Goal: Task Accomplishment & Management: Use online tool/utility

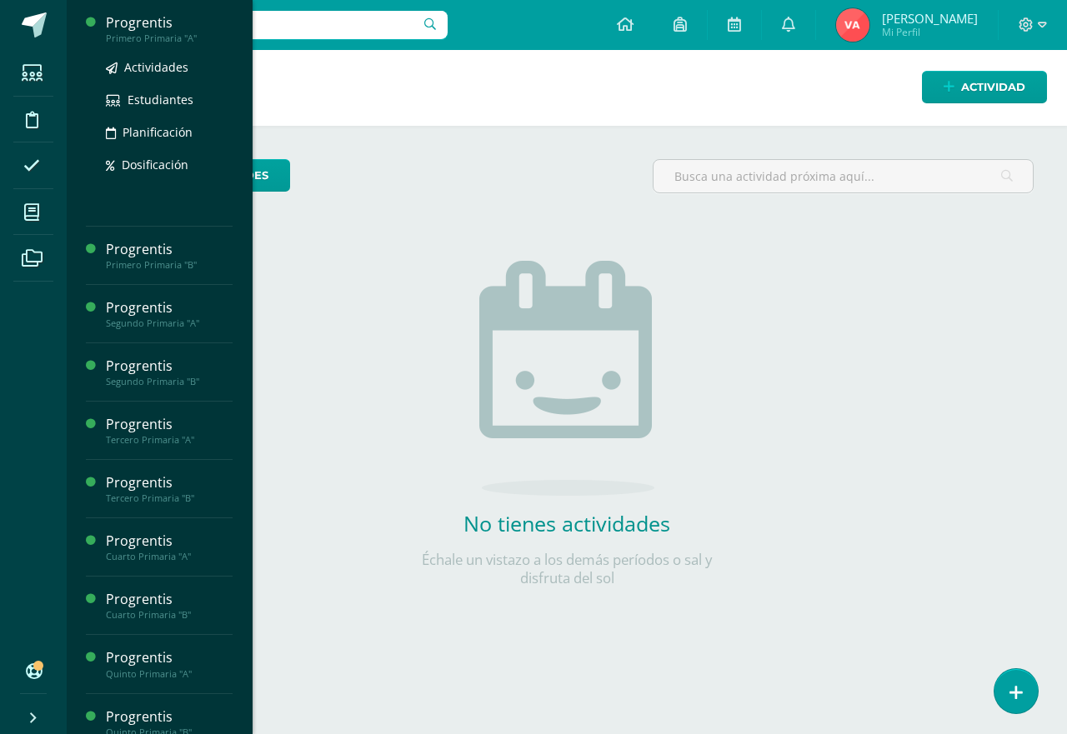
click at [144, 26] on div "Progrentis" at bounding box center [169, 22] width 127 height 19
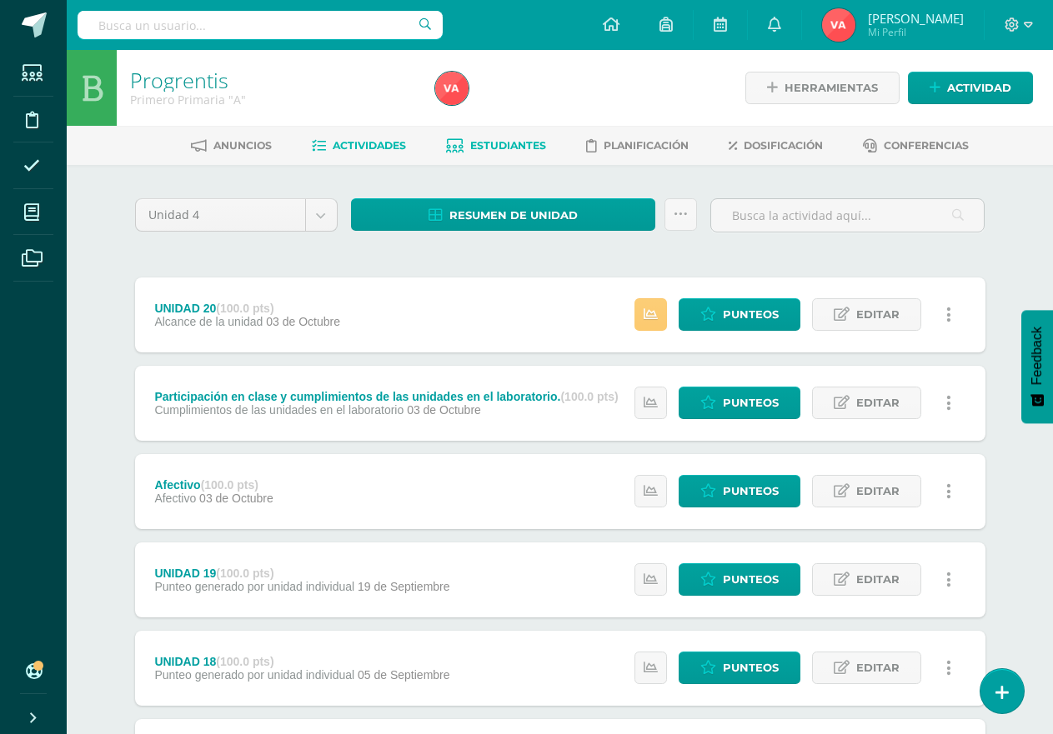
click at [495, 146] on span "Estudiantes" at bounding box center [508, 145] width 76 height 13
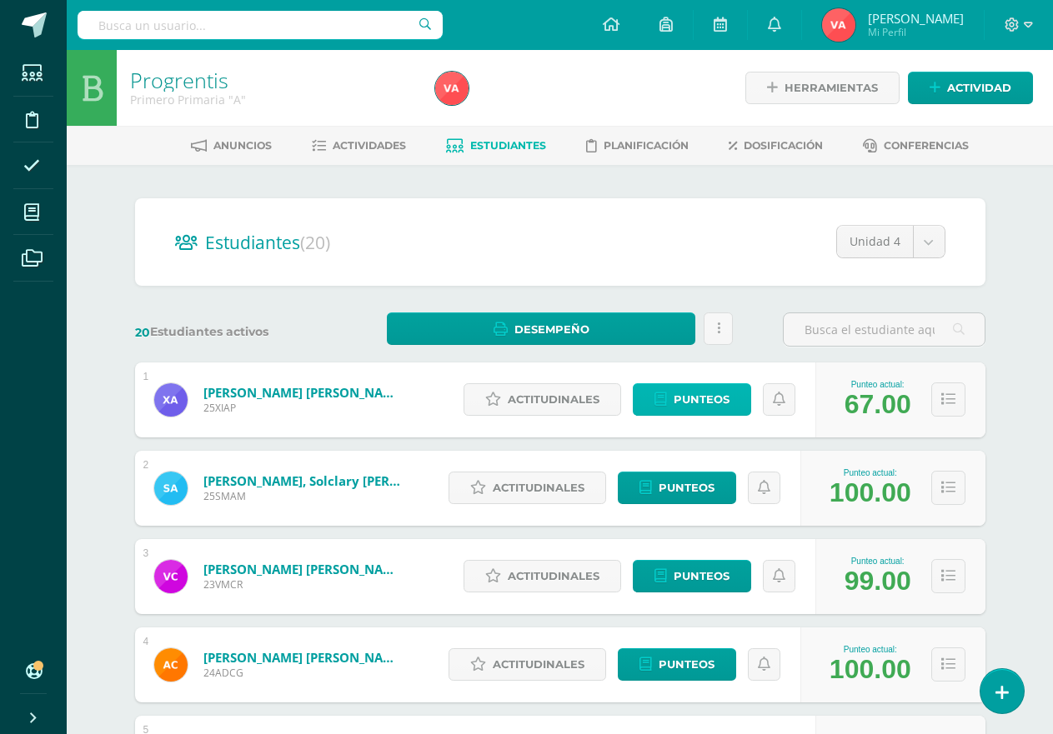
click at [705, 397] on span "Punteos" at bounding box center [701, 399] width 56 height 31
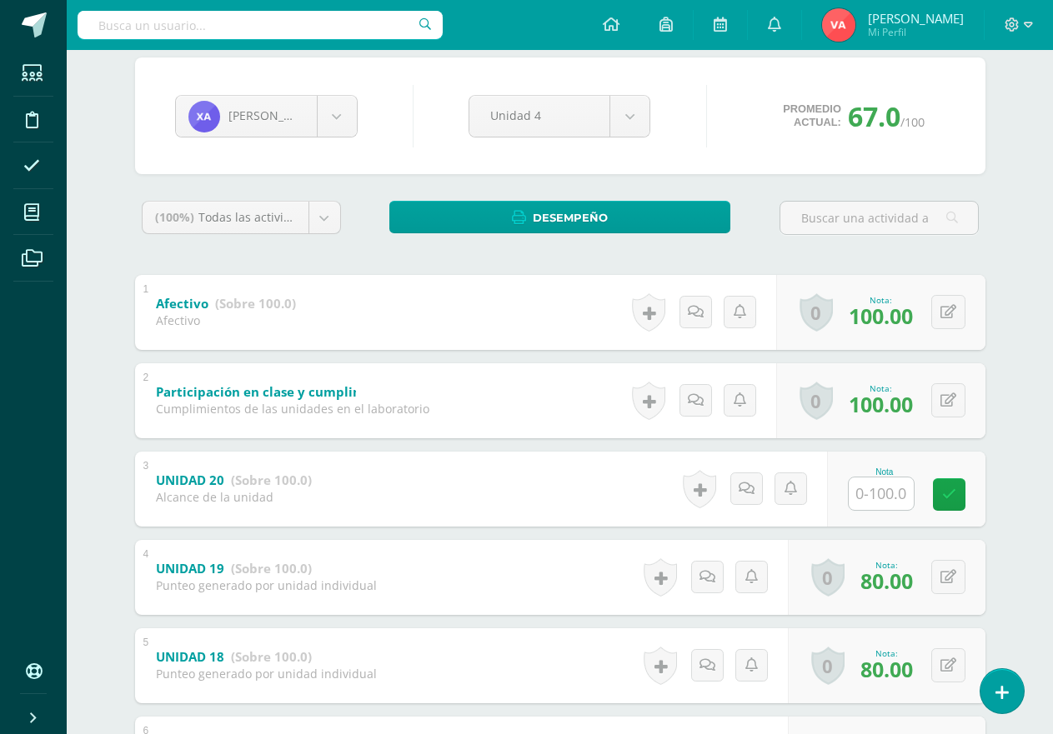
scroll to position [167, 0]
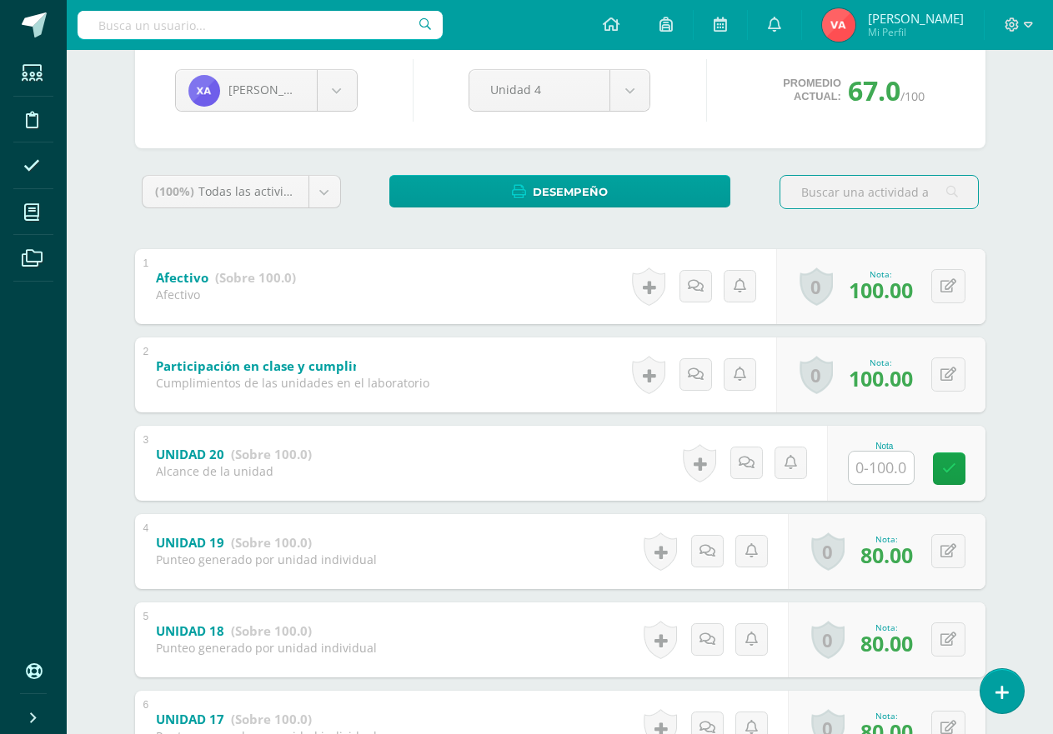
click at [867, 461] on input "text" at bounding box center [880, 468] width 65 height 33
type input "100"
click at [963, 471] on icon at bounding box center [960, 469] width 15 height 14
click at [341, 91] on body "Estudiantes Disciplina Asistencia Mis cursos Archivos Soporte Ayuda Reportar un…" at bounding box center [526, 399] width 1053 height 1132
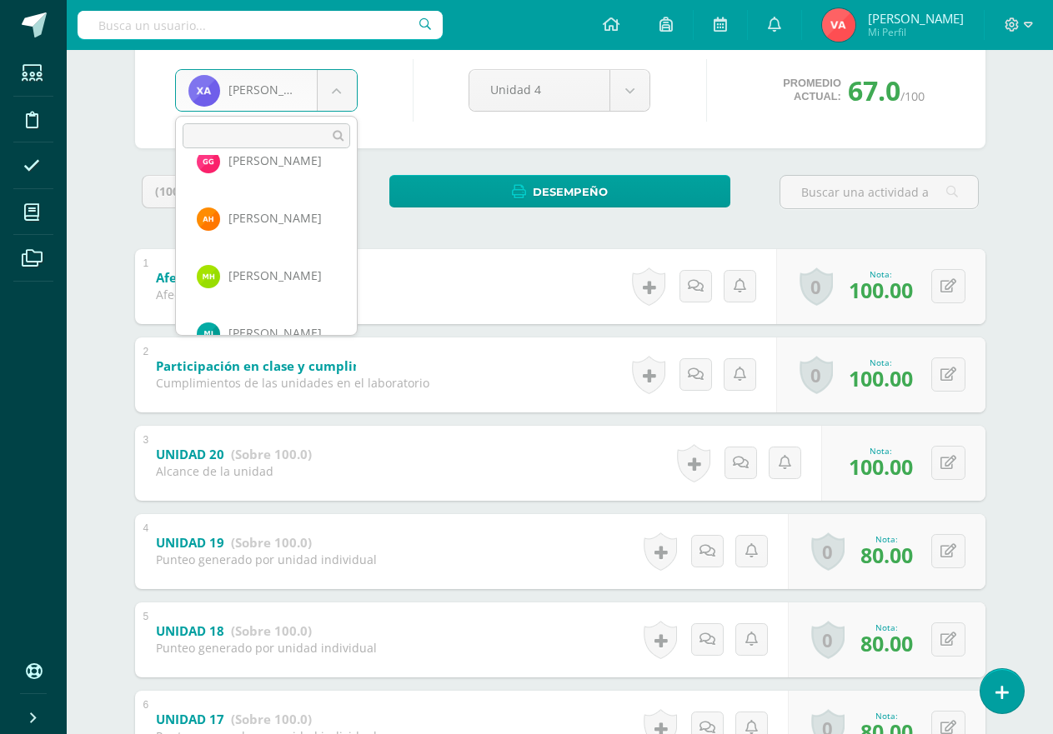
scroll to position [417, 0]
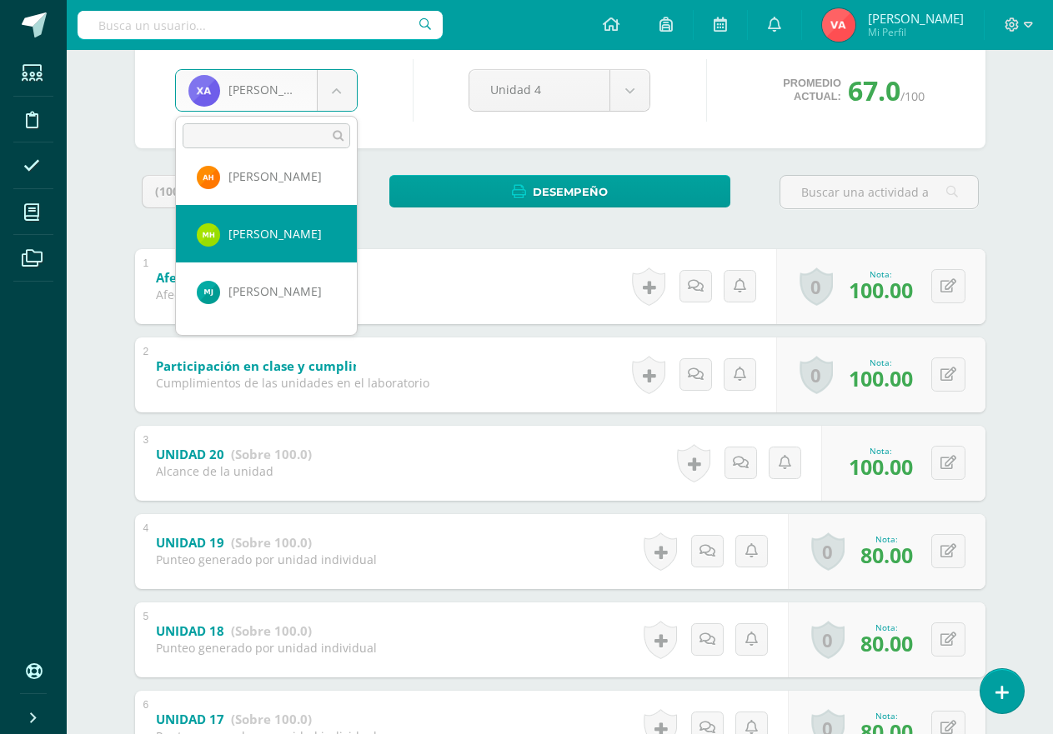
select select "2724"
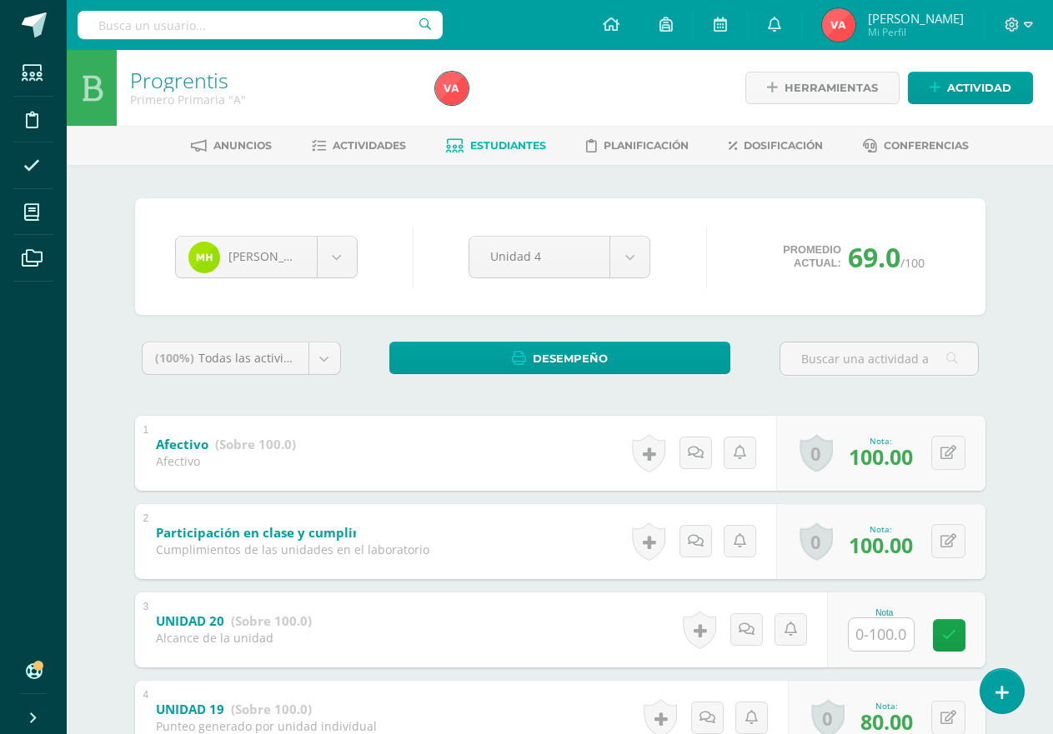
click at [888, 633] on input "text" at bounding box center [880, 634] width 65 height 33
click at [959, 640] on icon at bounding box center [960, 635] width 15 height 14
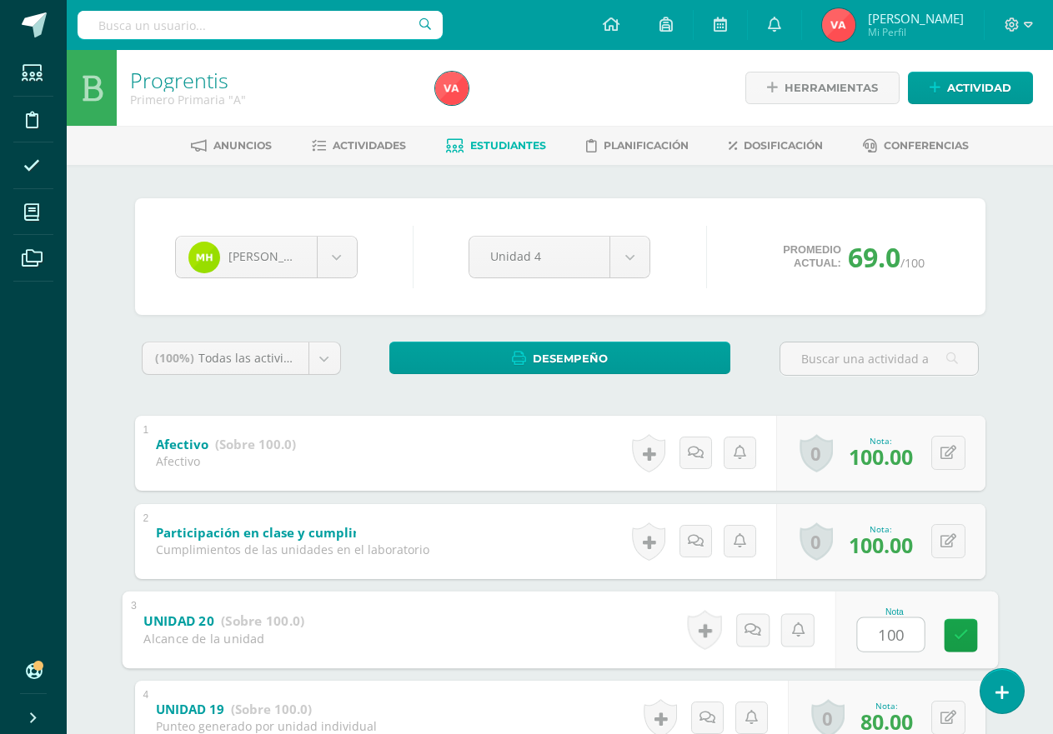
type input "0"
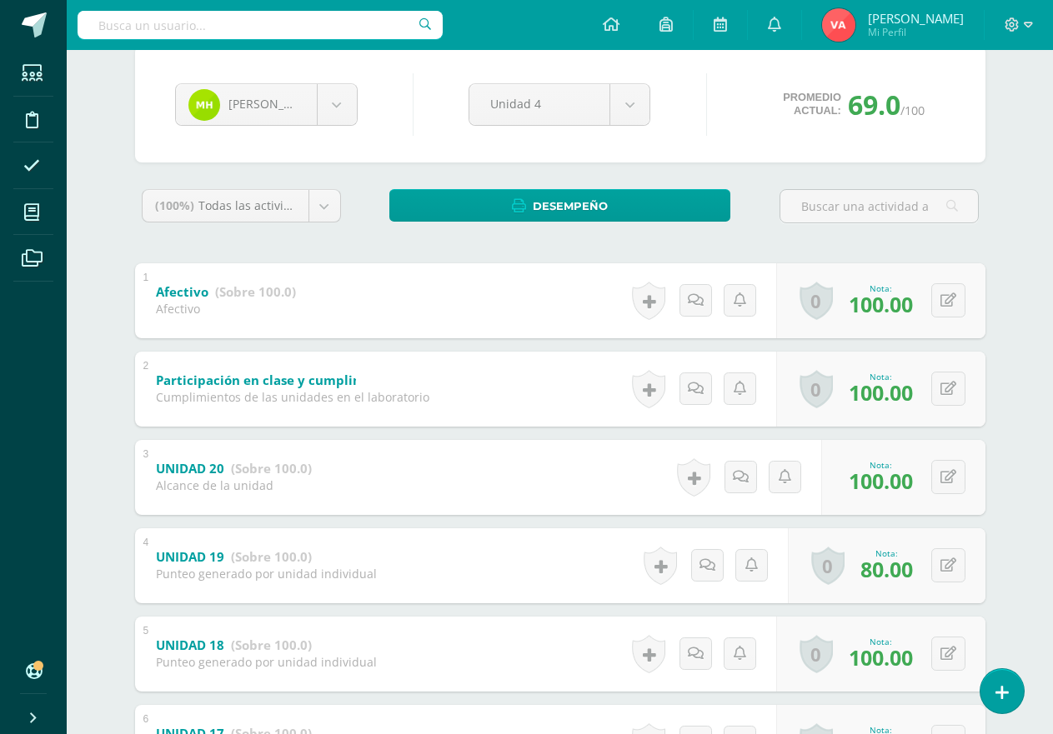
scroll to position [148, 0]
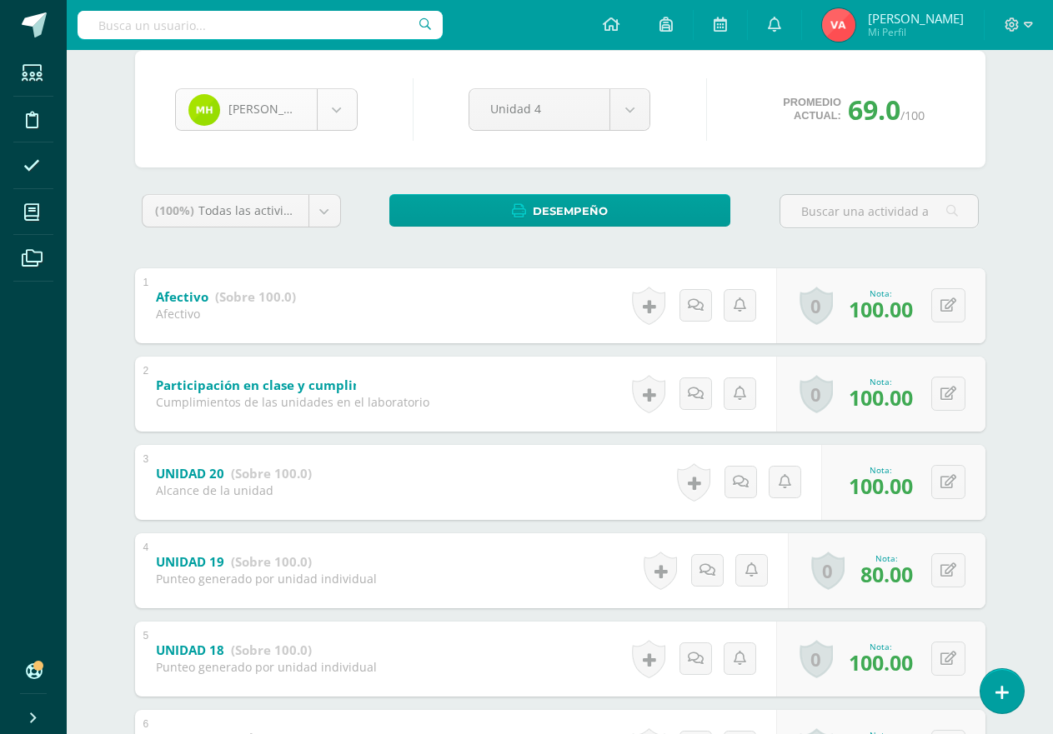
click at [336, 114] on body "Estudiantes Disciplina Asistencia Mis cursos Archivos Soporte Ayuda Reportar un…" at bounding box center [526, 418] width 1053 height 1132
click at [339, 106] on body "Estudiantes Disciplina Asistencia Mis cursos Archivos Soporte Ayuda Reportar un…" at bounding box center [526, 418] width 1053 height 1132
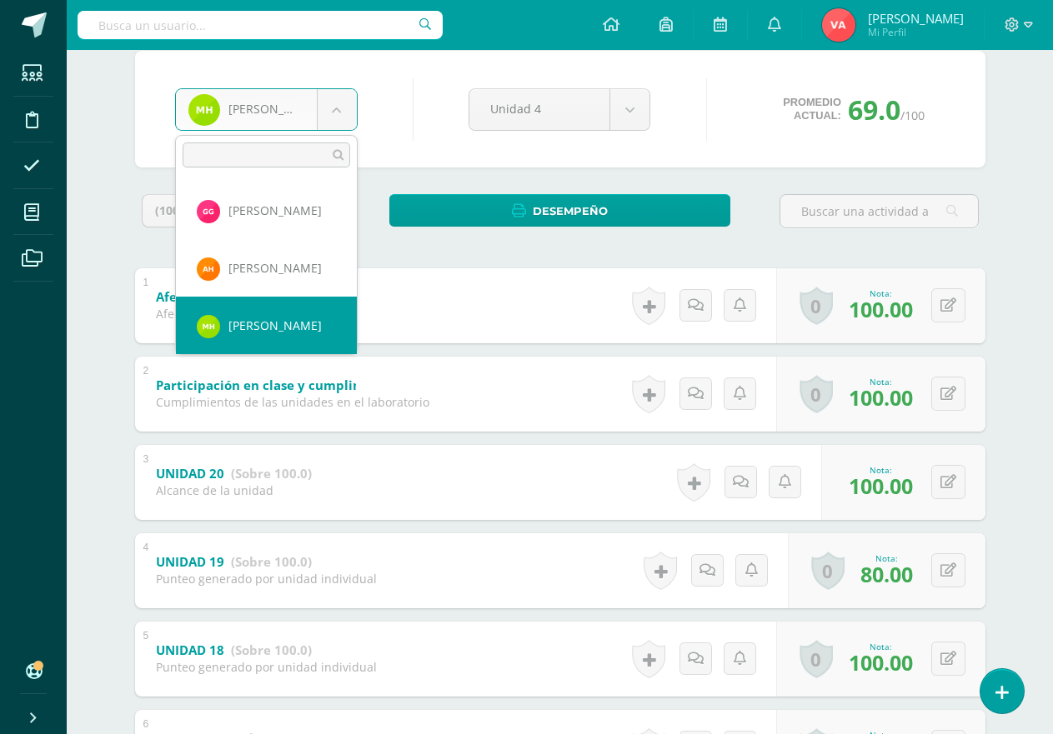
scroll to position [428, 0]
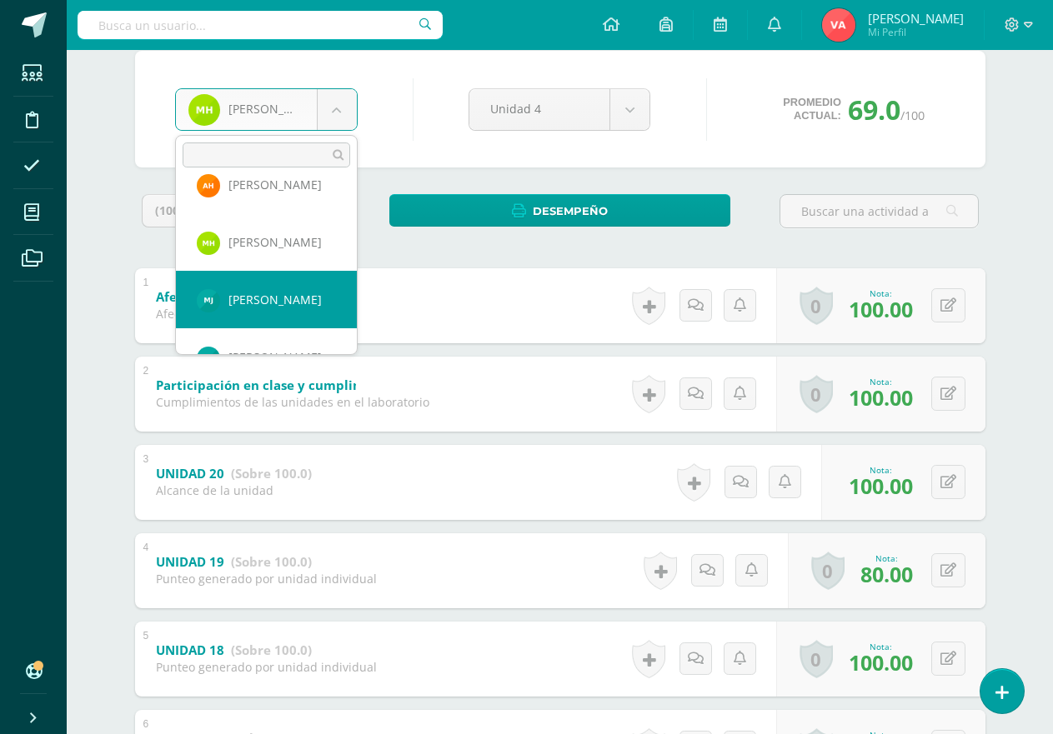
click at [273, 308] on link "Afectivo (Sobre 100.0)" at bounding box center [226, 297] width 140 height 27
select select "2230"
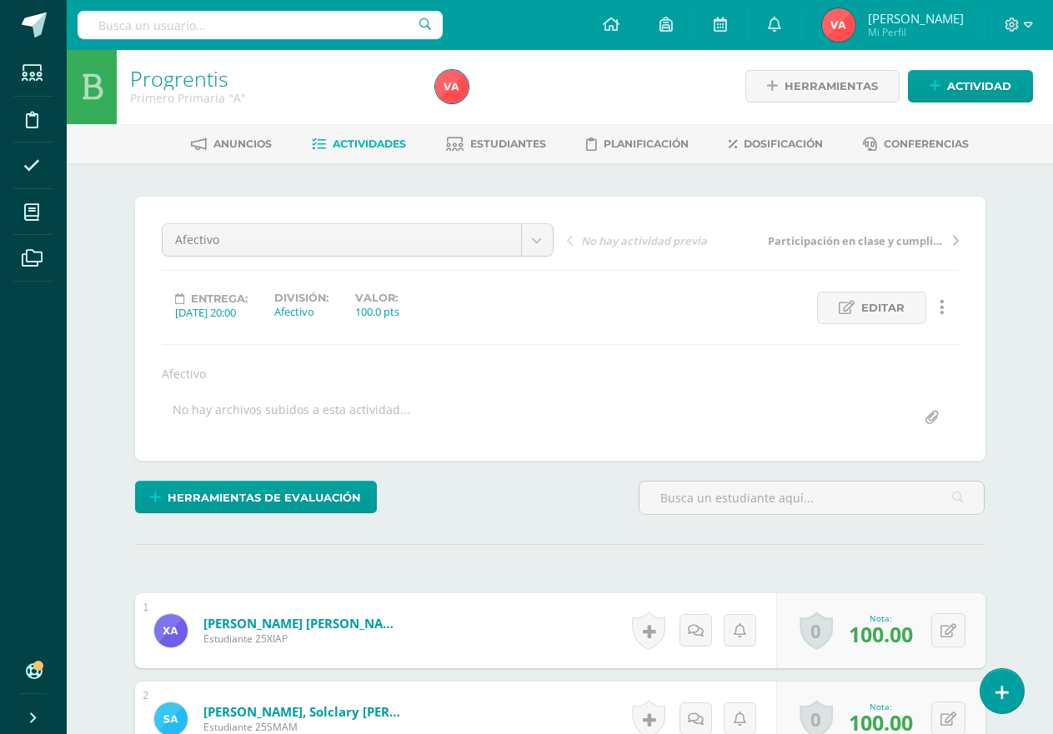
scroll to position [3, 0]
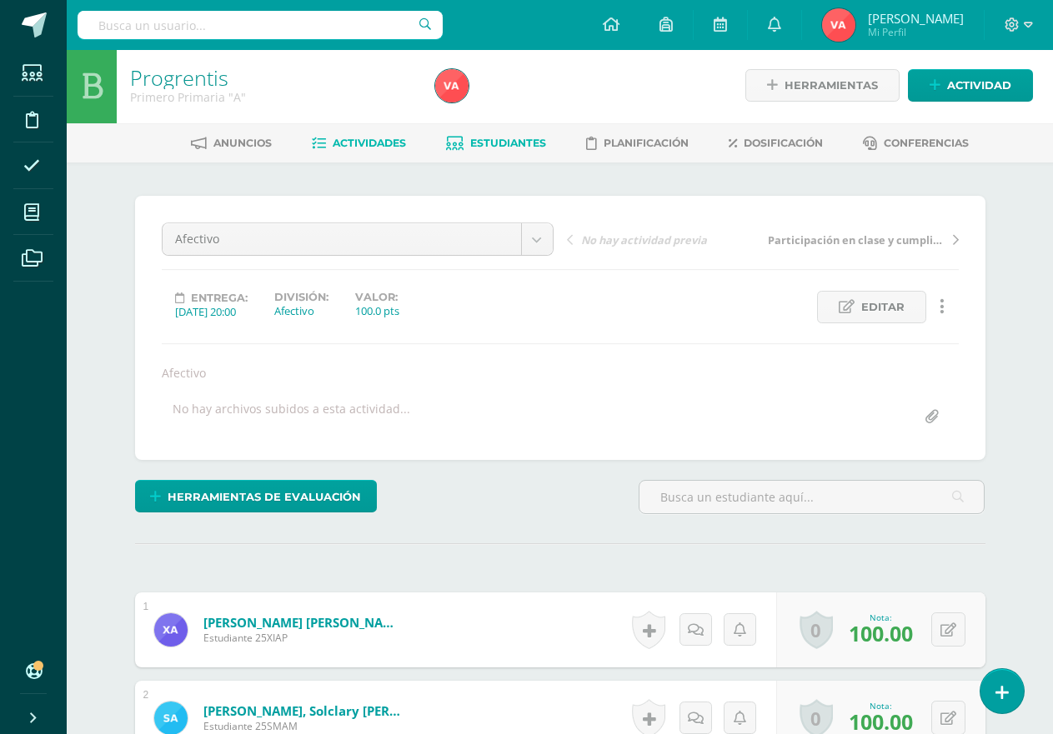
click at [516, 145] on span "Estudiantes" at bounding box center [508, 143] width 76 height 13
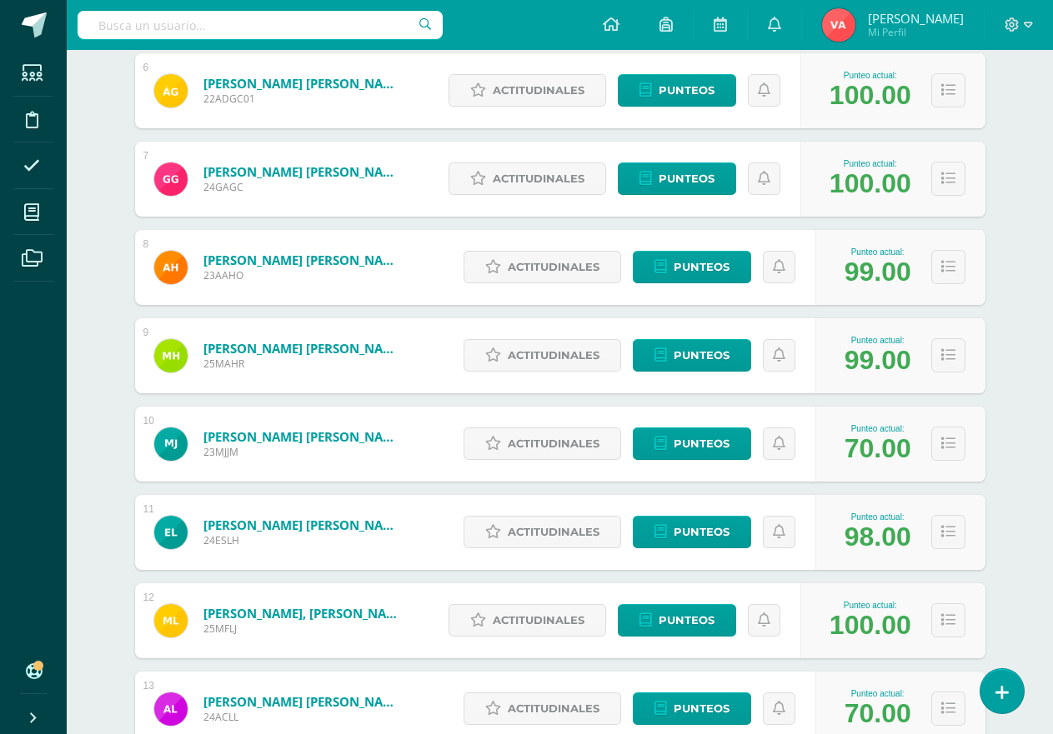
scroll to position [833, 0]
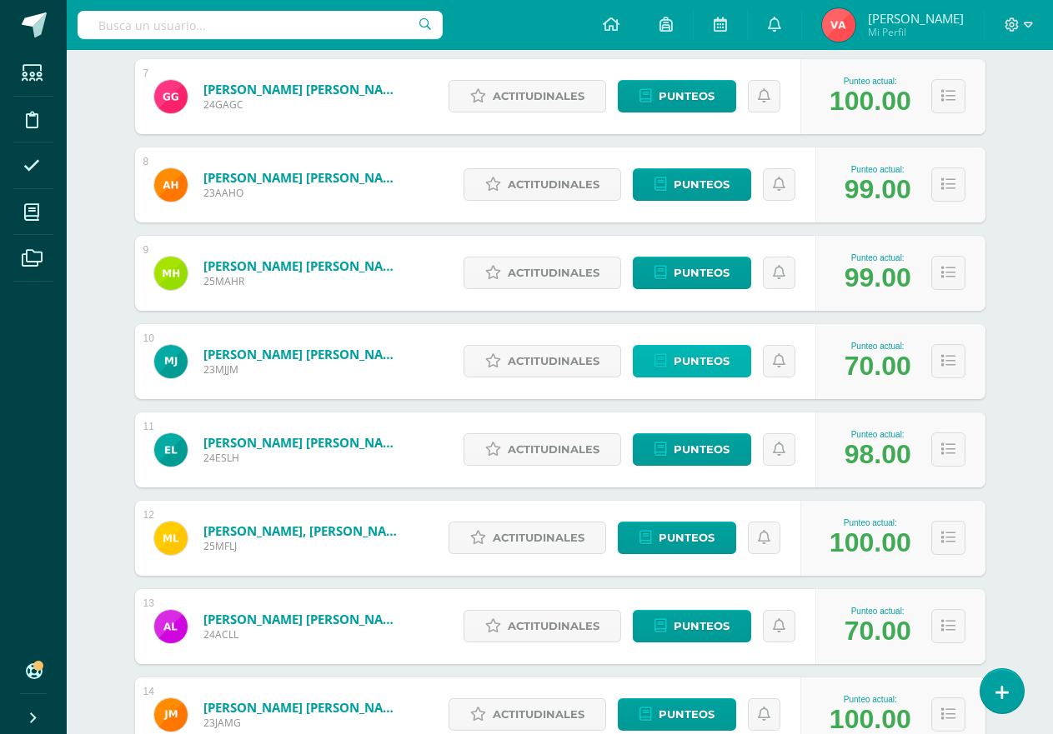
click at [709, 355] on span "Punteos" at bounding box center [701, 361] width 56 height 31
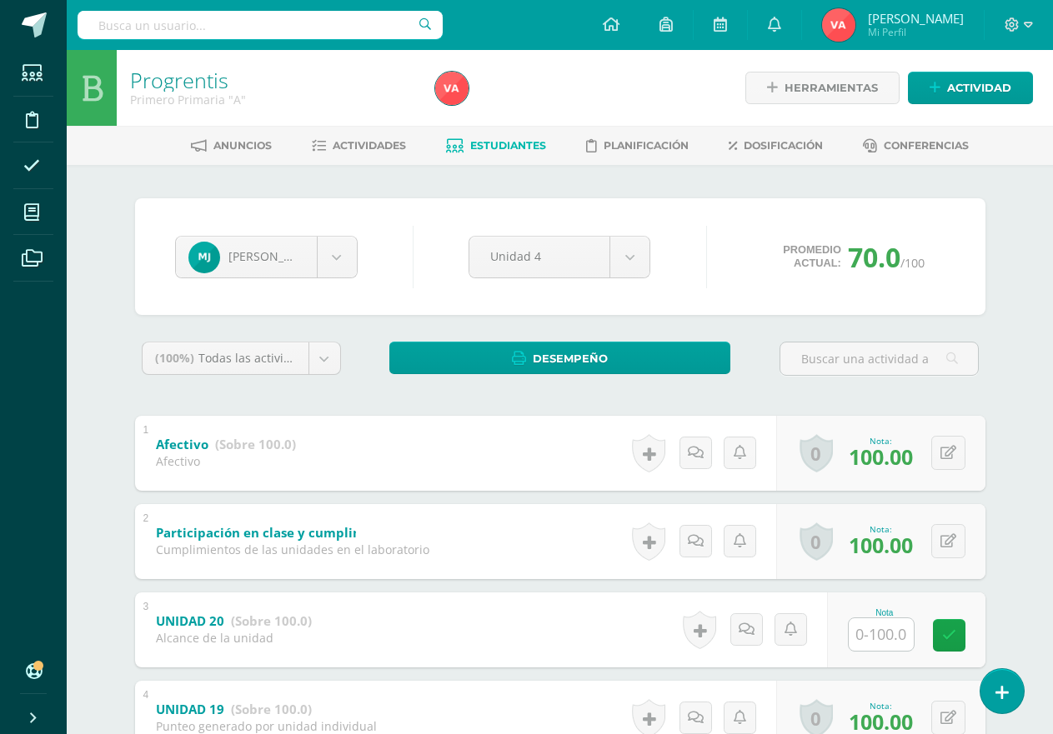
click at [878, 628] on input "text" at bounding box center [880, 634] width 65 height 33
click at [878, 628] on input "text" at bounding box center [890, 634] width 67 height 33
type input "100"
click at [1003, 683] on link at bounding box center [1002, 691] width 48 height 48
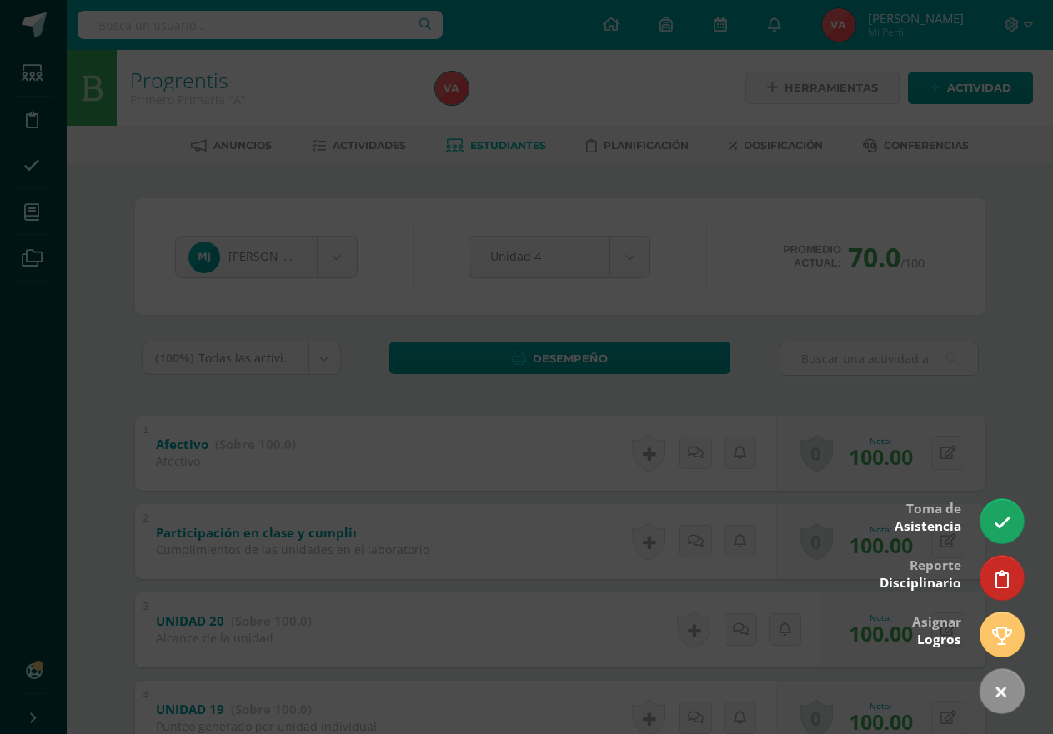
click at [1019, 412] on div at bounding box center [526, 367] width 1053 height 734
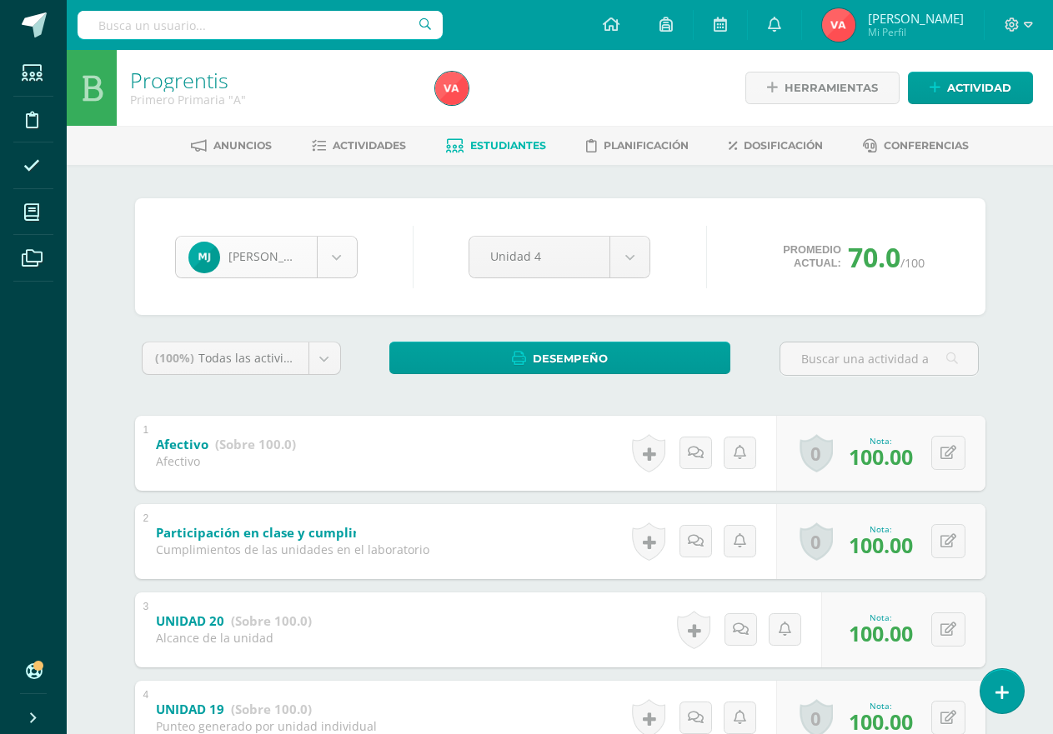
click at [344, 255] on body "Estudiantes Disciplina Asistencia Mis cursos Archivos Soporte Ayuda Reportar un…" at bounding box center [526, 566] width 1053 height 1132
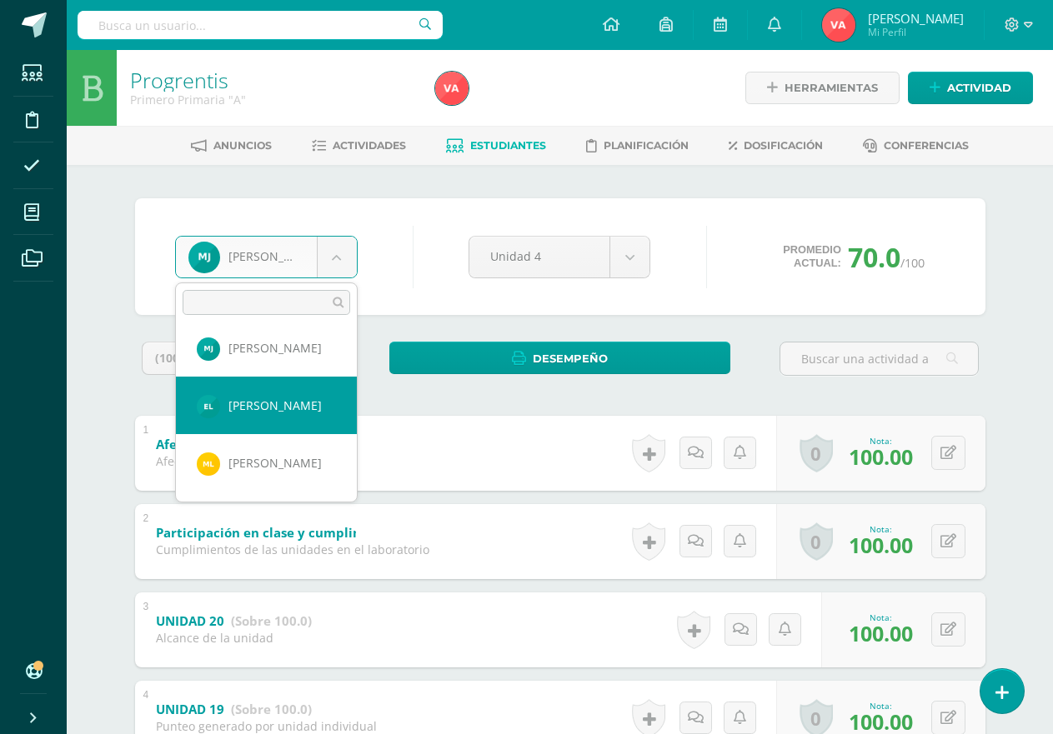
scroll to position [568, 0]
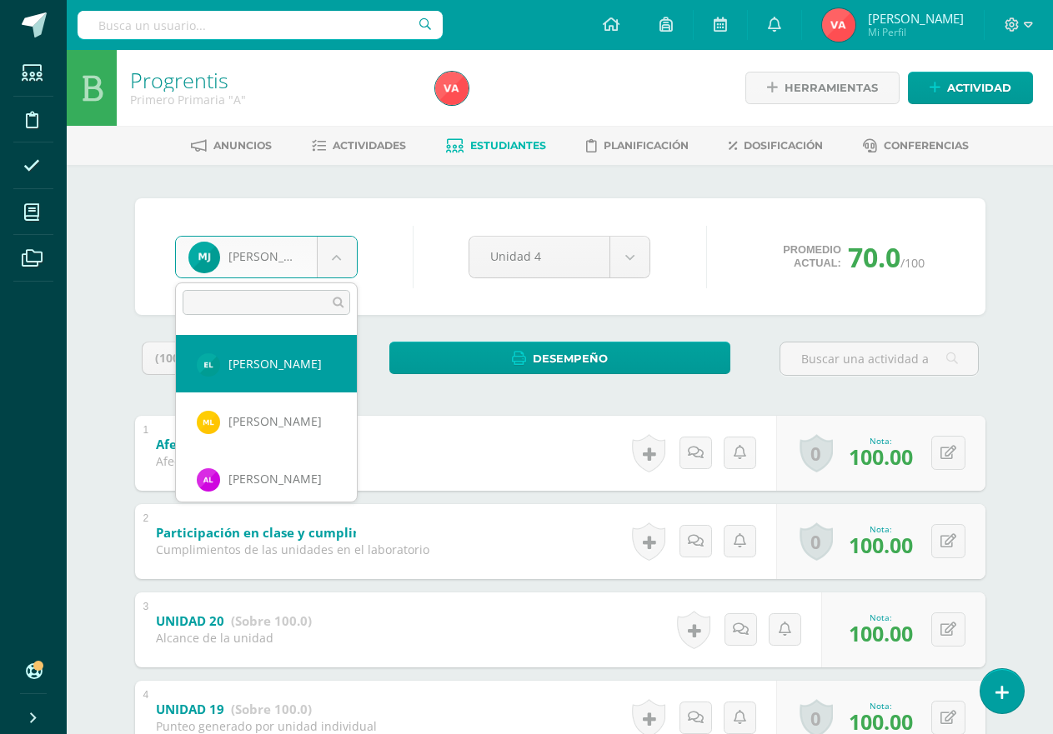
select select "2675"
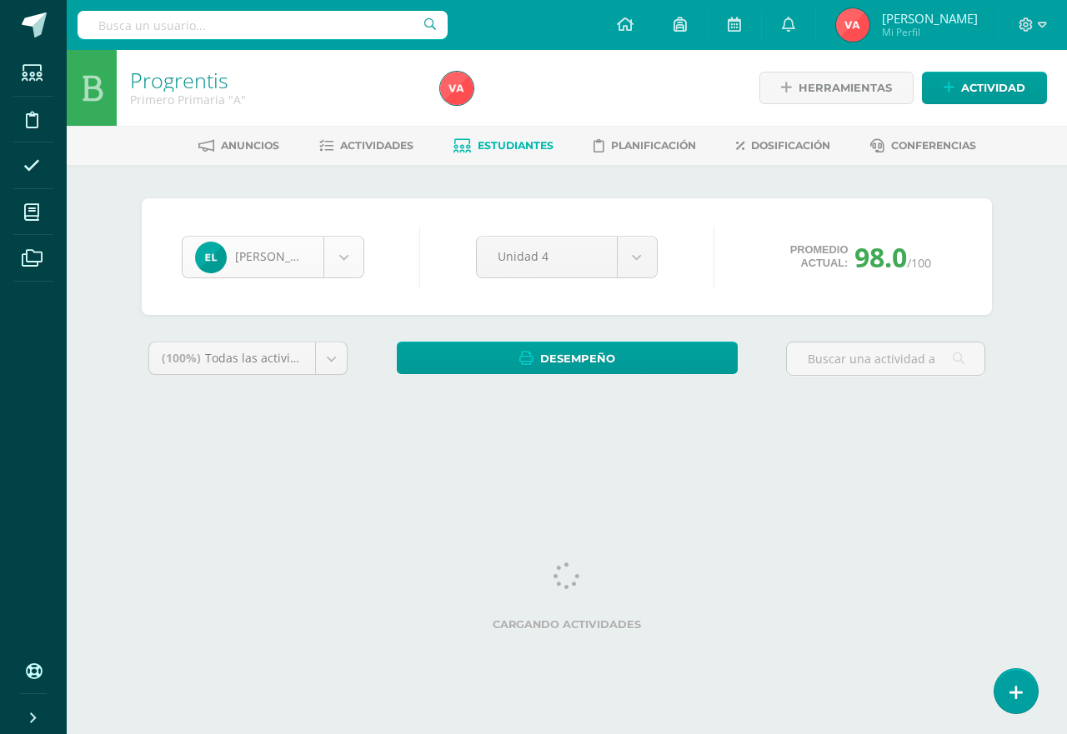
click at [339, 253] on body "Estudiantes Disciplina Asistencia Mis cursos Archivos Soporte Ayuda Reportar un…" at bounding box center [533, 224] width 1067 height 449
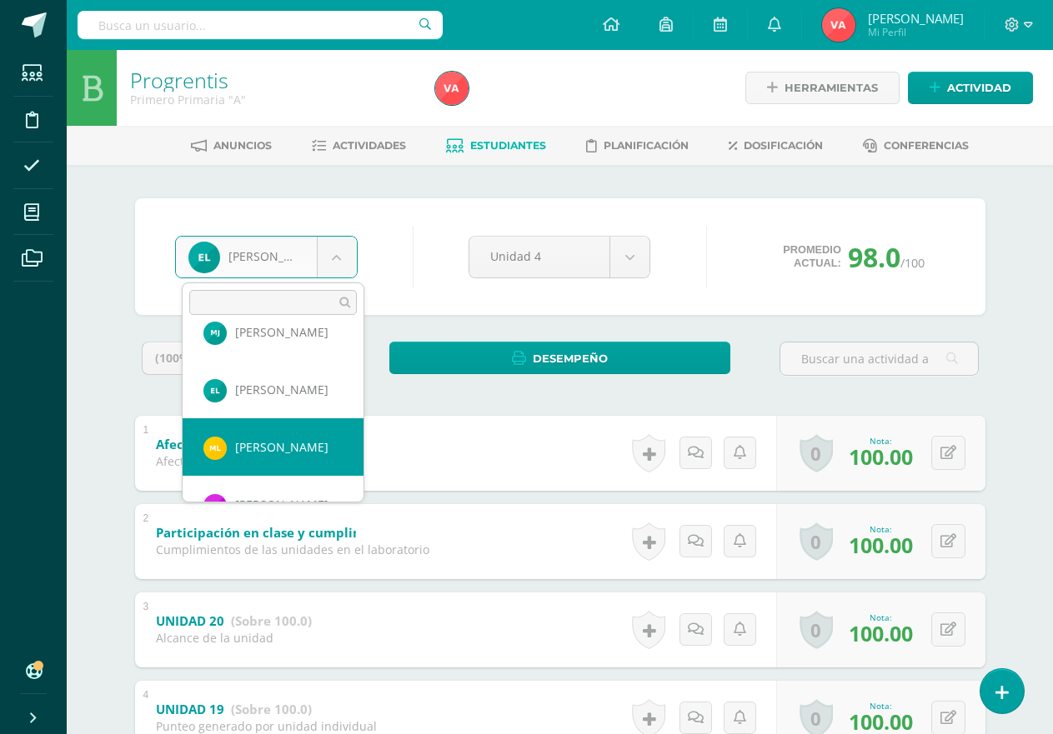
scroll to position [626, 0]
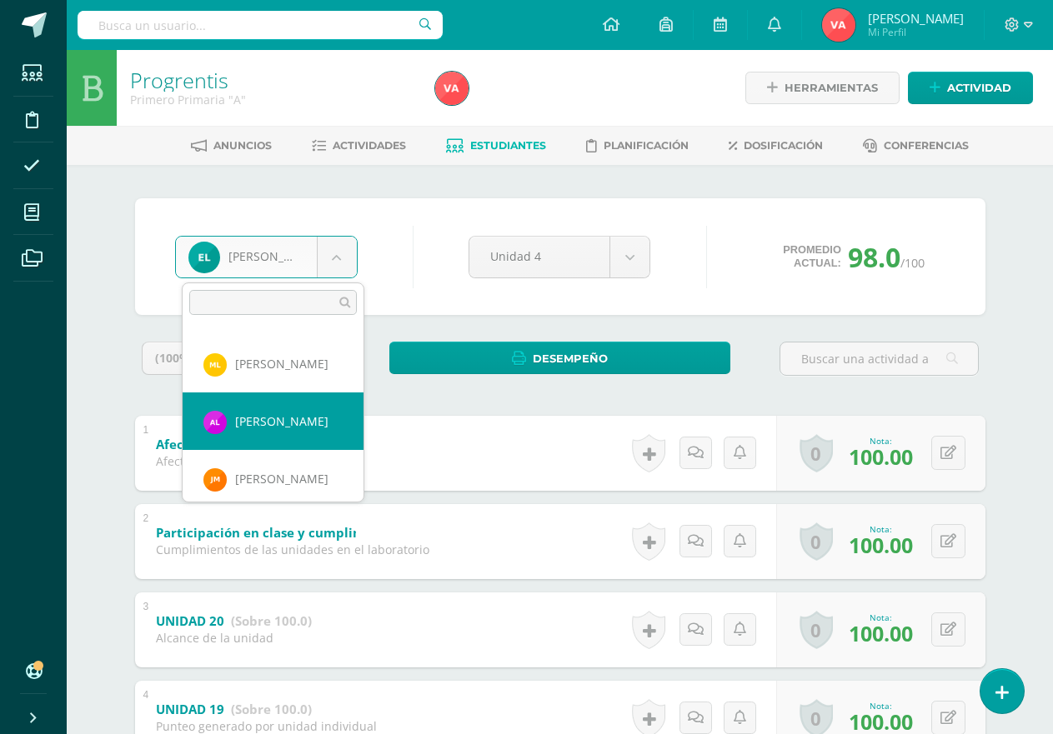
select select "2676"
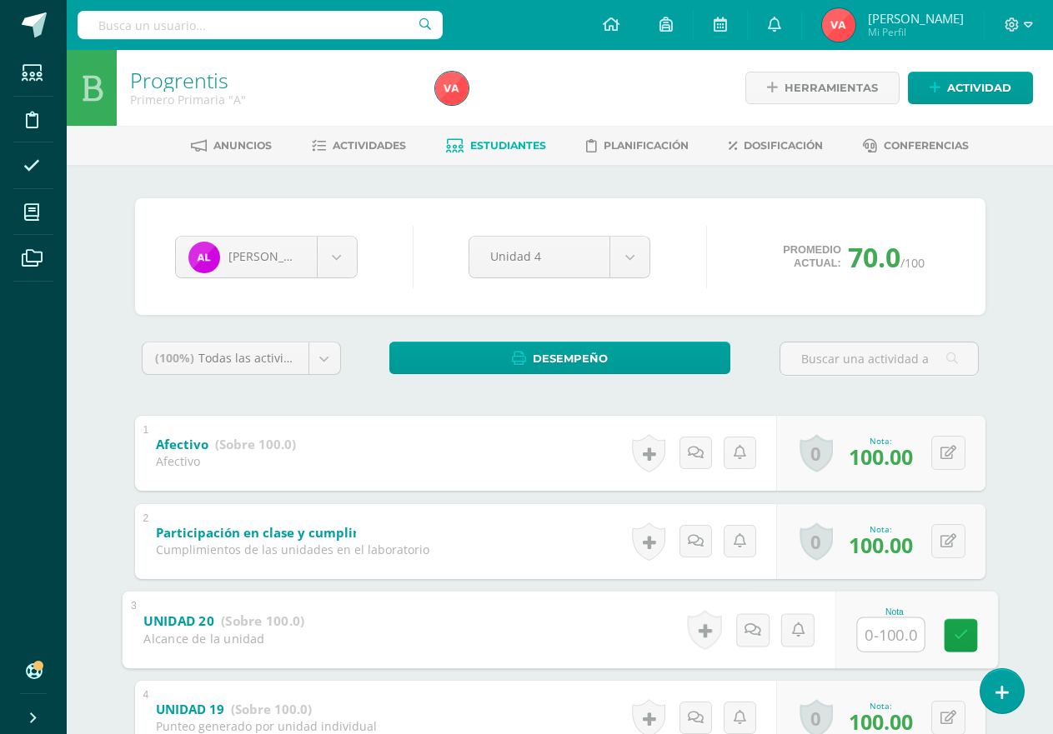
click at [886, 632] on input "text" at bounding box center [890, 634] width 67 height 33
type input "100"
click at [962, 639] on icon at bounding box center [960, 635] width 15 height 14
click at [339, 255] on body "Estudiantes Disciplina Asistencia Mis cursos Archivos Soporte Ayuda Reportar un…" at bounding box center [526, 566] width 1053 height 1132
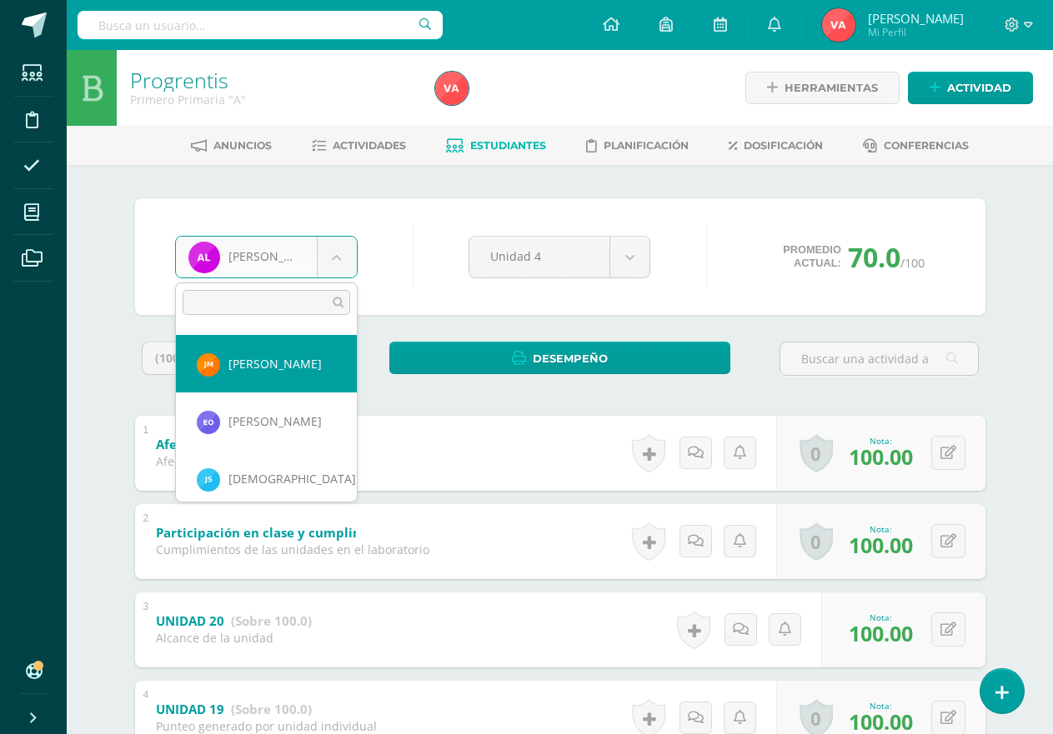
scroll to position [824, 0]
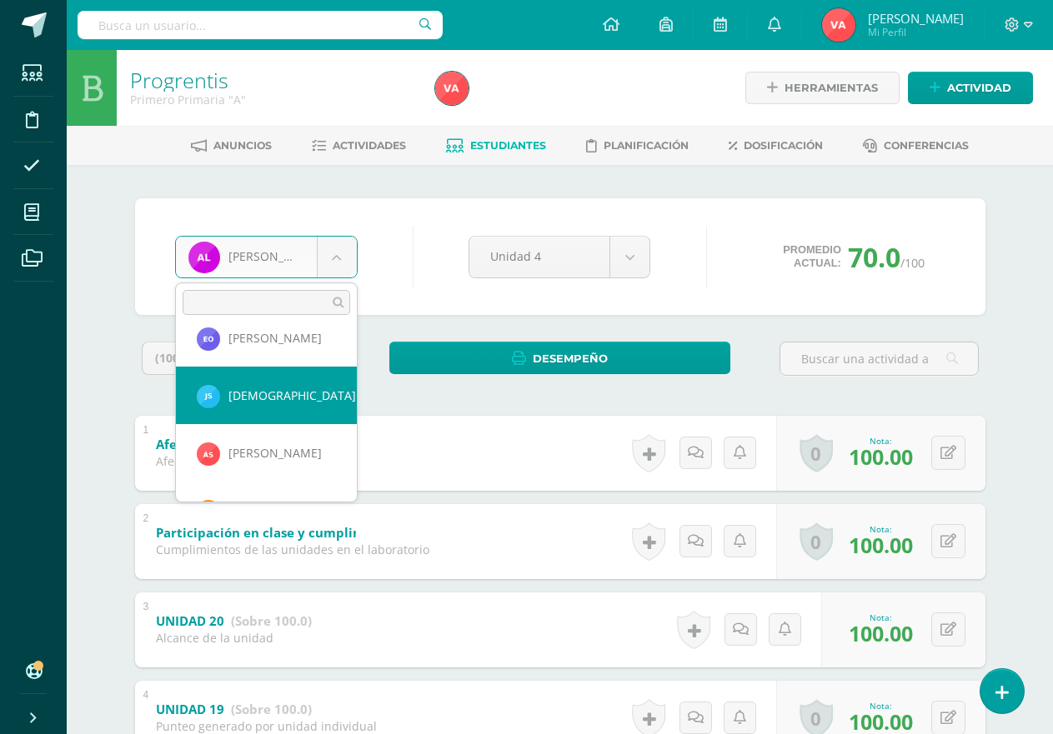
select select "2726"
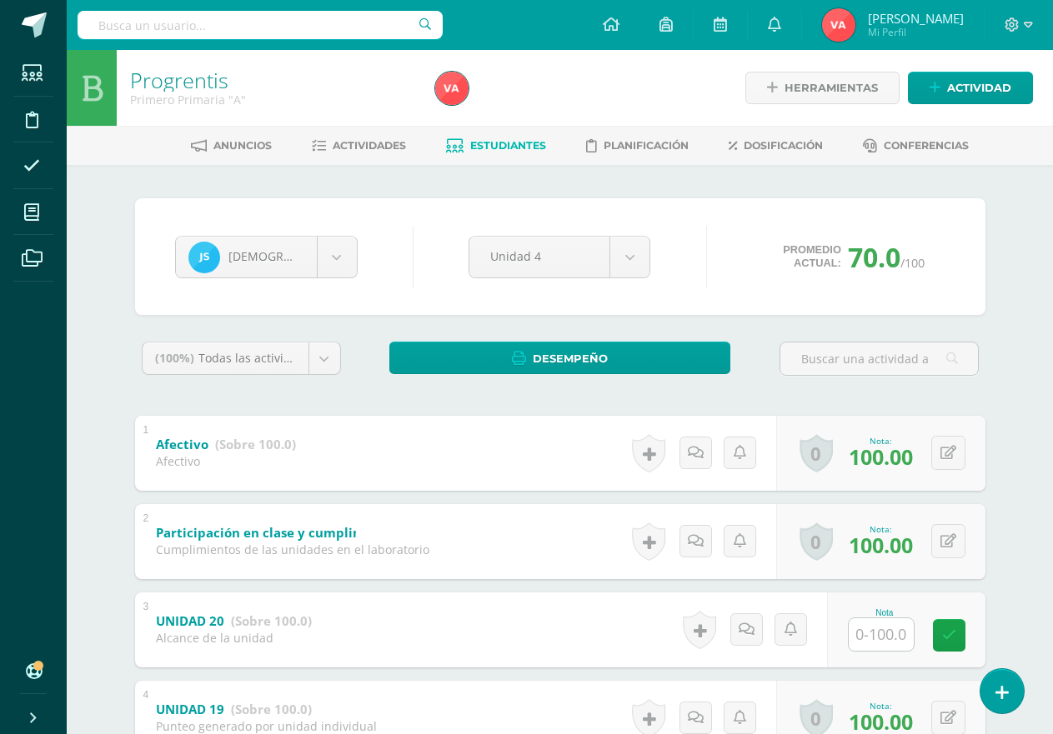
click at [888, 644] on input "text" at bounding box center [880, 634] width 65 height 33
type input "100"
click at [964, 635] on icon at bounding box center [960, 635] width 15 height 14
click at [337, 269] on body "Estudiantes Disciplina Asistencia Mis cursos Archivos Soporte Ayuda Reportar un…" at bounding box center [526, 566] width 1053 height 1132
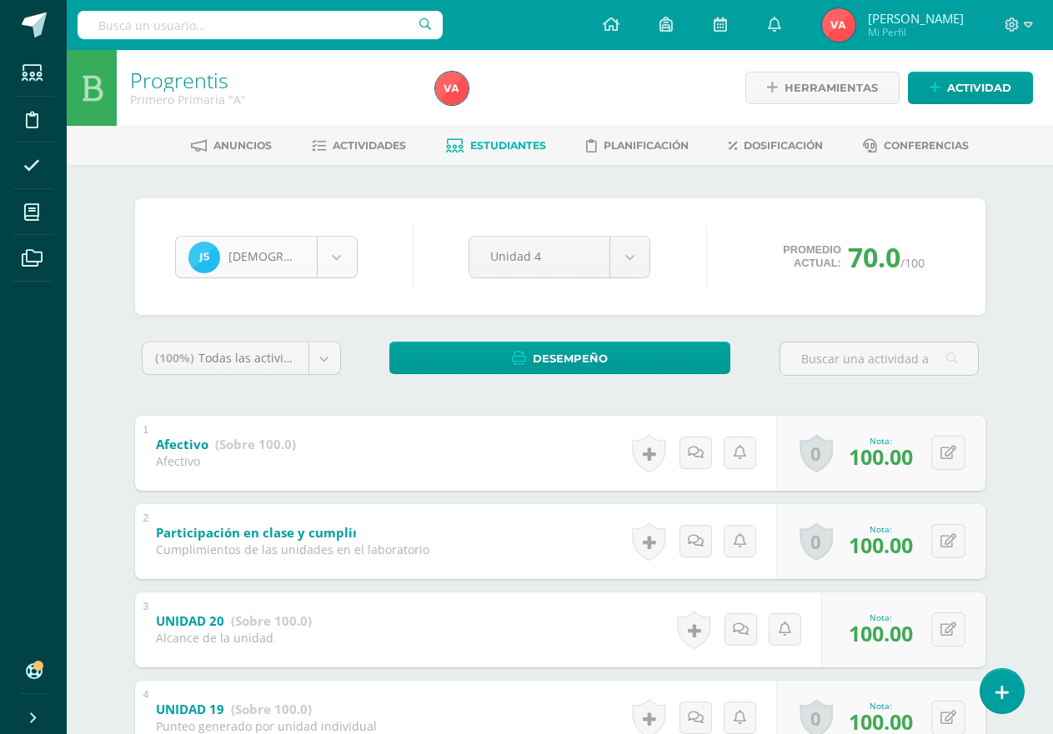
click at [337, 269] on body "Estudiantes Disciplina Asistencia Mis cursos Archivos Soporte Ayuda Reportar un…" at bounding box center [526, 566] width 1053 height 1132
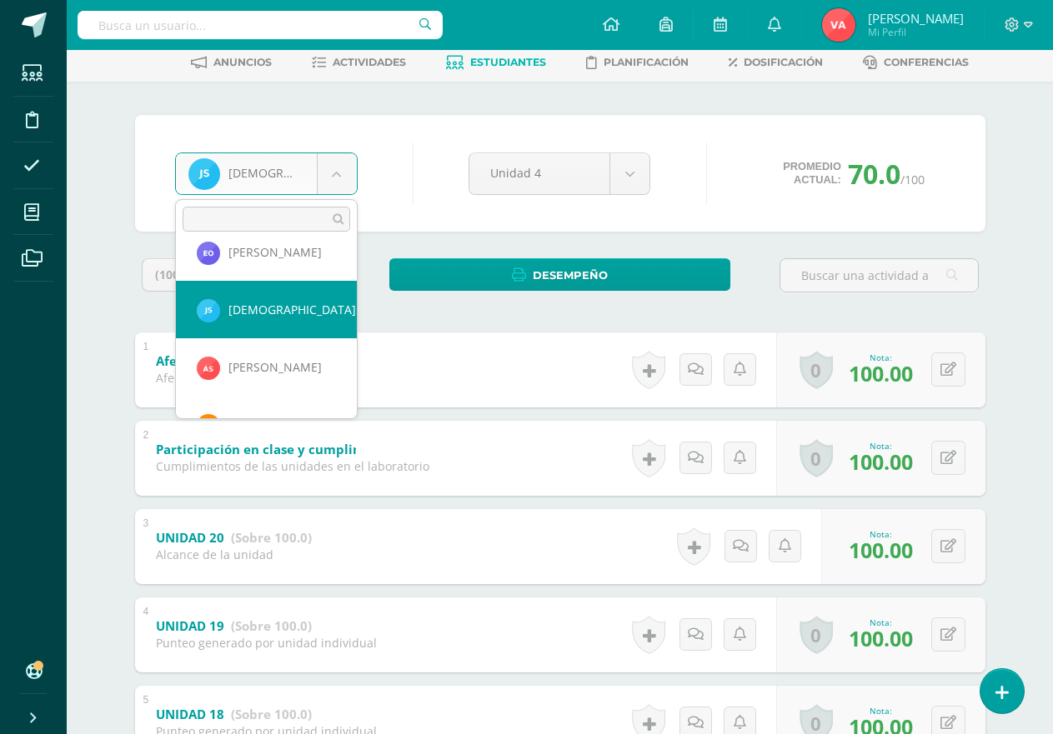
scroll to position [828, 0]
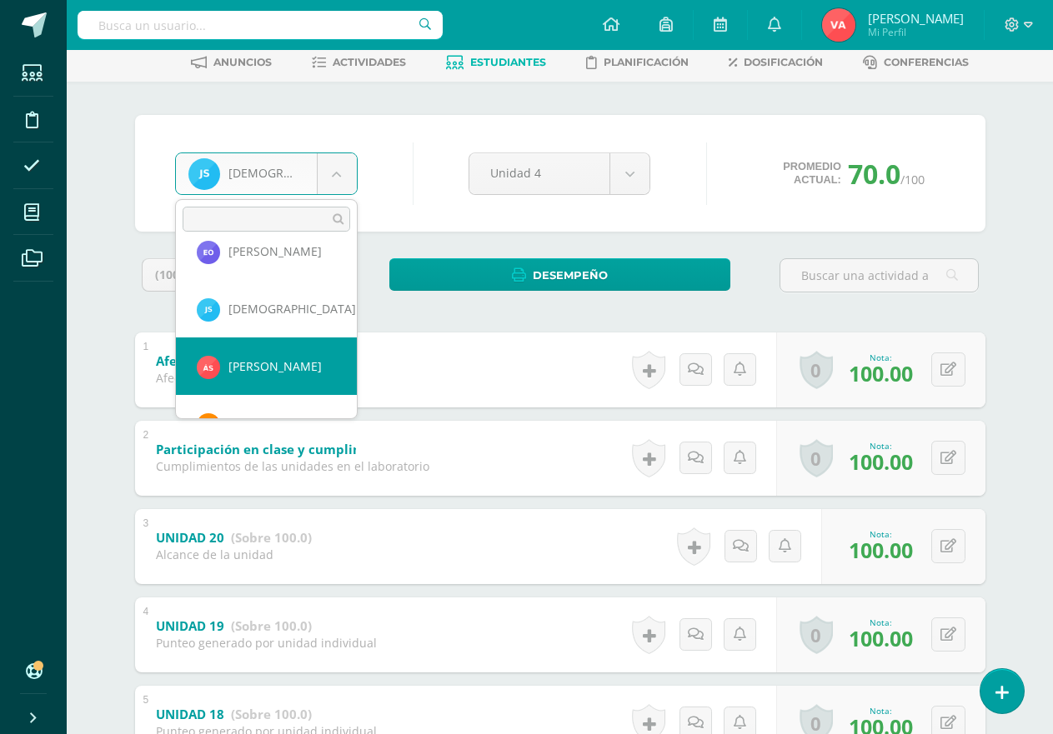
select select "2727"
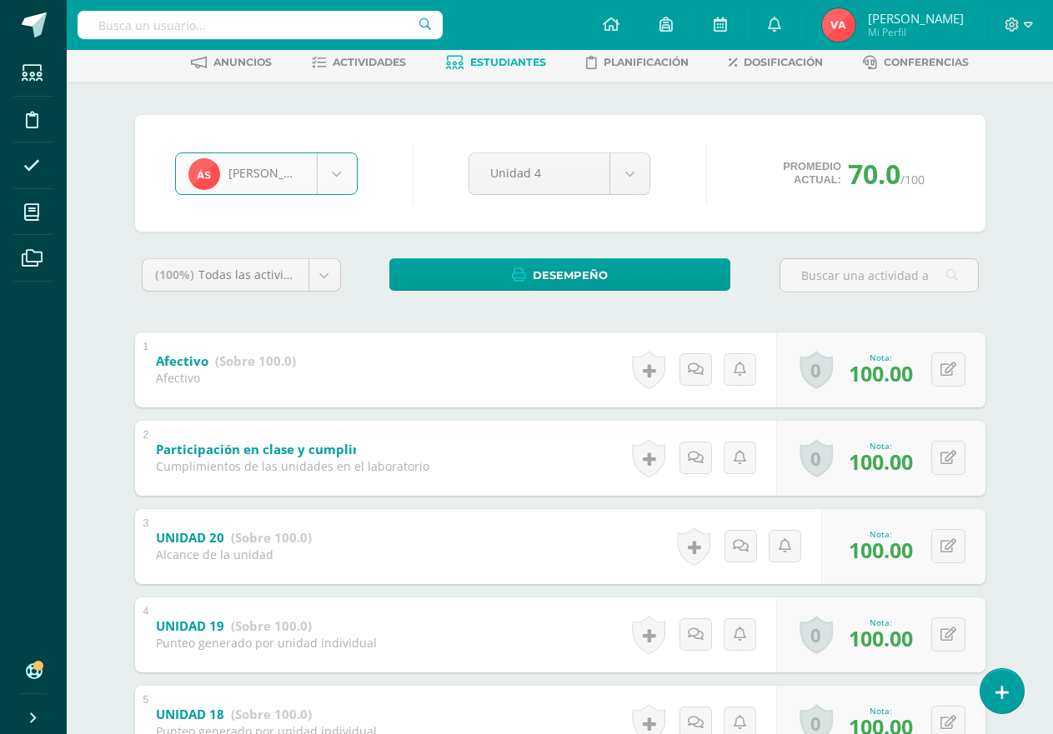
click at [258, 368] on strong "(Sobre 100.0)" at bounding box center [255, 361] width 81 height 17
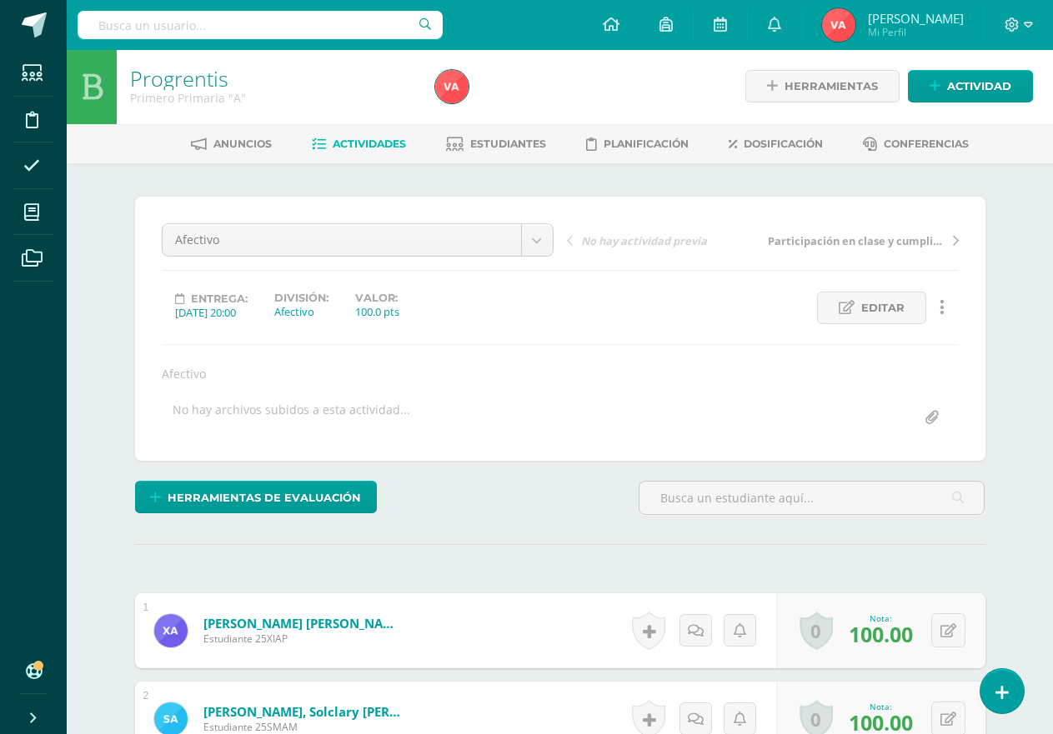
scroll to position [3, 0]
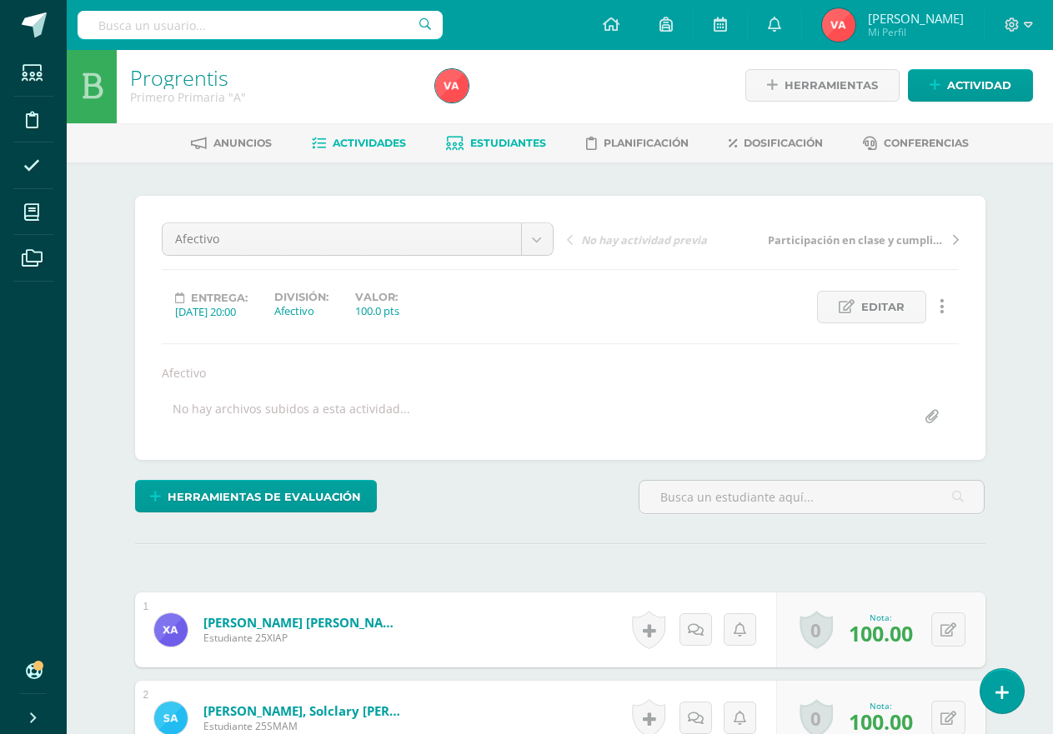
click at [503, 138] on span "Estudiantes" at bounding box center [508, 143] width 76 height 13
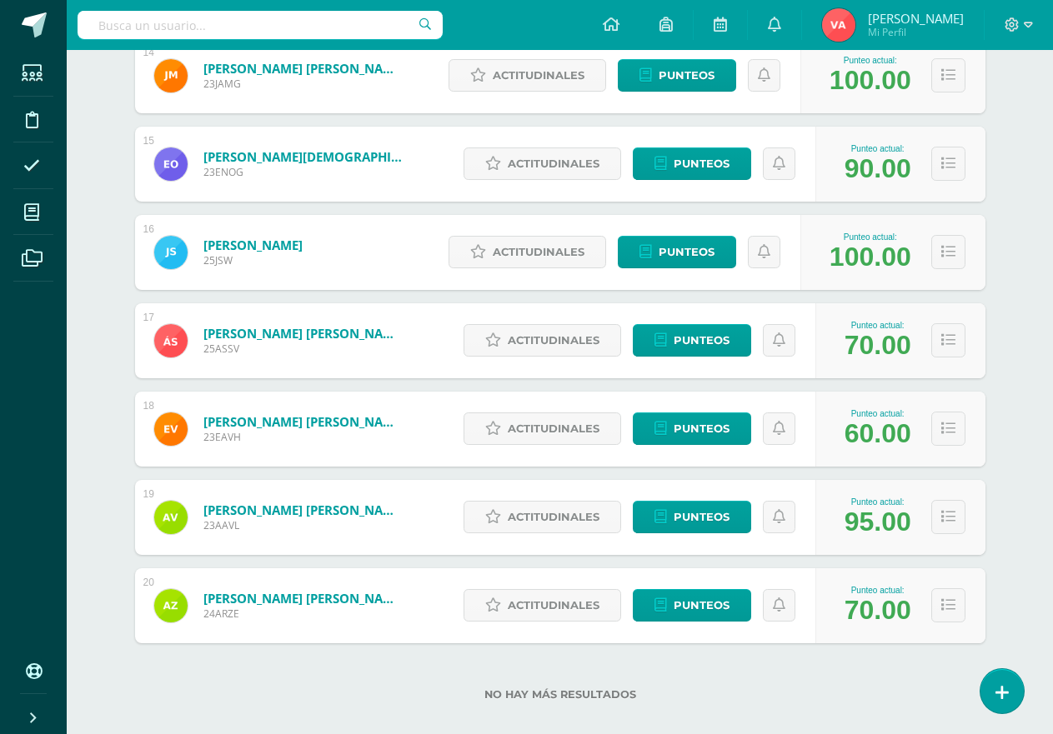
scroll to position [1493, 0]
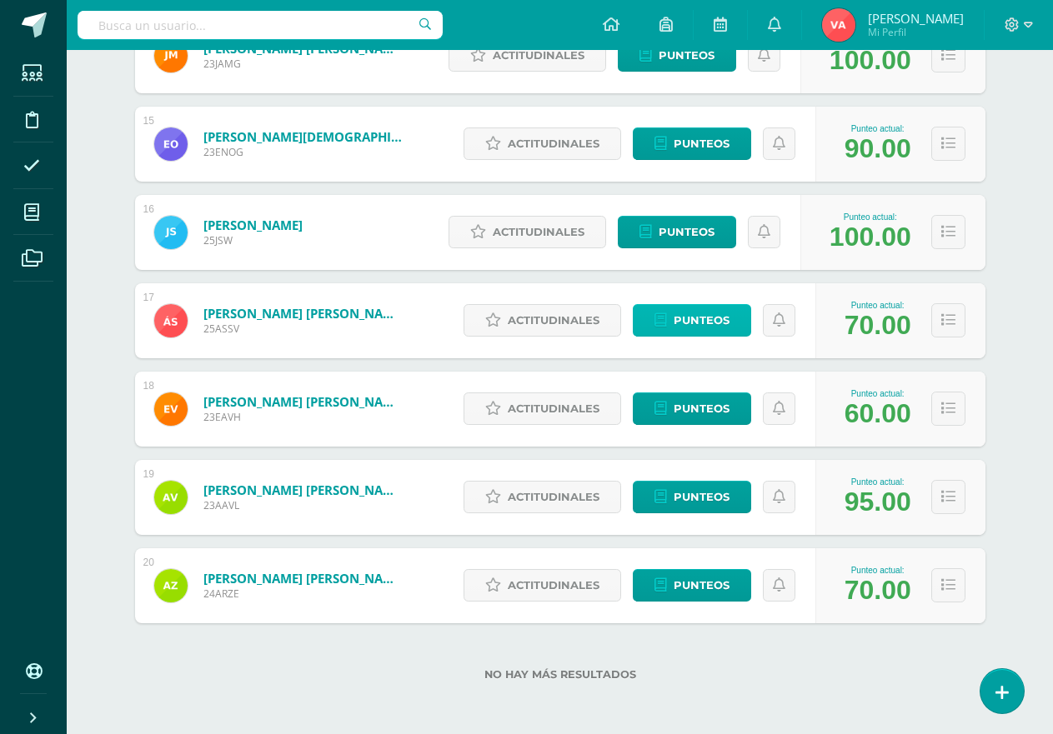
click at [703, 314] on span "Punteos" at bounding box center [701, 320] width 56 height 31
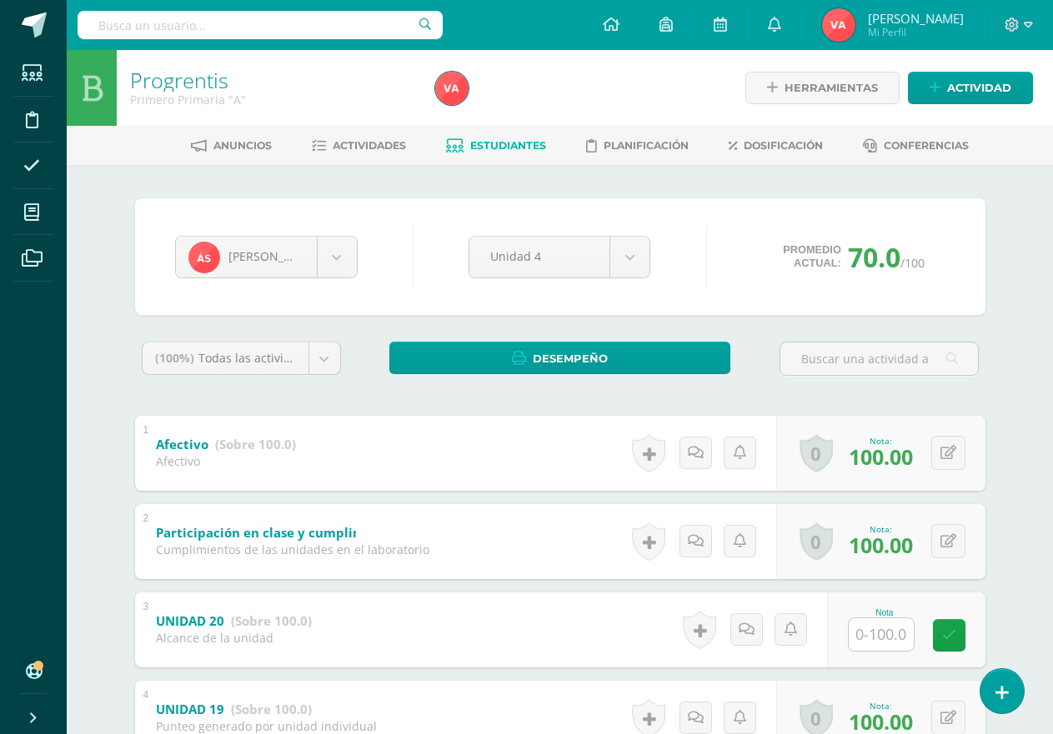
click at [887, 633] on input "text" at bounding box center [880, 634] width 65 height 33
type input "100"
click at [954, 632] on icon at bounding box center [960, 635] width 15 height 14
click at [342, 245] on body "Estudiantes Disciplina Asistencia Mis cursos Archivos Soporte Ayuda Reportar un…" at bounding box center [526, 566] width 1053 height 1132
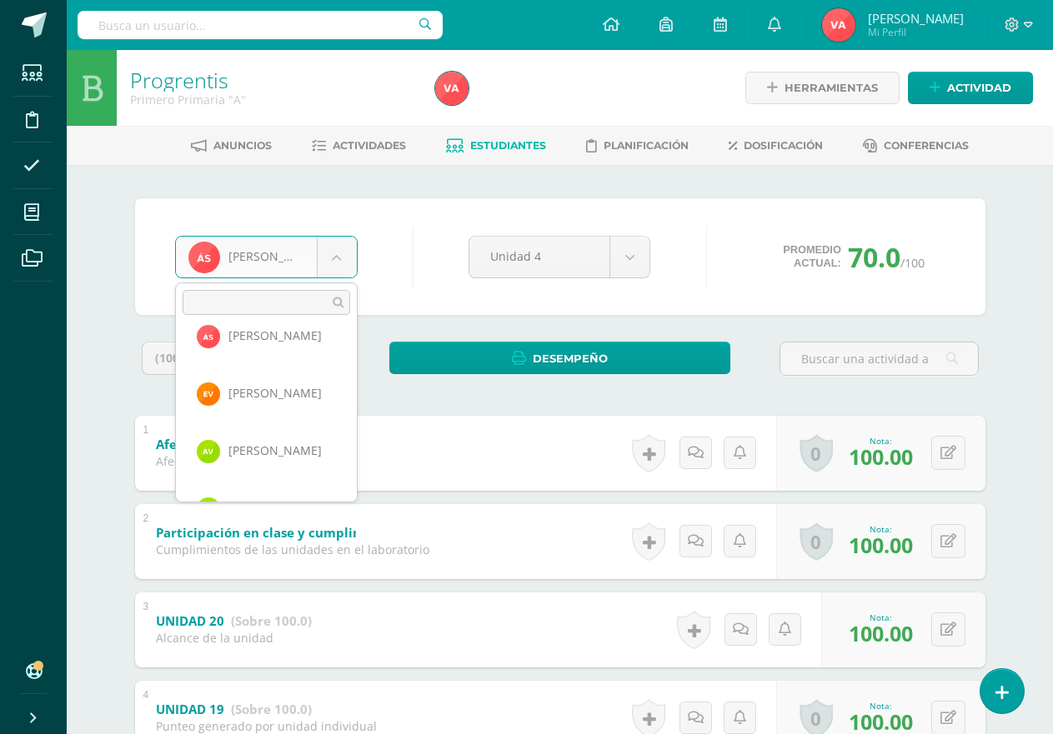
scroll to position [971, 0]
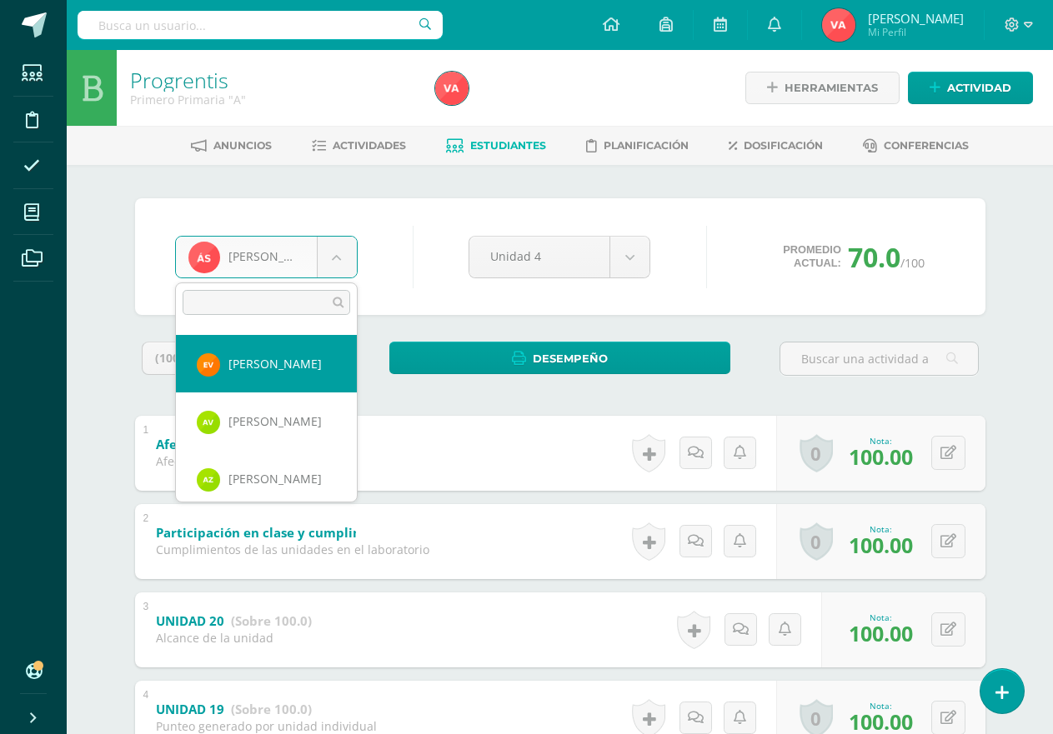
click at [310, 384] on div "(100%) Todas las actividades de esta unidad Todas las actividades de esta unida…" at bounding box center [241, 365] width 213 height 47
select select "2216"
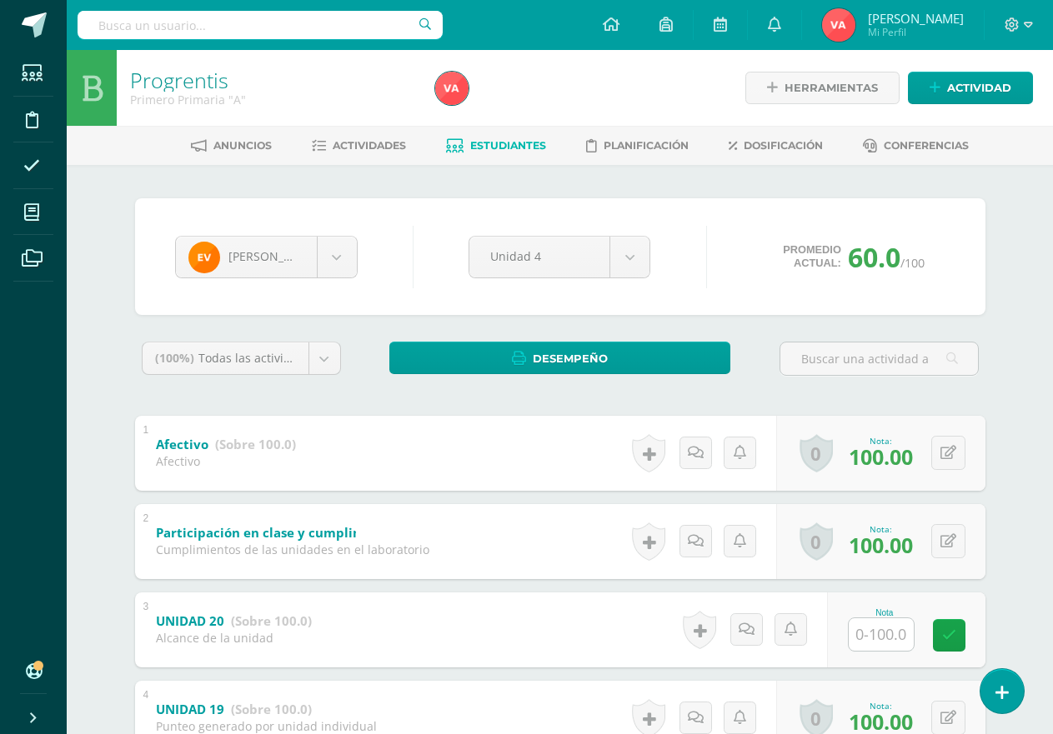
click at [890, 627] on input "text" at bounding box center [880, 634] width 65 height 33
type input "100"
click at [956, 637] on icon at bounding box center [960, 635] width 15 height 14
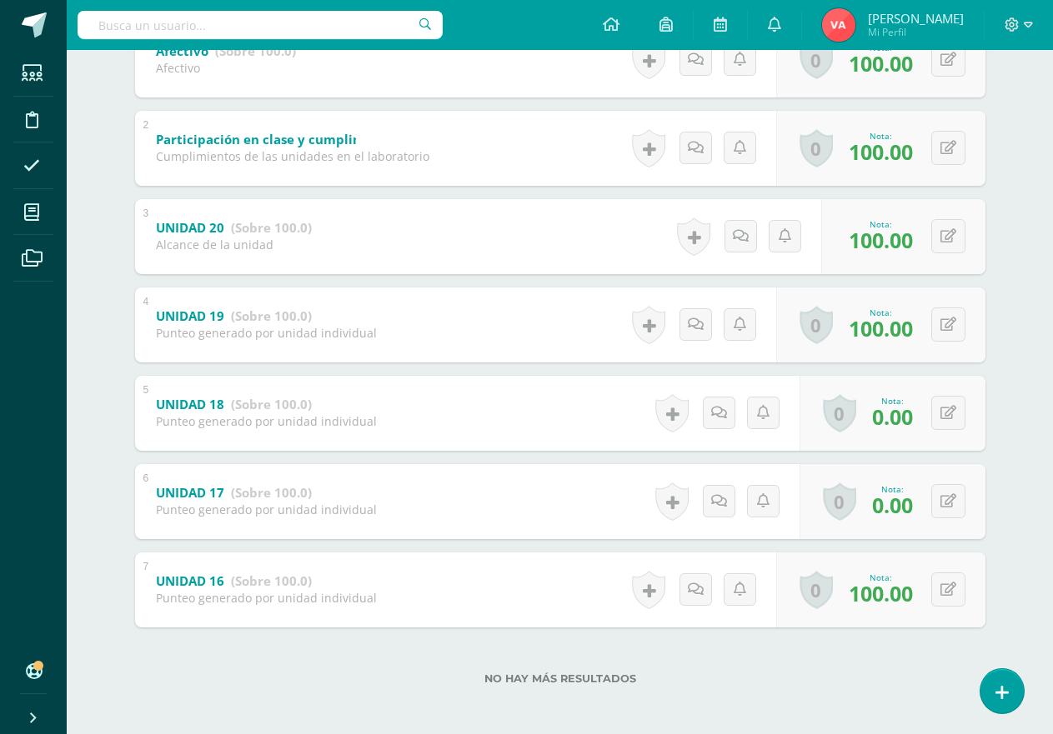
scroll to position [398, 0]
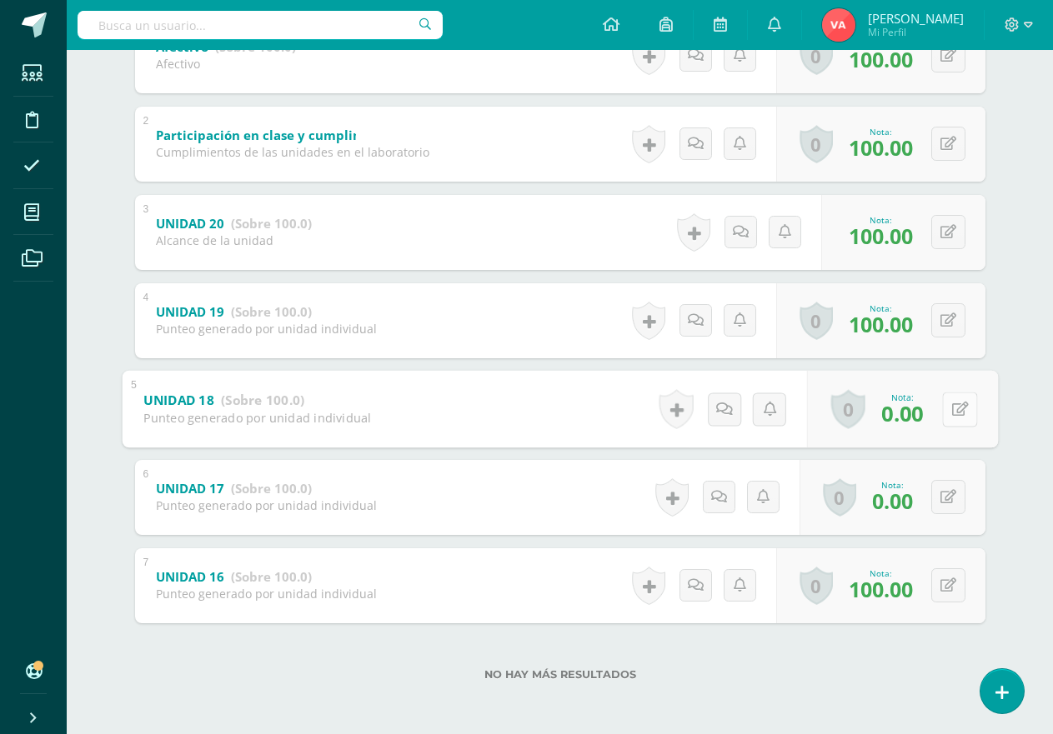
click at [947, 409] on button at bounding box center [959, 409] width 35 height 35
type input "80"
click at [944, 492] on icon at bounding box center [948, 497] width 16 height 14
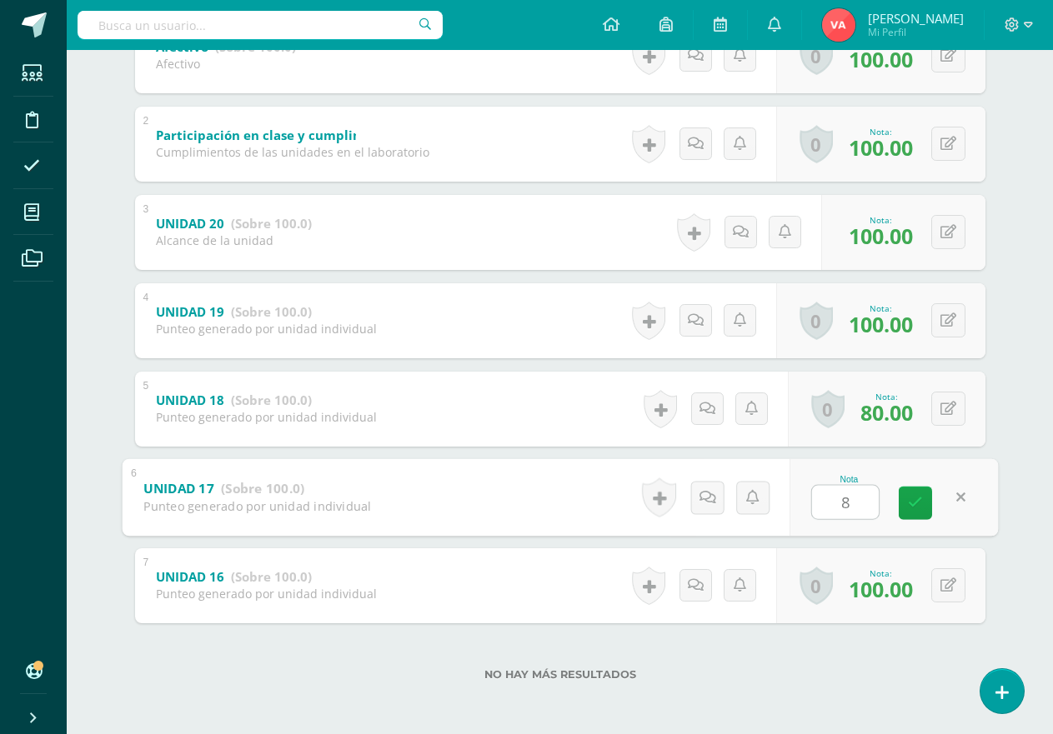
type input "80"
click at [921, 500] on icon at bounding box center [915, 503] width 15 height 14
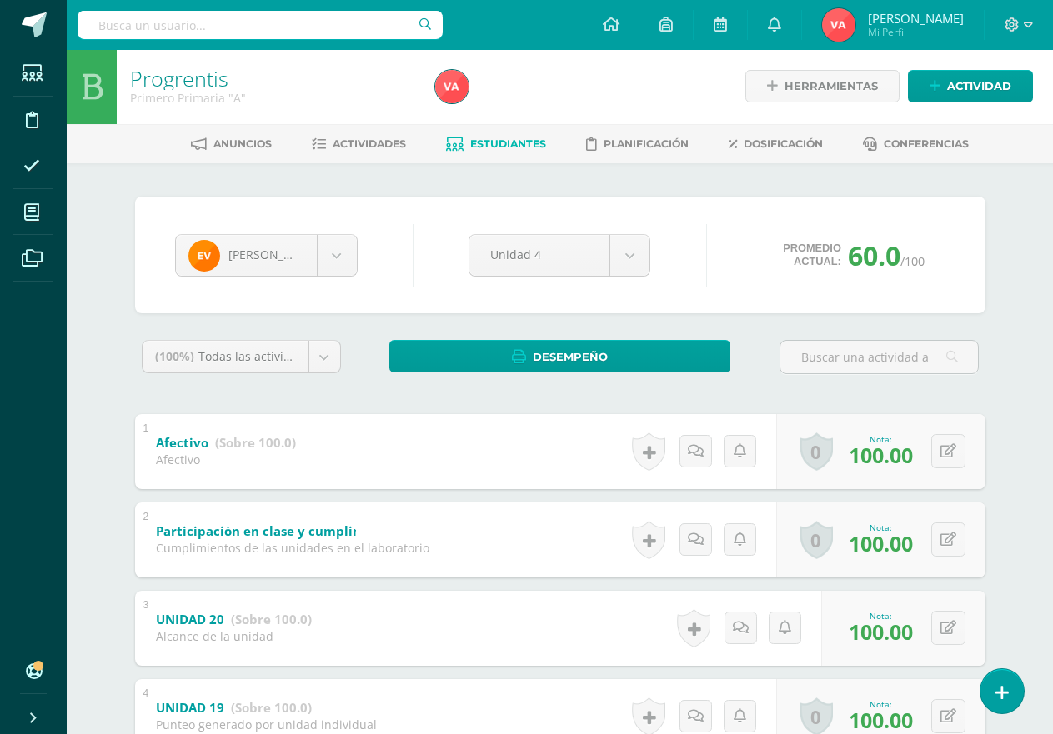
scroll to position [0, 0]
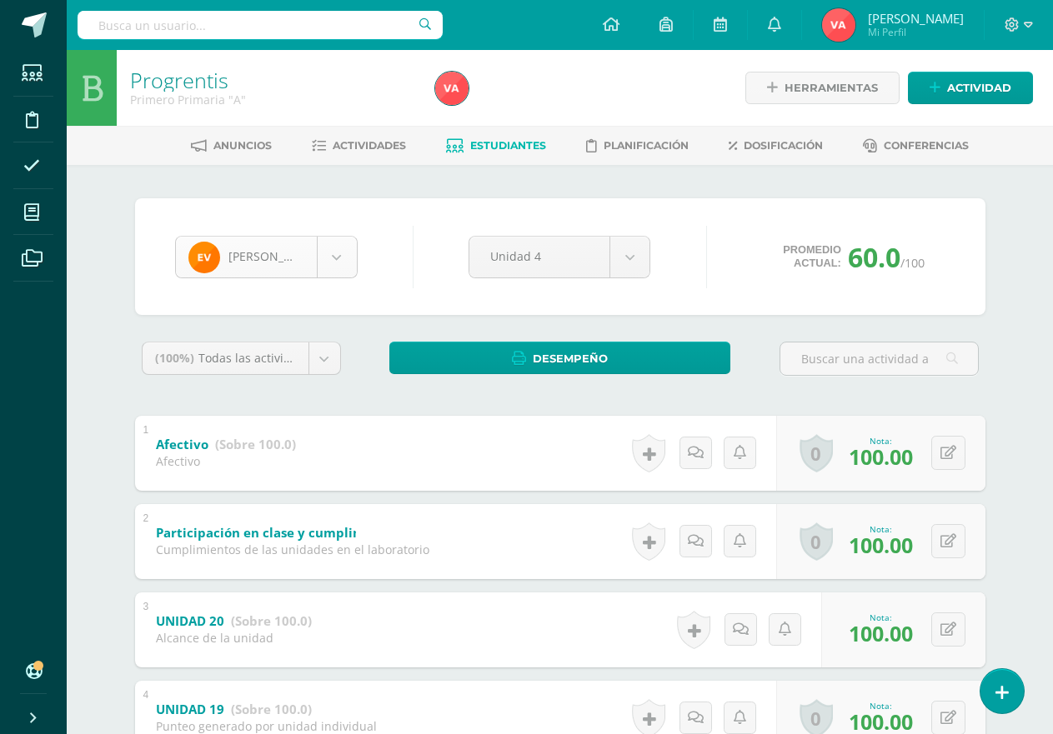
click at [331, 262] on body "Estudiantes Disciplina Asistencia Mis cursos Archivos Soporte Ayuda Reportar un…" at bounding box center [526, 566] width 1053 height 1132
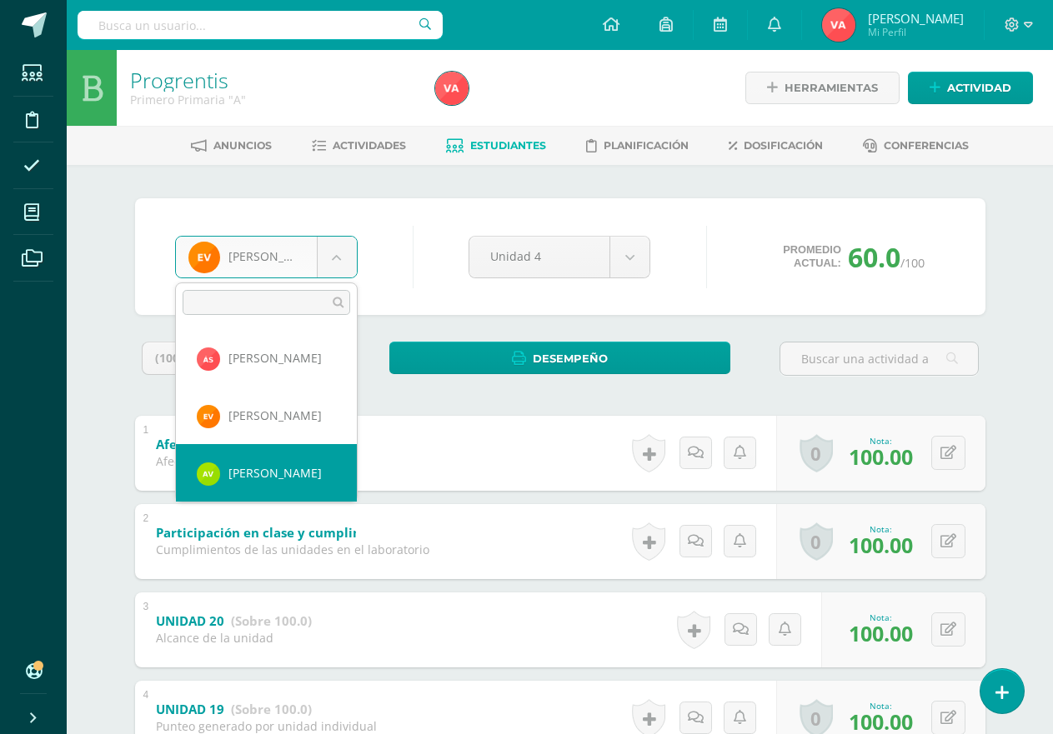
scroll to position [843, 0]
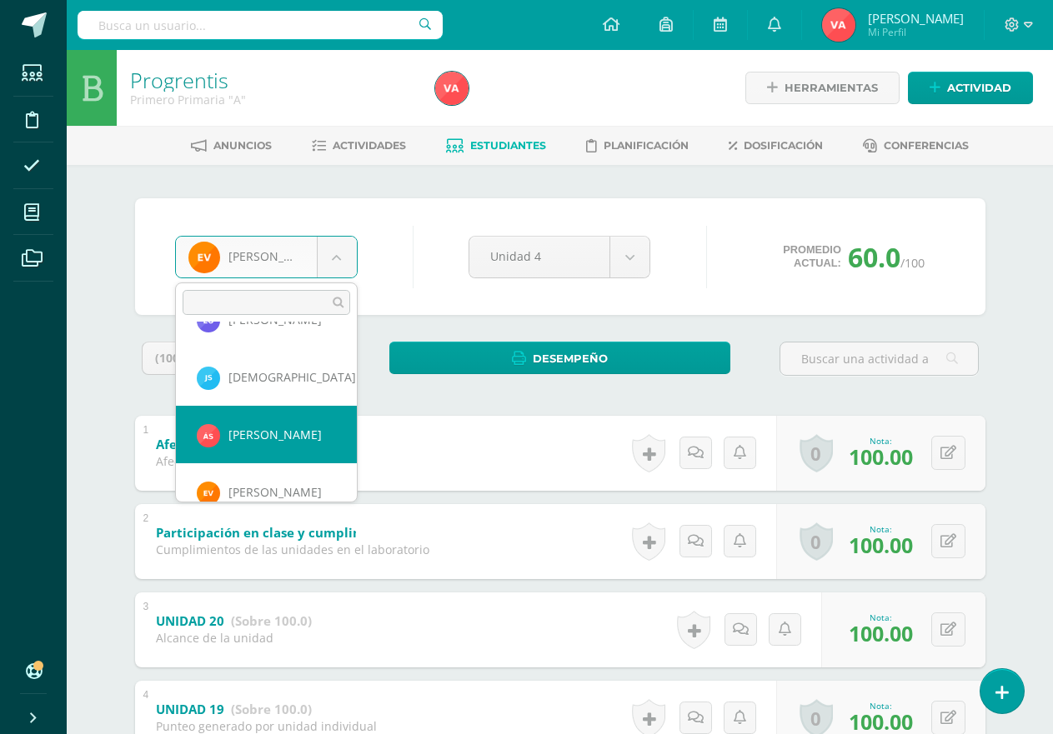
select select "2727"
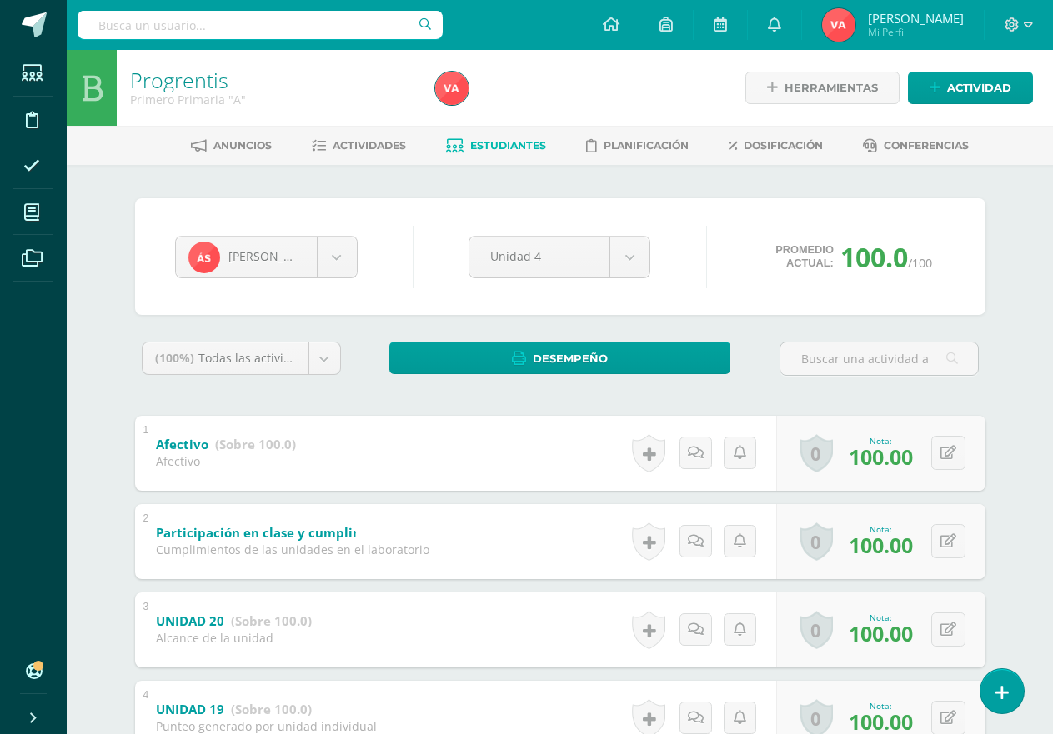
click at [516, 141] on span "Estudiantes" at bounding box center [508, 145] width 76 height 13
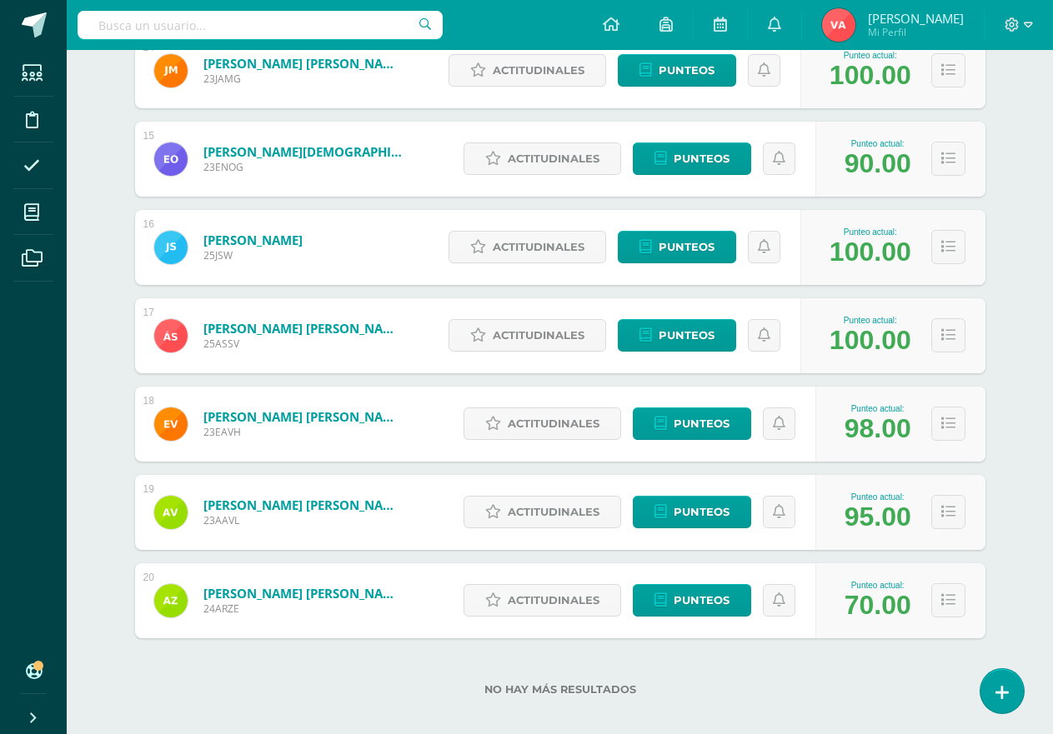
scroll to position [1493, 0]
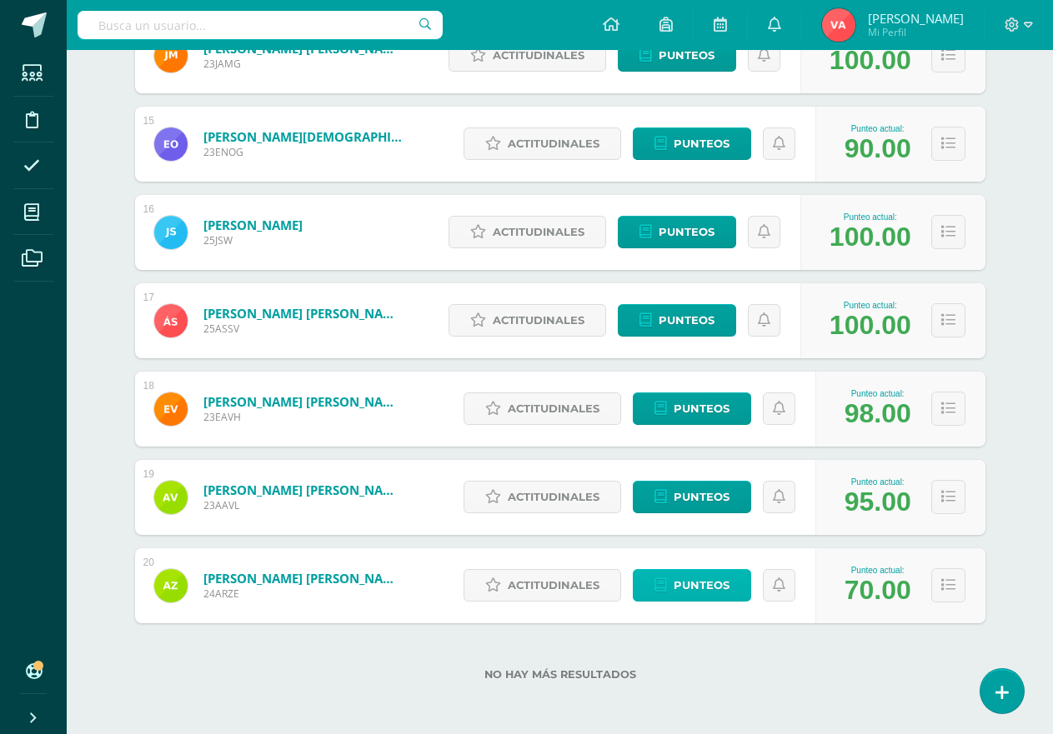
click at [703, 586] on span "Punteos" at bounding box center [701, 585] width 56 height 31
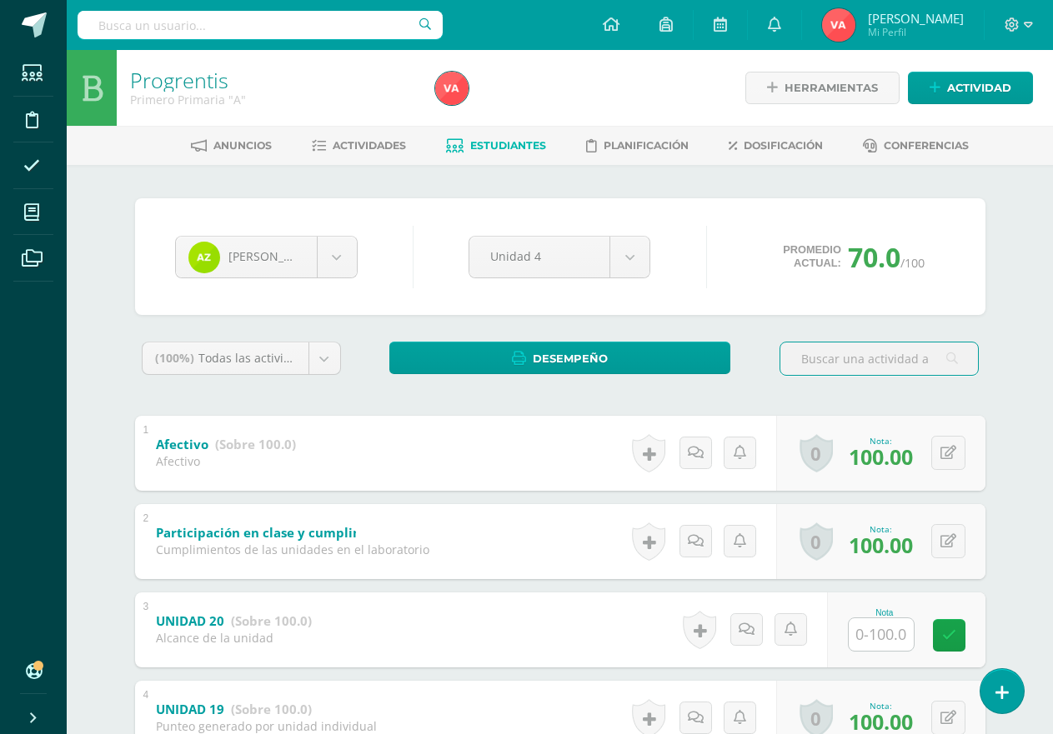
click at [879, 630] on input "text" at bounding box center [880, 634] width 65 height 33
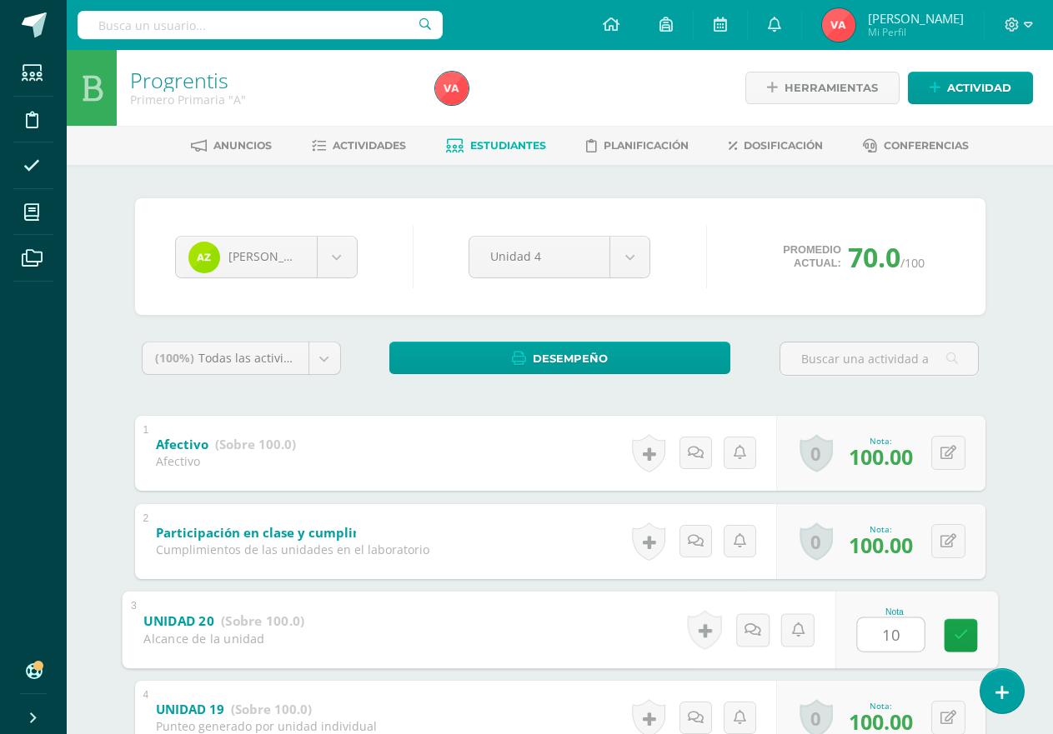
type input "100"
click at [947, 640] on link at bounding box center [959, 634] width 33 height 33
click at [506, 141] on span "Estudiantes" at bounding box center [508, 145] width 76 height 13
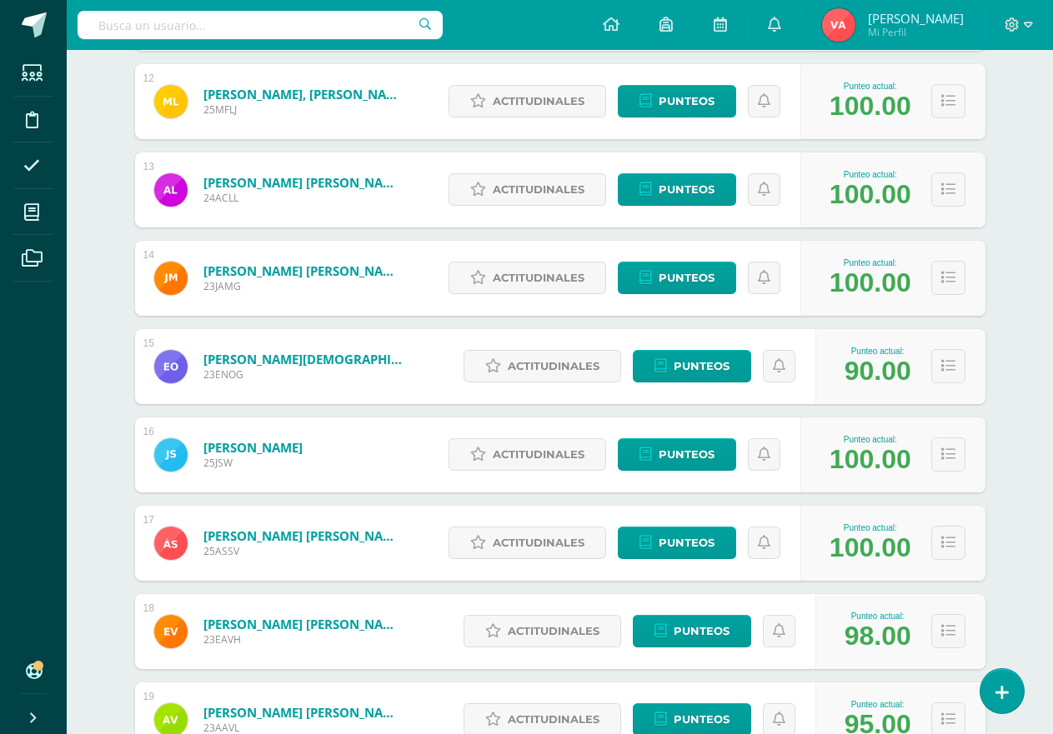
scroll to position [1437, 0]
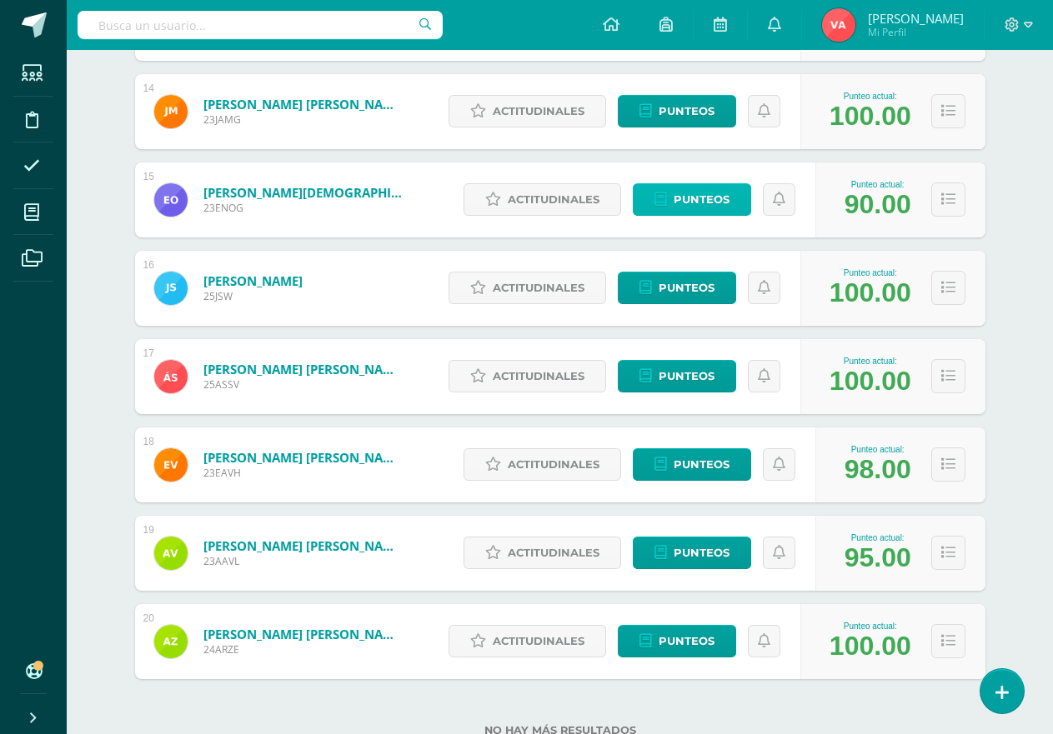
click at [715, 201] on span "Punteos" at bounding box center [701, 199] width 56 height 31
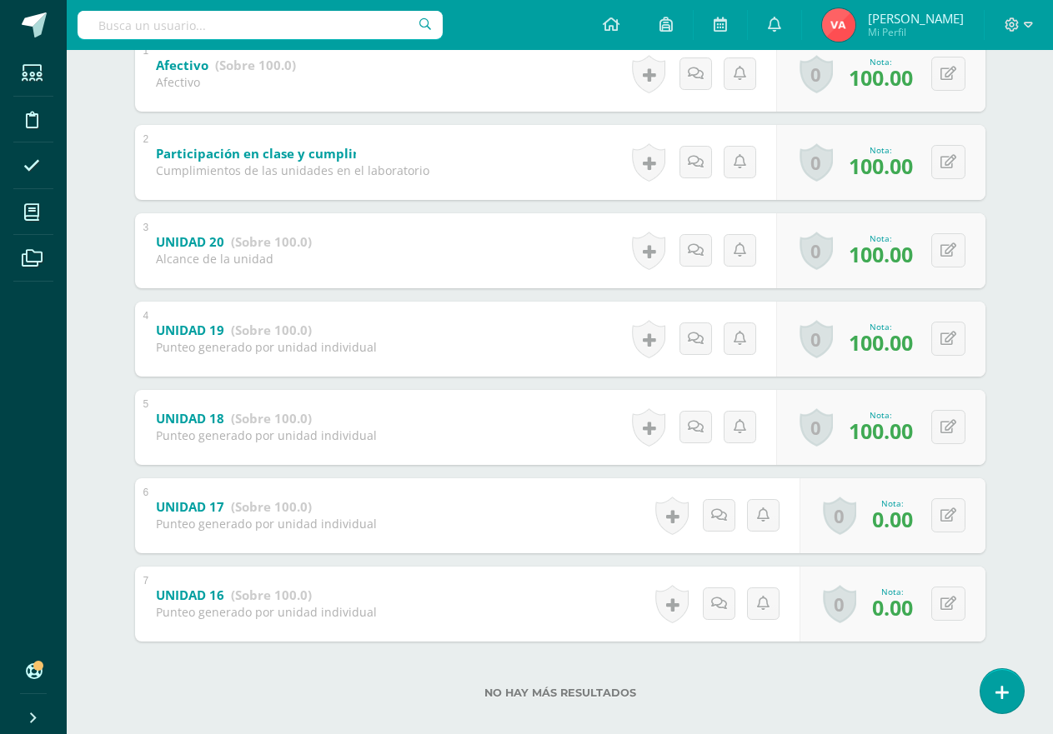
scroll to position [398, 0]
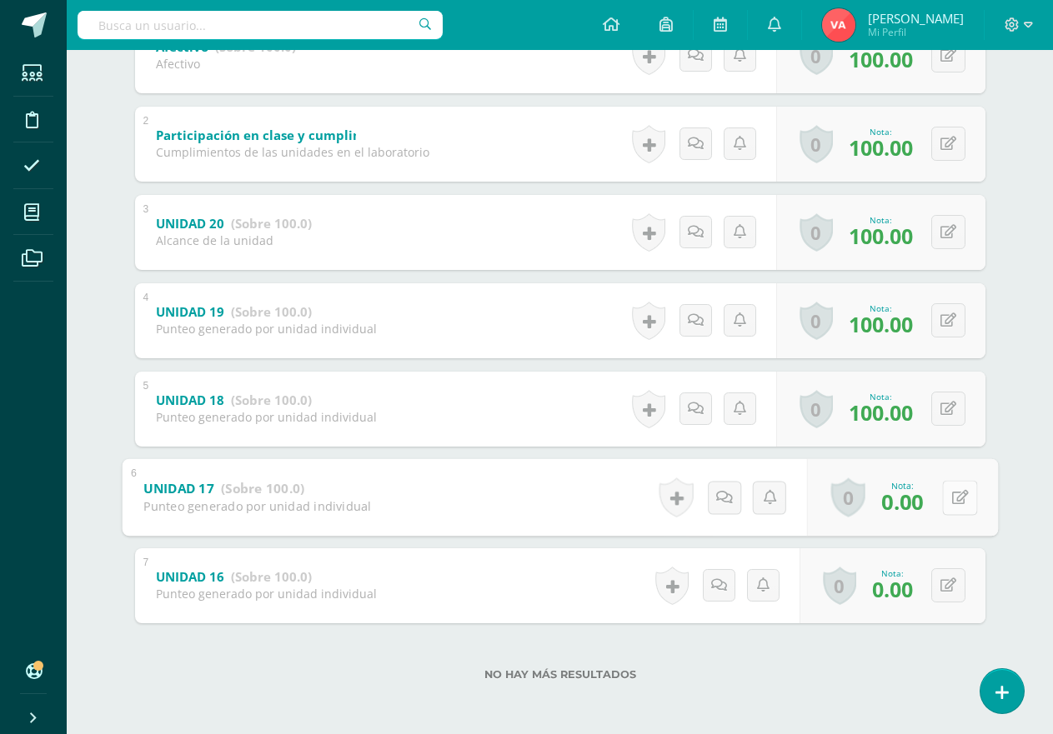
click at [945, 491] on button at bounding box center [959, 497] width 35 height 35
type input "80"
click at [949, 588] on icon at bounding box center [948, 585] width 16 height 14
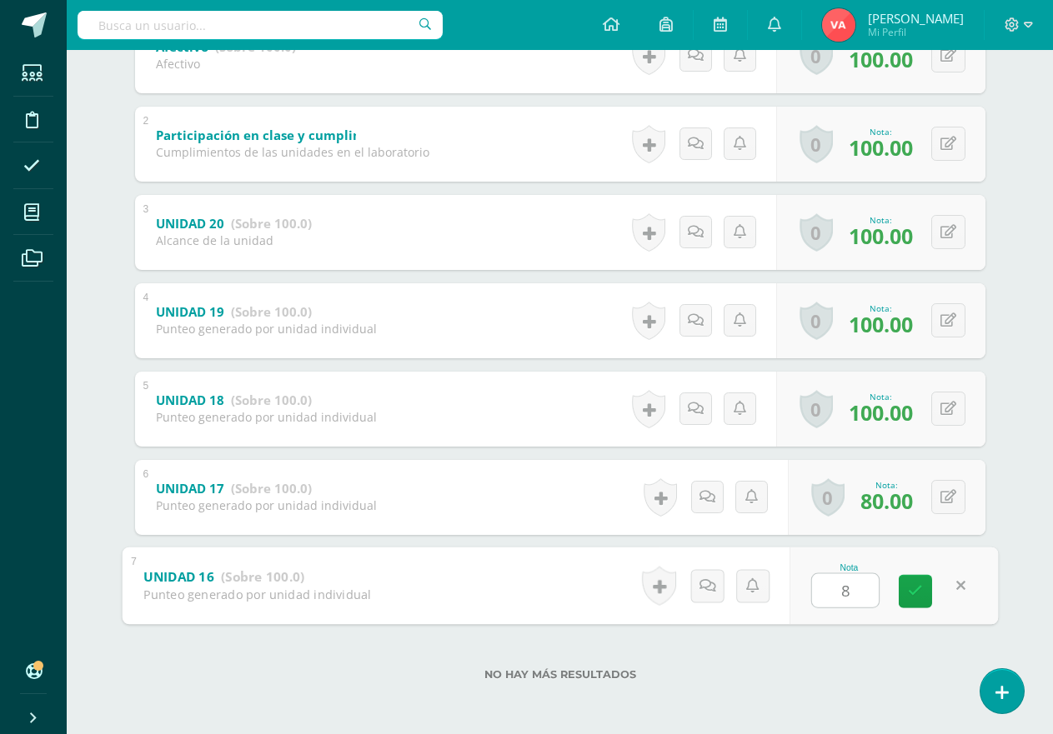
type input "80"
click at [922, 589] on link at bounding box center [914, 590] width 33 height 33
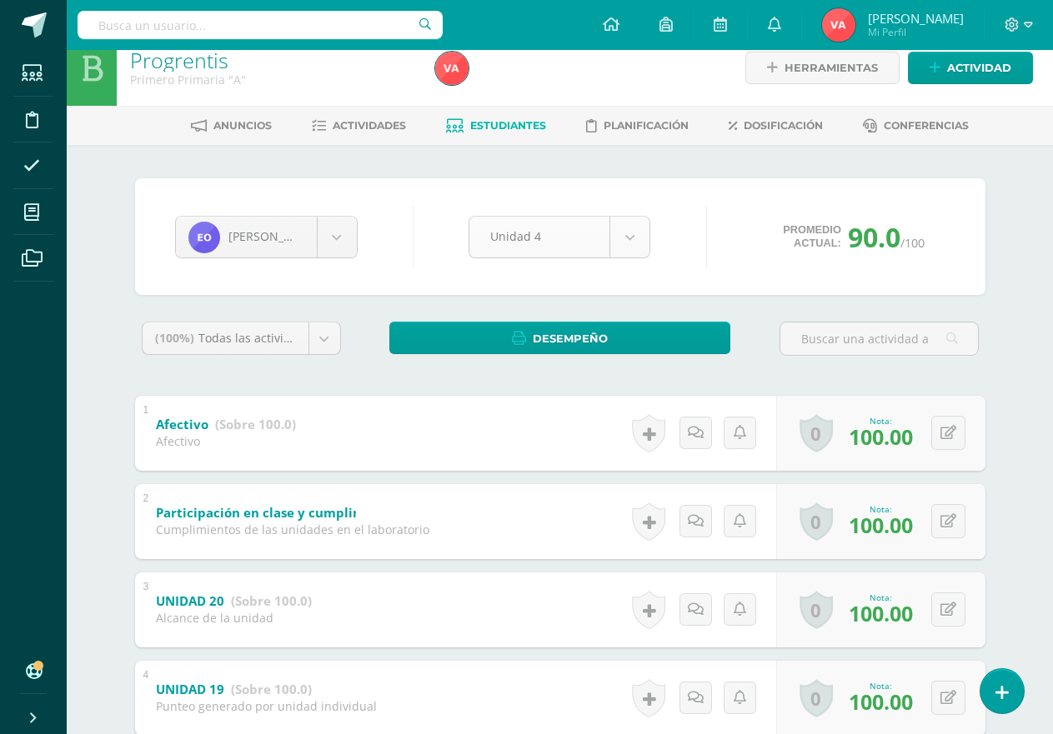
scroll to position [0, 0]
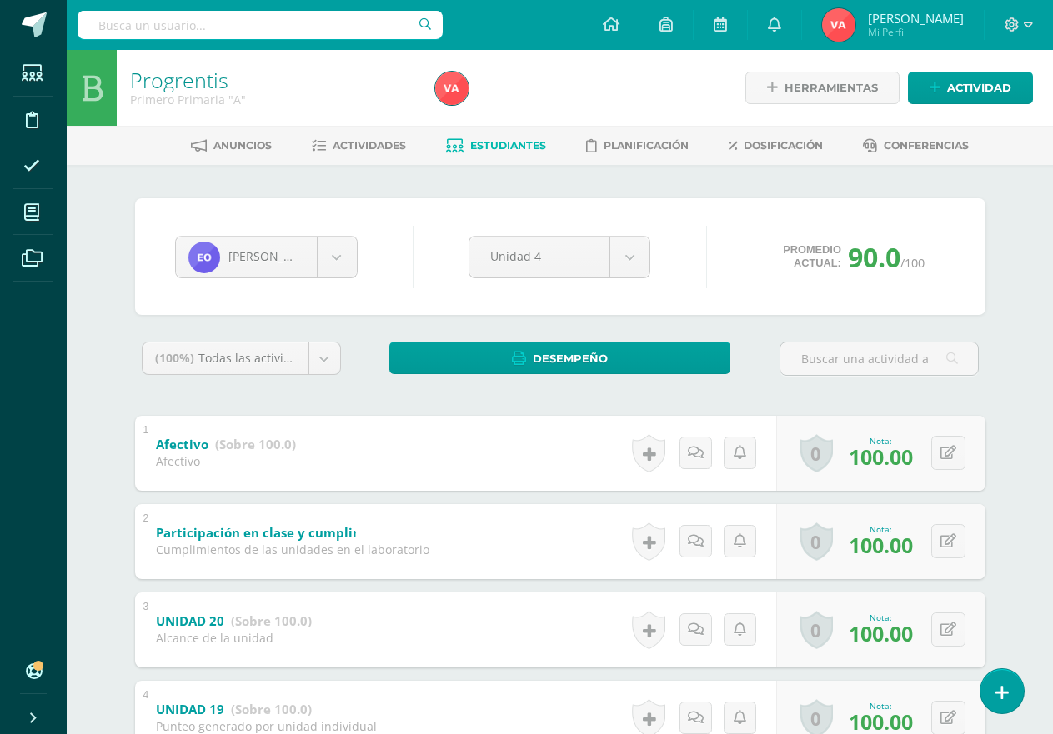
click at [504, 145] on span "Estudiantes" at bounding box center [508, 145] width 76 height 13
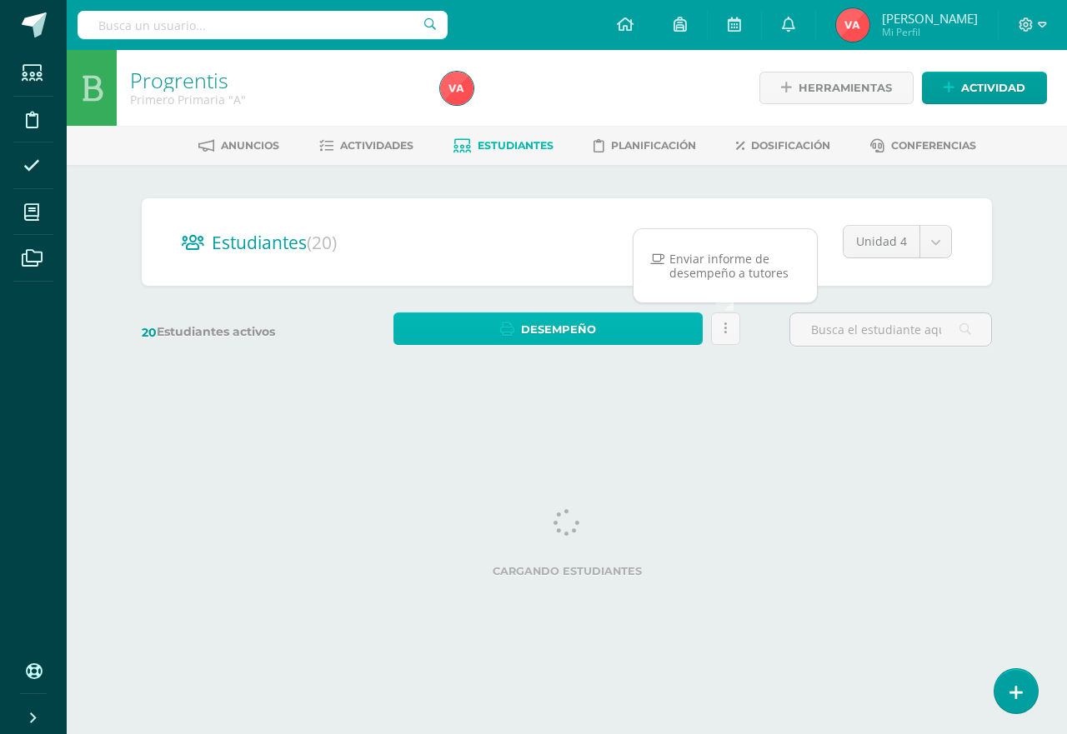
click at [548, 328] on span "Desempeño" at bounding box center [558, 329] width 75 height 31
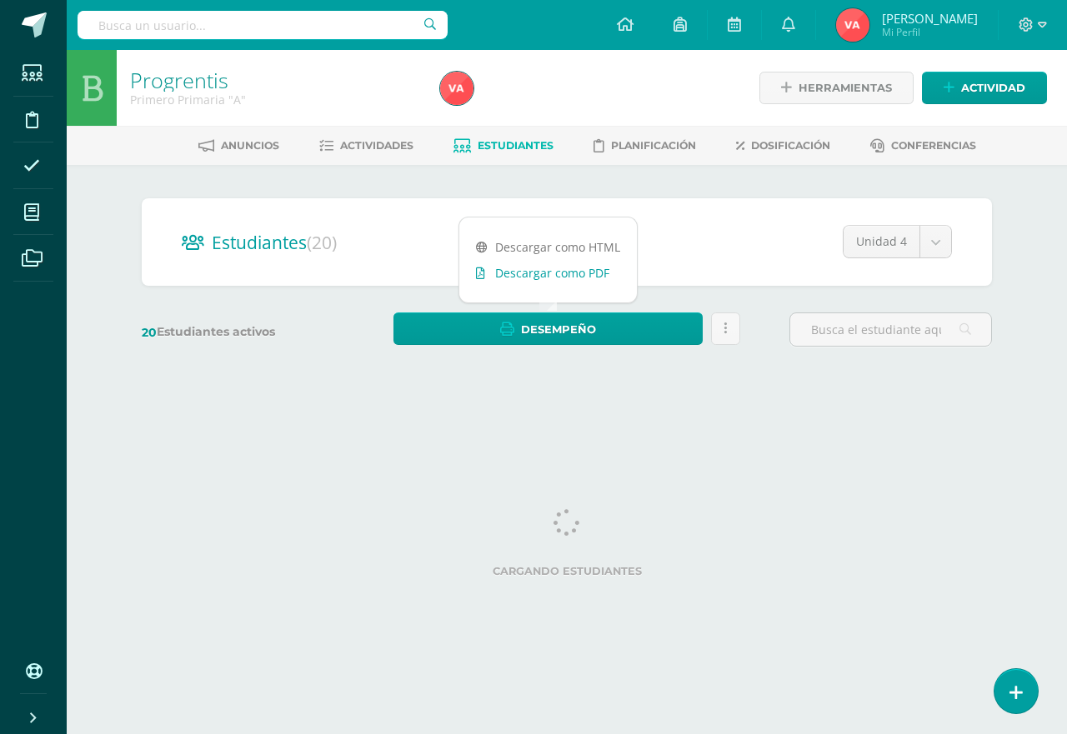
click at [557, 275] on link "Descargar como PDF" at bounding box center [548, 273] width 178 height 26
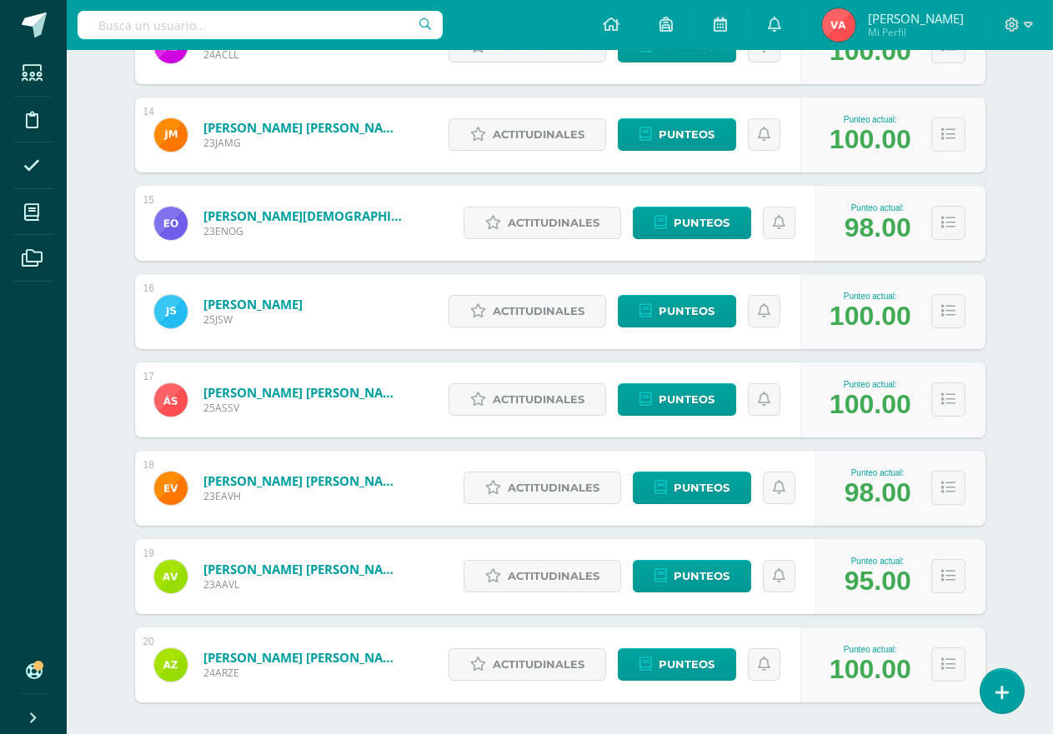
scroll to position [1487, 0]
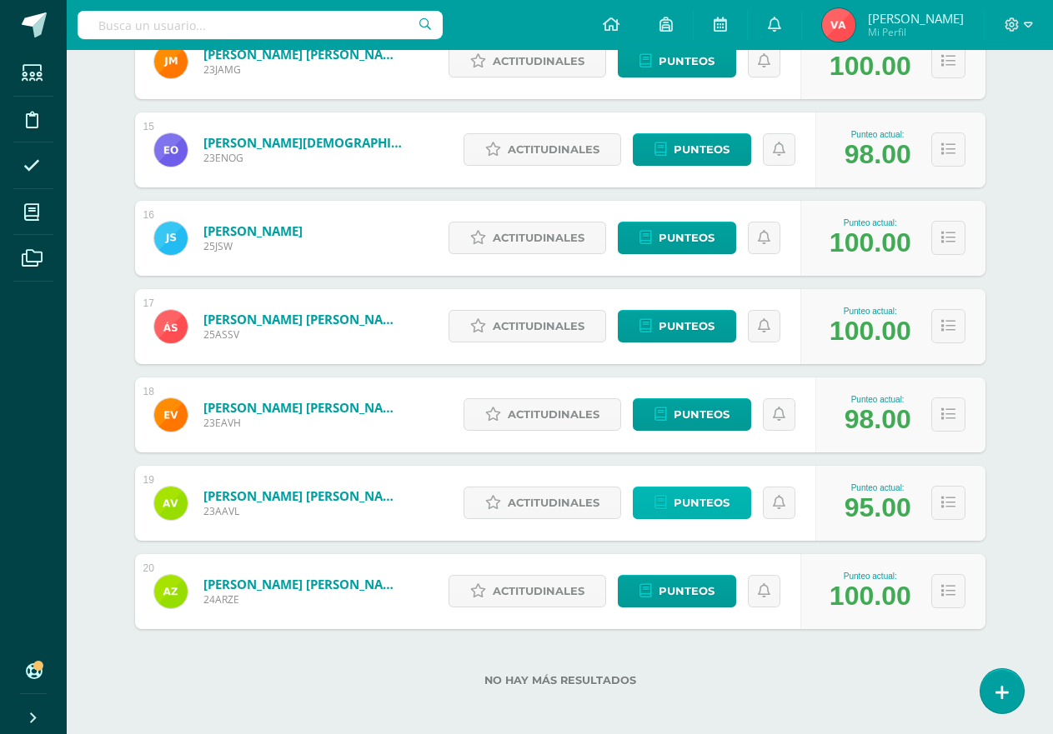
click at [693, 501] on span "Punteos" at bounding box center [701, 503] width 56 height 31
click at [694, 501] on span "Punteos" at bounding box center [701, 503] width 56 height 31
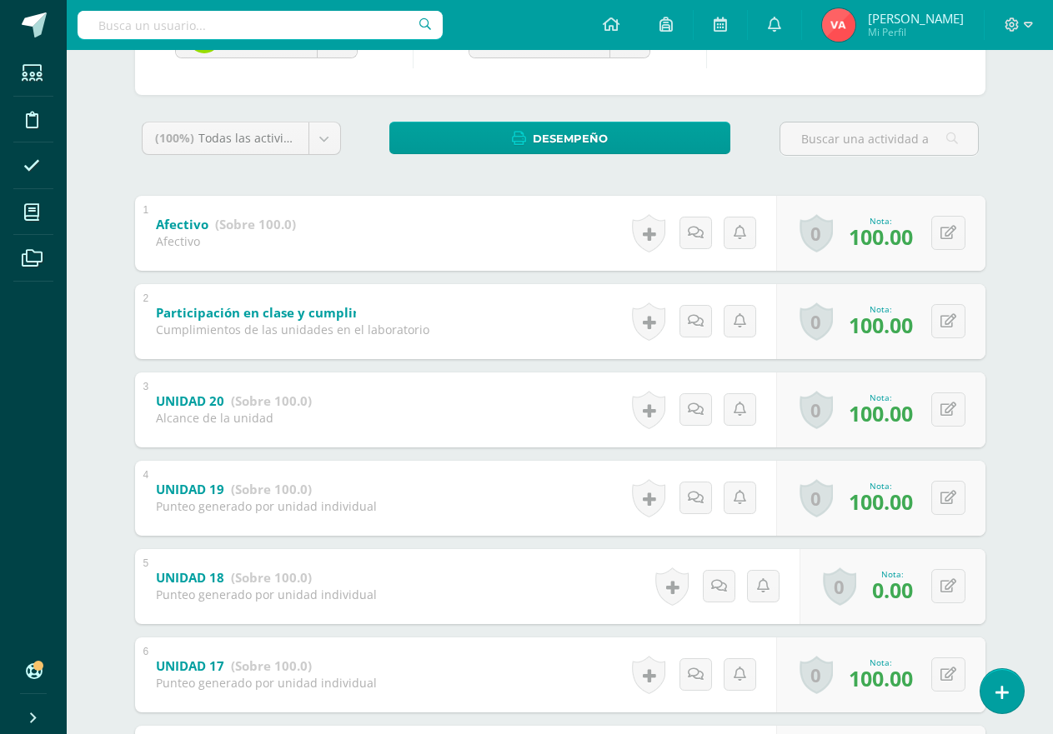
scroll to position [250, 0]
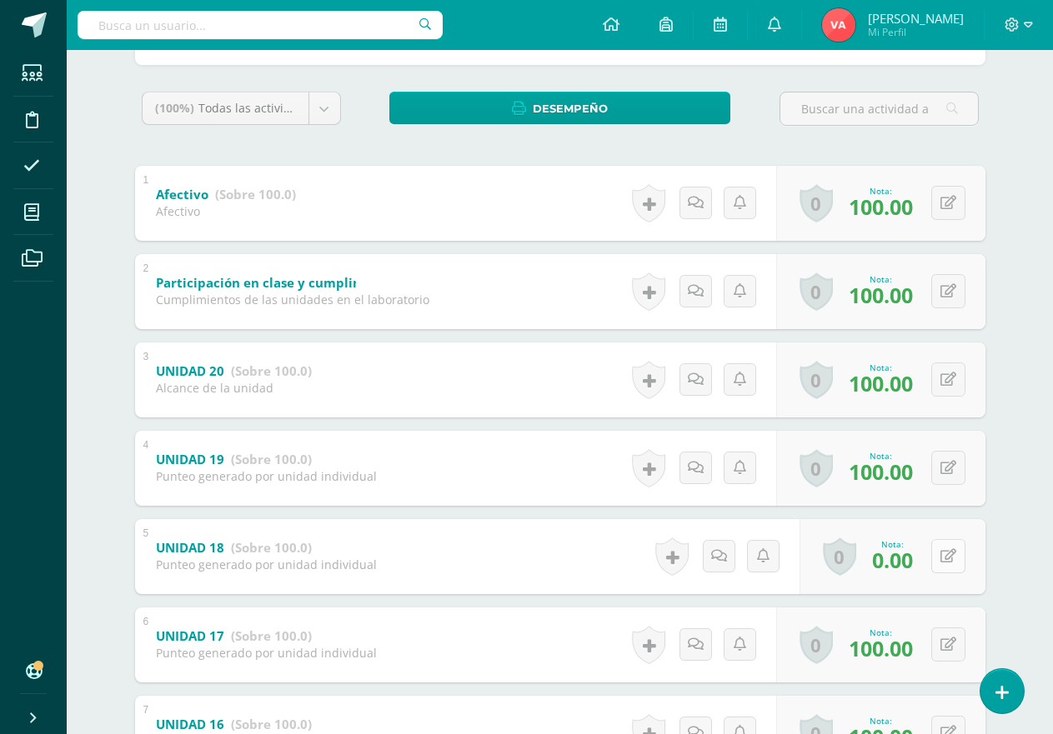
click at [944, 557] on icon at bounding box center [948, 556] width 16 height 14
type input "80"
click at [910, 563] on icon at bounding box center [915, 562] width 15 height 14
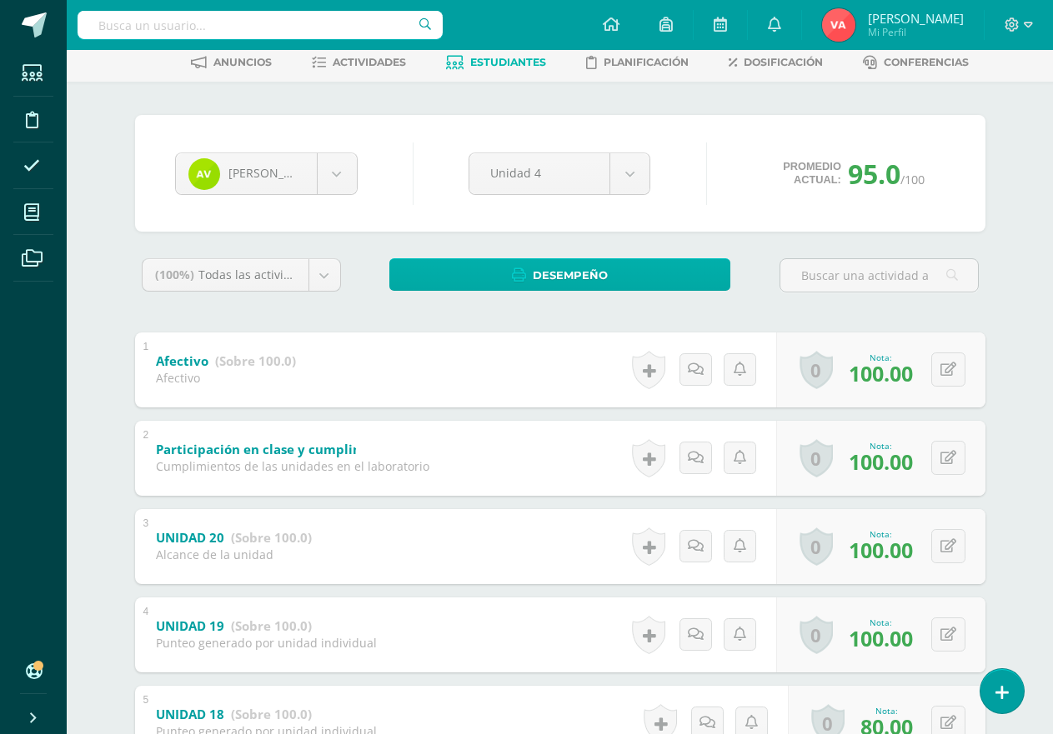
scroll to position [0, 0]
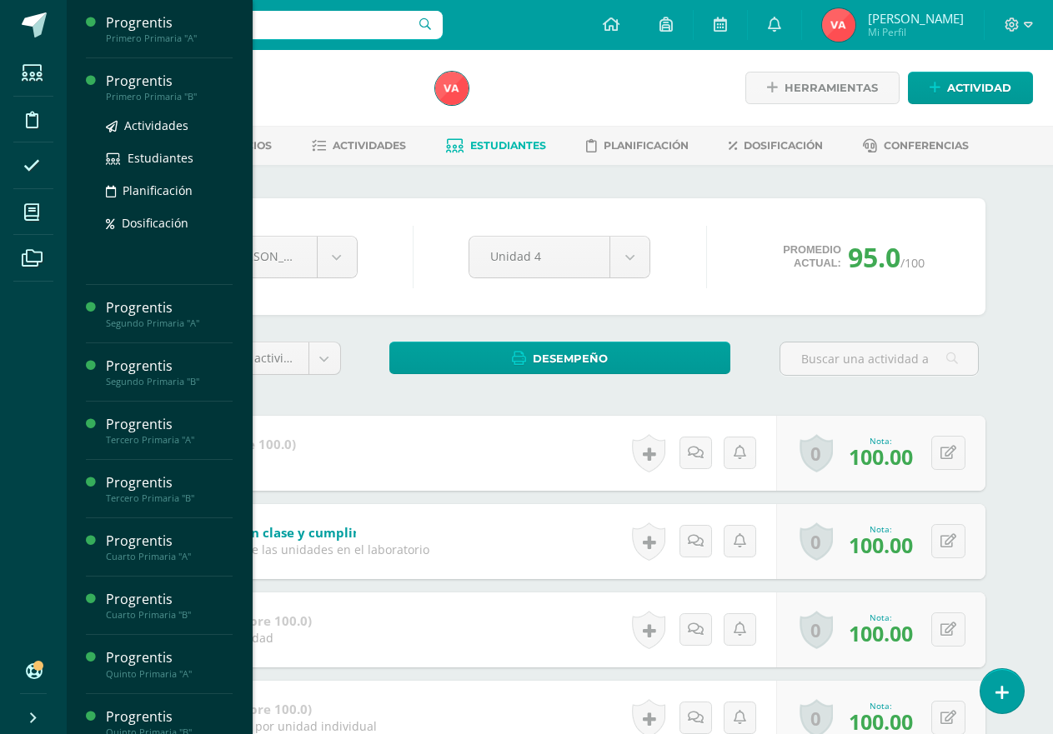
click at [162, 93] on div "Primero Primaria "B"" at bounding box center [169, 97] width 127 height 12
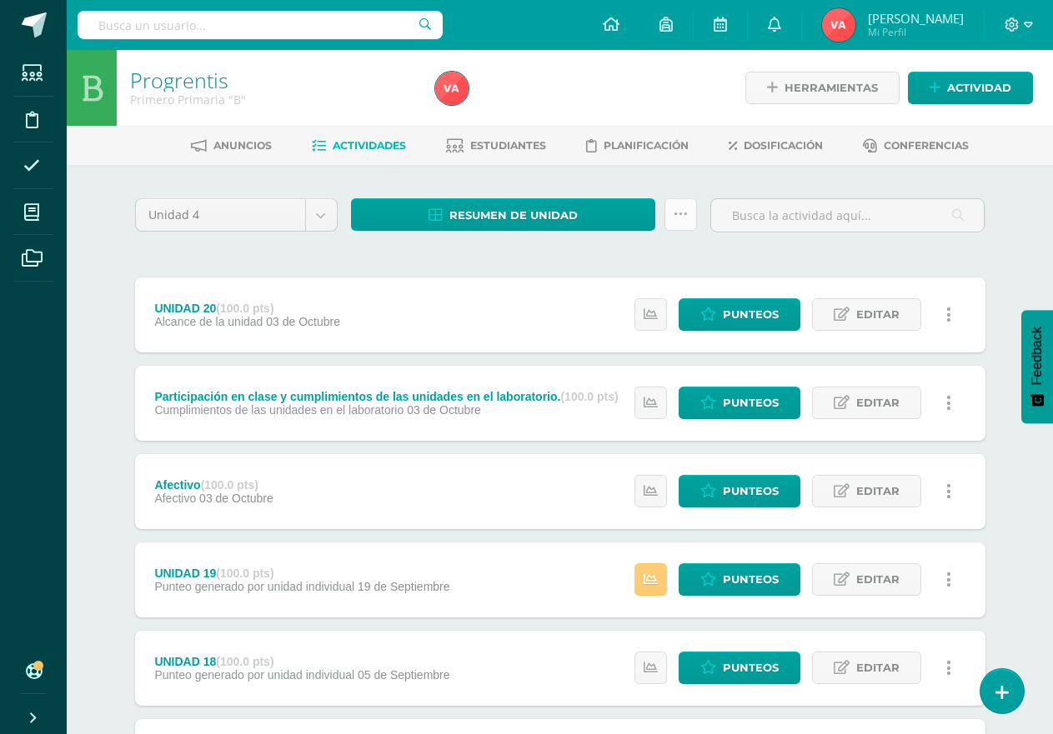
click at [679, 213] on icon at bounding box center [680, 215] width 14 height 14
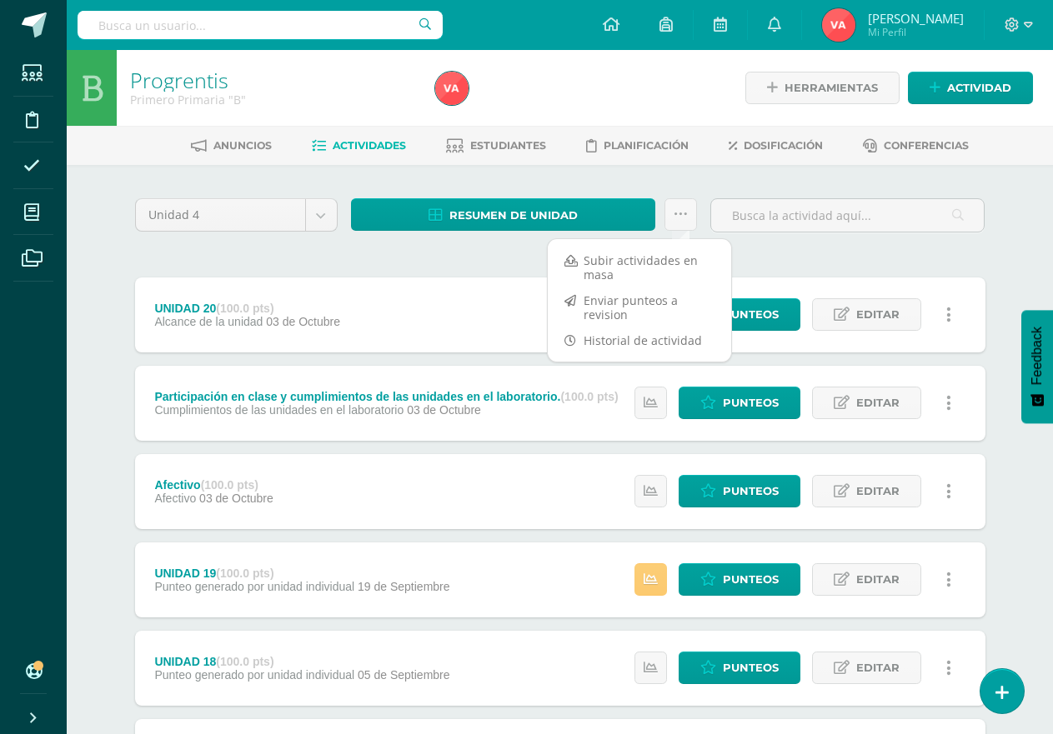
click at [539, 182] on div "Unidad 4 Unidad 1 Unidad 2 Unidad 3 Unidad 4 Resumen de unidad Descargar como H…" at bounding box center [560, 579] width 917 height 828
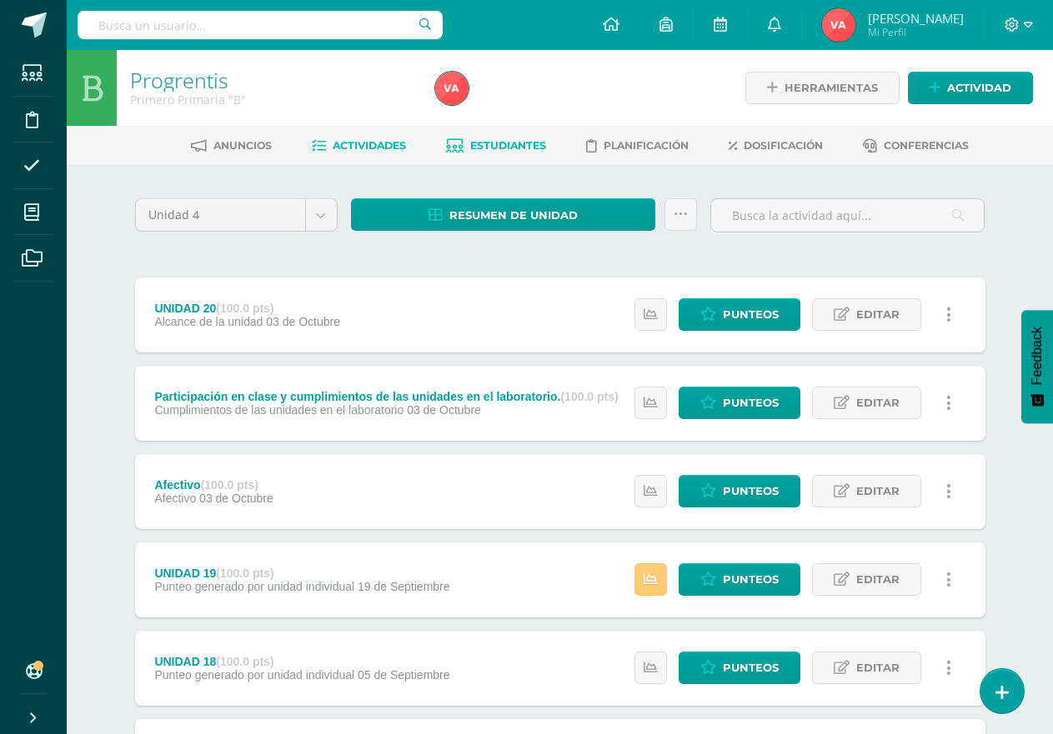
click at [512, 148] on span "Estudiantes" at bounding box center [508, 145] width 76 height 13
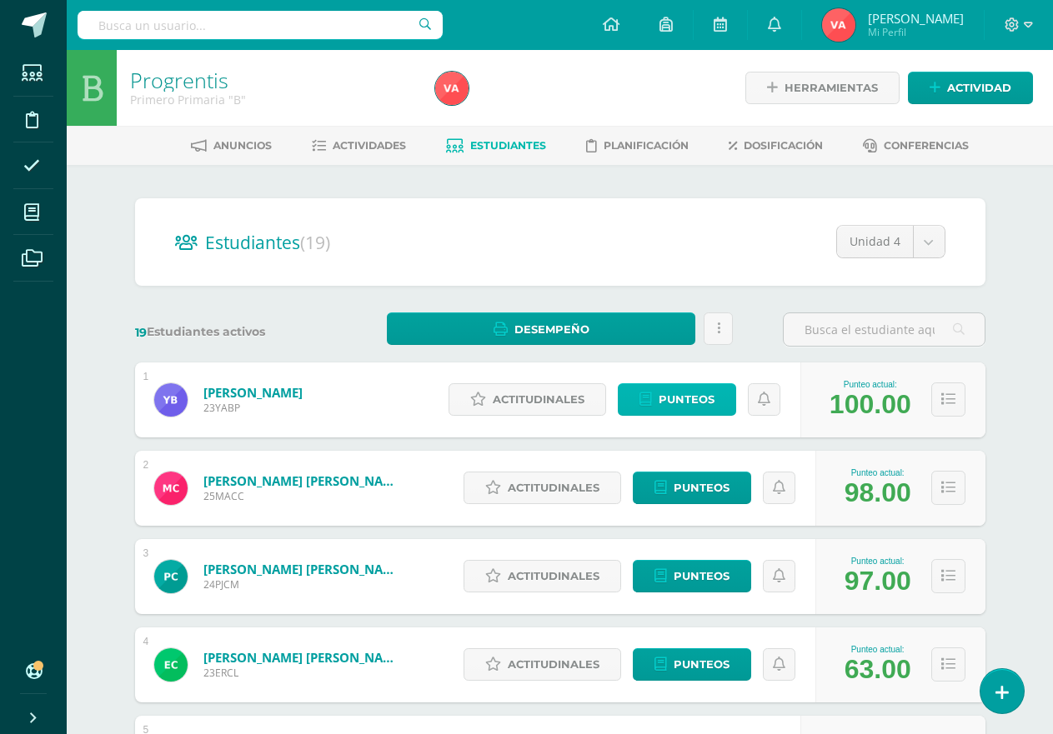
click at [692, 402] on span "Punteos" at bounding box center [686, 399] width 56 height 31
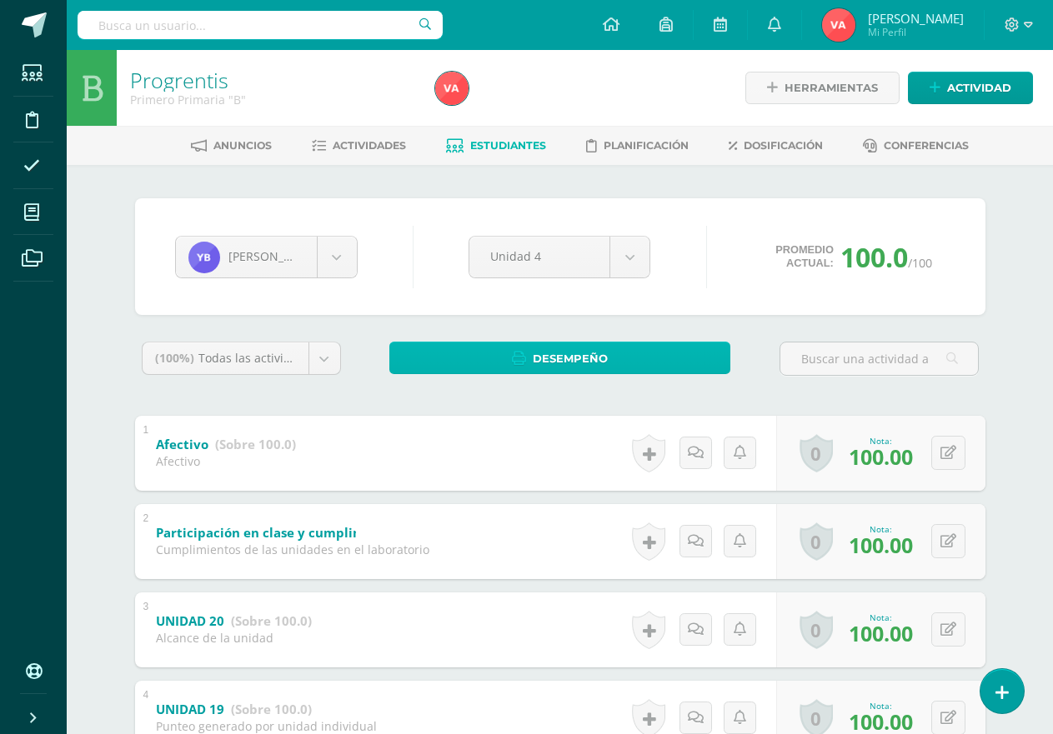
click at [687, 360] on link "Desempeño" at bounding box center [559, 358] width 341 height 33
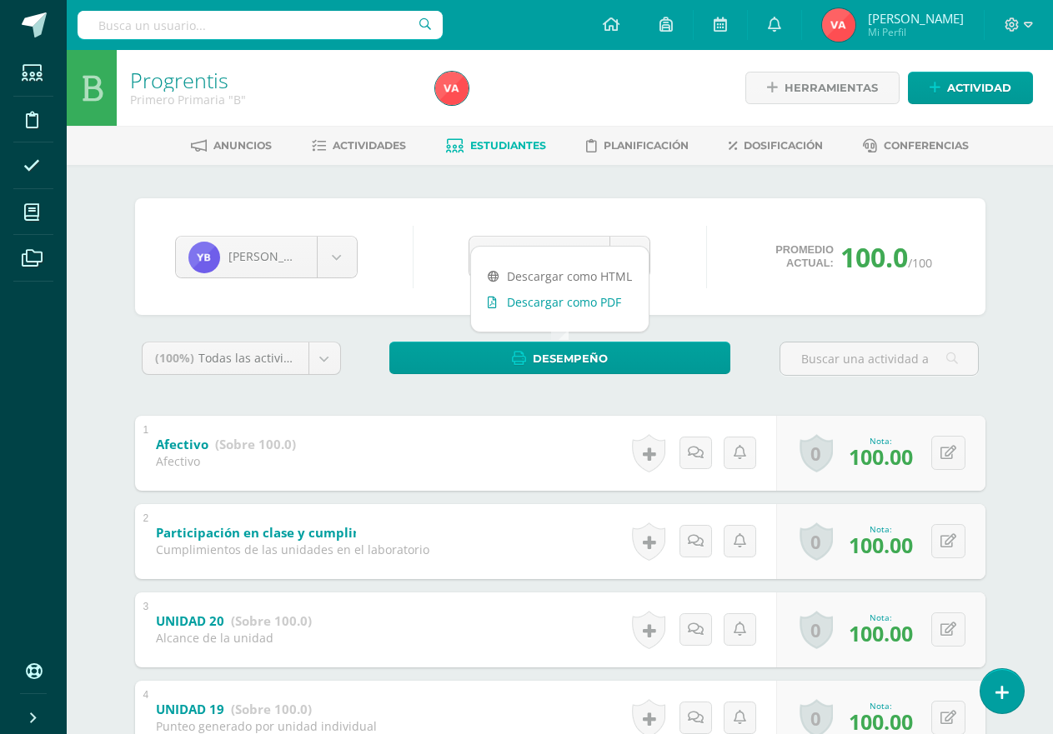
click at [611, 303] on link "Descargar como PDF" at bounding box center [560, 302] width 178 height 26
click at [723, 209] on div "Yefrem Bautista Yefrem Bautista Mía Carrillo Paula Choc Emily Chojolán Kristell…" at bounding box center [560, 256] width 850 height 117
click at [508, 146] on span "Estudiantes" at bounding box center [508, 145] width 76 height 13
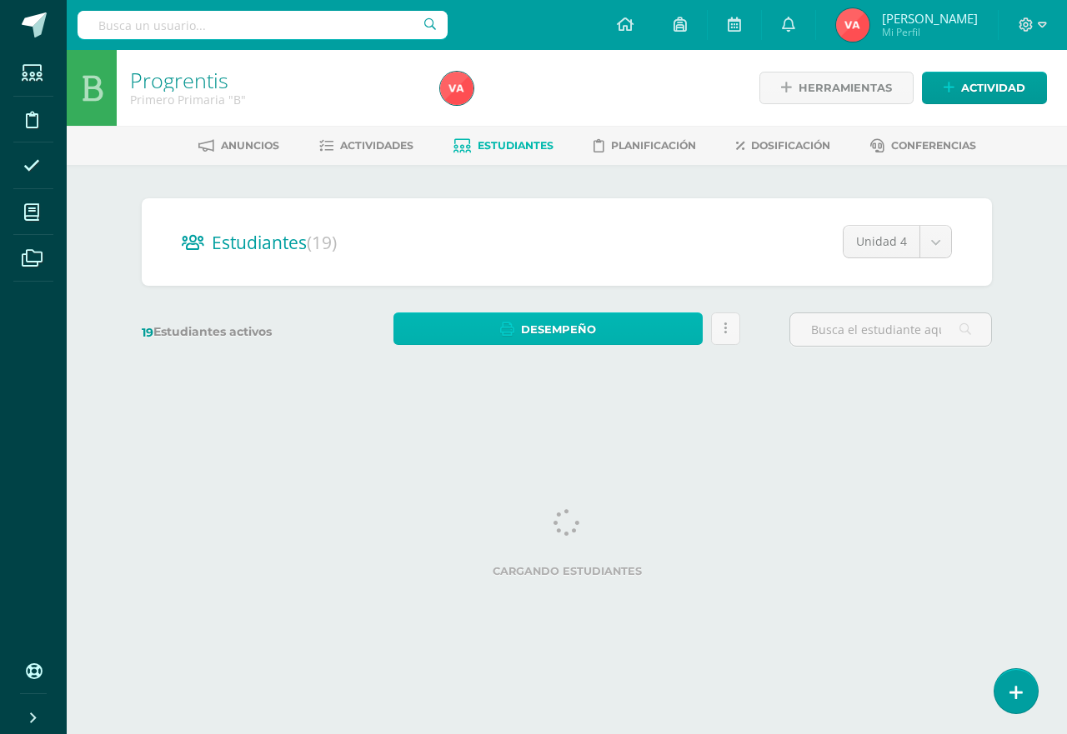
click at [657, 328] on link "Desempeño" at bounding box center [547, 329] width 309 height 33
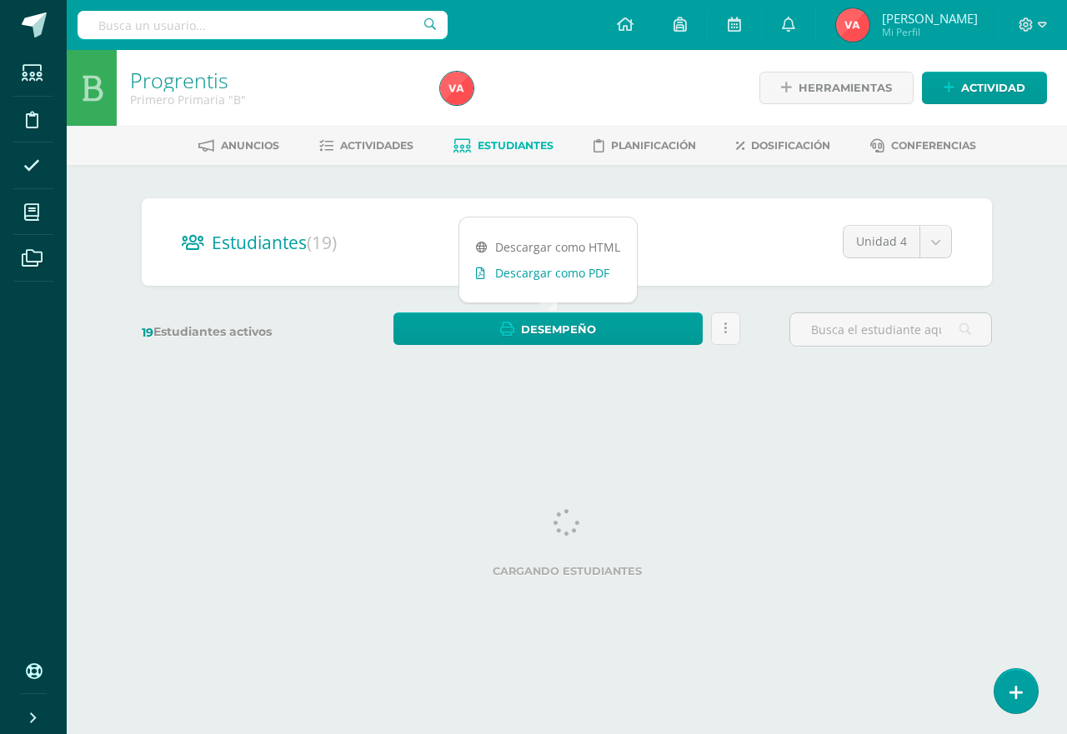
click at [593, 275] on link "Descargar como PDF" at bounding box center [548, 273] width 178 height 26
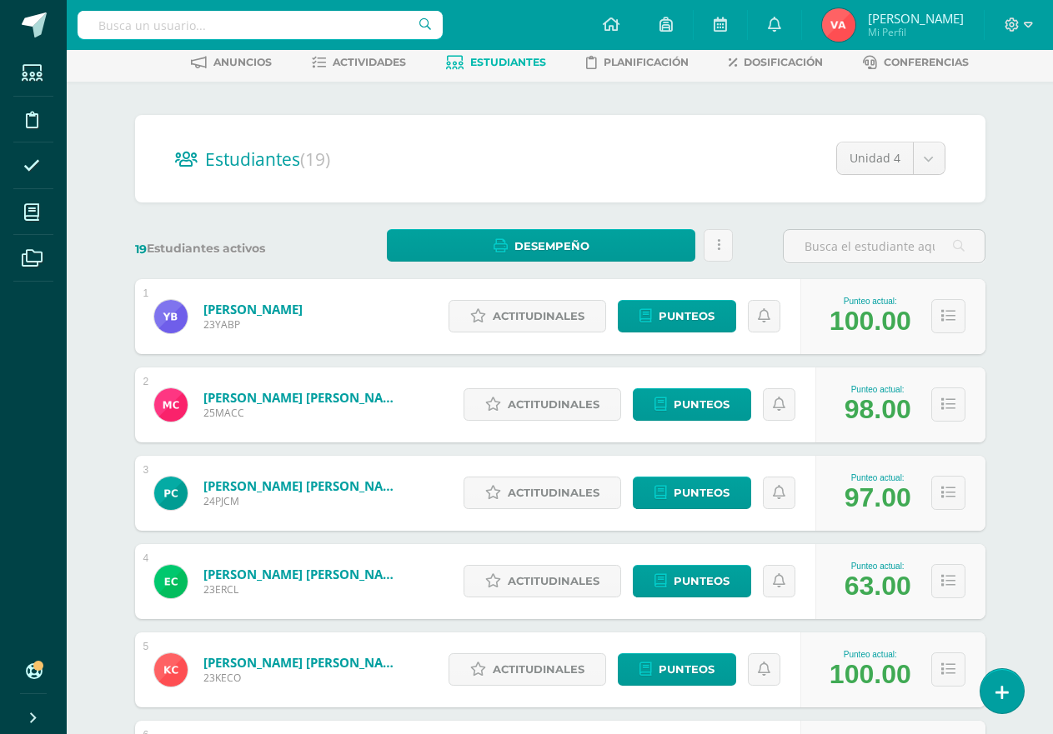
scroll to position [167, 0]
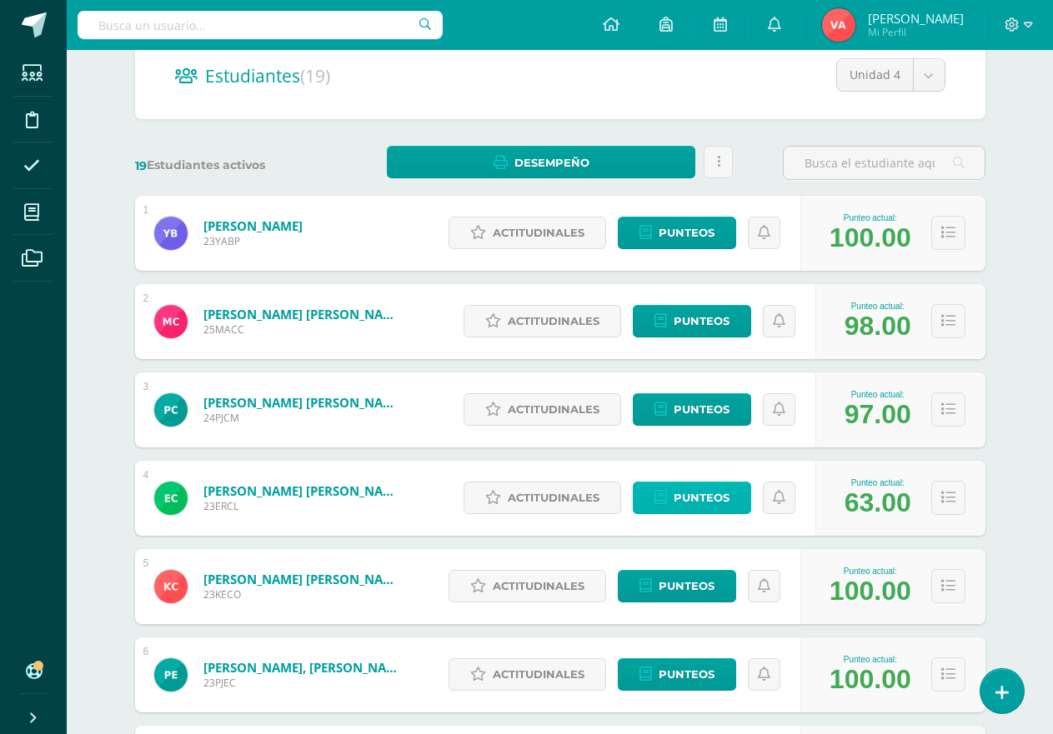
click at [694, 493] on span "Punteos" at bounding box center [701, 498] width 56 height 31
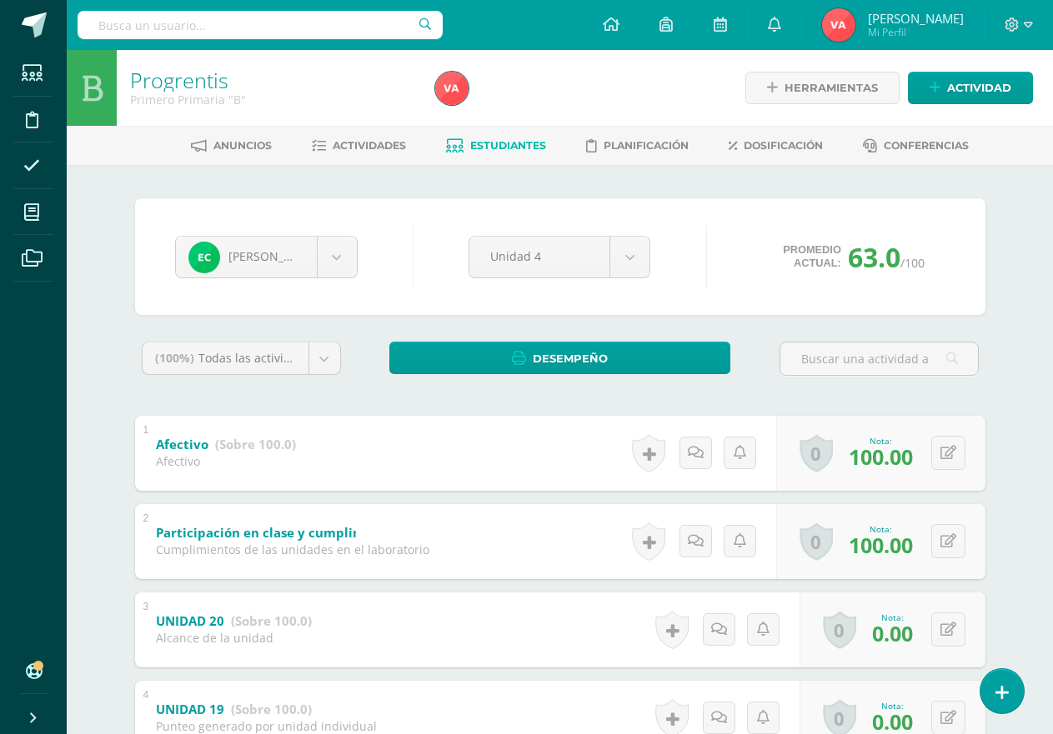
scroll to position [83, 0]
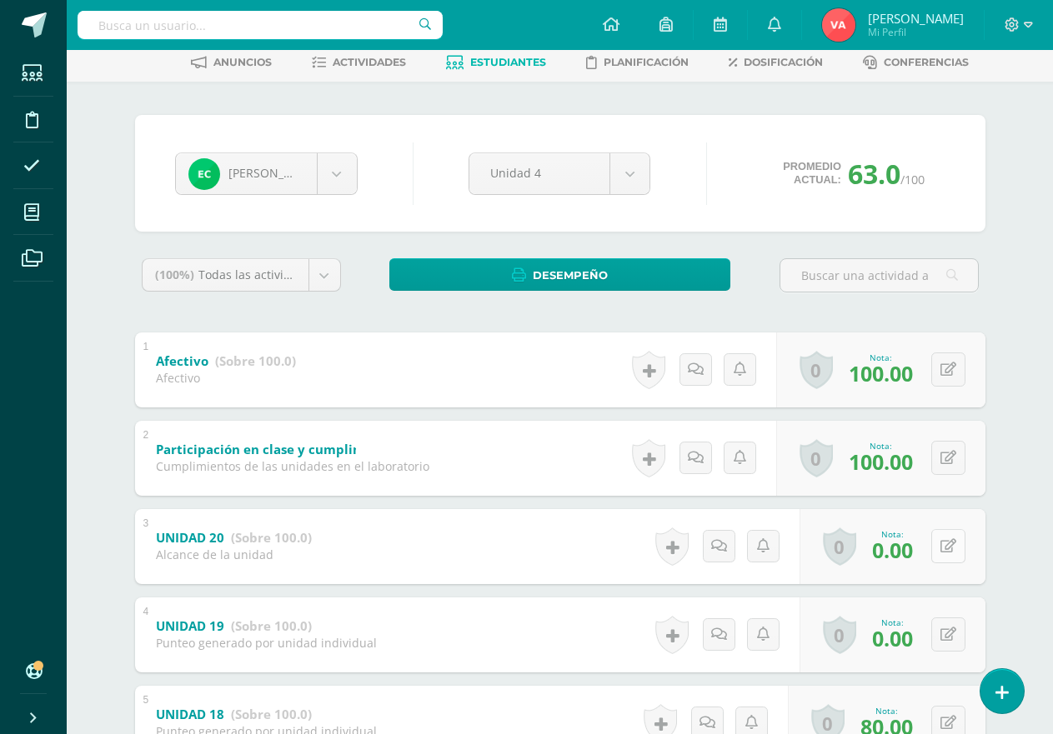
click at [952, 546] on icon at bounding box center [948, 546] width 16 height 14
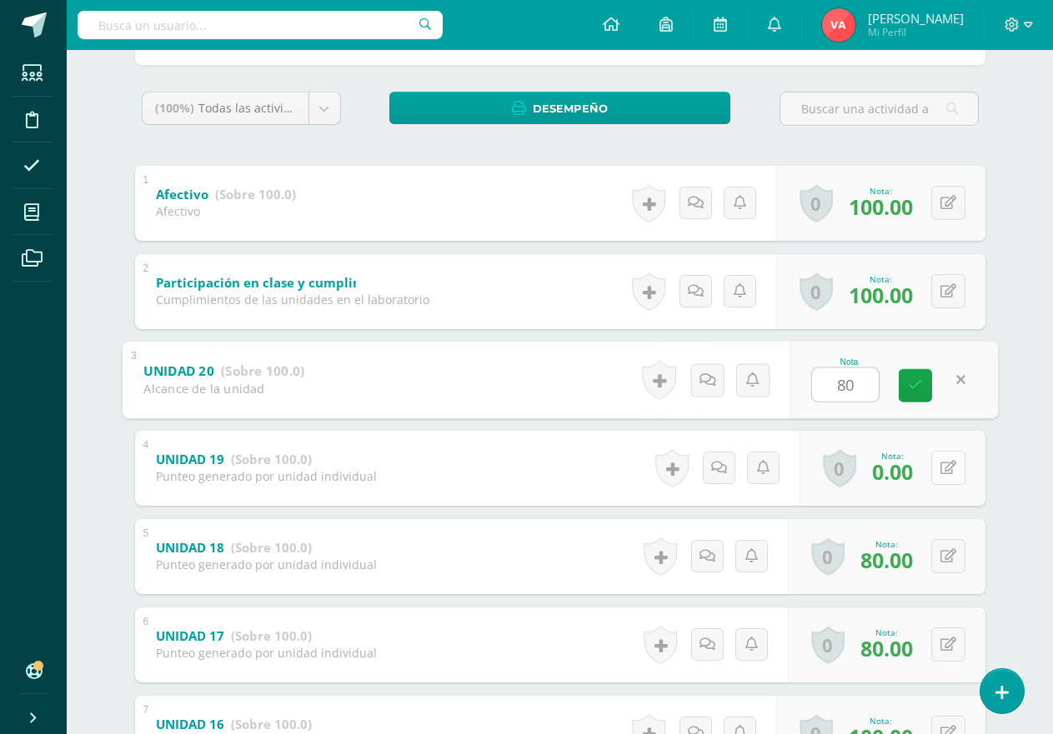
type input "80"
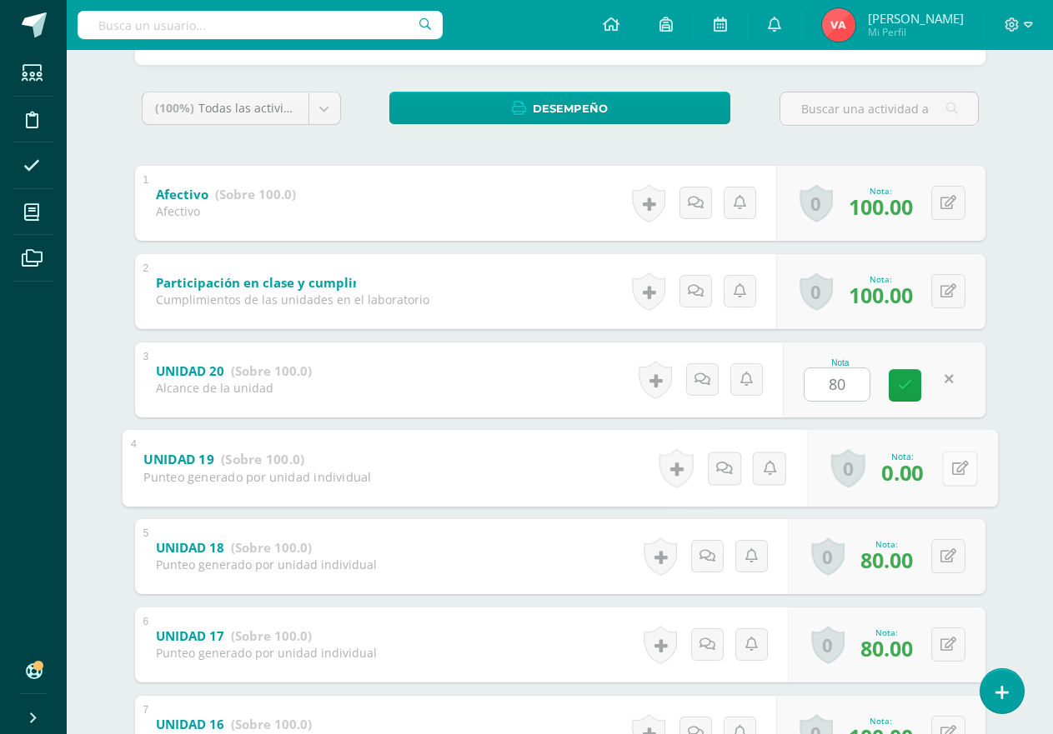
click at [951, 471] on icon at bounding box center [959, 468] width 17 height 14
type input "80"
click at [904, 472] on link at bounding box center [914, 473] width 33 height 33
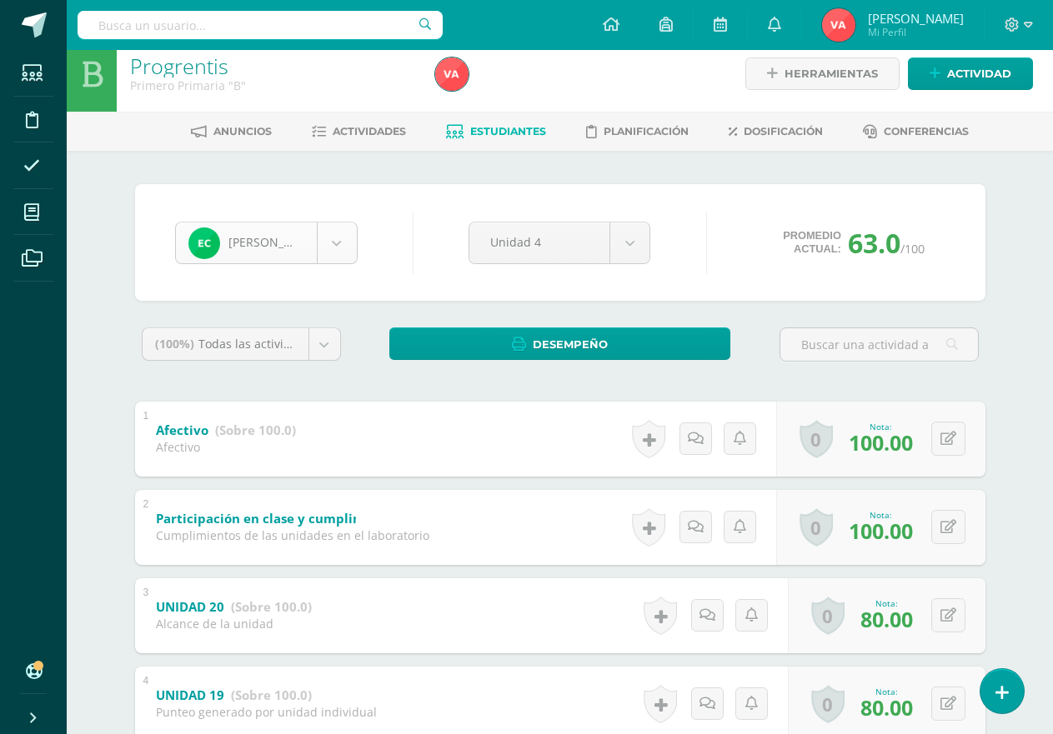
scroll to position [0, 0]
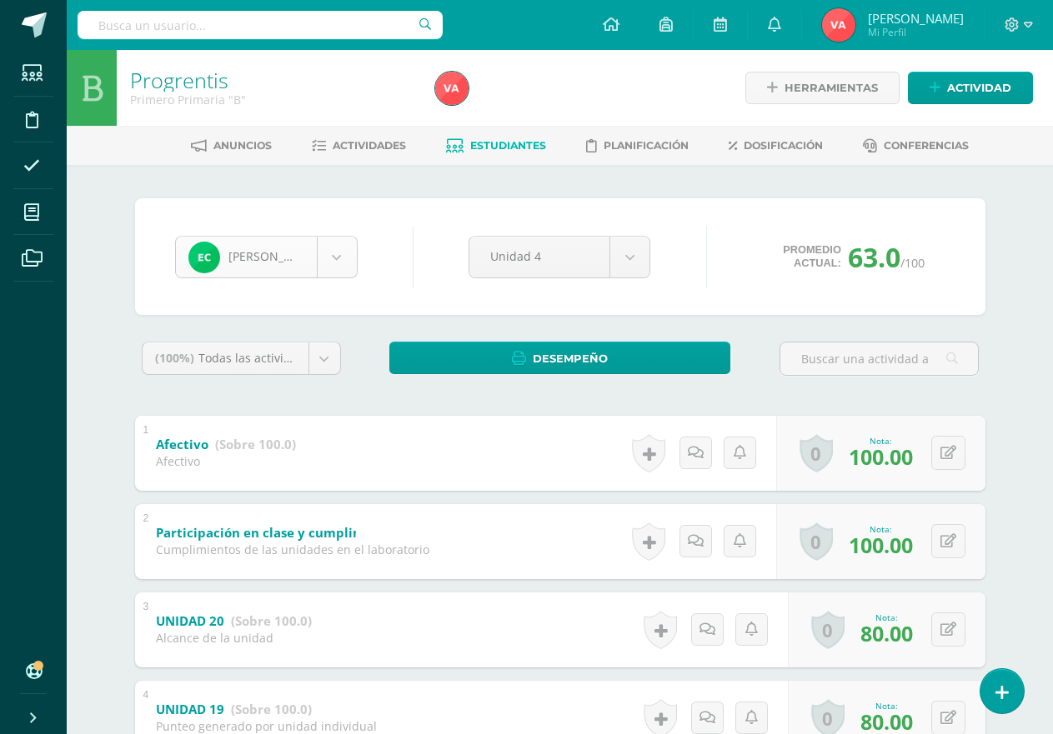
click at [333, 251] on body "Estudiantes Disciplina Asistencia Mis cursos Archivos Soporte Ayuda Reportar un…" at bounding box center [526, 566] width 1053 height 1132
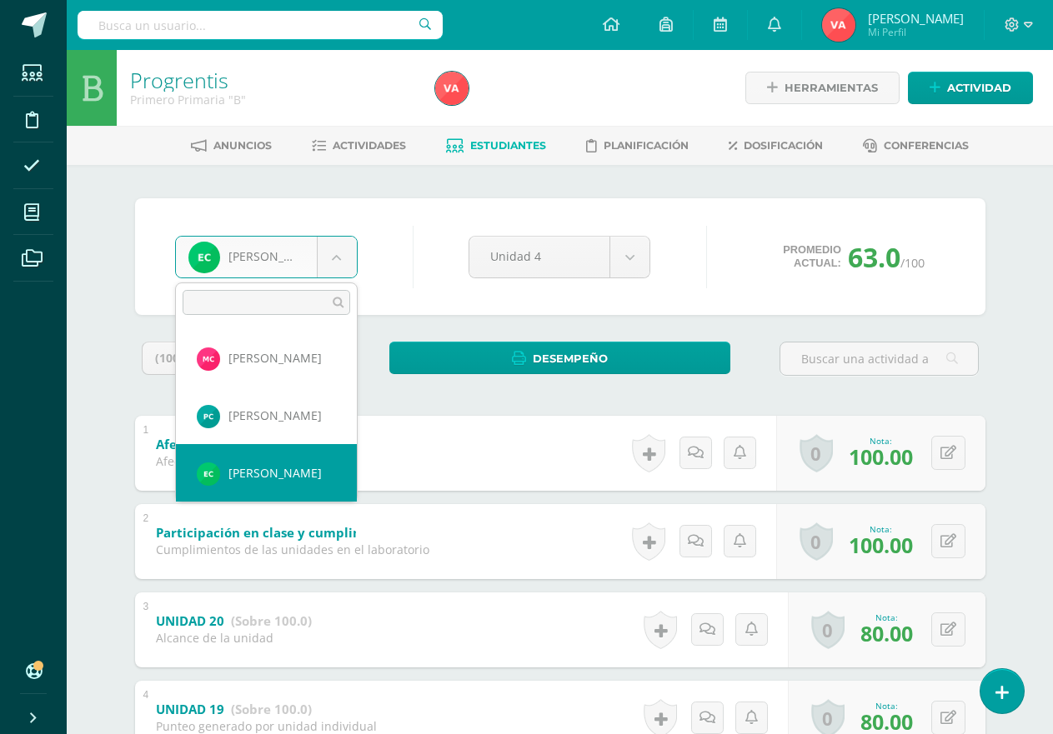
scroll to position [140, 0]
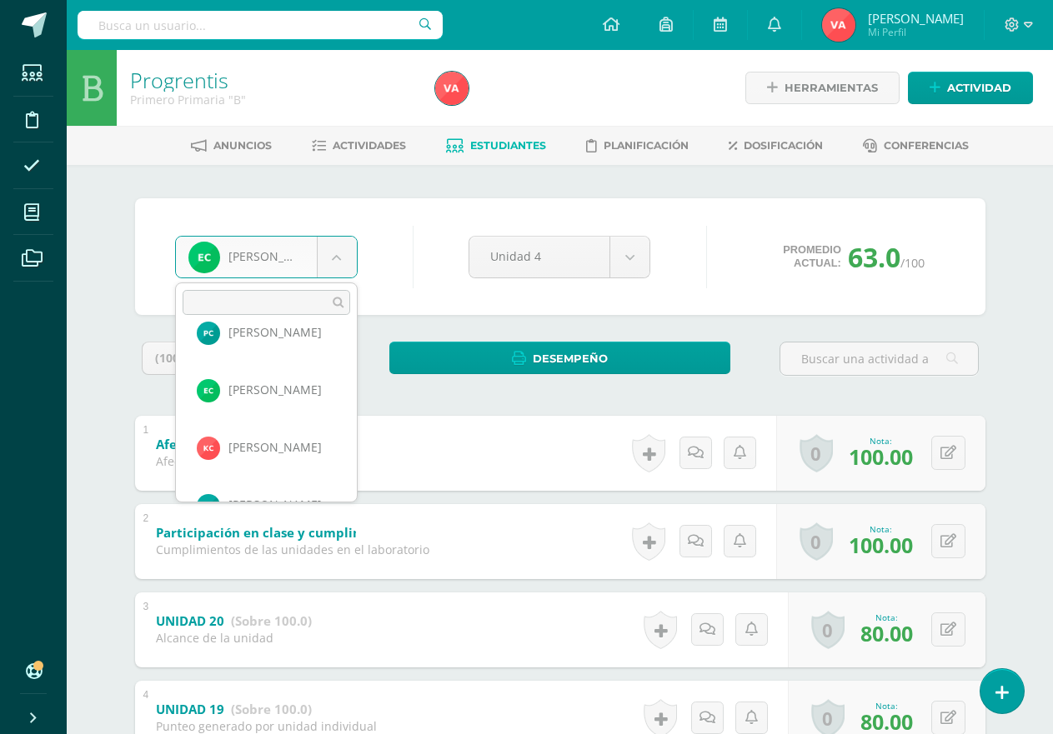
click at [416, 245] on body "Estudiantes Disciplina Asistencia Mis cursos Archivos Soporte Ayuda Reportar un…" at bounding box center [526, 566] width 1053 height 1132
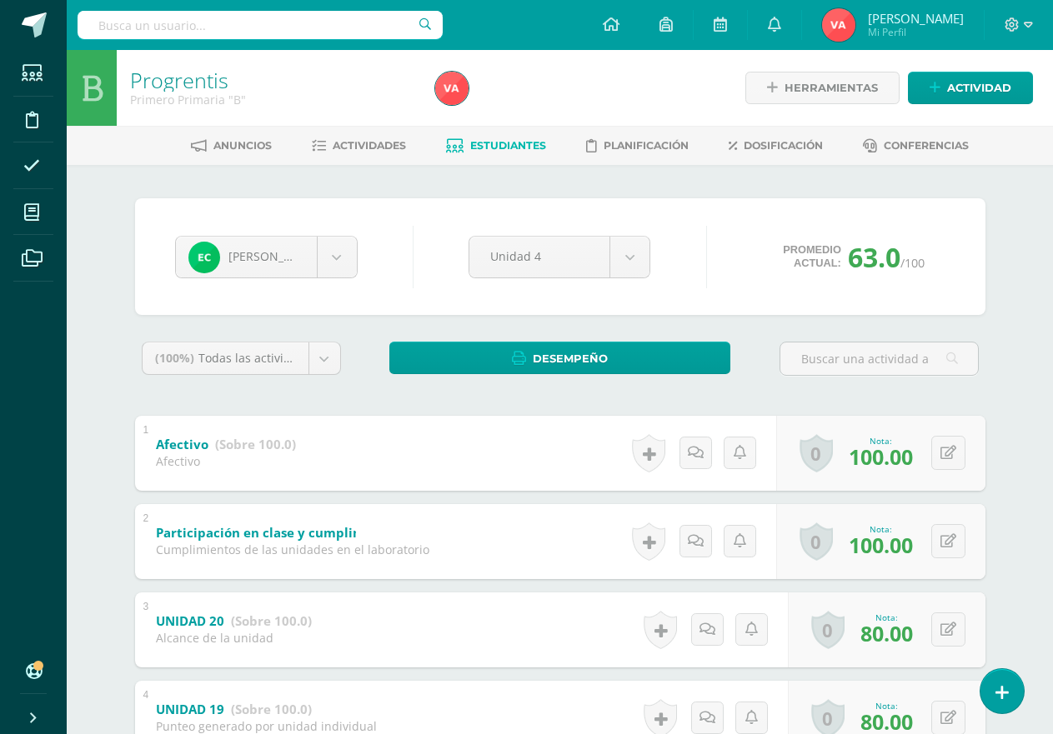
click at [416, 245] on div "Emily Chojolán Yefrem Bautista Mía Carrillo Paula Choc Emily Chojolán Kristell …" at bounding box center [559, 256] width 783 height 63
click at [339, 263] on body "Estudiantes Disciplina Asistencia Mis cursos Archivos Soporte Ayuda Reportar un…" at bounding box center [526, 566] width 1053 height 1132
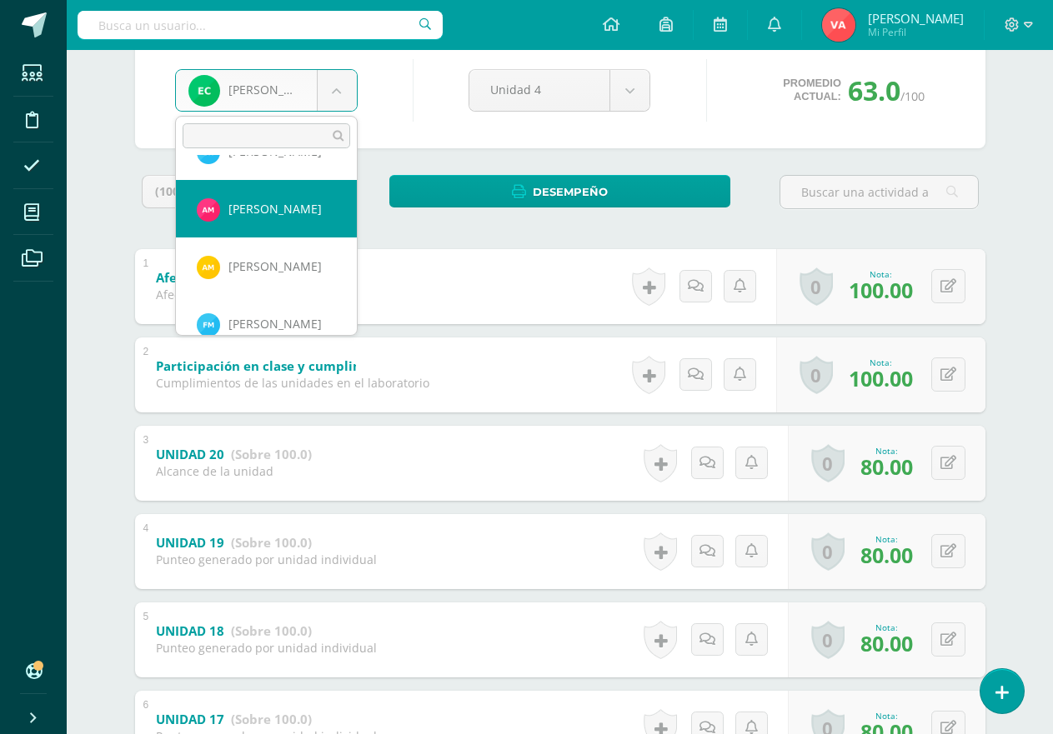
scroll to position [473, 0]
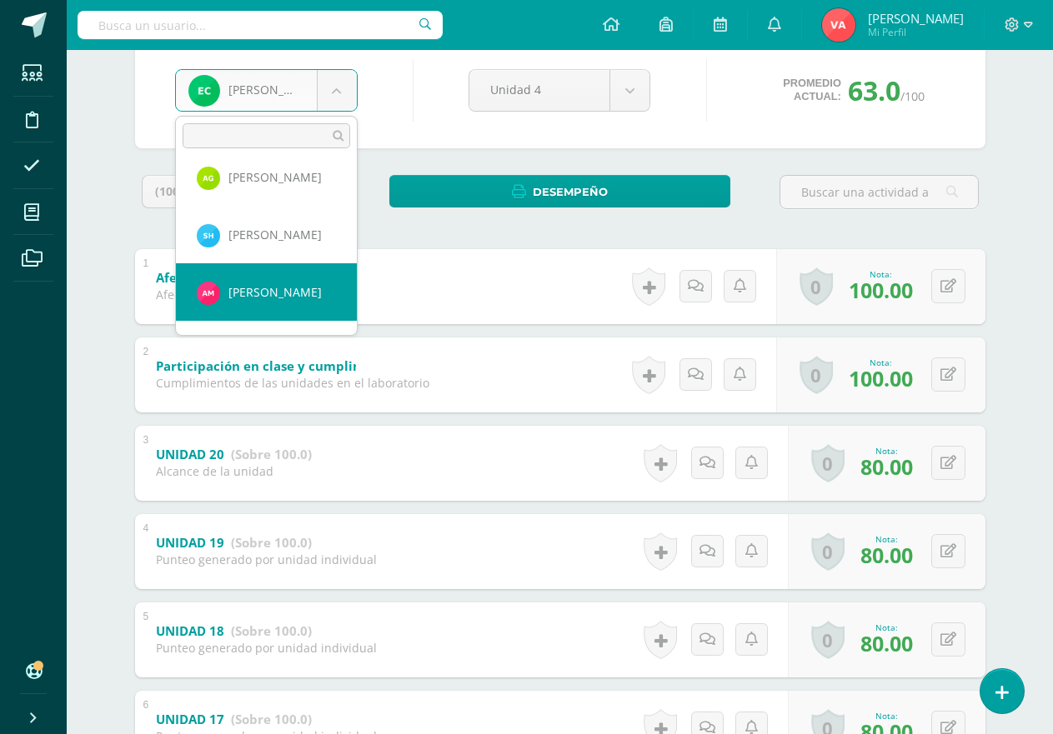
click at [267, 233] on div "(100%) Todas las actividades de esta unidad Todas las actividades de esta unida…" at bounding box center [560, 553] width 850 height 757
select select "2730"
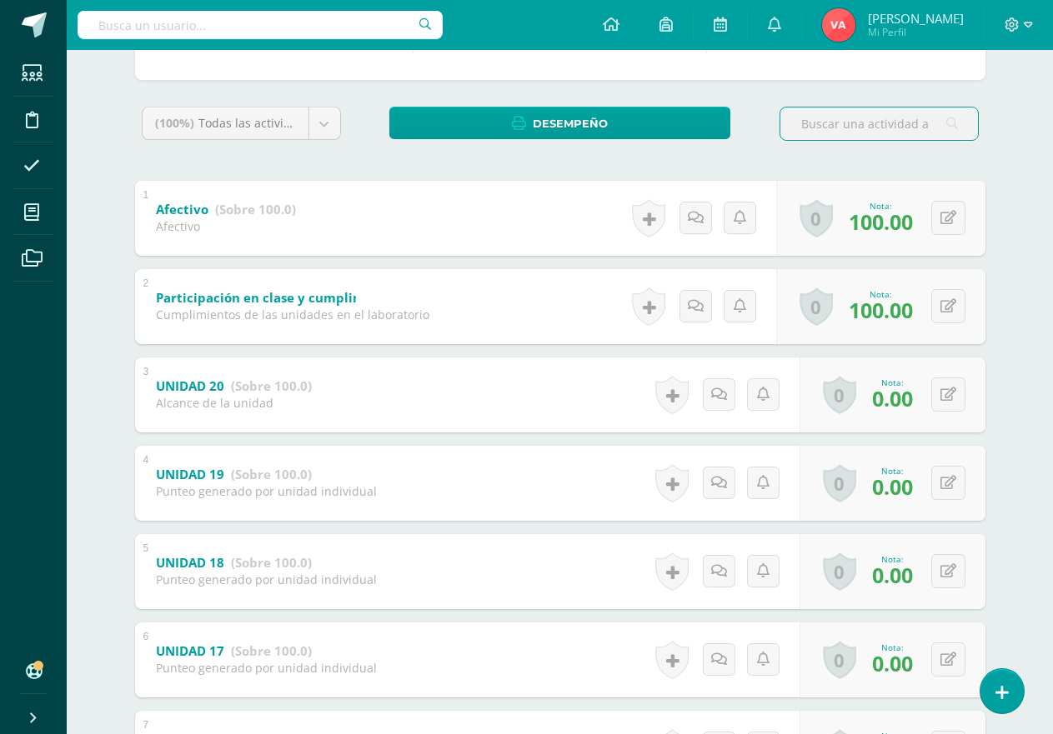
scroll to position [231, 0]
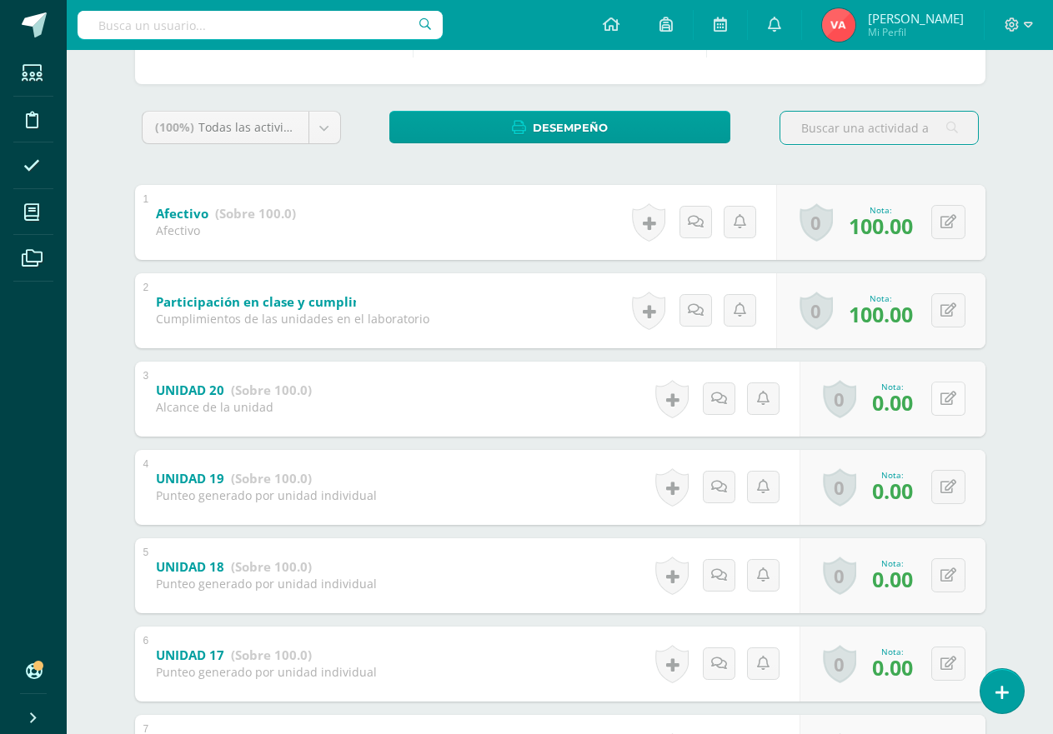
click at [949, 398] on icon at bounding box center [948, 399] width 16 height 14
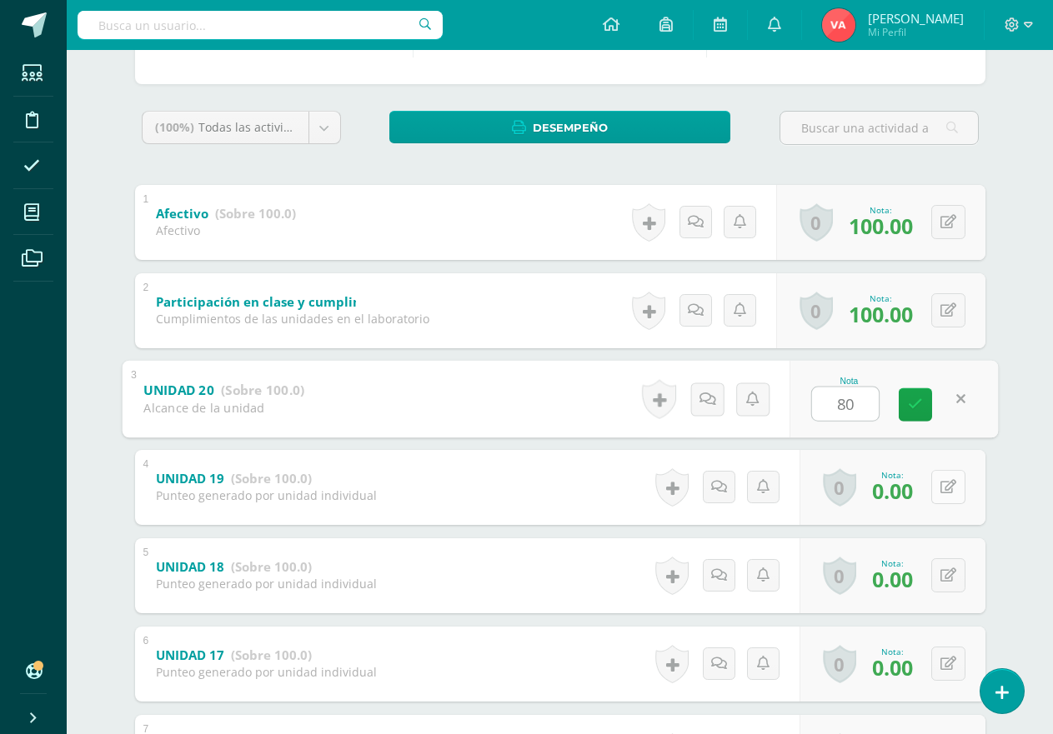
type input "80"
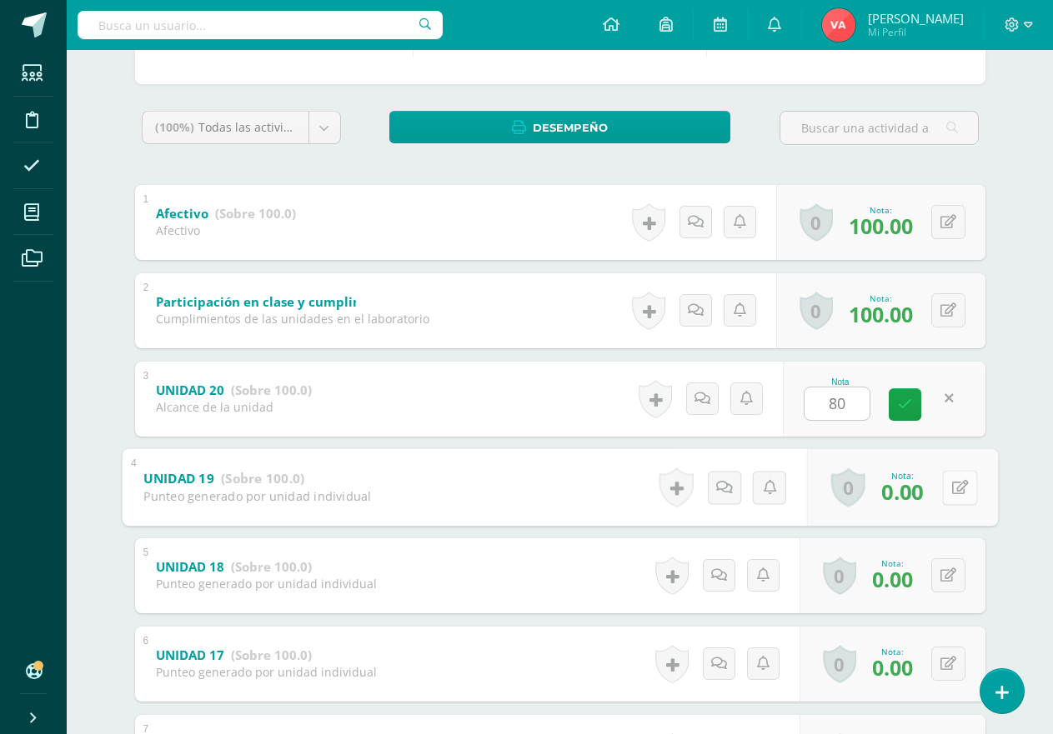
click at [953, 491] on icon at bounding box center [959, 487] width 17 height 14
type input "80"
click at [943, 573] on button at bounding box center [948, 575] width 34 height 34
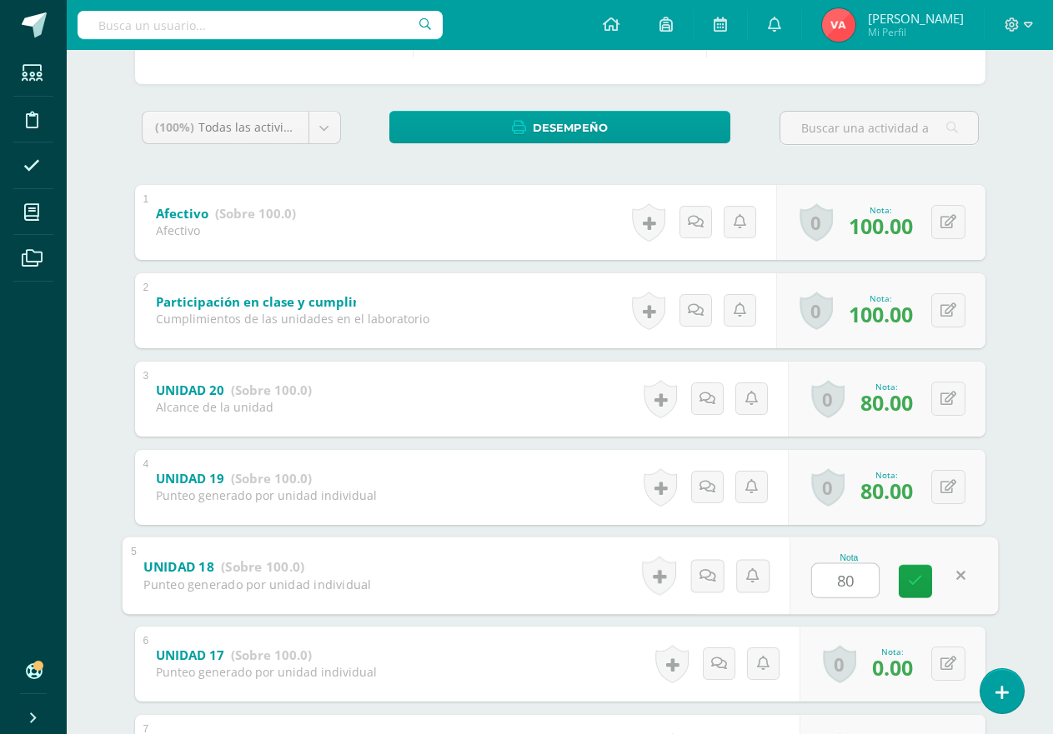
scroll to position [314, 0]
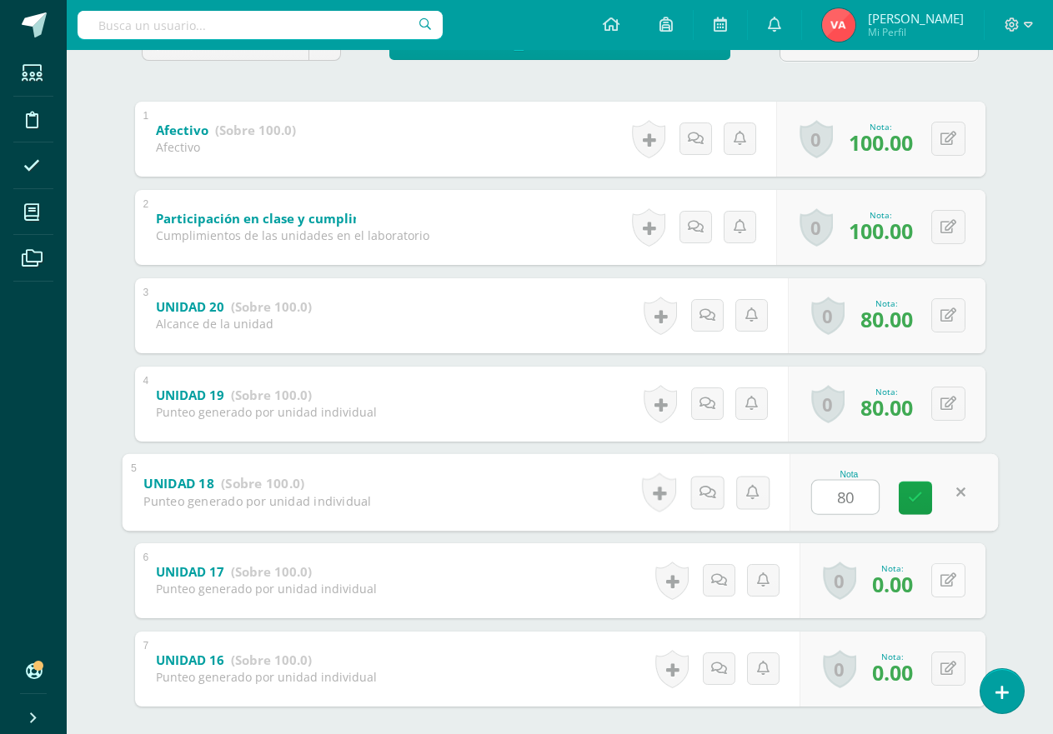
type input "80"
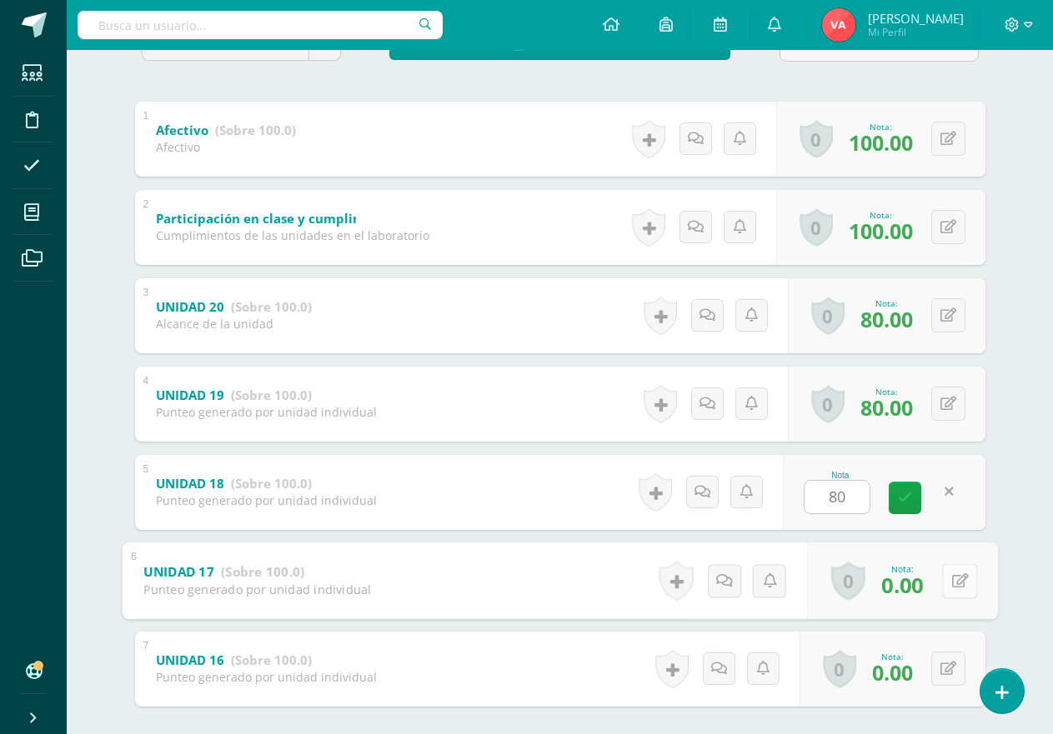
click at [951, 576] on icon at bounding box center [959, 580] width 17 height 14
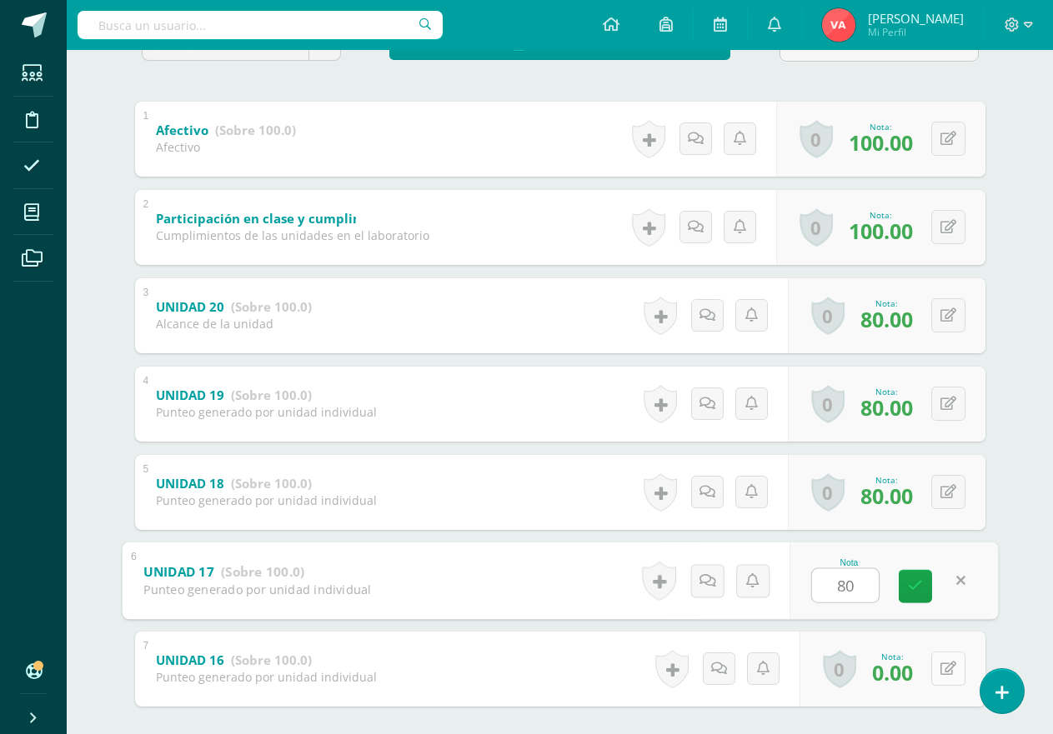
type input "80"
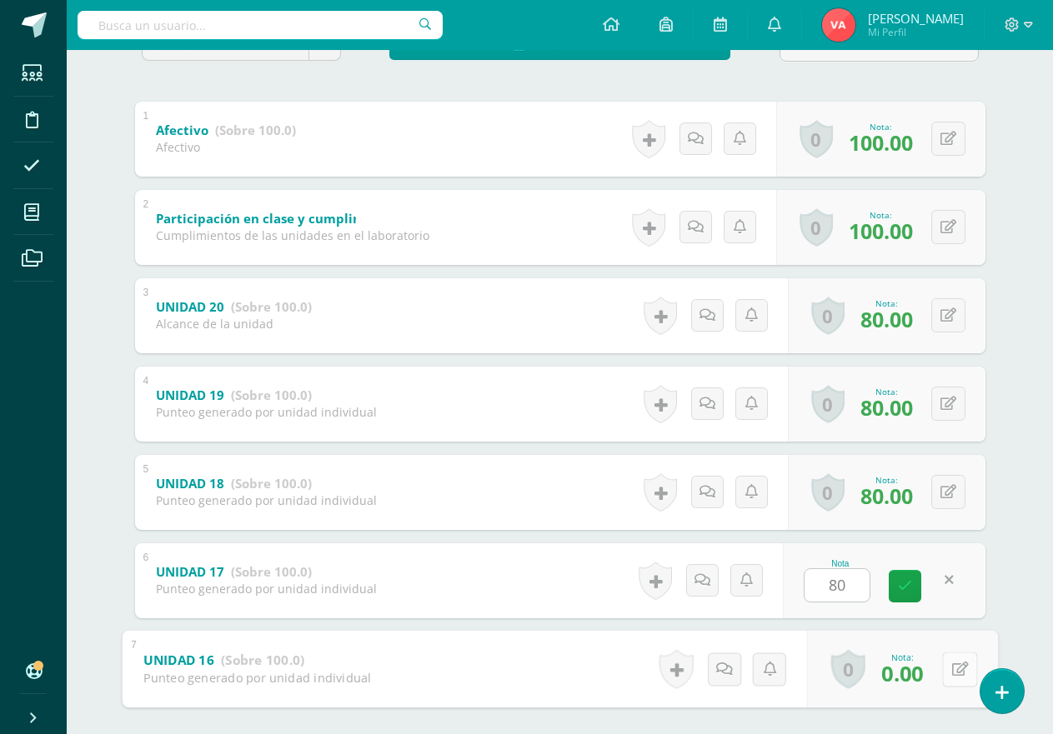
click at [942, 670] on button at bounding box center [959, 669] width 35 height 35
type input "80"
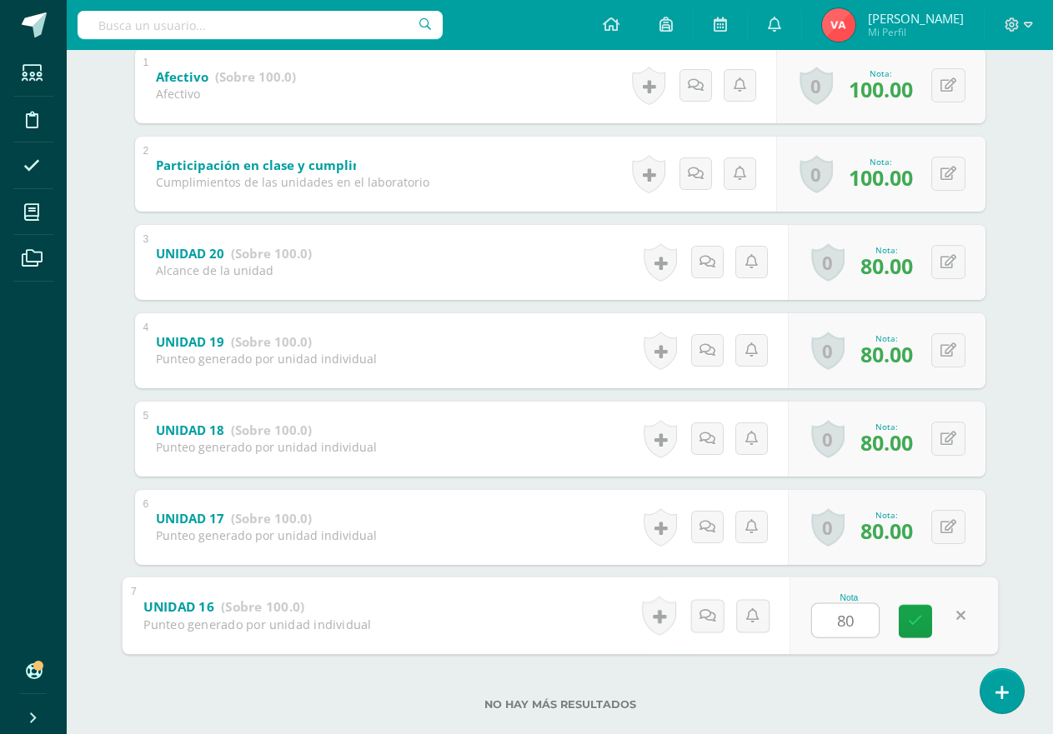
scroll to position [398, 0]
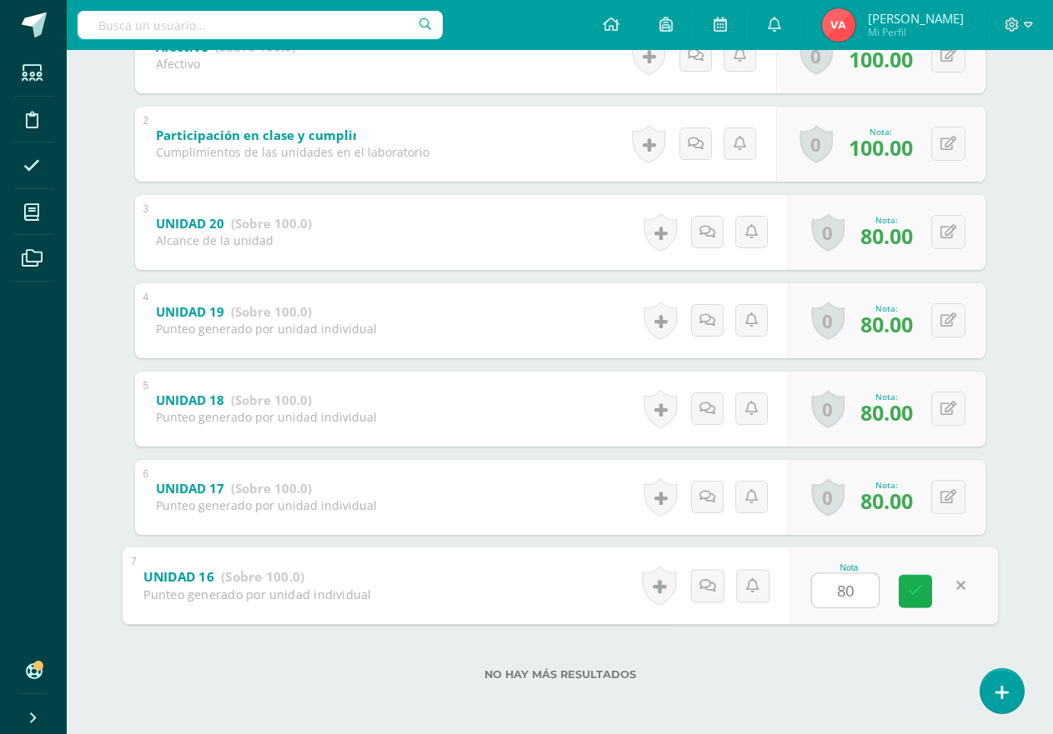
click at [917, 596] on icon at bounding box center [915, 591] width 15 height 14
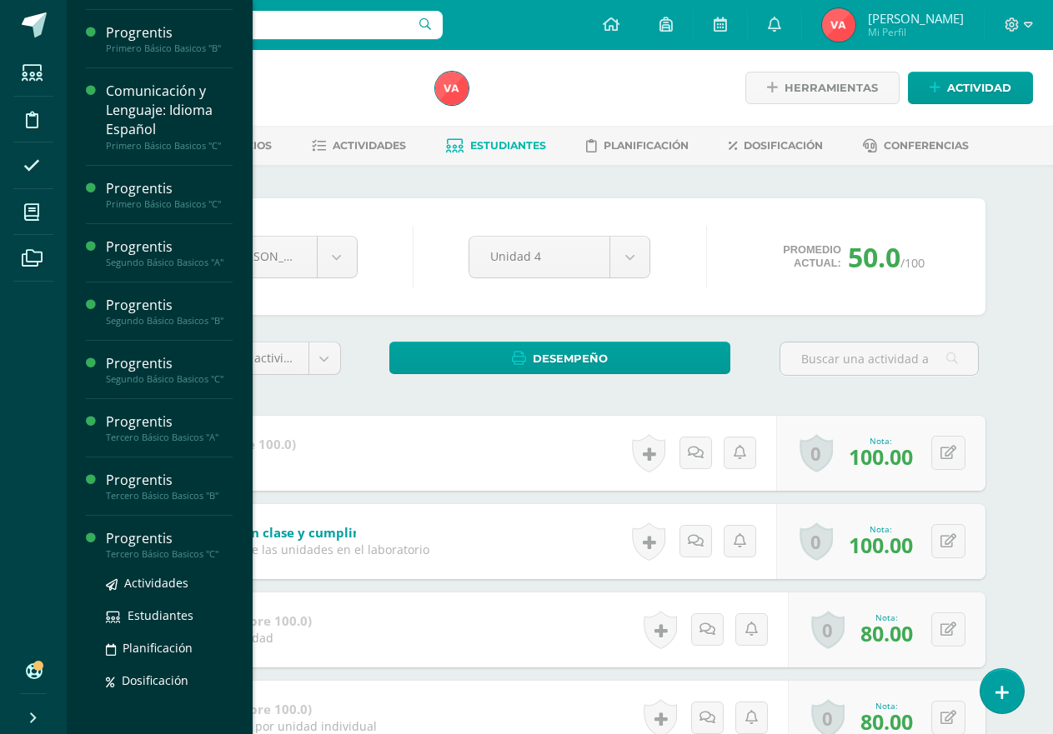
scroll to position [944, 0]
click at [194, 541] on div "Progrentis" at bounding box center [169, 537] width 127 height 19
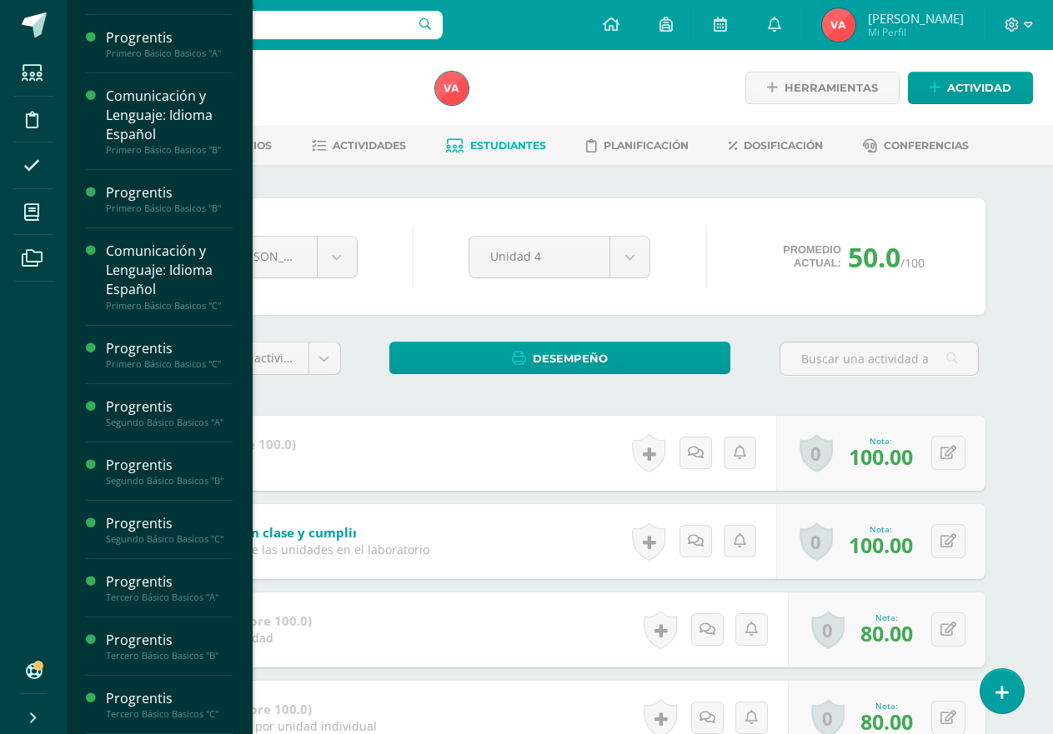
scroll to position [783, 0]
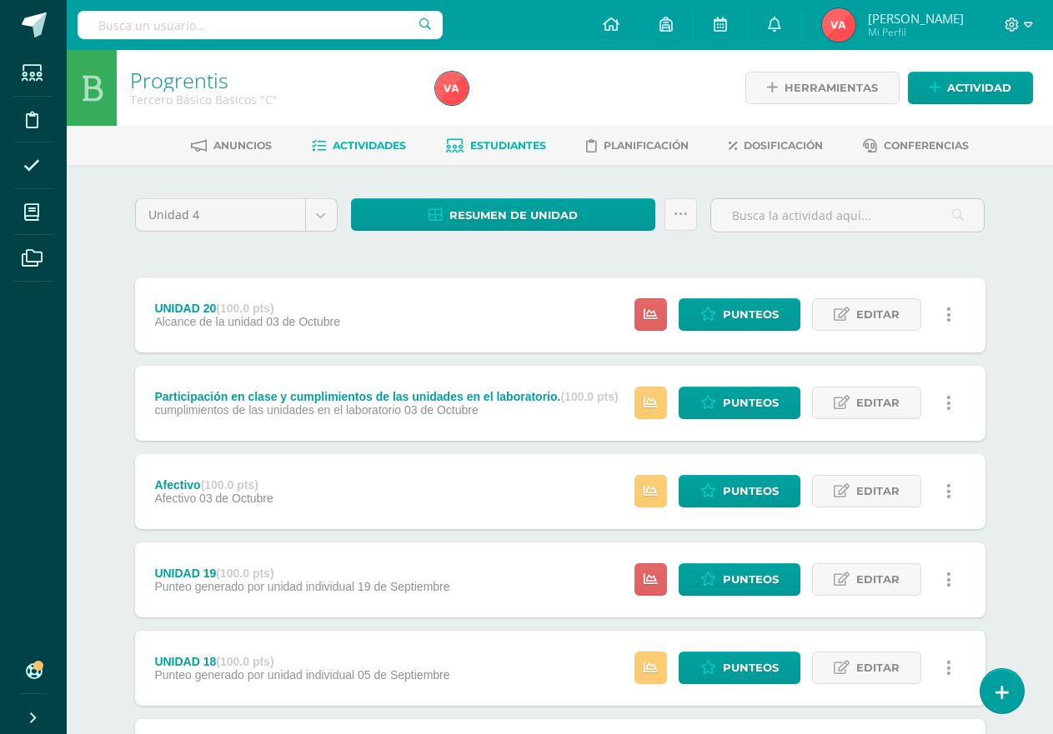
click at [523, 146] on span "Estudiantes" at bounding box center [508, 145] width 76 height 13
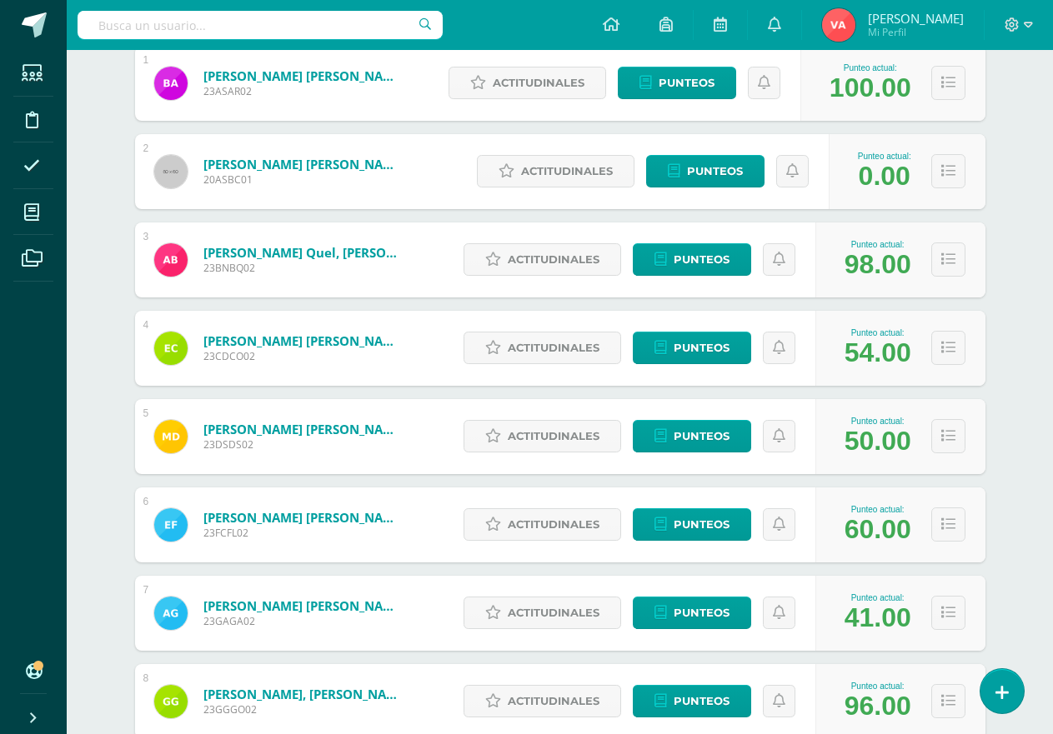
scroll to position [333, 0]
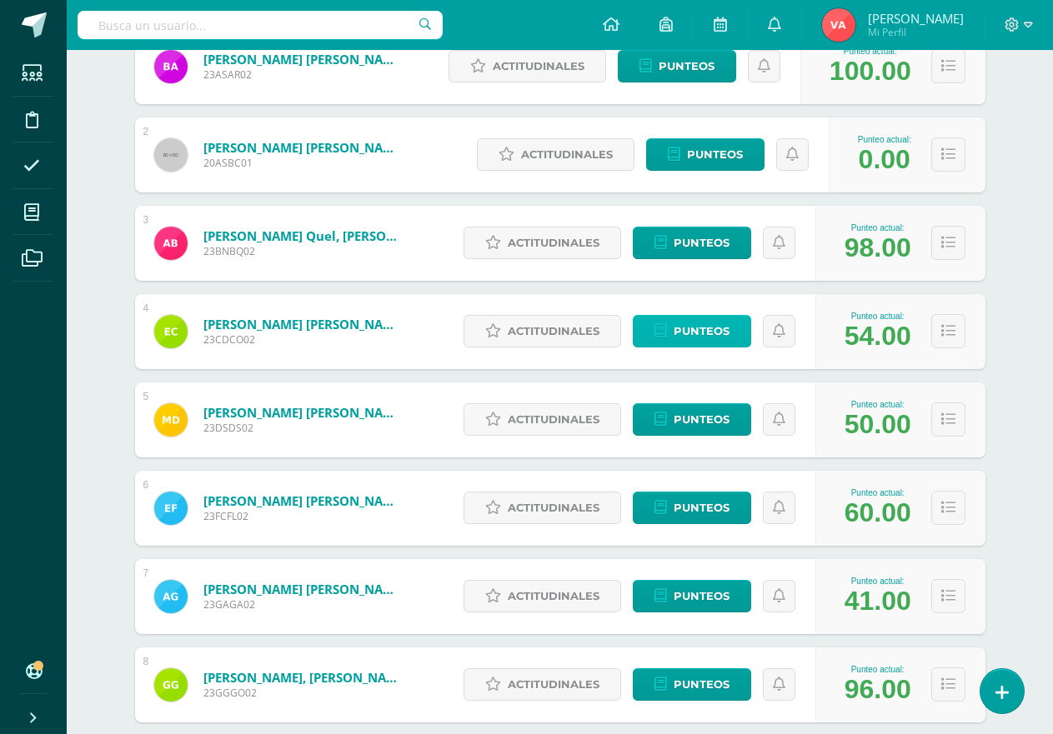
click at [705, 333] on span "Punteos" at bounding box center [701, 331] width 56 height 31
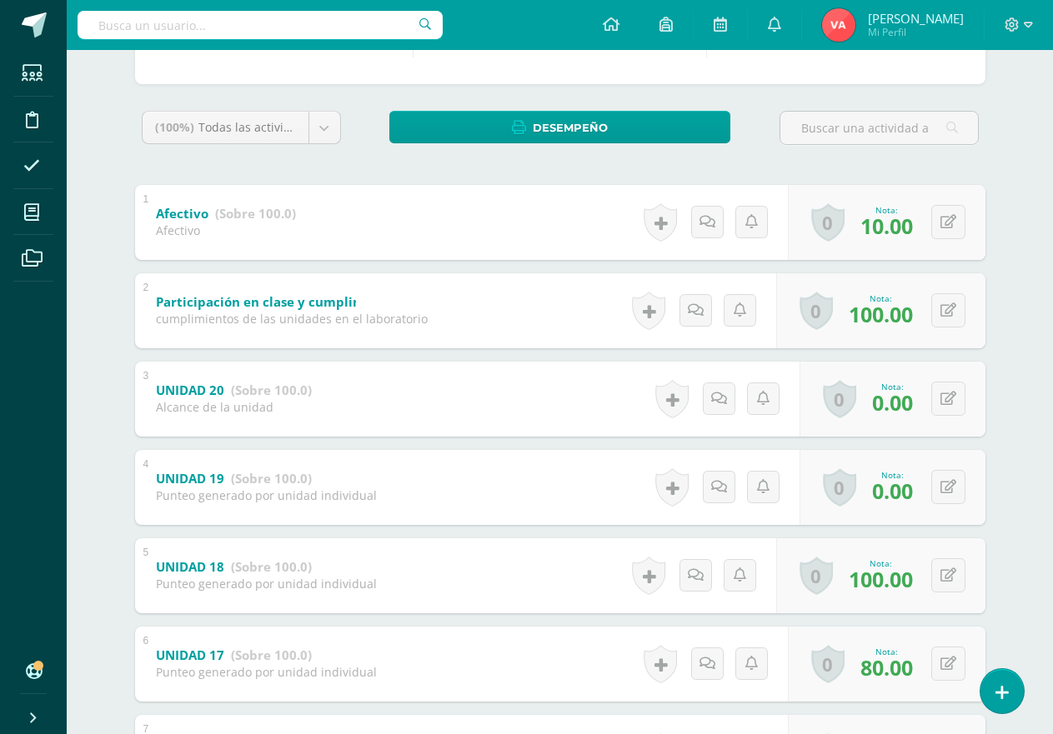
scroll to position [250, 0]
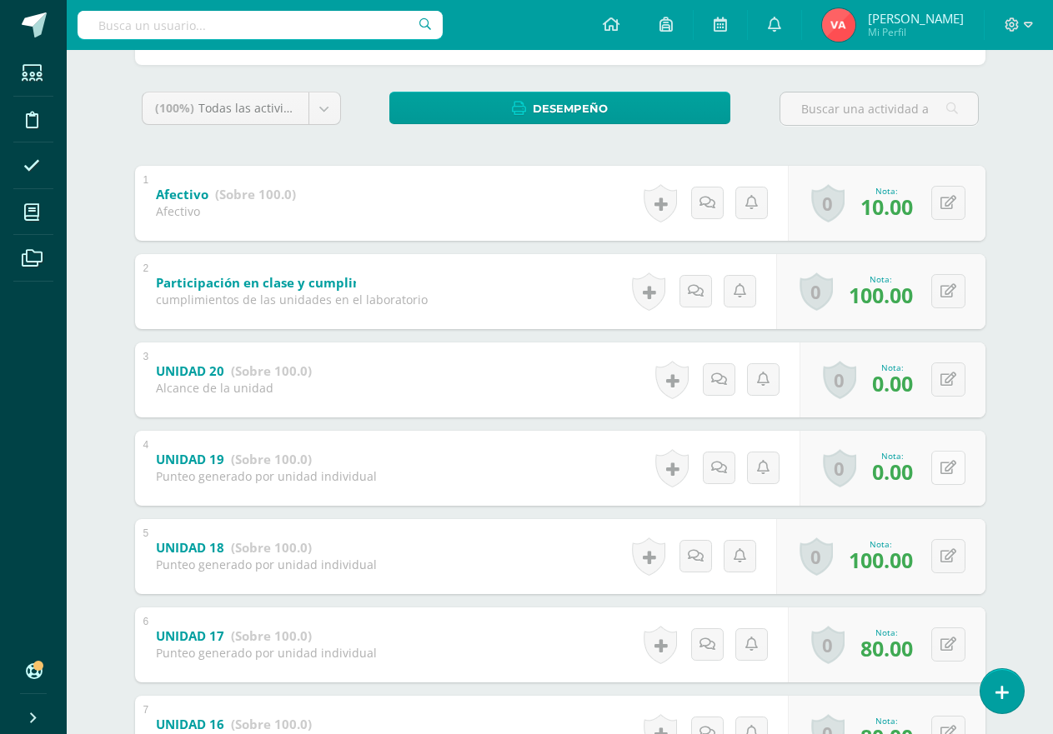
click at [947, 468] on icon at bounding box center [948, 468] width 16 height 14
type input "50"
click at [915, 480] on icon at bounding box center [915, 474] width 15 height 14
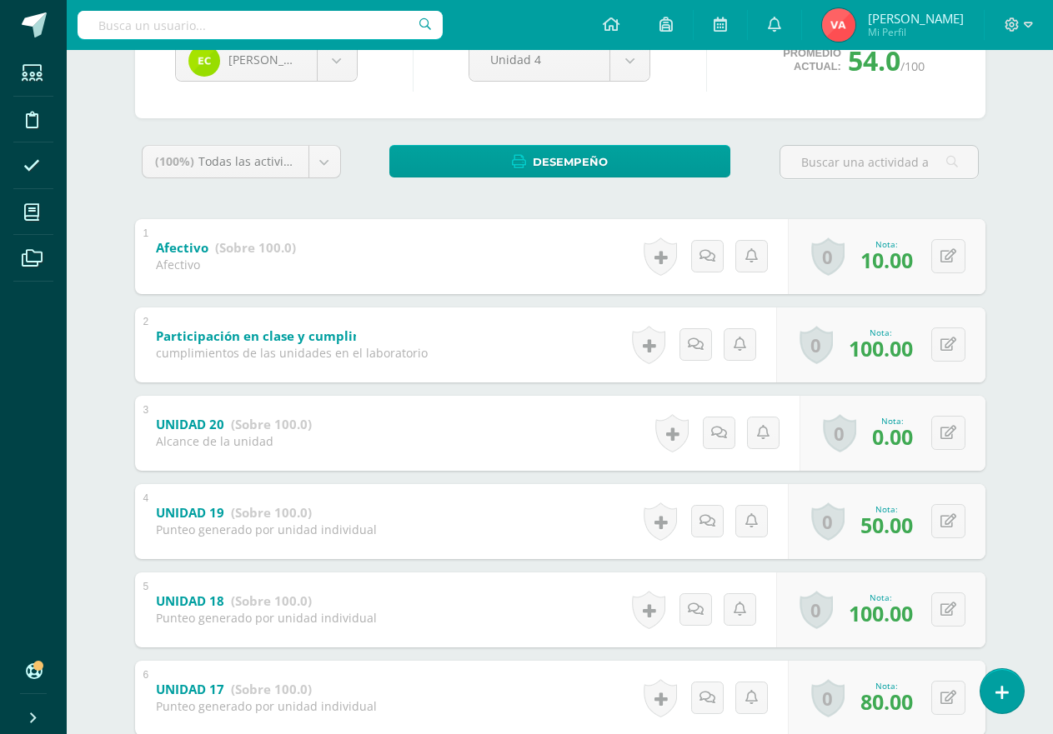
scroll to position [167, 0]
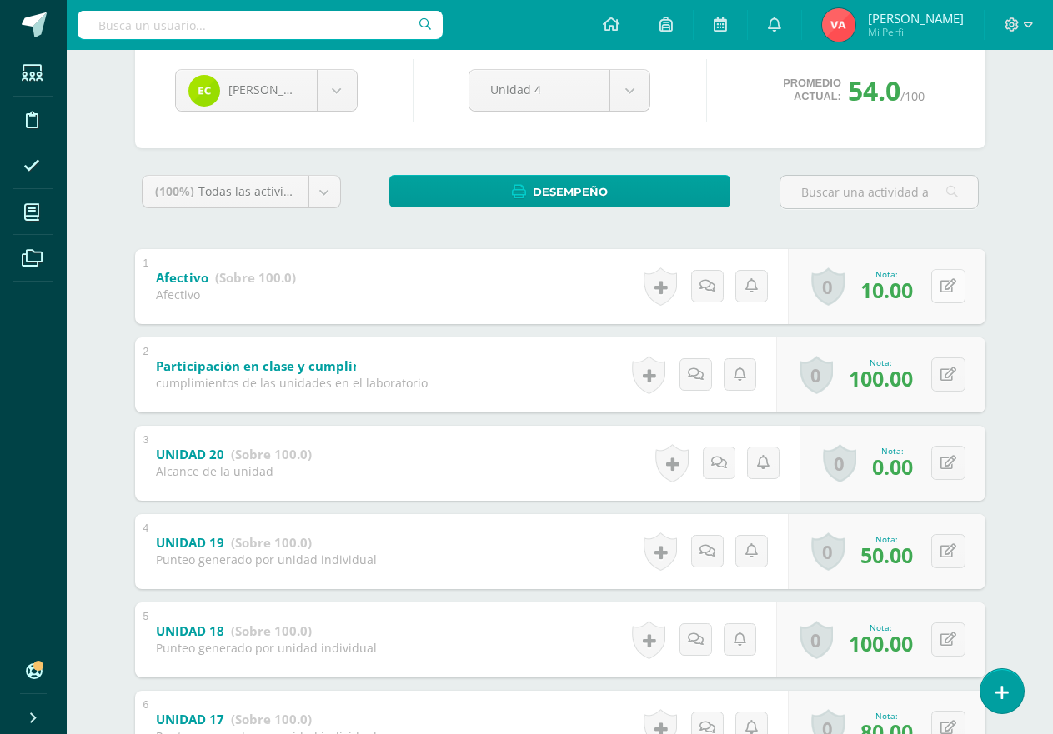
click at [948, 276] on button at bounding box center [948, 286] width 34 height 34
click at [947, 276] on button at bounding box center [948, 286] width 34 height 34
type input "100"
click at [913, 298] on icon at bounding box center [915, 292] width 15 height 14
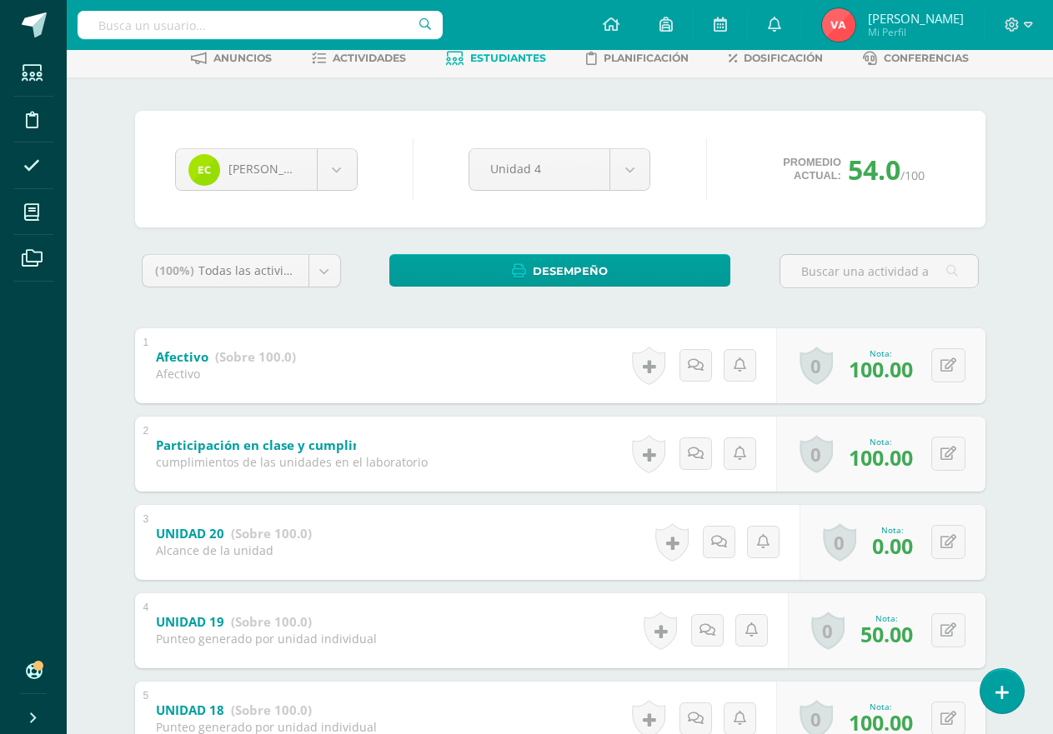
scroll to position [0, 0]
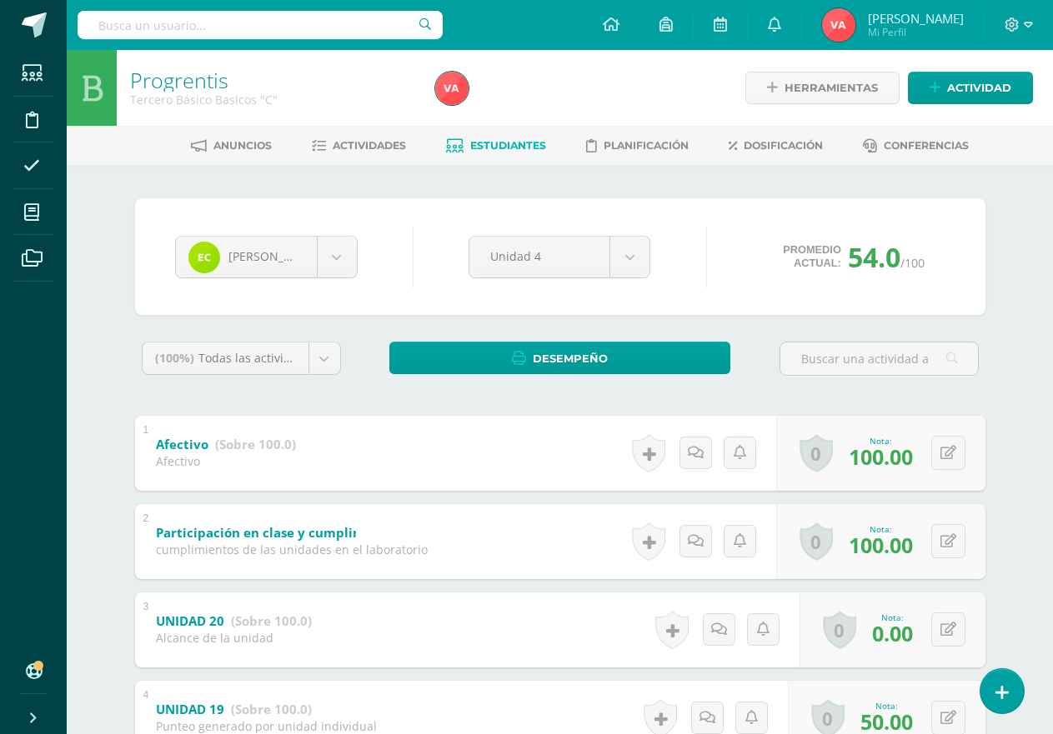
click at [513, 146] on span "Estudiantes" at bounding box center [508, 145] width 76 height 13
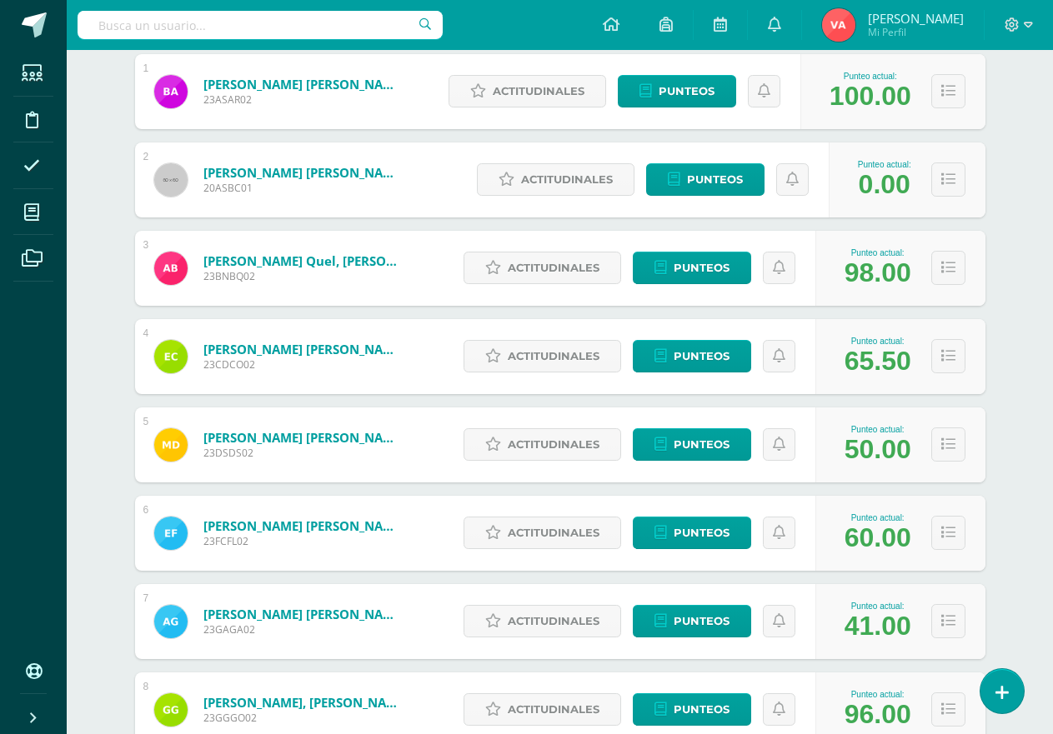
scroll to position [333, 0]
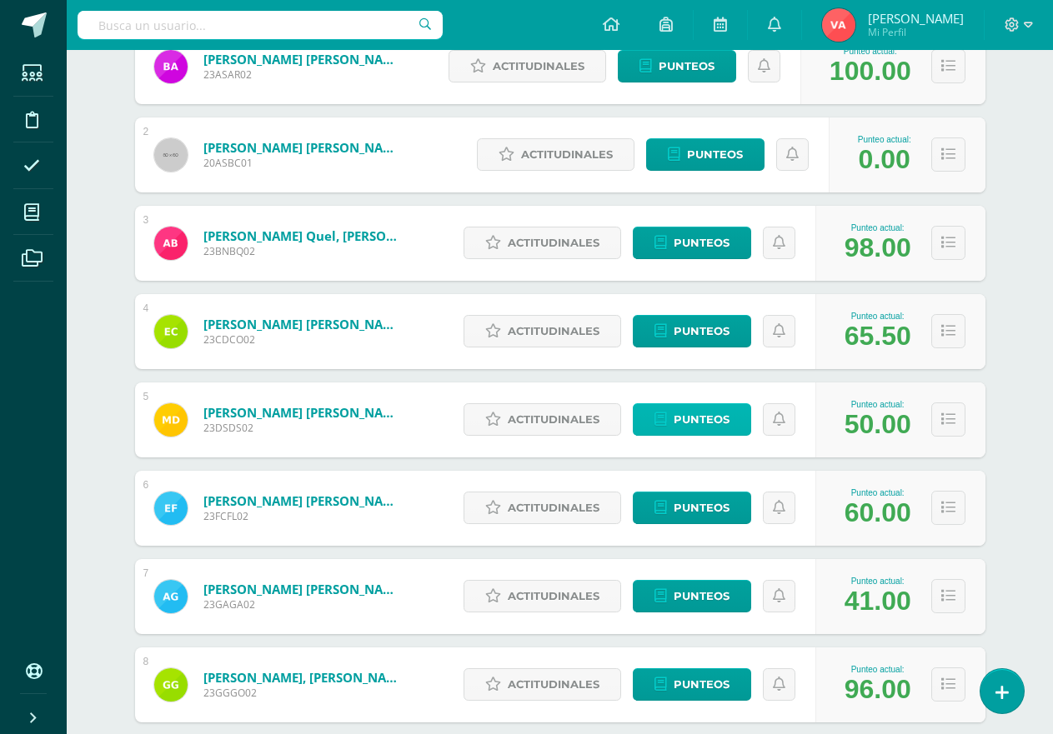
click at [701, 418] on span "Punteos" at bounding box center [701, 419] width 56 height 31
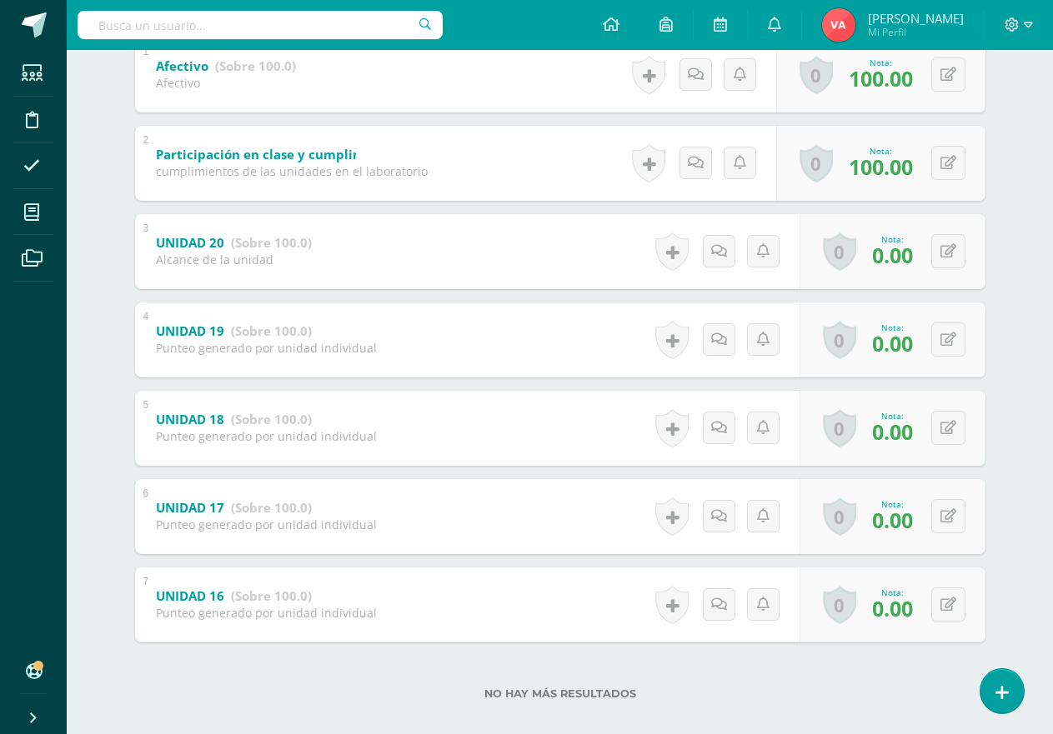
scroll to position [398, 0]
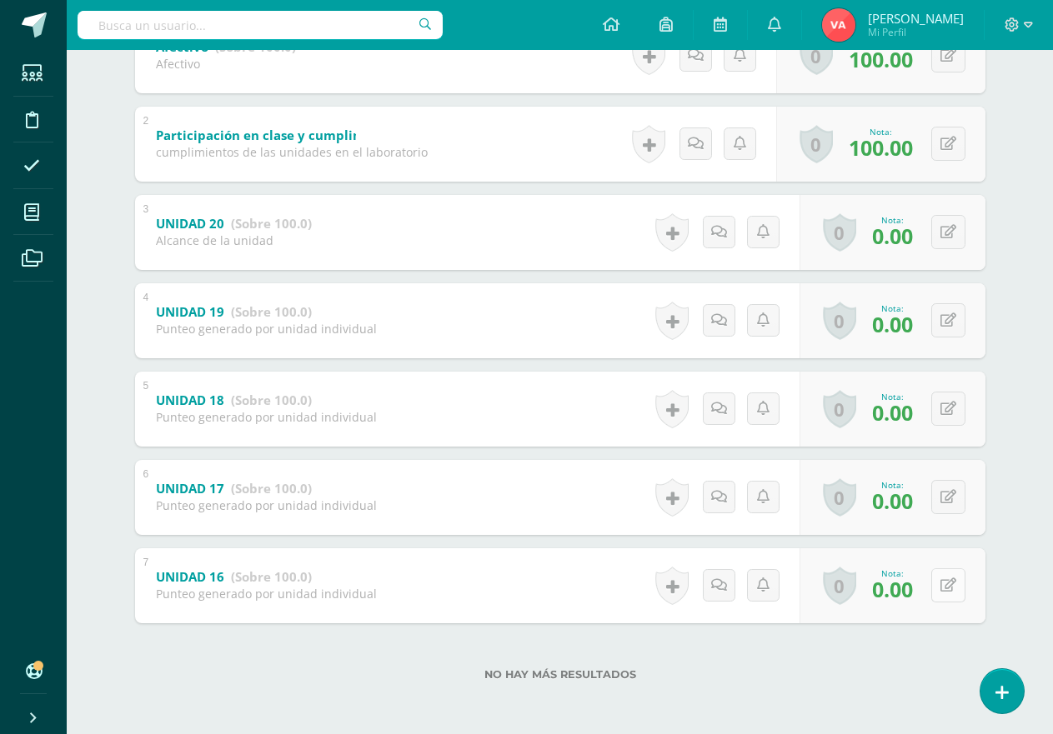
click at [947, 593] on icon at bounding box center [948, 585] width 16 height 14
type input "50"
click at [919, 593] on icon at bounding box center [915, 591] width 15 height 14
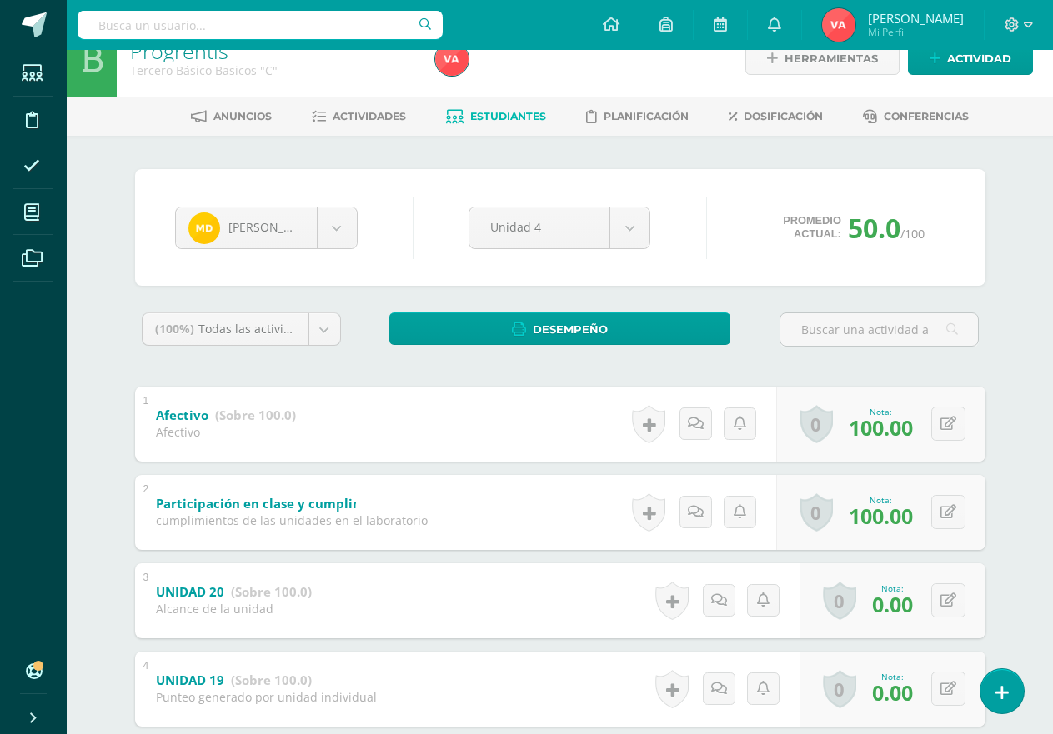
scroll to position [0, 0]
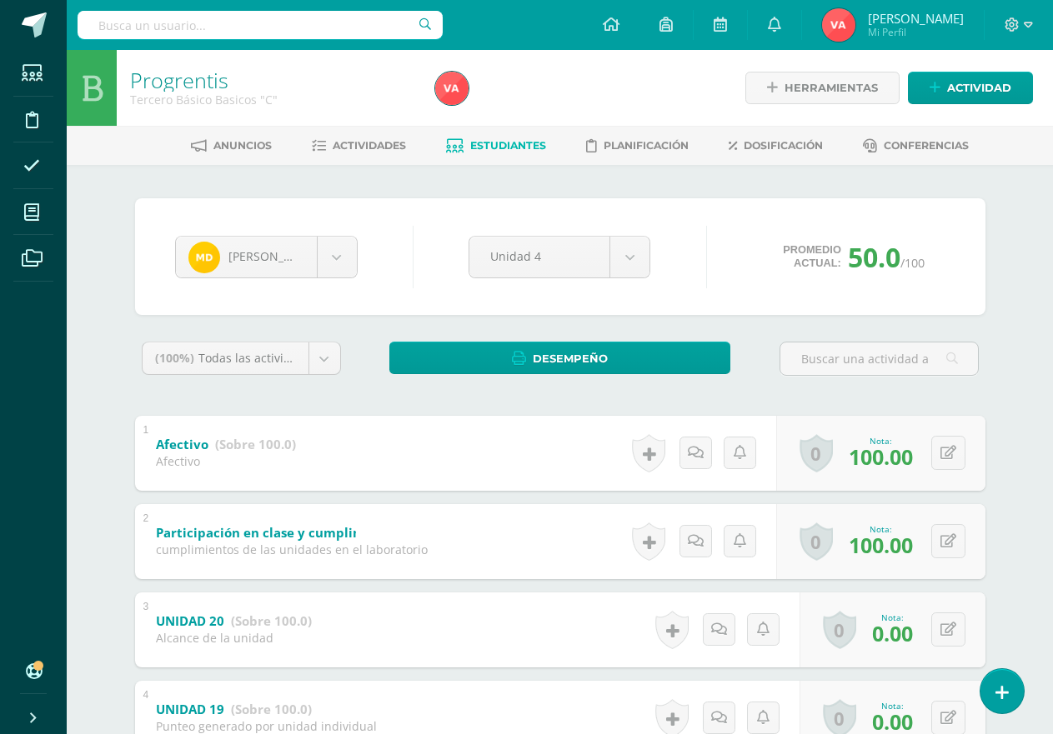
click at [519, 148] on span "Estudiantes" at bounding box center [508, 145] width 76 height 13
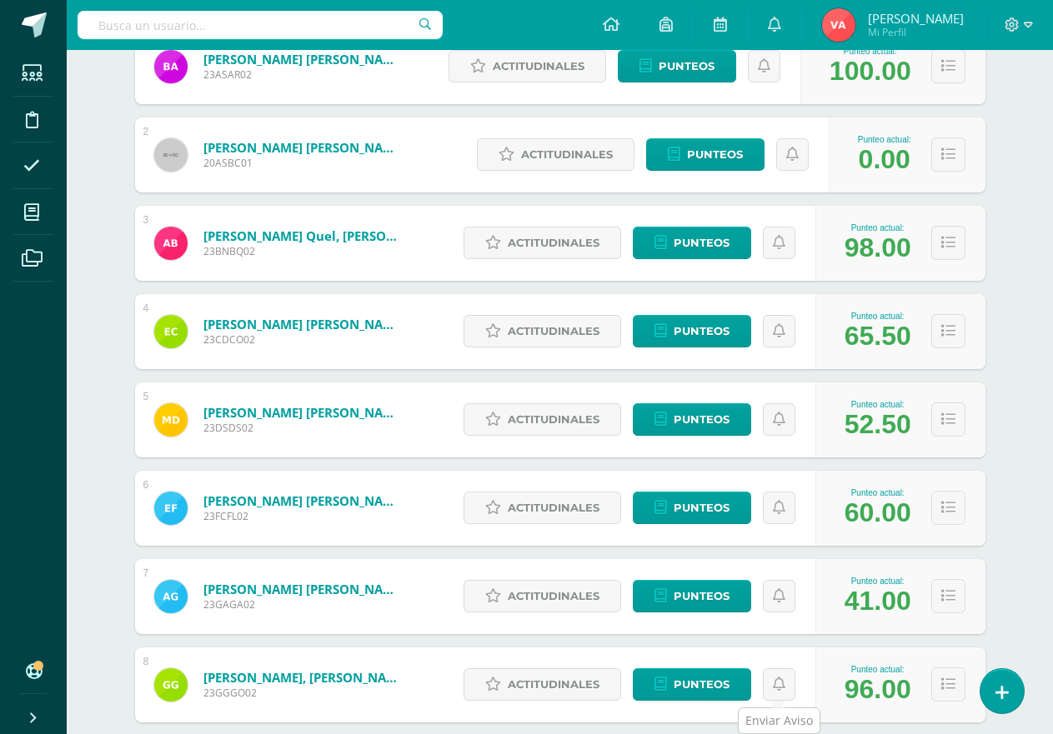
scroll to position [417, 0]
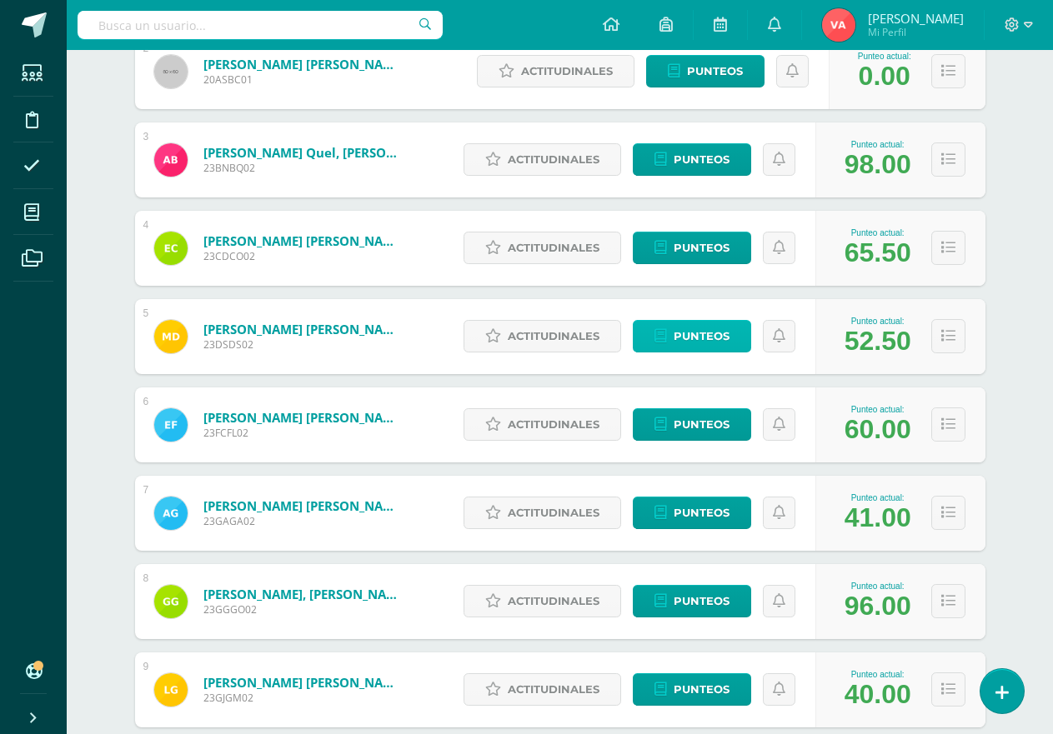
click at [712, 333] on span "Punteos" at bounding box center [701, 336] width 56 height 31
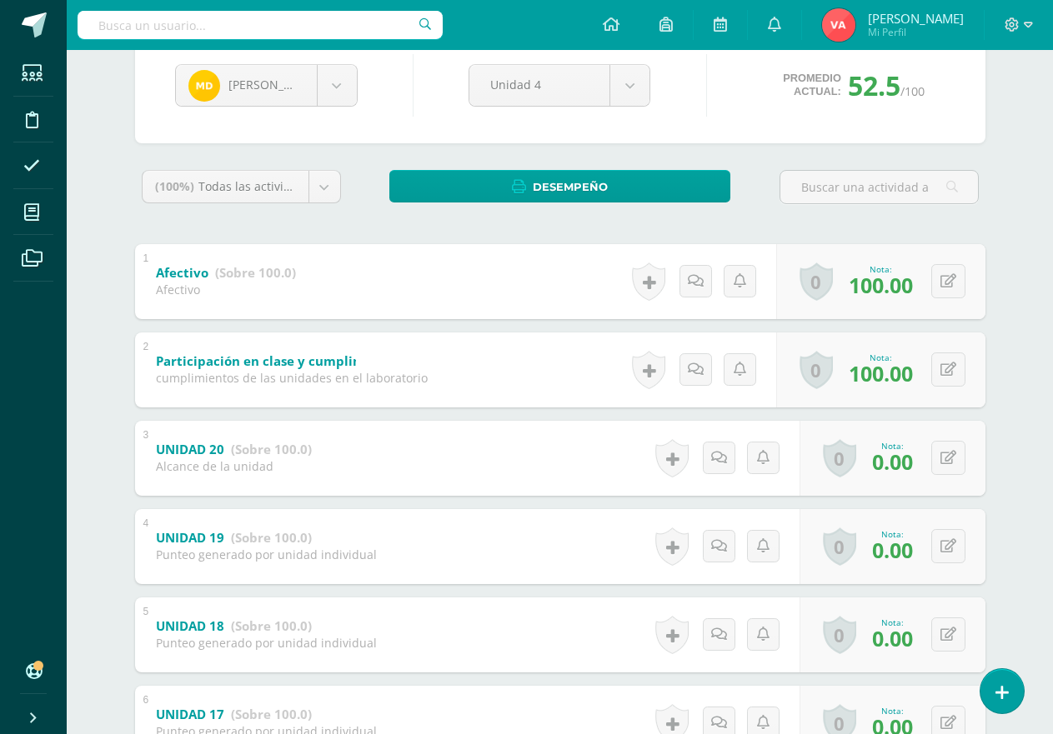
scroll to position [333, 0]
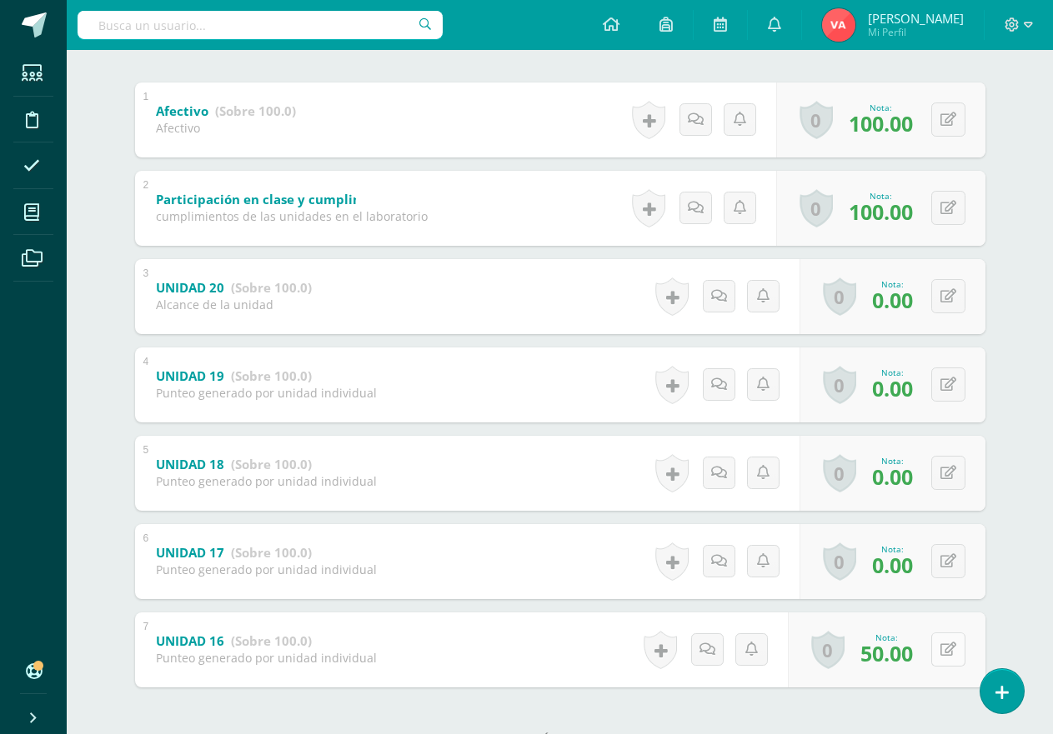
click at [944, 646] on icon at bounding box center [948, 650] width 16 height 14
type input "100"
click at [946, 559] on icon at bounding box center [948, 561] width 16 height 14
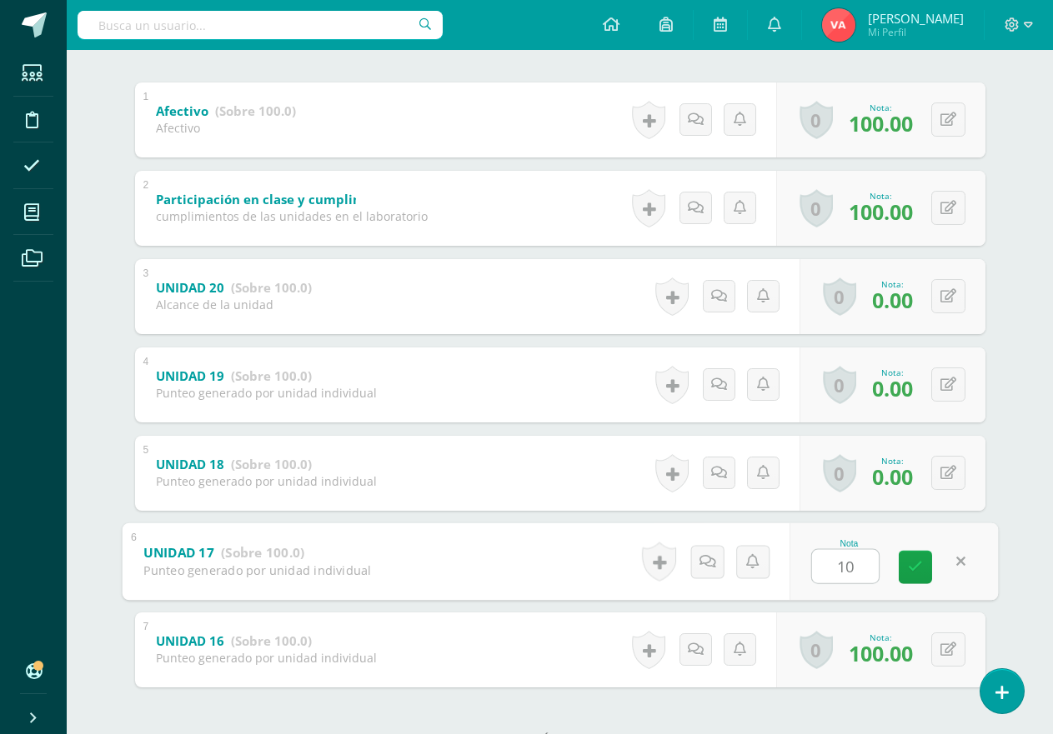
type input "100"
click at [909, 564] on icon at bounding box center [915, 567] width 15 height 14
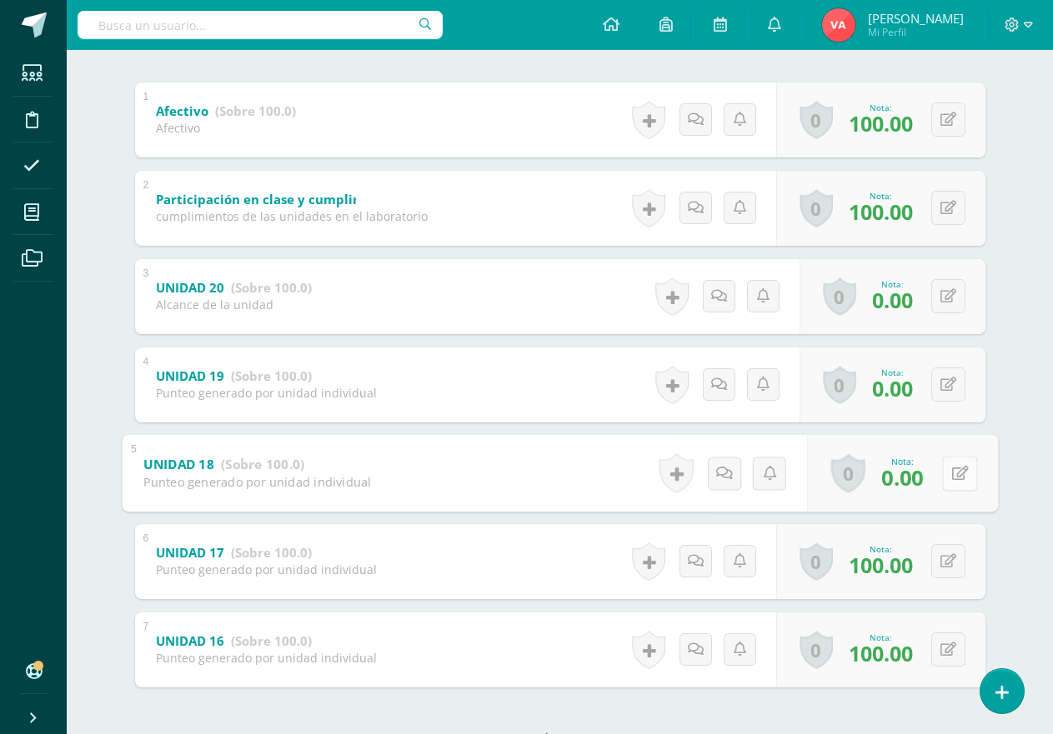
click at [951, 468] on icon at bounding box center [959, 473] width 17 height 14
type input "100"
click at [916, 479] on icon at bounding box center [915, 479] width 15 height 14
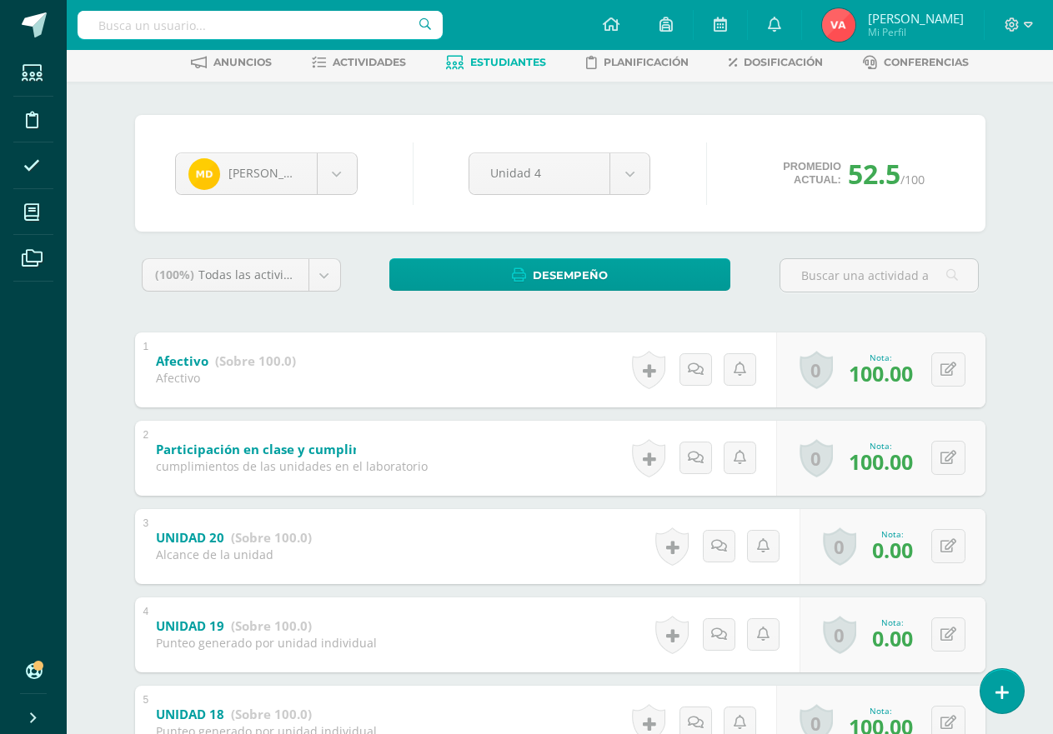
click at [503, 55] on link "Estudiantes" at bounding box center [496, 62] width 100 height 27
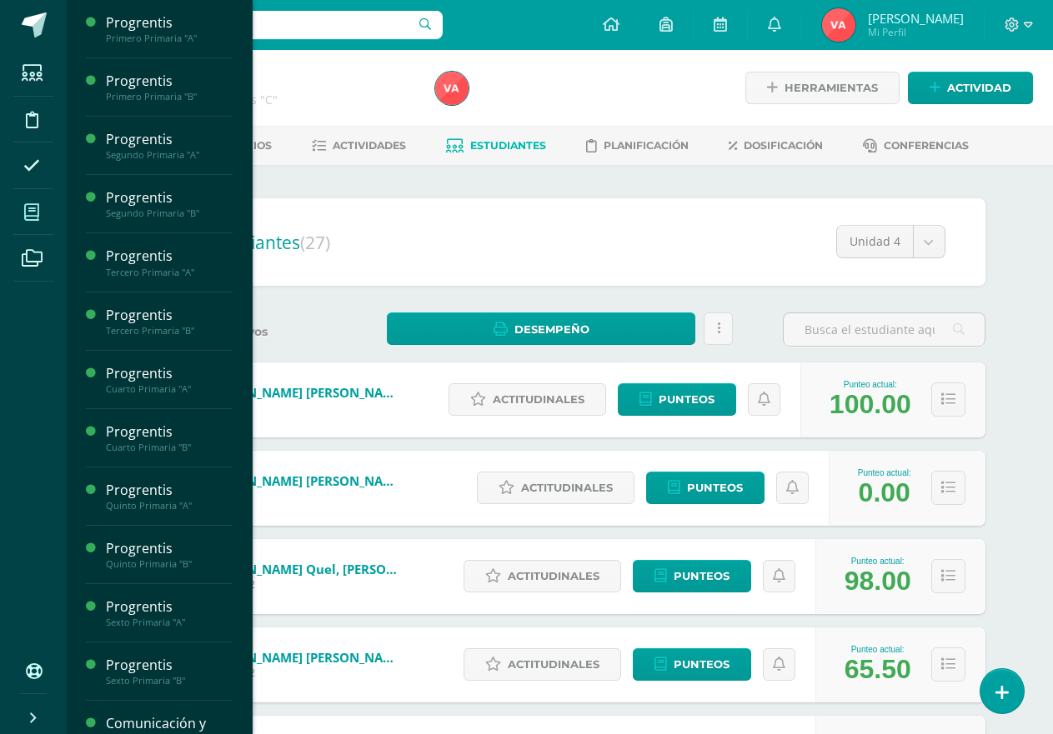
click at [28, 212] on icon at bounding box center [31, 212] width 15 height 17
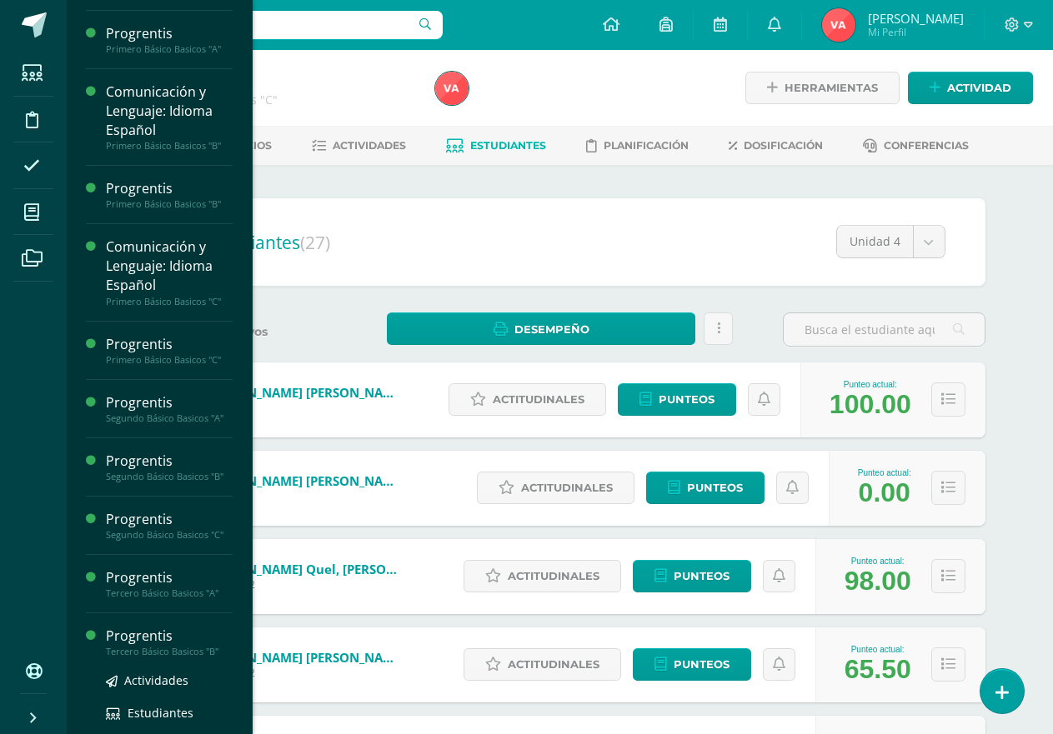
scroll to position [330, 0]
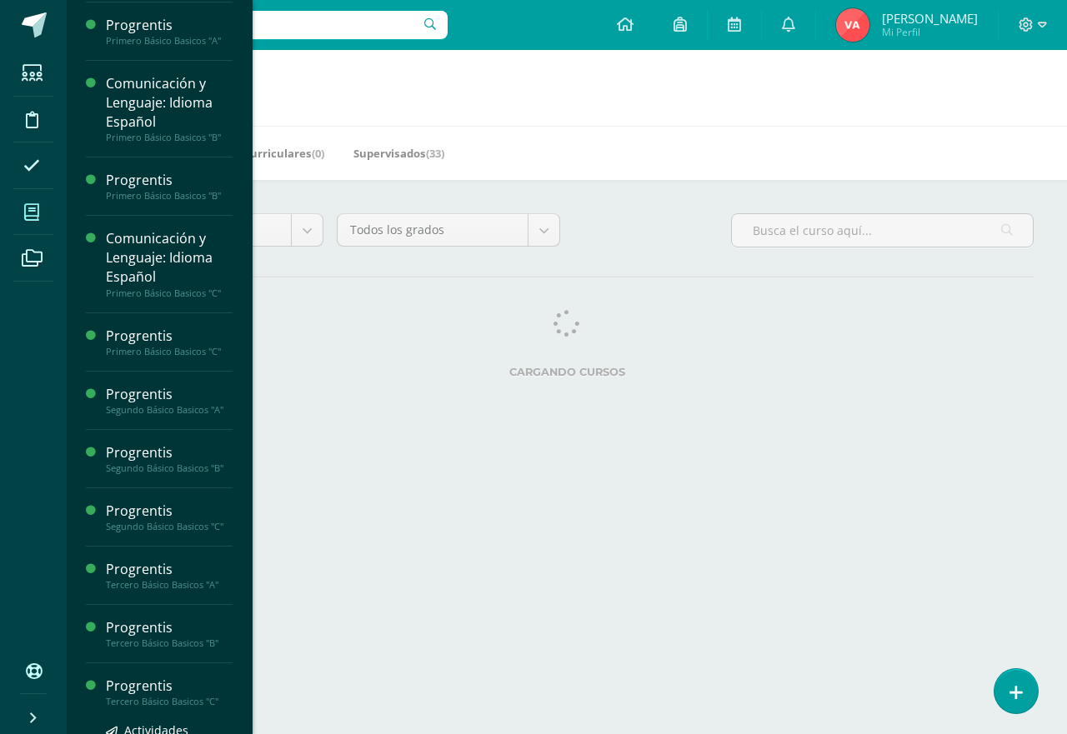
scroll to position [783, 0]
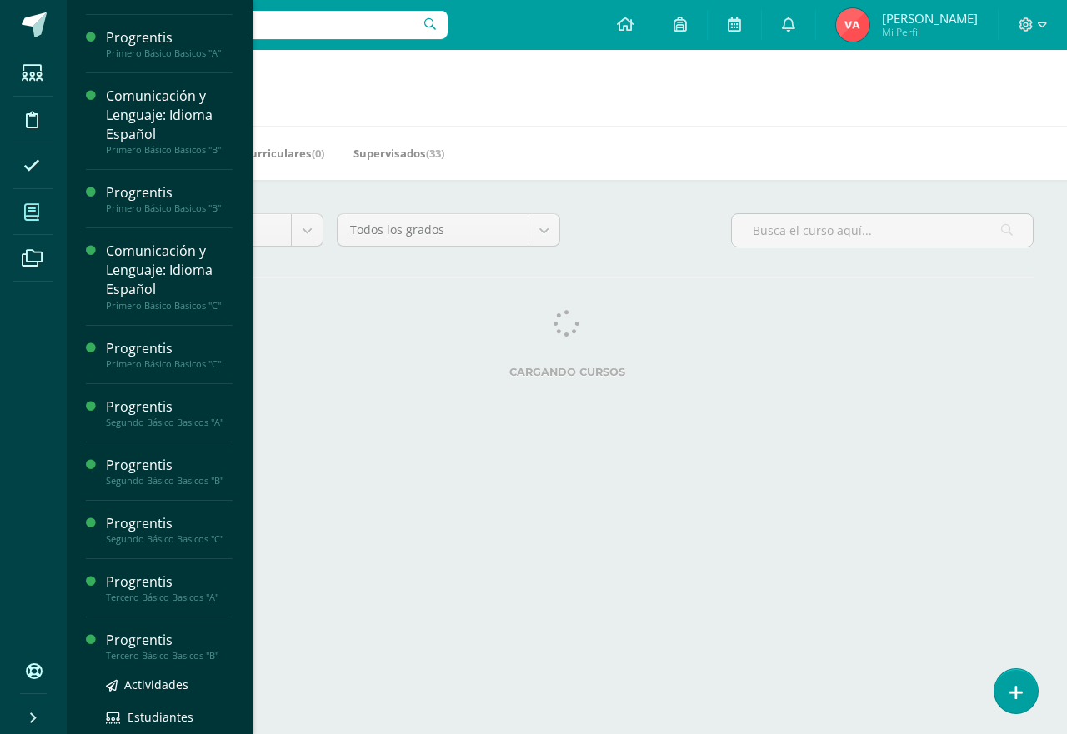
click at [167, 648] on div "Progrentis" at bounding box center [169, 640] width 127 height 19
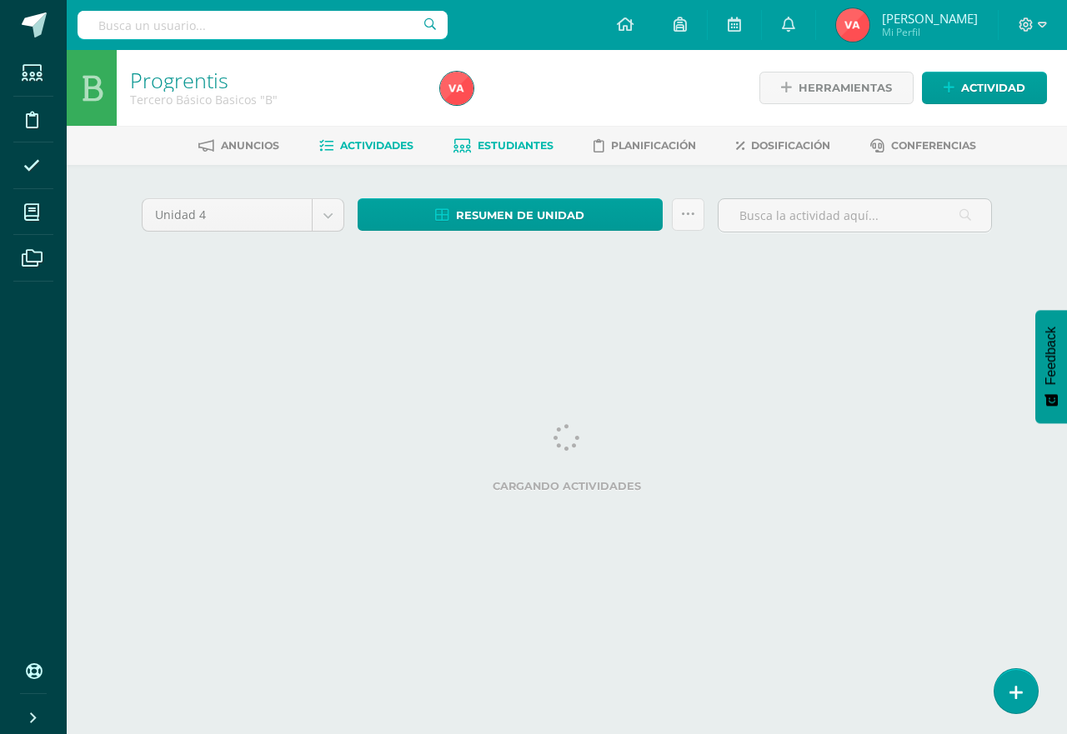
click at [538, 142] on span "Estudiantes" at bounding box center [516, 145] width 76 height 13
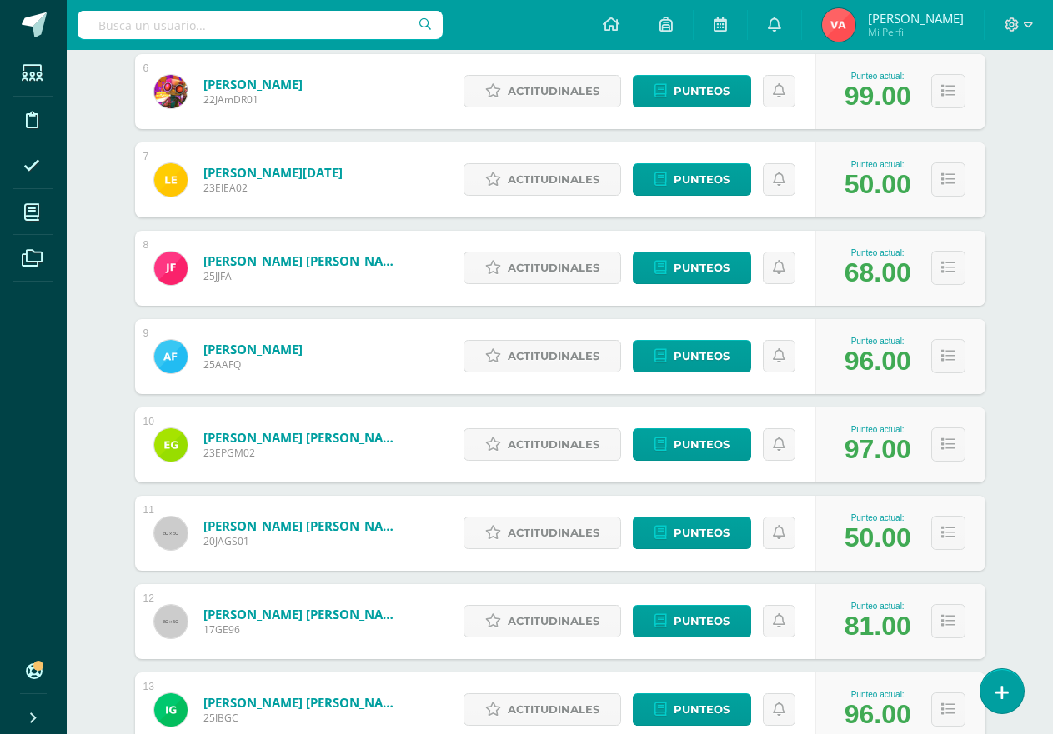
scroll to position [828, 0]
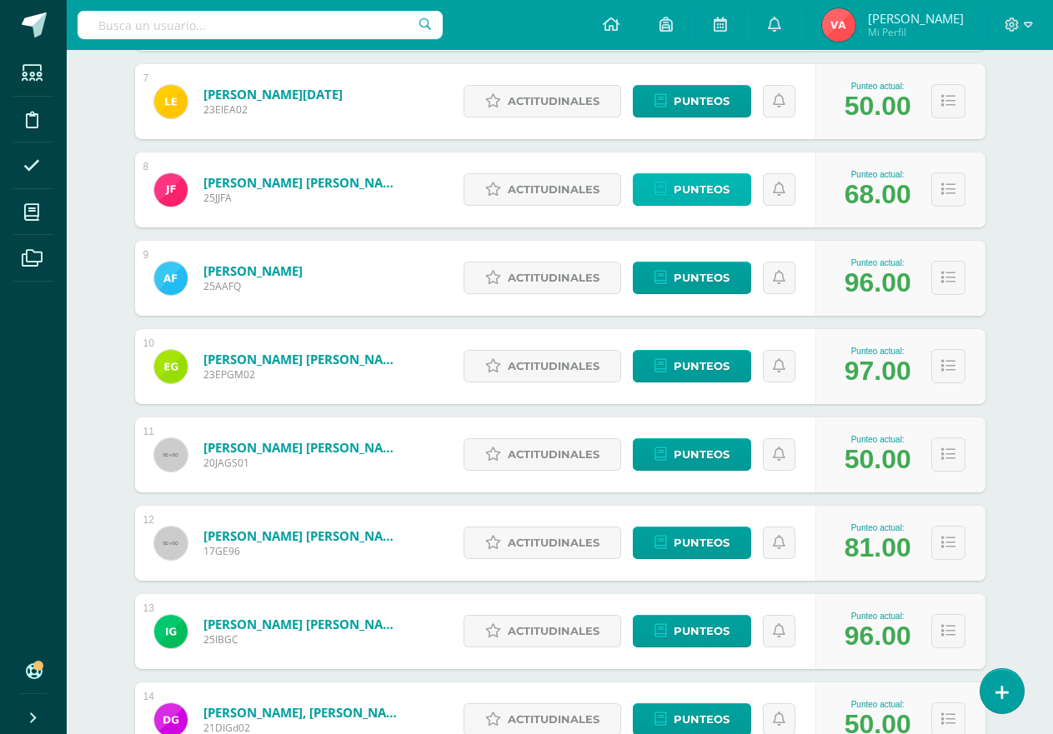
click at [709, 181] on span "Punteos" at bounding box center [701, 189] width 56 height 31
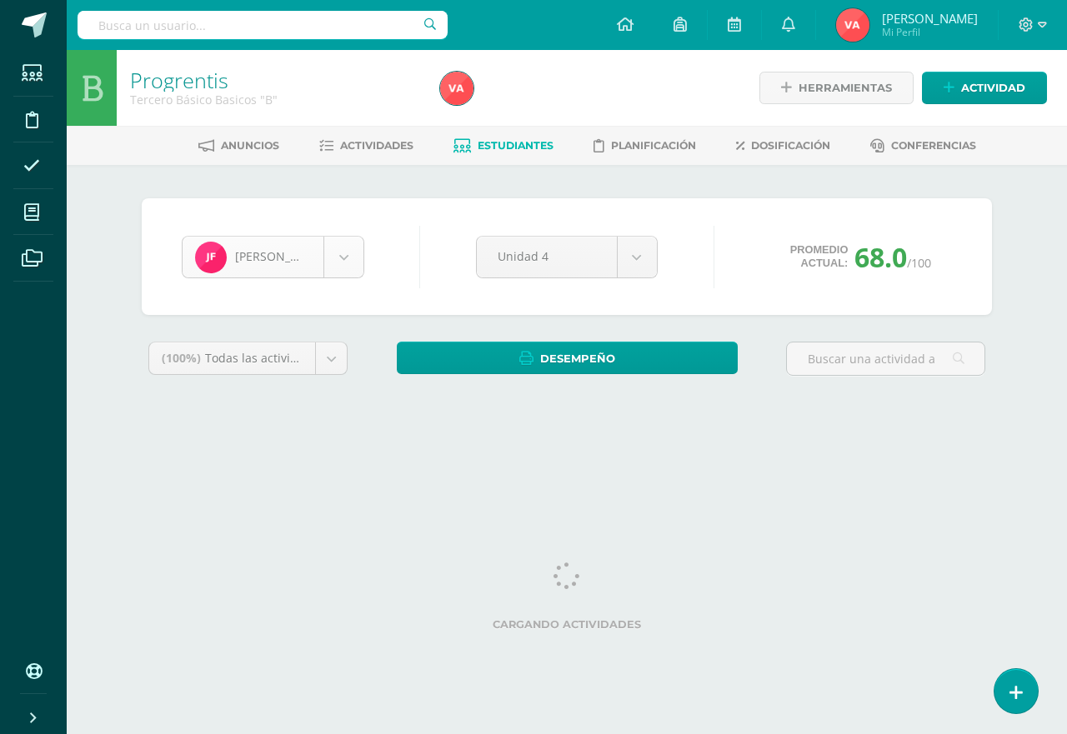
click at [342, 259] on body "Estudiantes Disciplina Asistencia Mis cursos Archivos Soporte Ayuda Reportar un…" at bounding box center [533, 224] width 1067 height 449
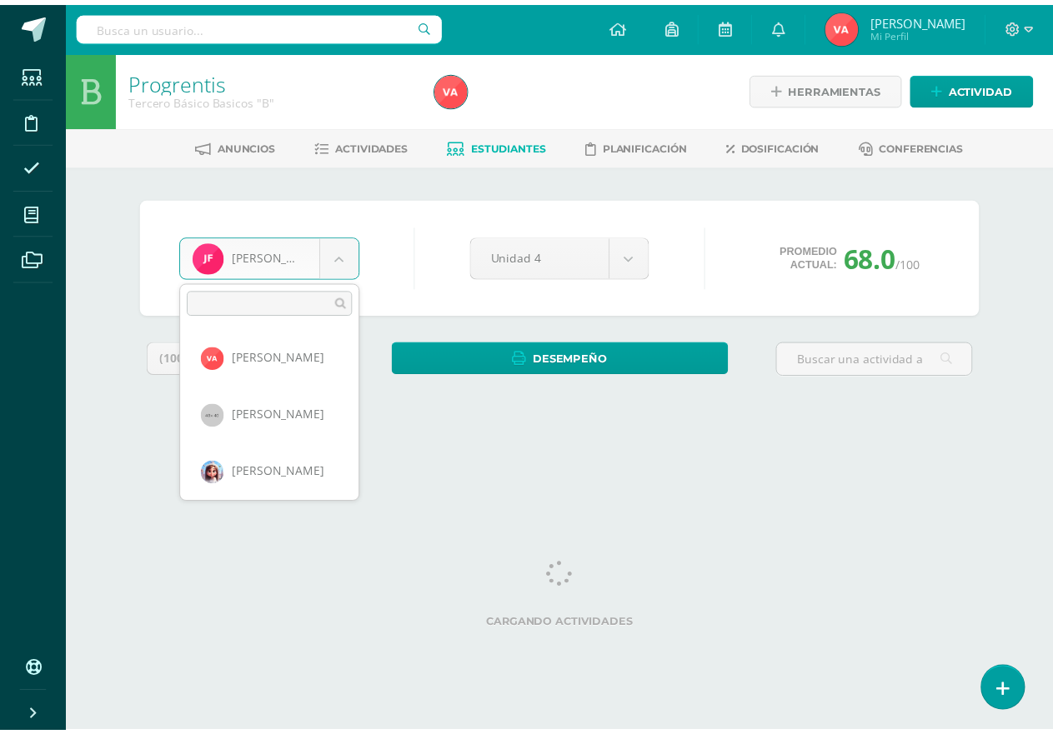
scroll to position [287, 0]
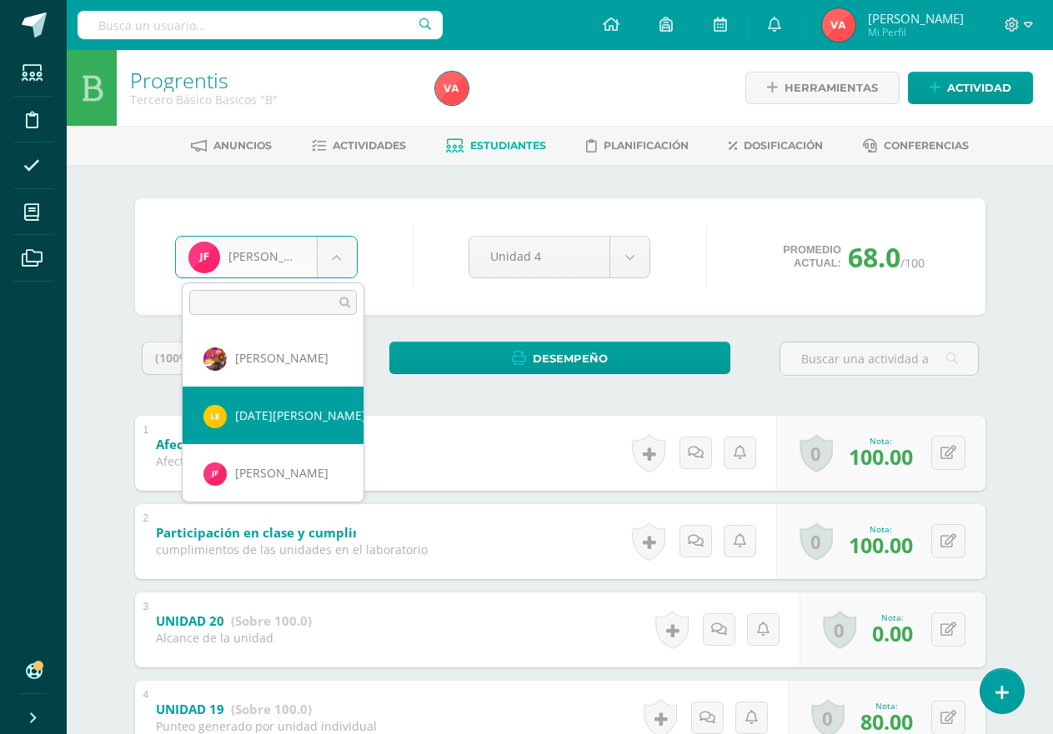
select select "2369"
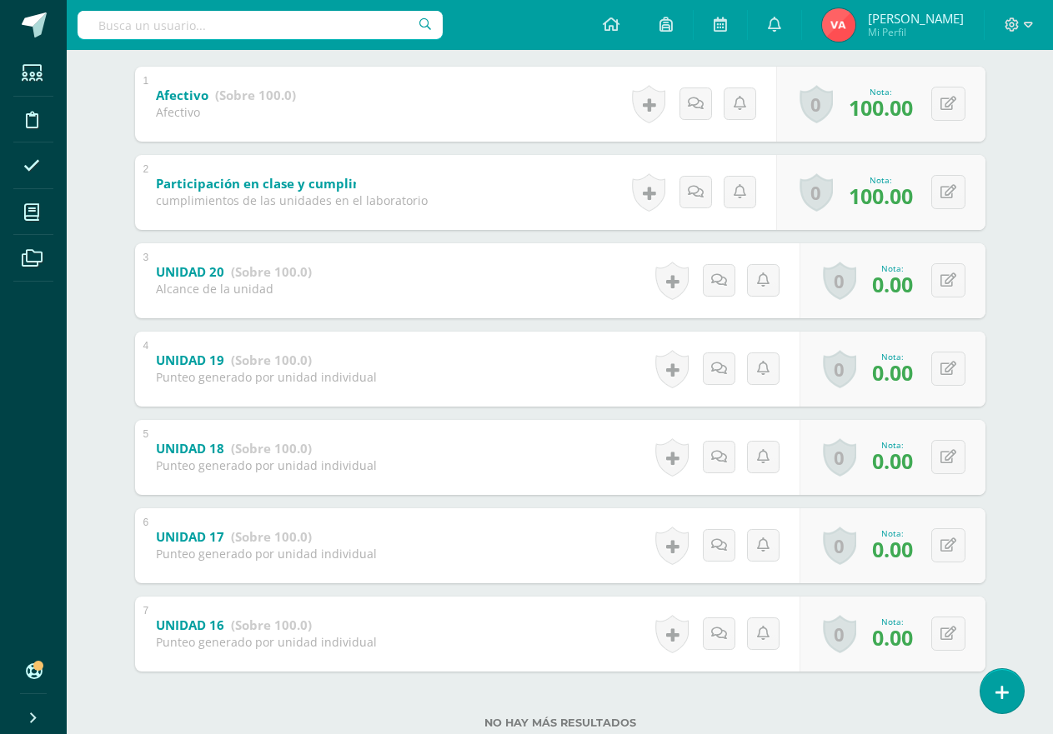
scroll to position [148, 0]
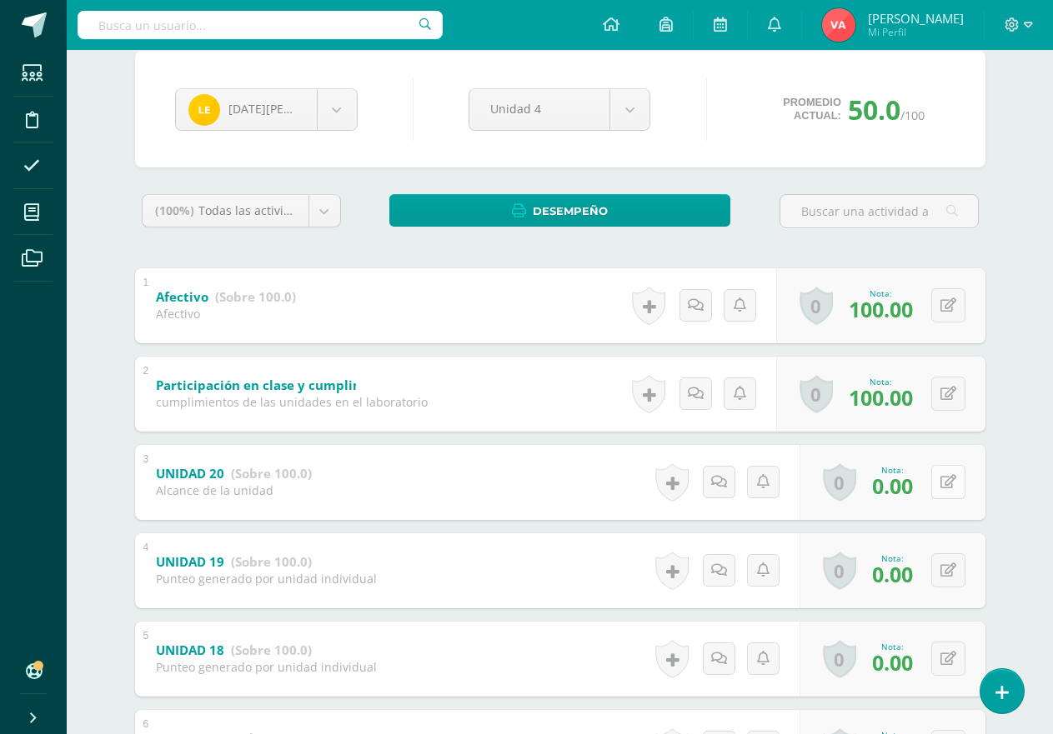
click at [947, 483] on button at bounding box center [948, 482] width 34 height 34
type input "15"
click at [907, 491] on link at bounding box center [914, 487] width 33 height 33
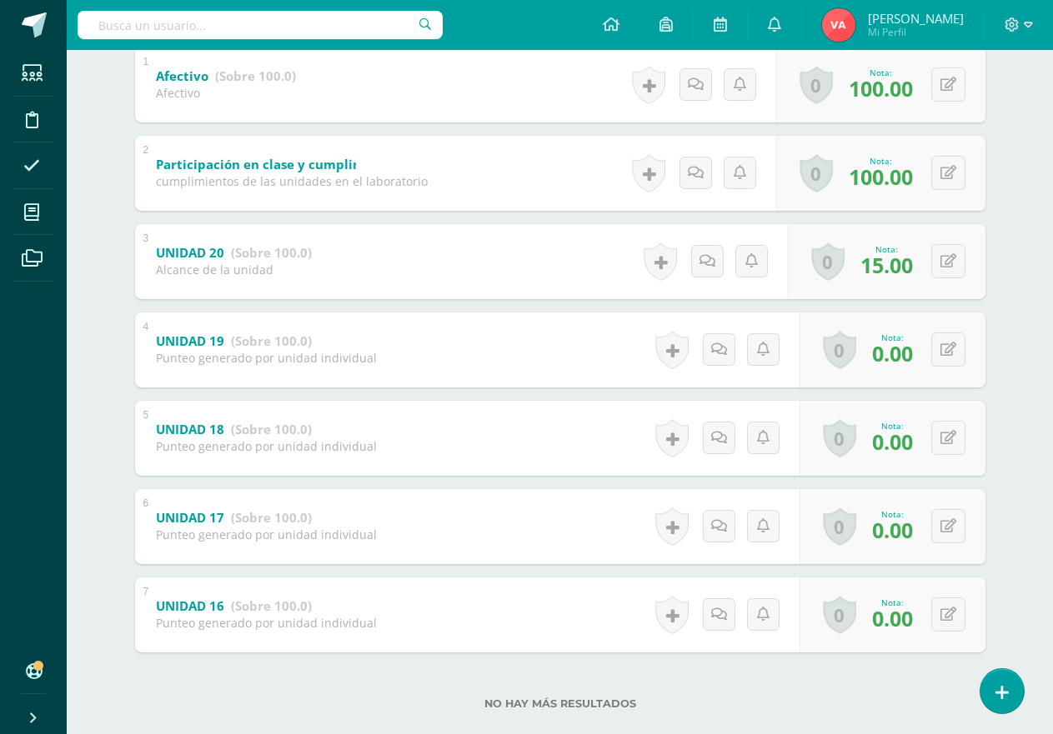
scroll to position [398, 0]
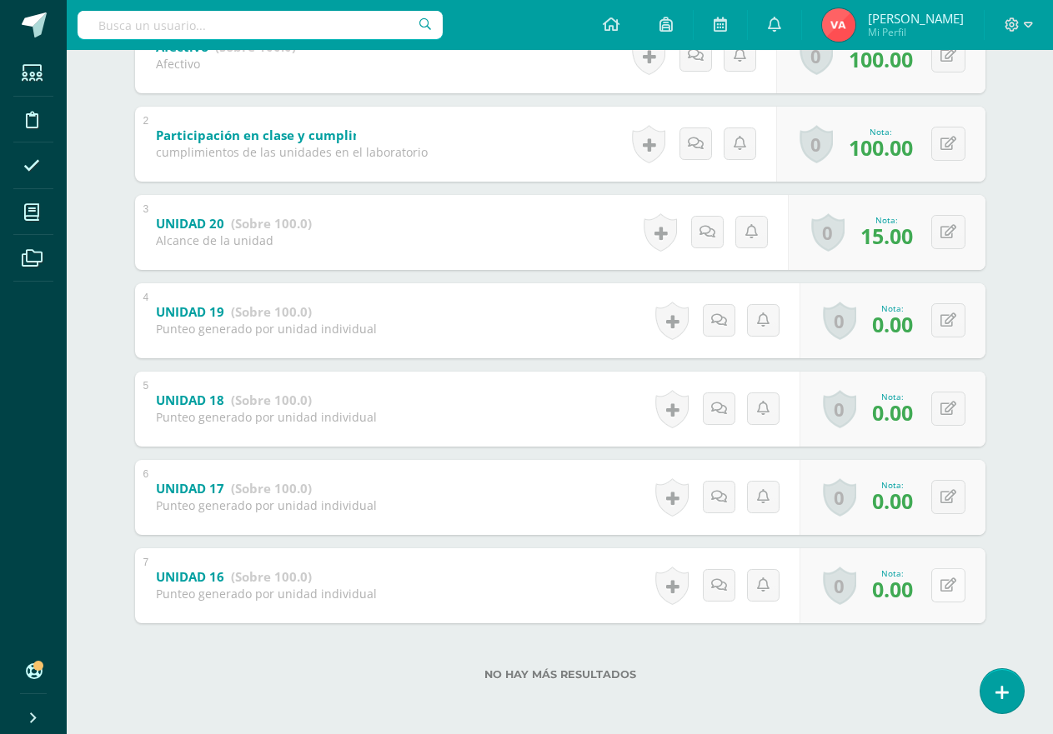
click at [940, 568] on button at bounding box center [948, 585] width 34 height 34
drag, startPoint x: 940, startPoint y: 568, endPoint x: 941, endPoint y: 579, distance: 10.9
click at [940, 570] on button at bounding box center [948, 585] width 34 height 34
type input "100"
click at [911, 590] on icon at bounding box center [915, 591] width 15 height 14
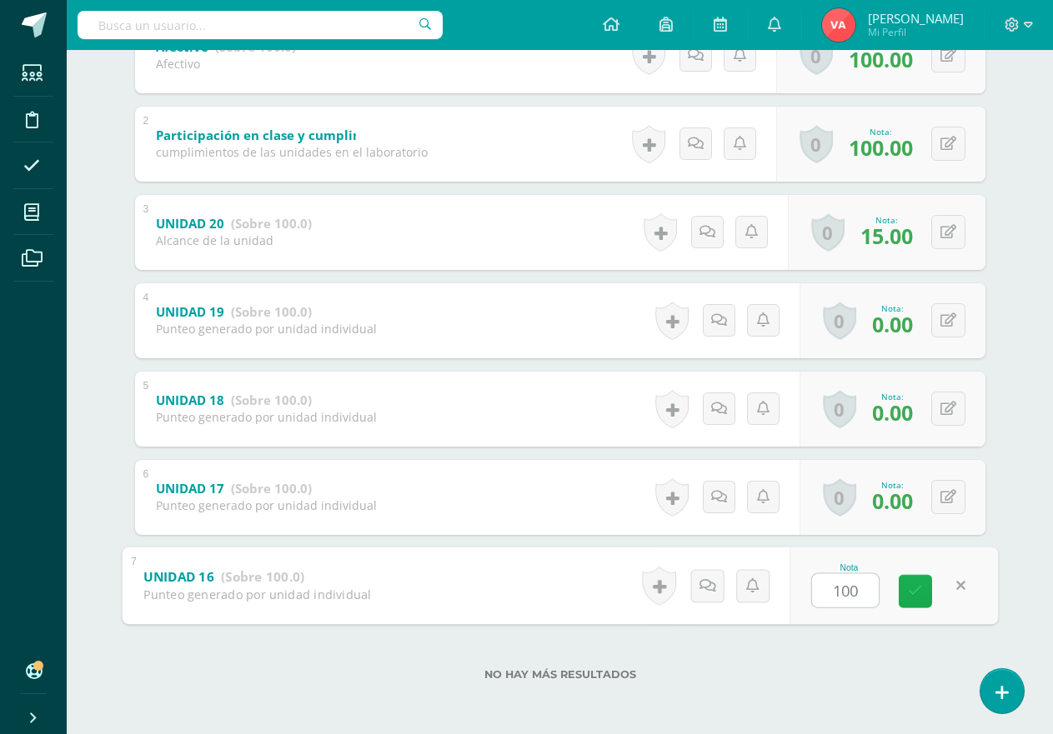
click at [913, 590] on icon at bounding box center [915, 591] width 15 height 14
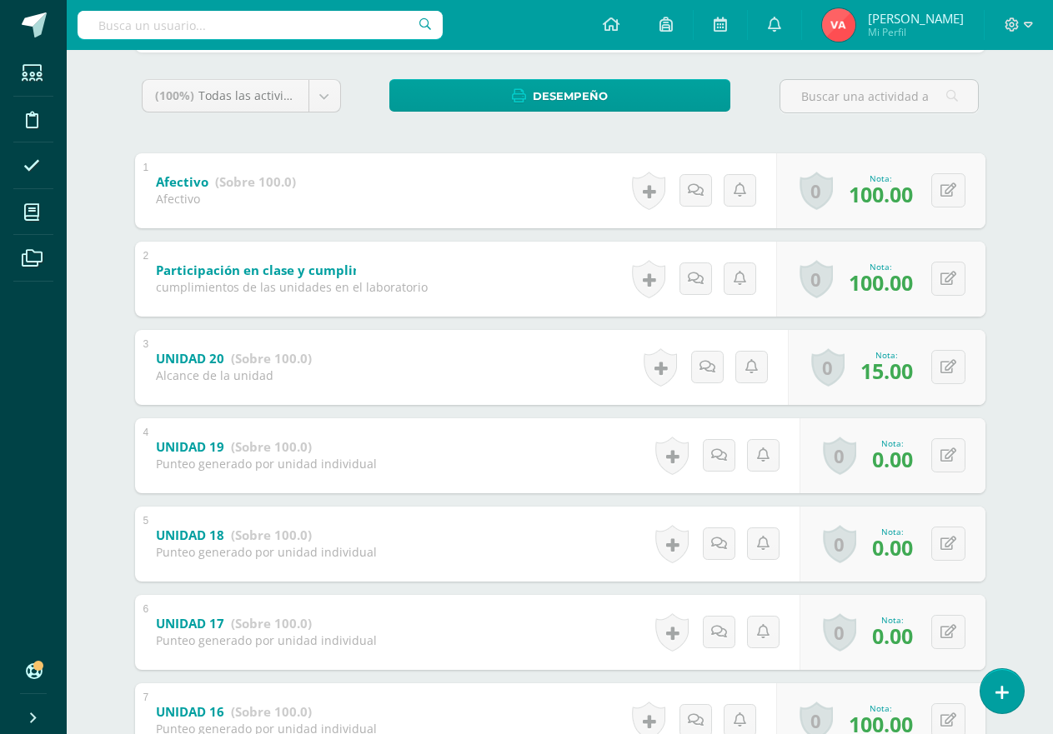
scroll to position [148, 0]
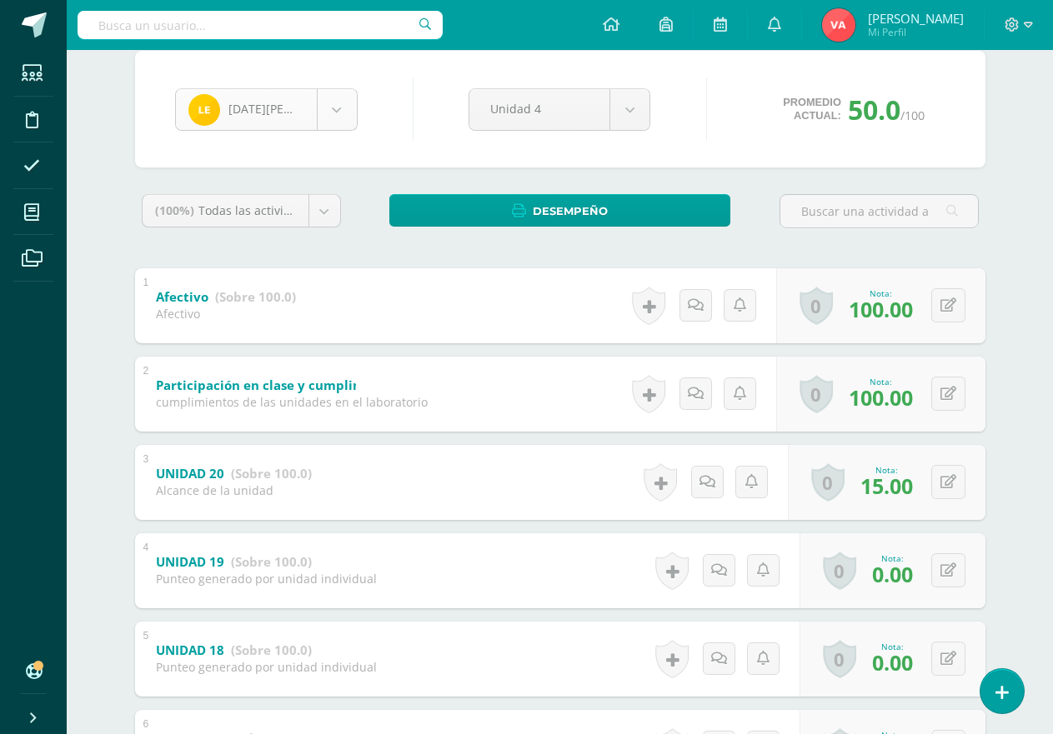
click at [325, 103] on body "Estudiantes Disciplina Asistencia Mis cursos Archivos Soporte Ayuda Reportar un…" at bounding box center [526, 418] width 1053 height 1132
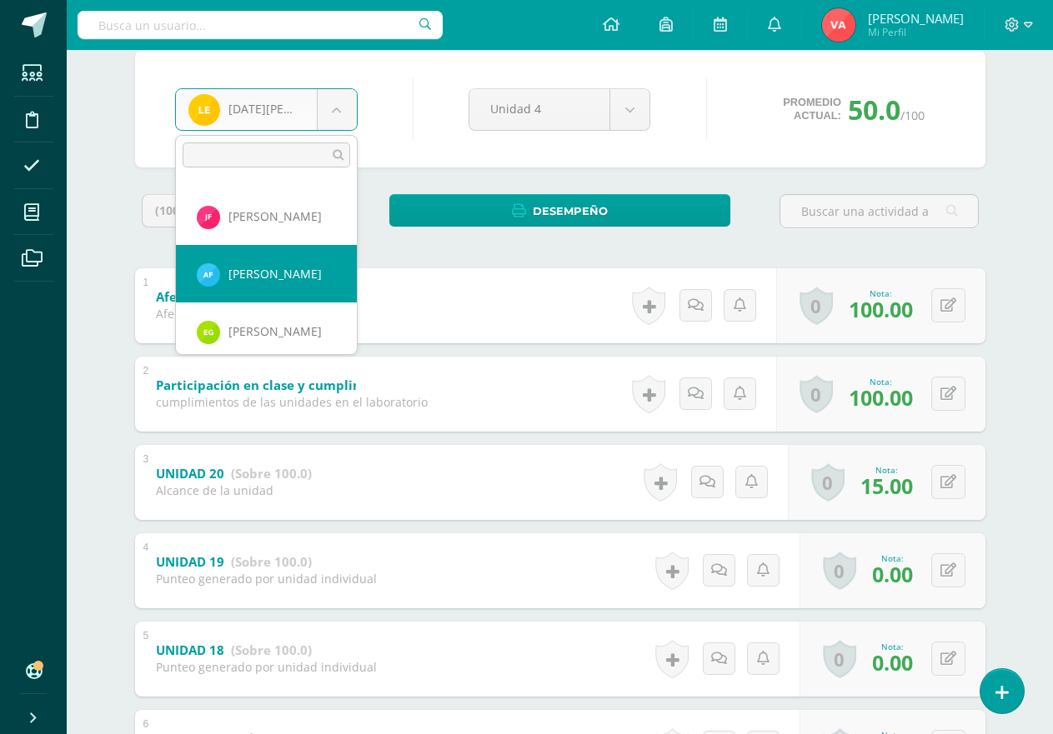
scroll to position [479, 0]
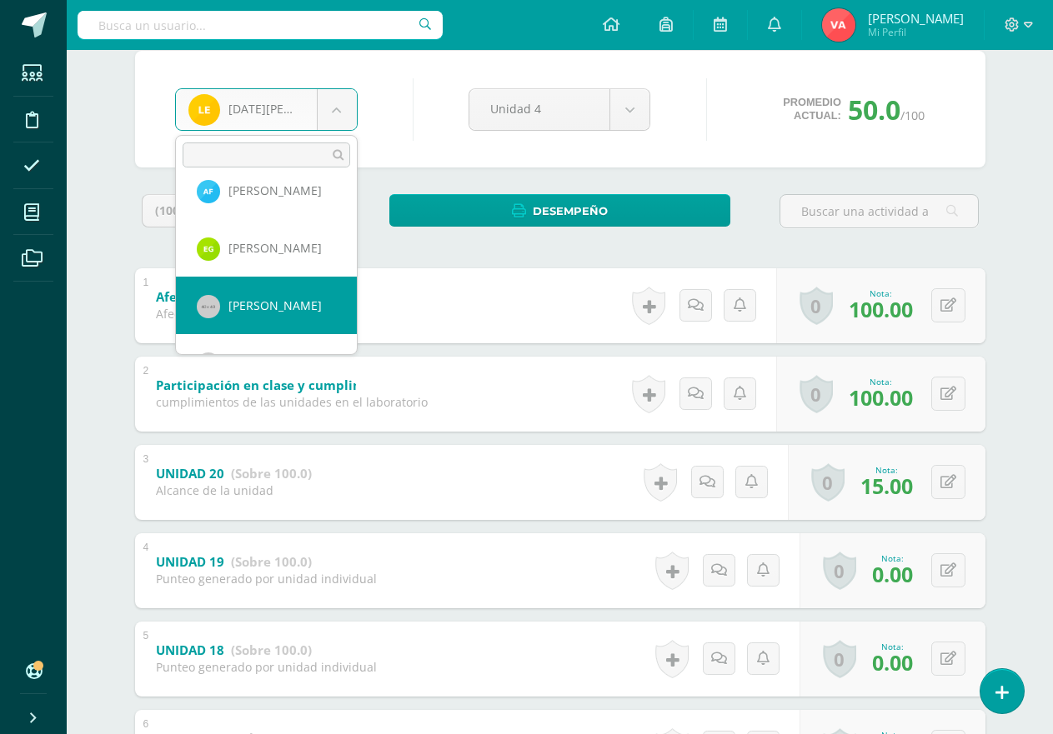
select select "1716"
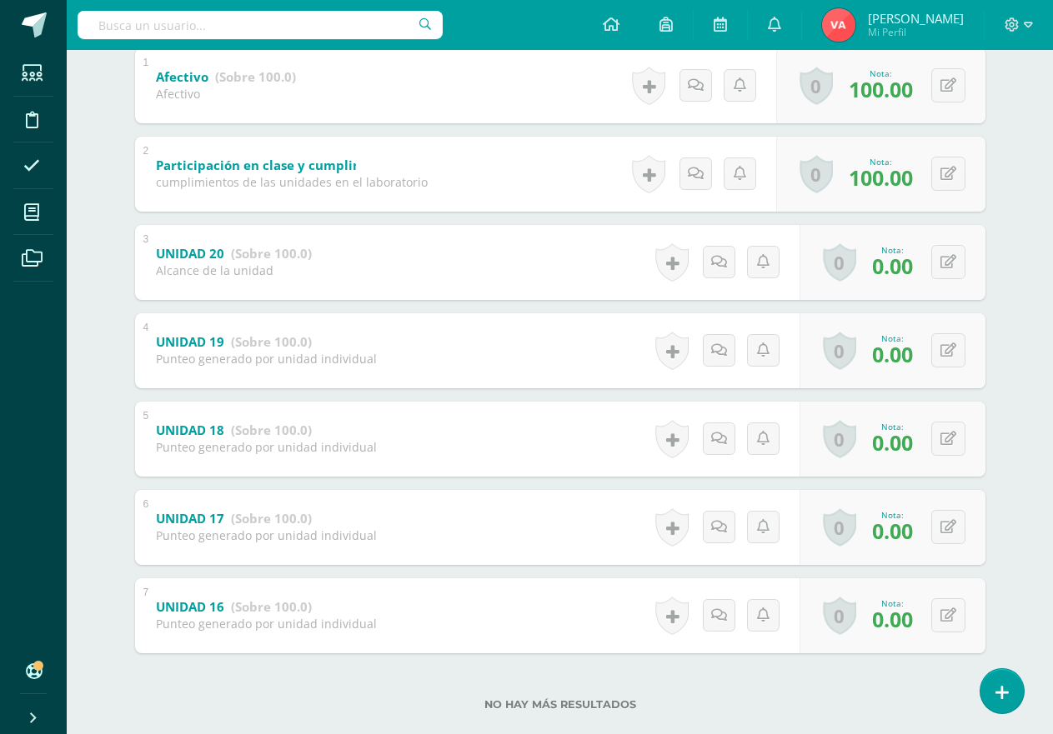
scroll to position [398, 0]
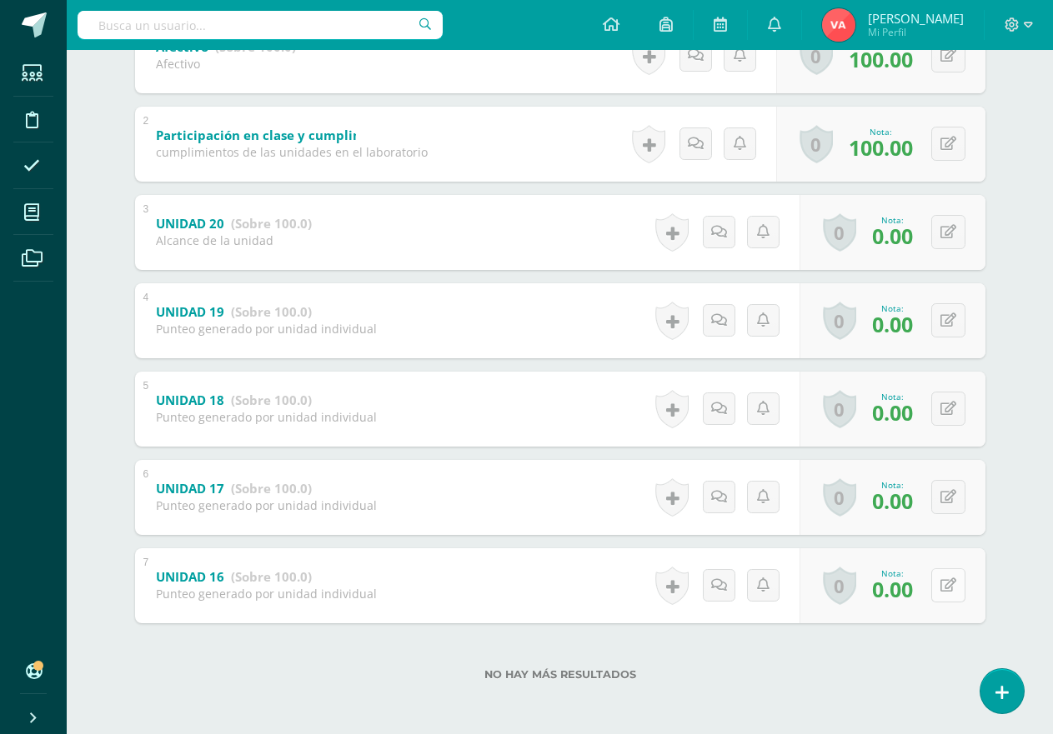
click at [946, 588] on icon at bounding box center [948, 585] width 16 height 14
type input "100"
click at [948, 492] on icon at bounding box center [948, 497] width 16 height 14
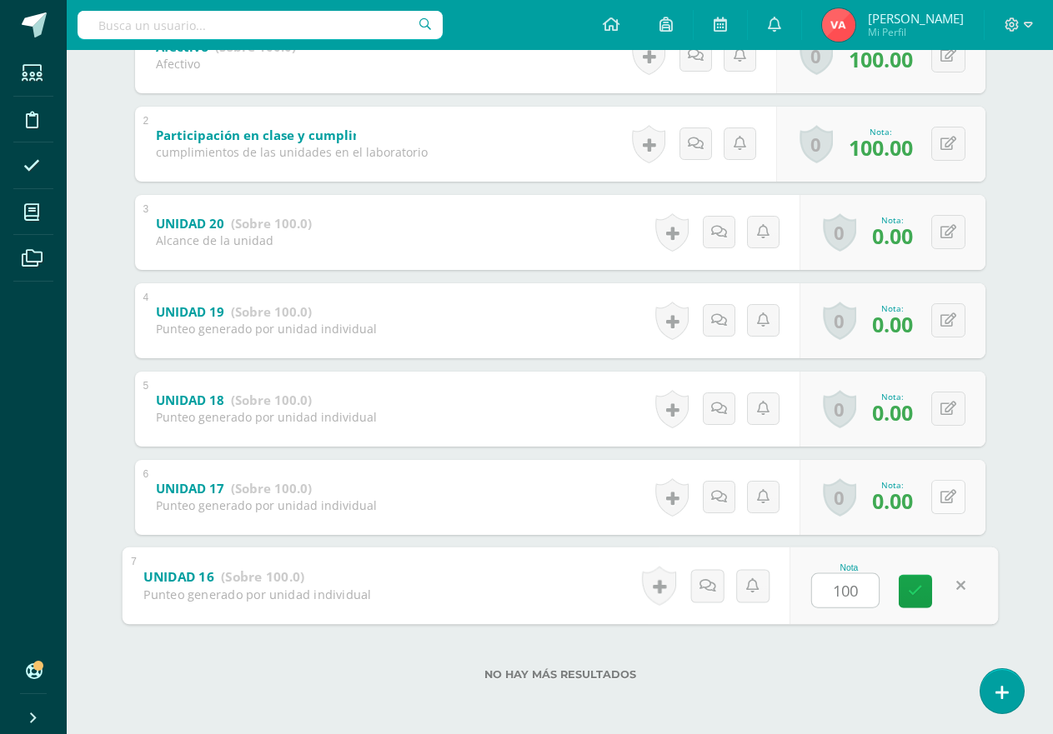
click at [948, 492] on icon at bounding box center [948, 497] width 16 height 14
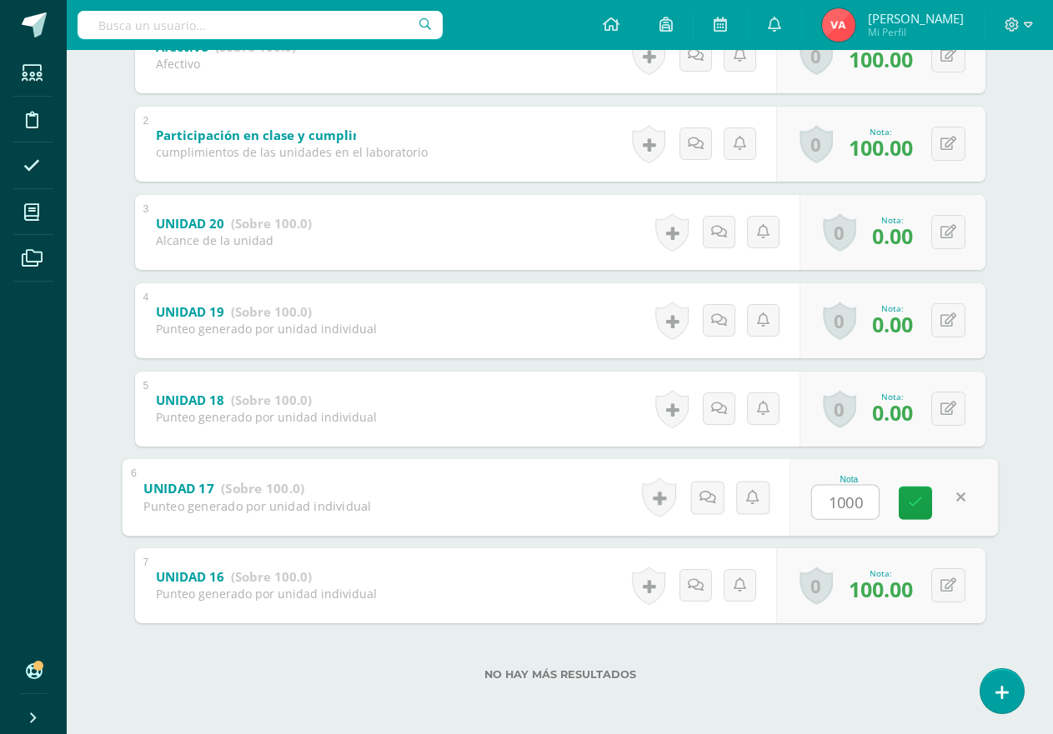
type input "100"
click at [917, 504] on icon at bounding box center [915, 503] width 15 height 14
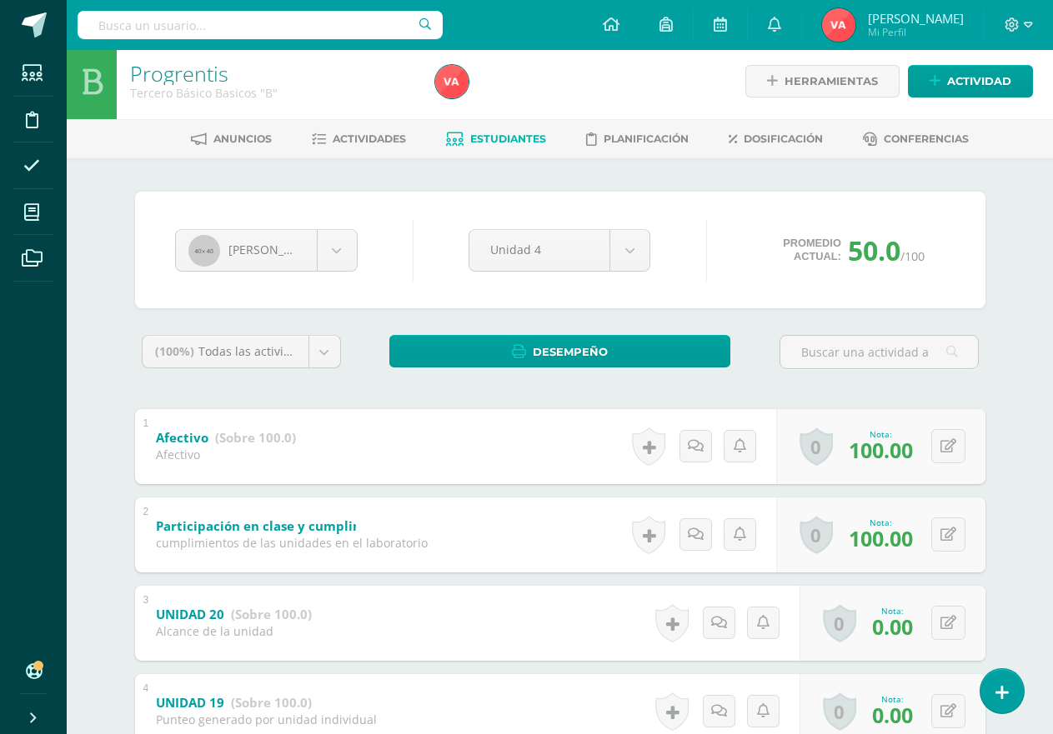
scroll to position [0, 0]
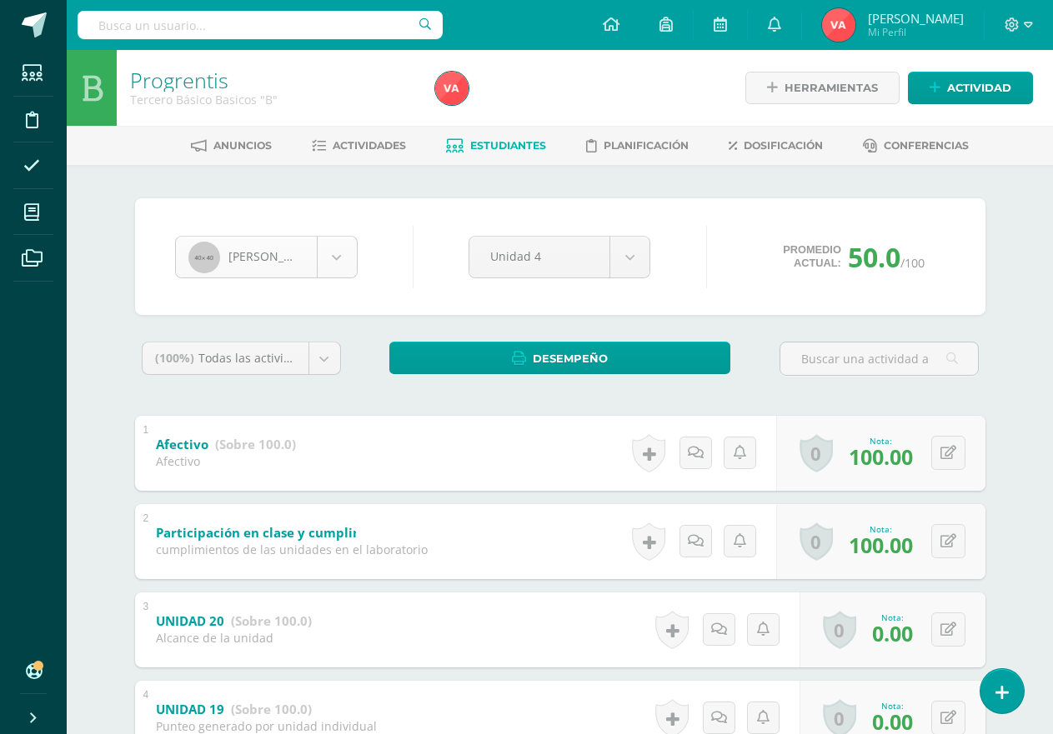
click at [339, 253] on body "Estudiantes Disciplina Asistencia Mis cursos Archivos Soporte Ayuda Reportar un…" at bounding box center [526, 566] width 1053 height 1132
click at [338, 254] on body "Estudiantes Disciplina Asistencia Mis cursos Archivos Soporte Ayuda Reportar un…" at bounding box center [526, 566] width 1053 height 1132
click at [335, 258] on body "Estudiantes Disciplina Asistencia Mis cursos Archivos Soporte Ayuda Reportar un…" at bounding box center [526, 566] width 1053 height 1132
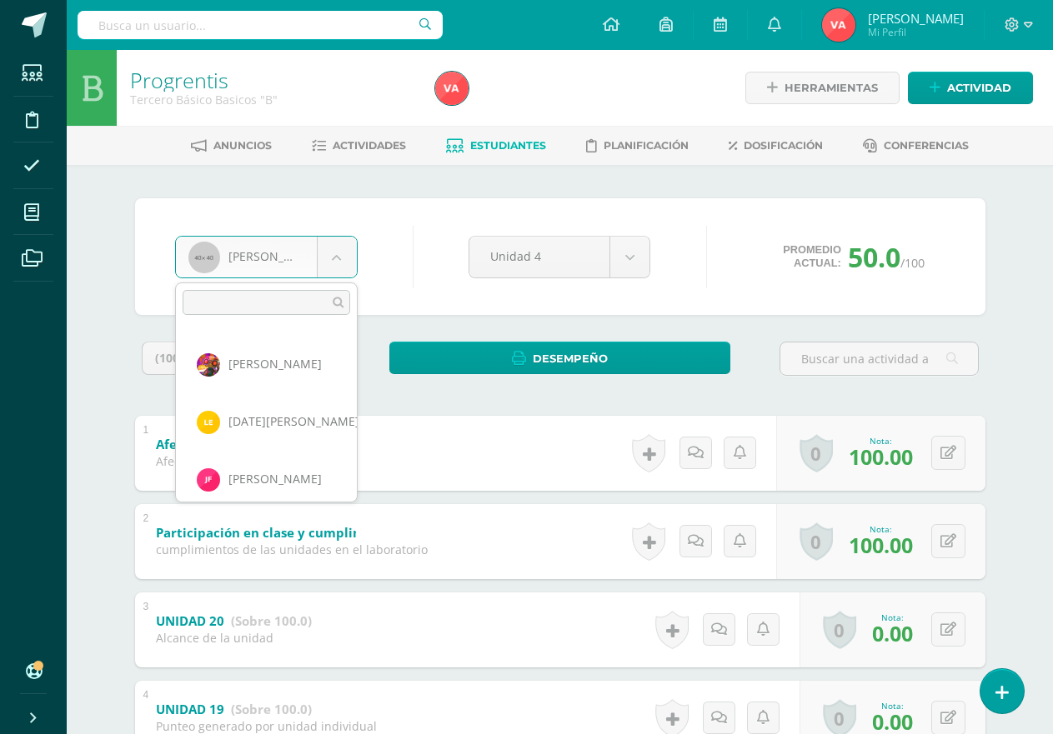
scroll to position [293, 0]
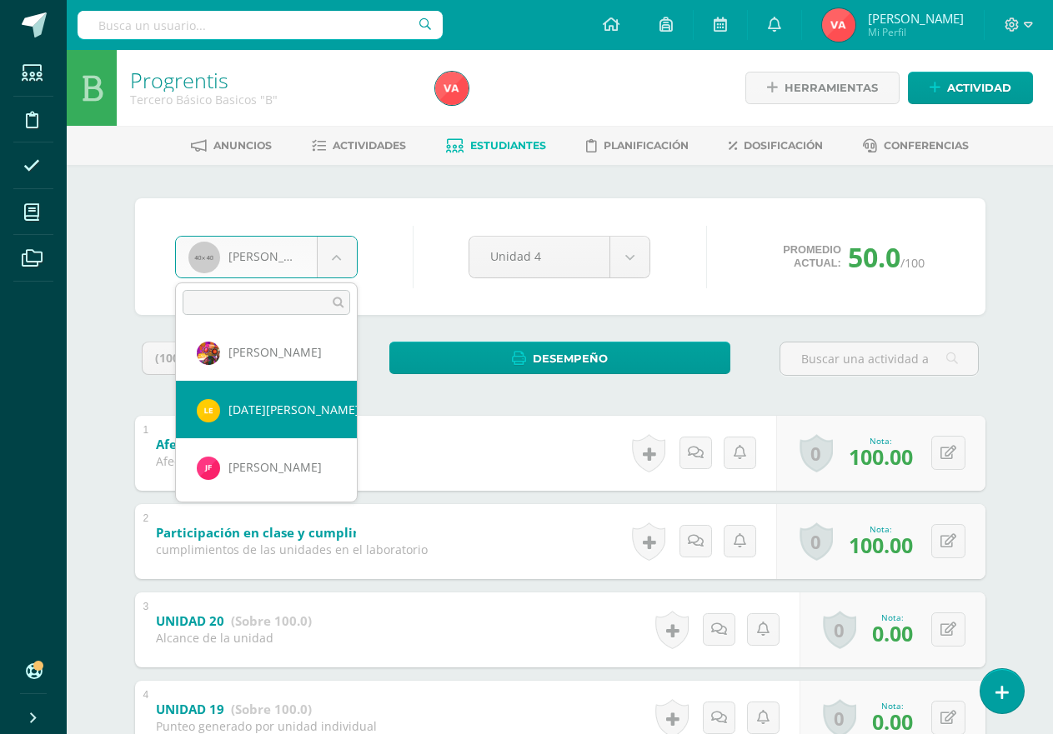
select select "2369"
click at [294, 423] on div "Afectivo (Sobre 100.0) Afectivo" at bounding box center [226, 451] width 182 height 70
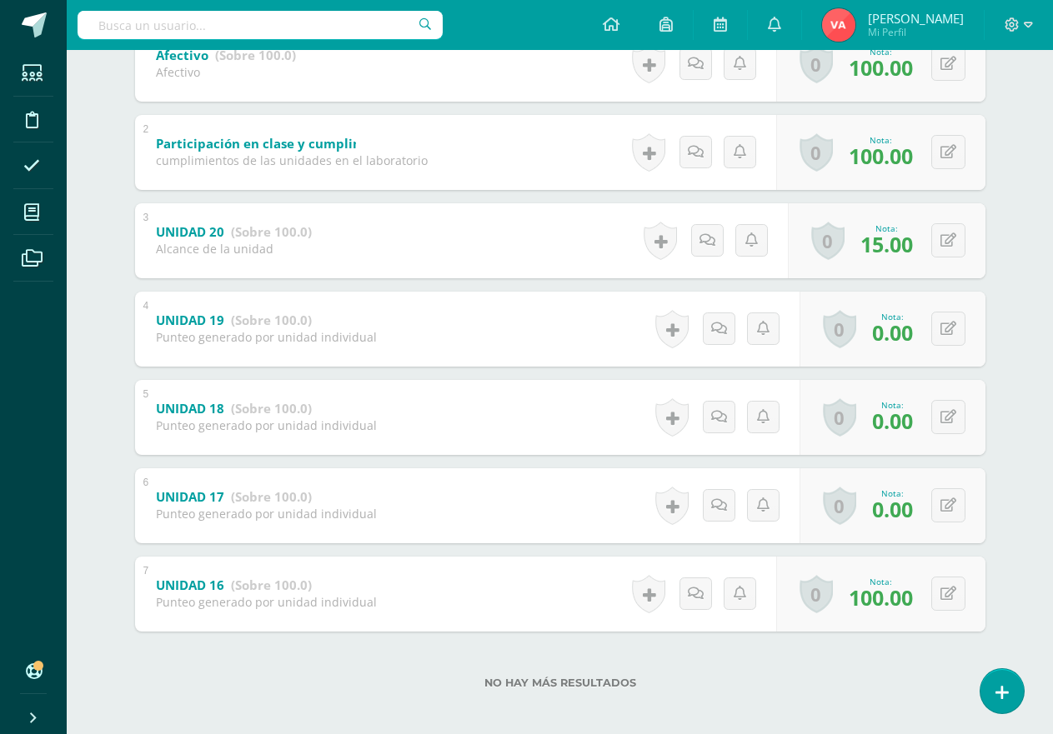
scroll to position [398, 0]
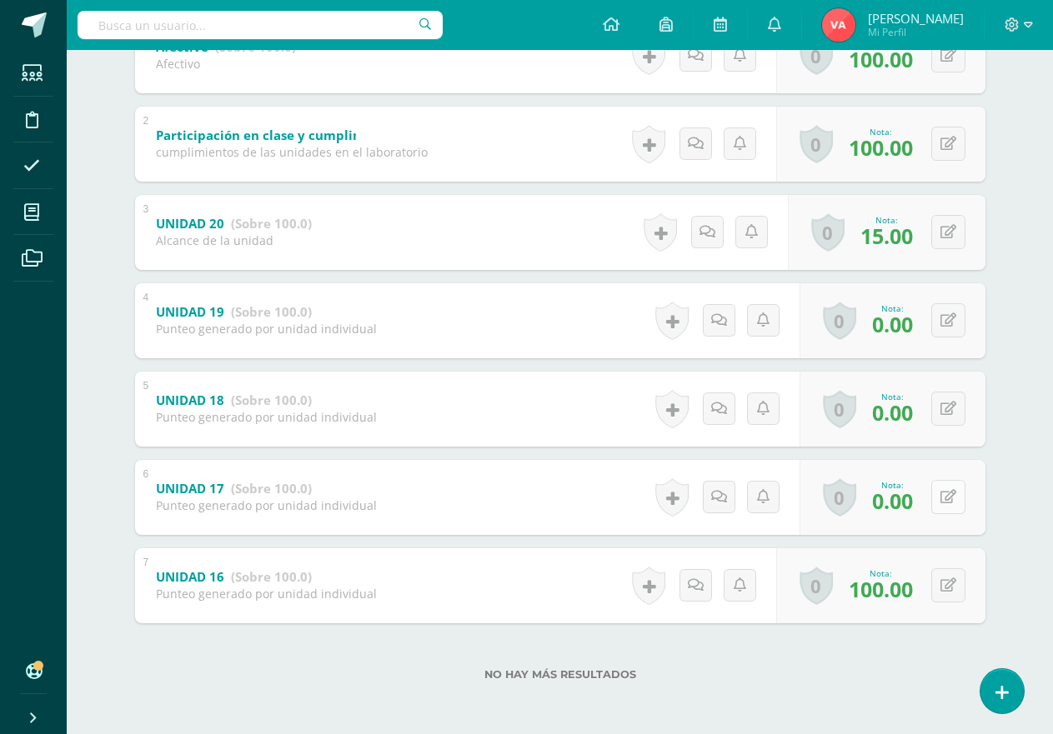
click at [947, 501] on icon at bounding box center [948, 497] width 16 height 14
type input "100"
click at [918, 509] on icon at bounding box center [915, 503] width 15 height 14
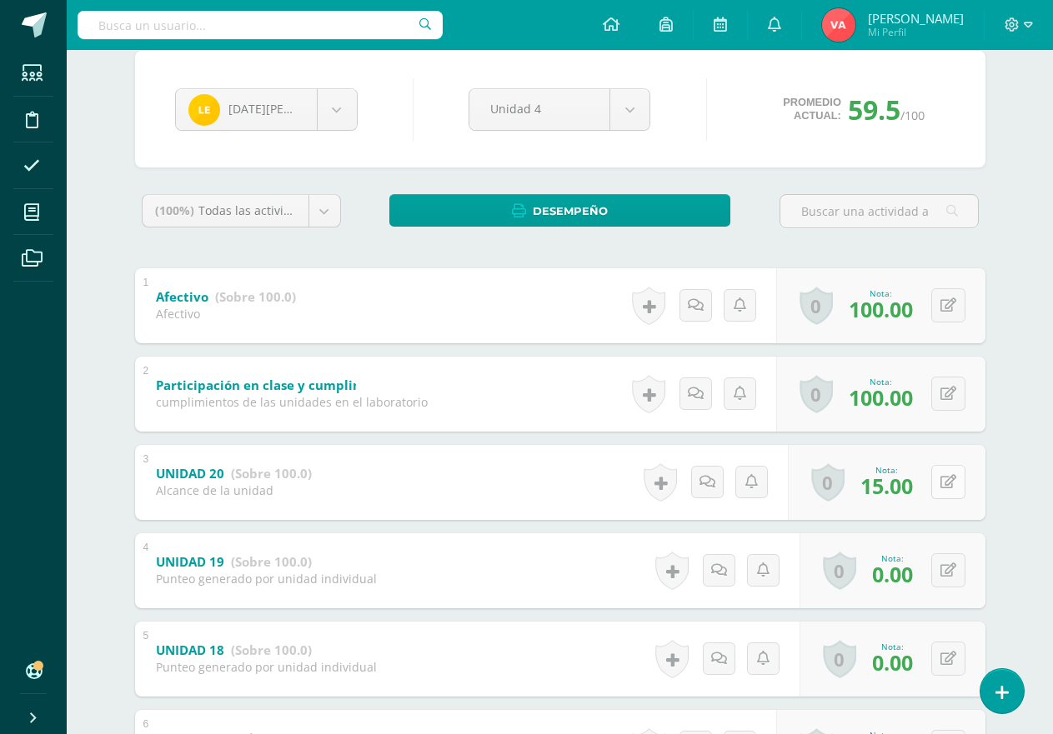
click at [950, 479] on icon at bounding box center [948, 482] width 16 height 14
type input "0"
click at [916, 489] on icon at bounding box center [915, 488] width 15 height 14
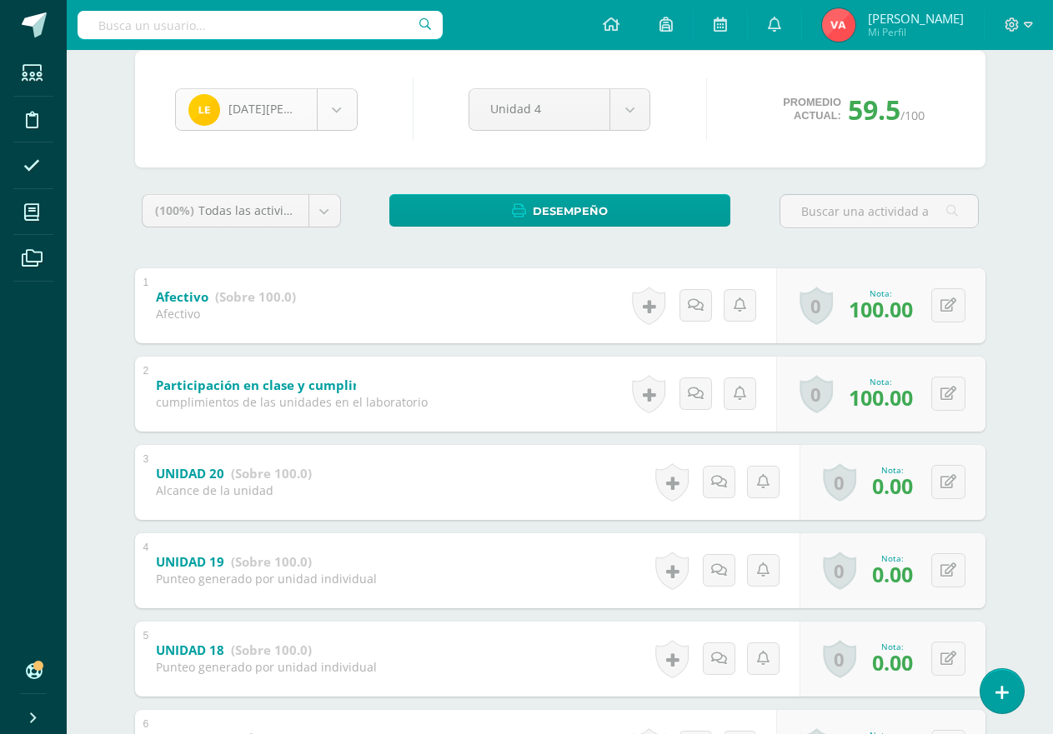
click at [331, 104] on body "Estudiantes Disciplina Asistencia Mis cursos Archivos Soporte Ayuda Reportar un…" at bounding box center [526, 418] width 1053 height 1132
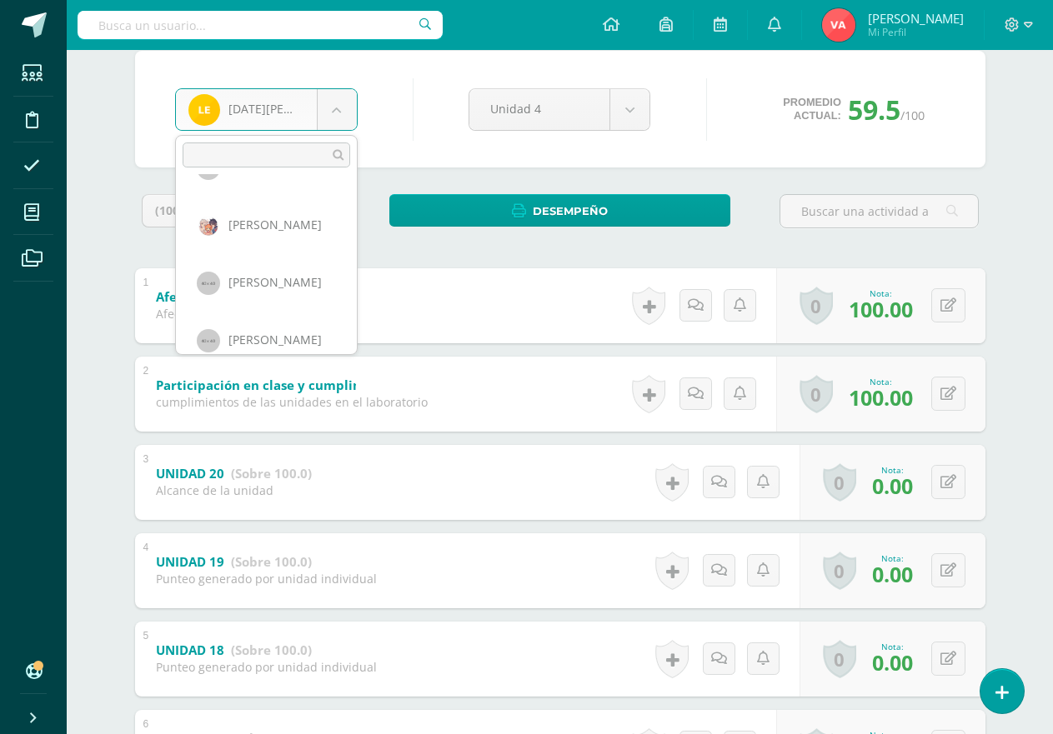
scroll to position [1448, 0]
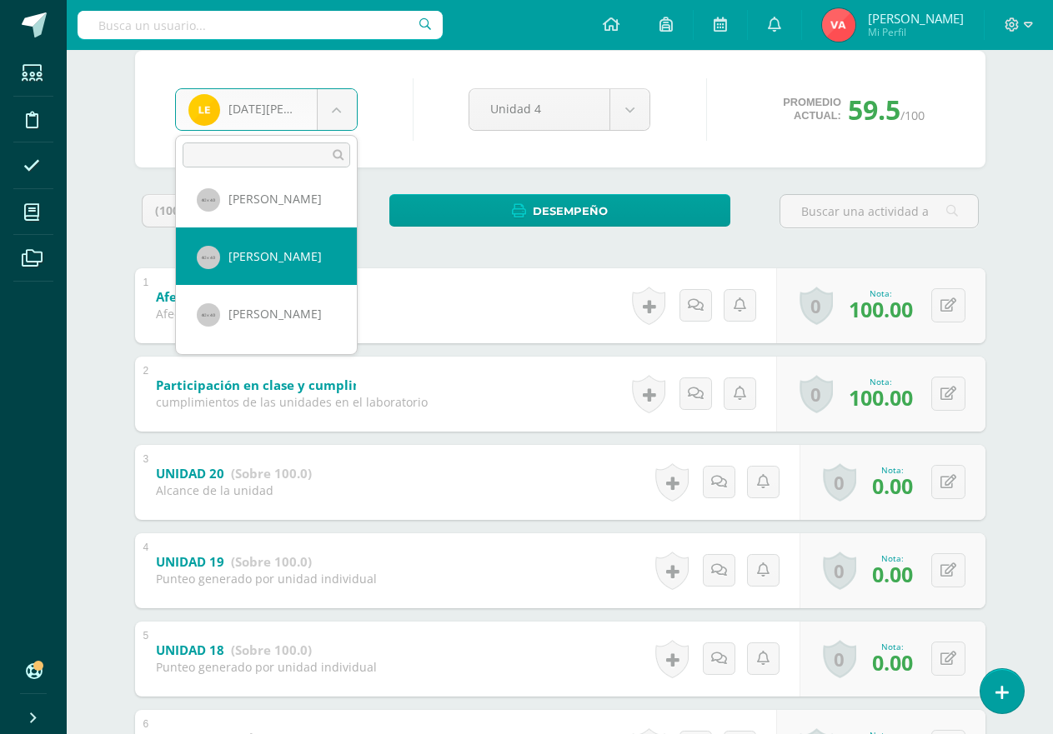
select select "1057"
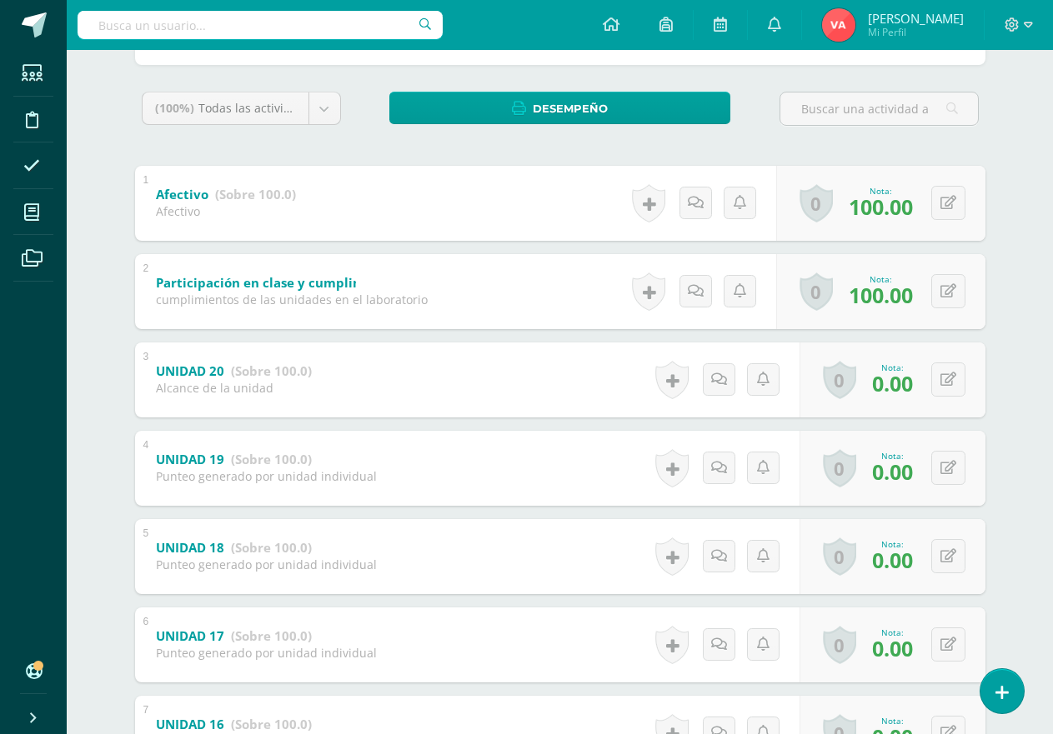
scroll to position [398, 0]
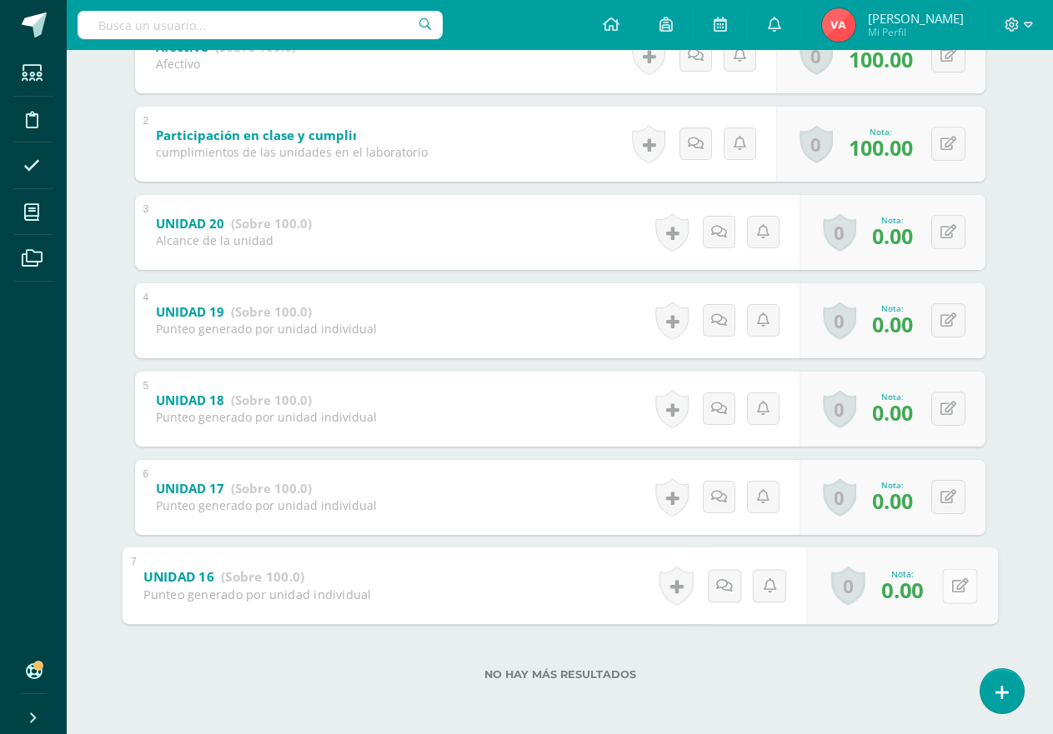
click at [952, 588] on icon at bounding box center [959, 585] width 17 height 14
type input "100"
click at [950, 499] on icon at bounding box center [948, 497] width 16 height 14
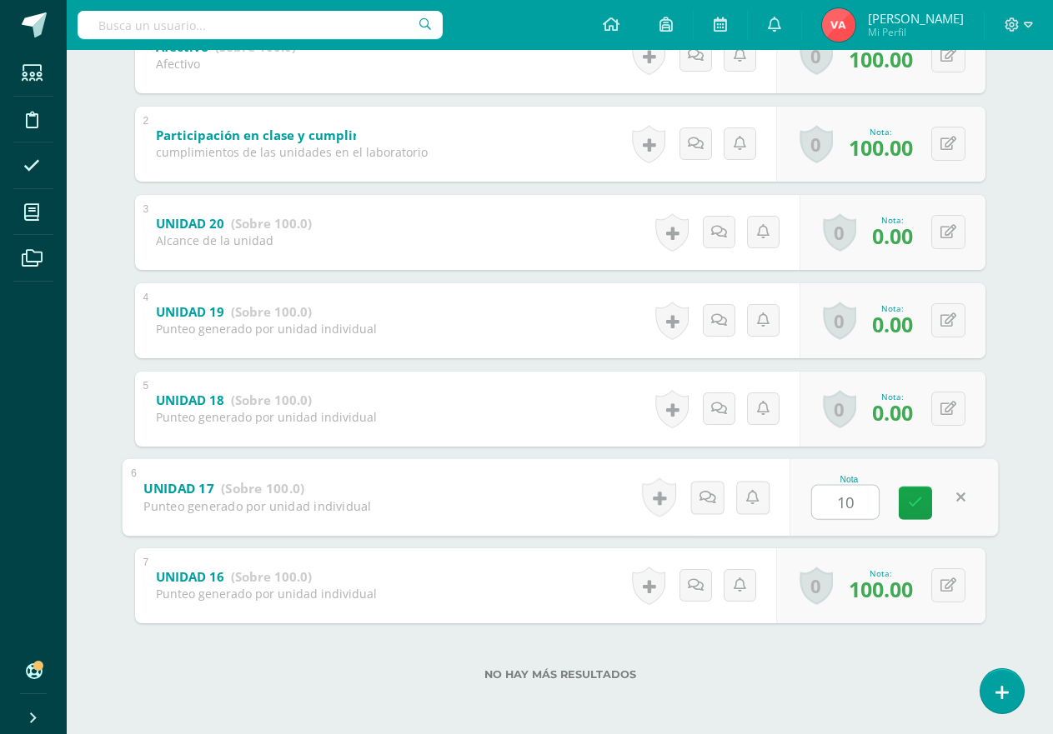
type input "100"
click at [919, 504] on icon at bounding box center [915, 503] width 15 height 14
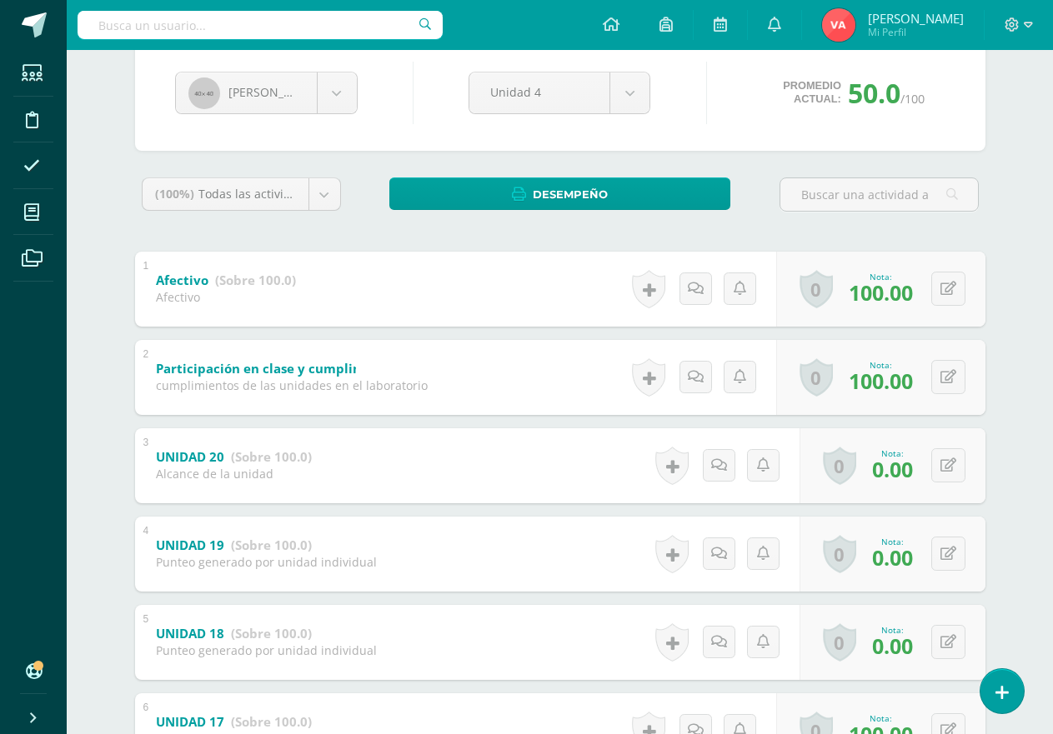
scroll to position [148, 0]
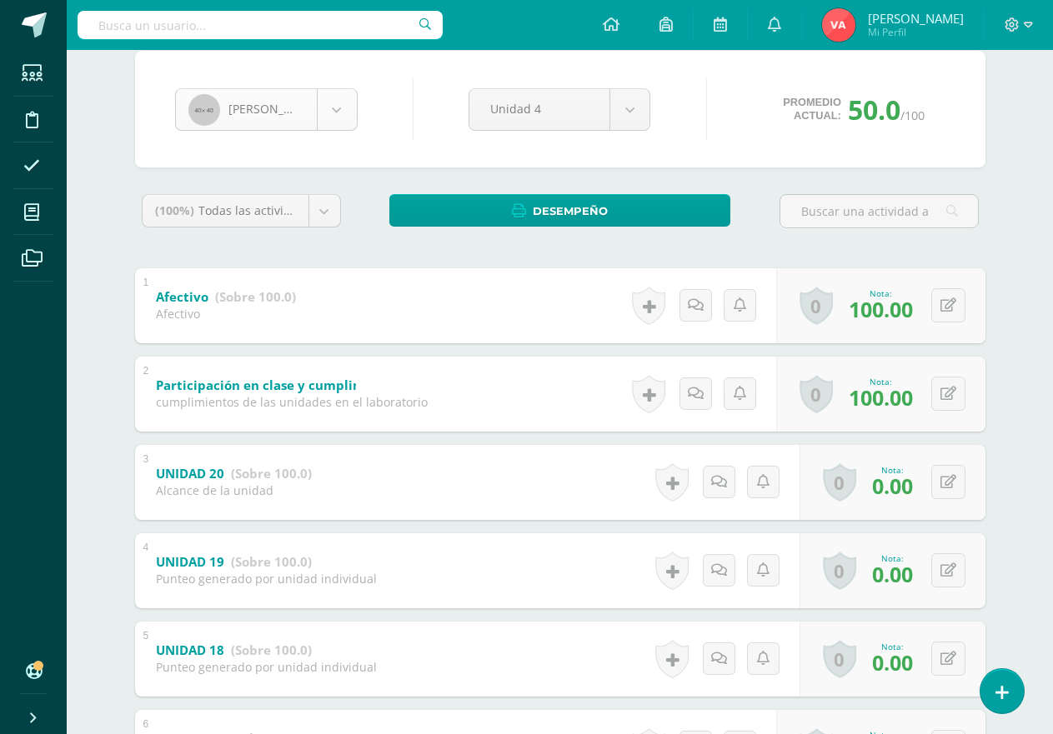
click at [334, 105] on body "Estudiantes Disciplina Asistencia Mis cursos Archivos Soporte Ayuda Reportar un…" at bounding box center [526, 418] width 1053 height 1132
click at [335, 105] on body "Estudiantes Disciplina Asistencia Mis cursos Archivos Soporte Ayuda Reportar un…" at bounding box center [526, 418] width 1053 height 1132
click at [335, 118] on body "Estudiantes Disciplina Asistencia Mis cursos Archivos Soporte Ayuda Reportar un…" at bounding box center [526, 418] width 1053 height 1132
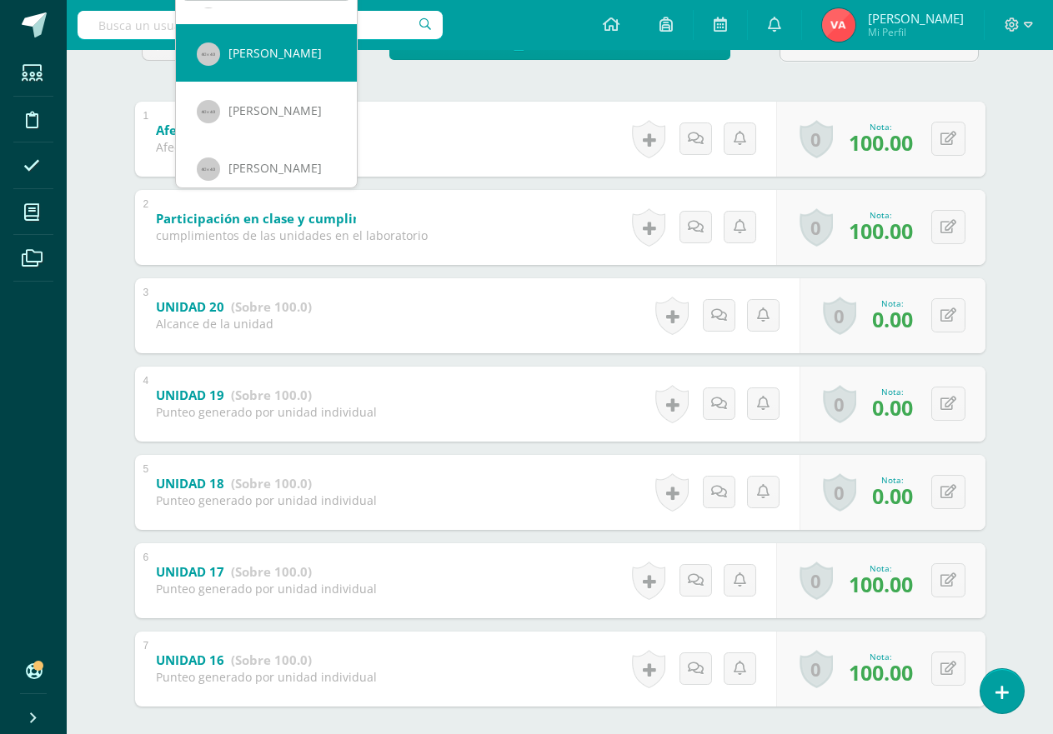
scroll to position [1496, 0]
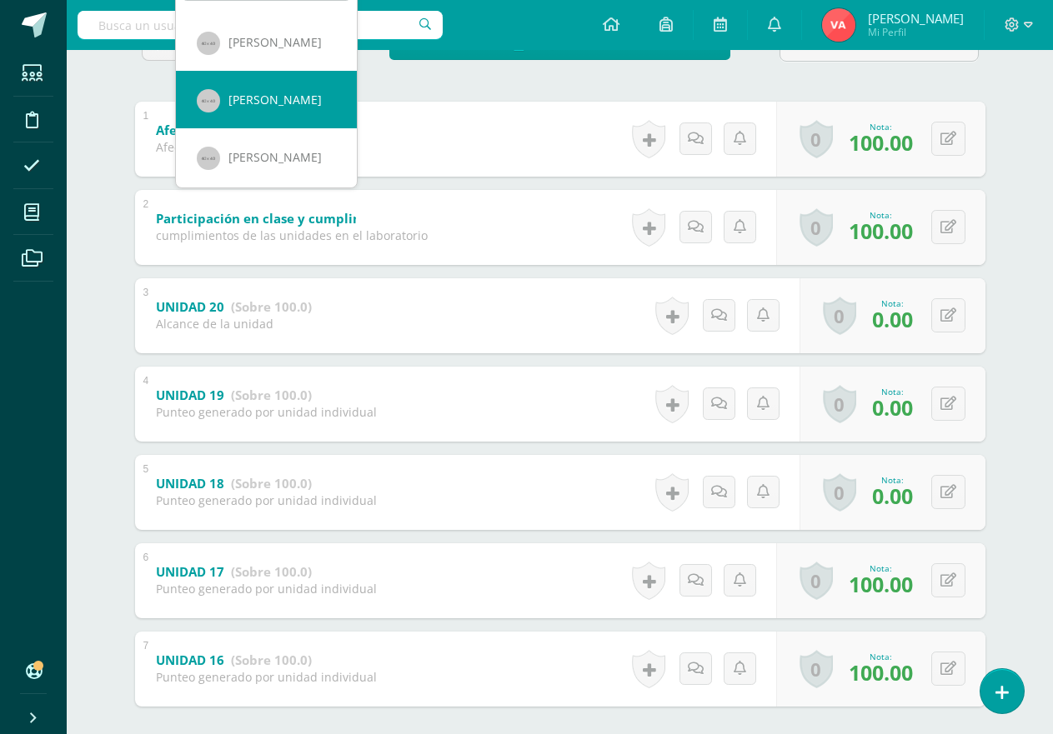
select select "1058"
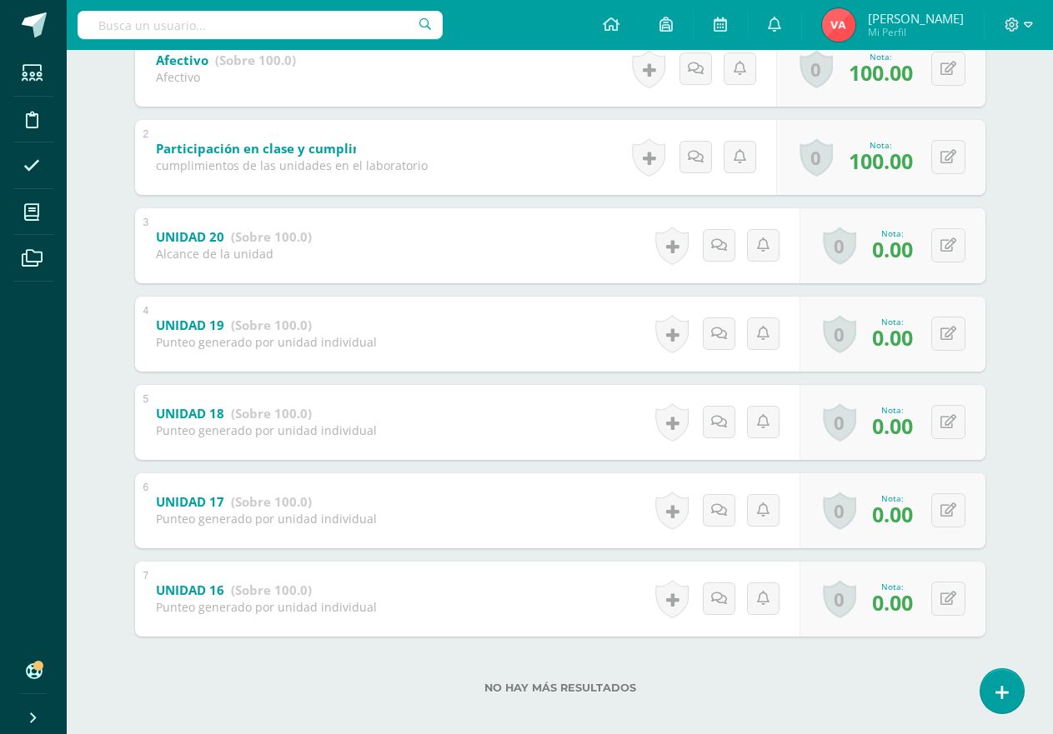
scroll to position [398, 0]
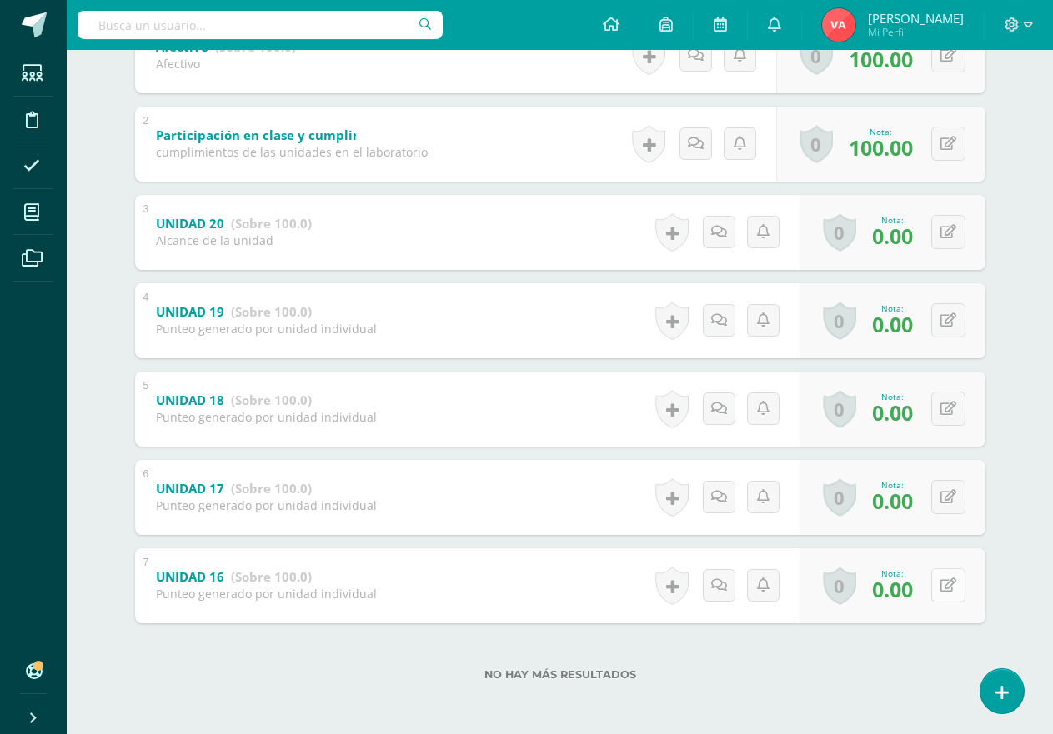
click at [939, 583] on button at bounding box center [948, 585] width 34 height 34
click at [940, 583] on icon at bounding box center [948, 585] width 16 height 14
type input "100"
click at [947, 499] on icon at bounding box center [948, 497] width 16 height 14
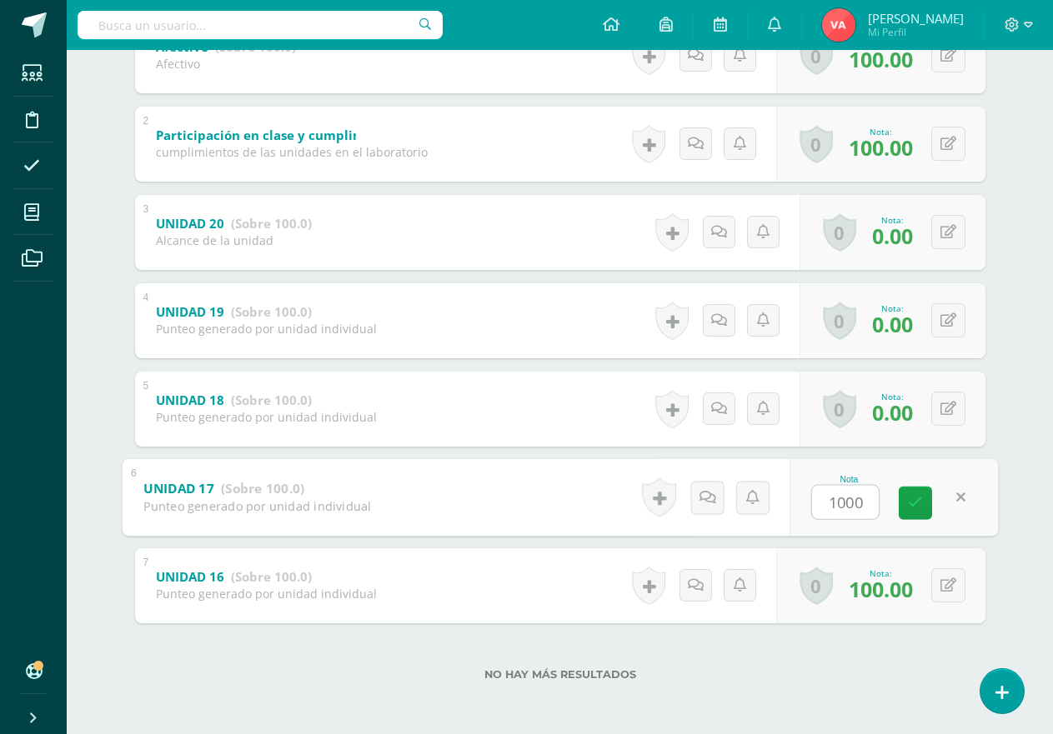
type input "100"
click at [914, 506] on icon at bounding box center [915, 503] width 15 height 14
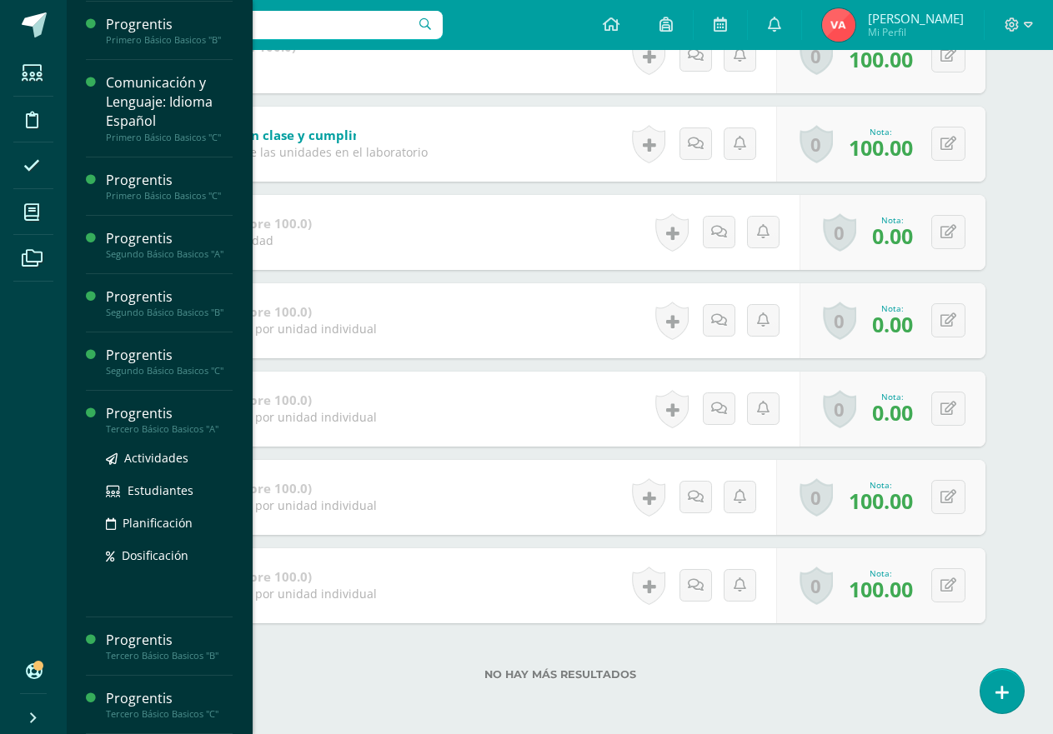
click at [159, 420] on div "Progrentis" at bounding box center [169, 413] width 127 height 19
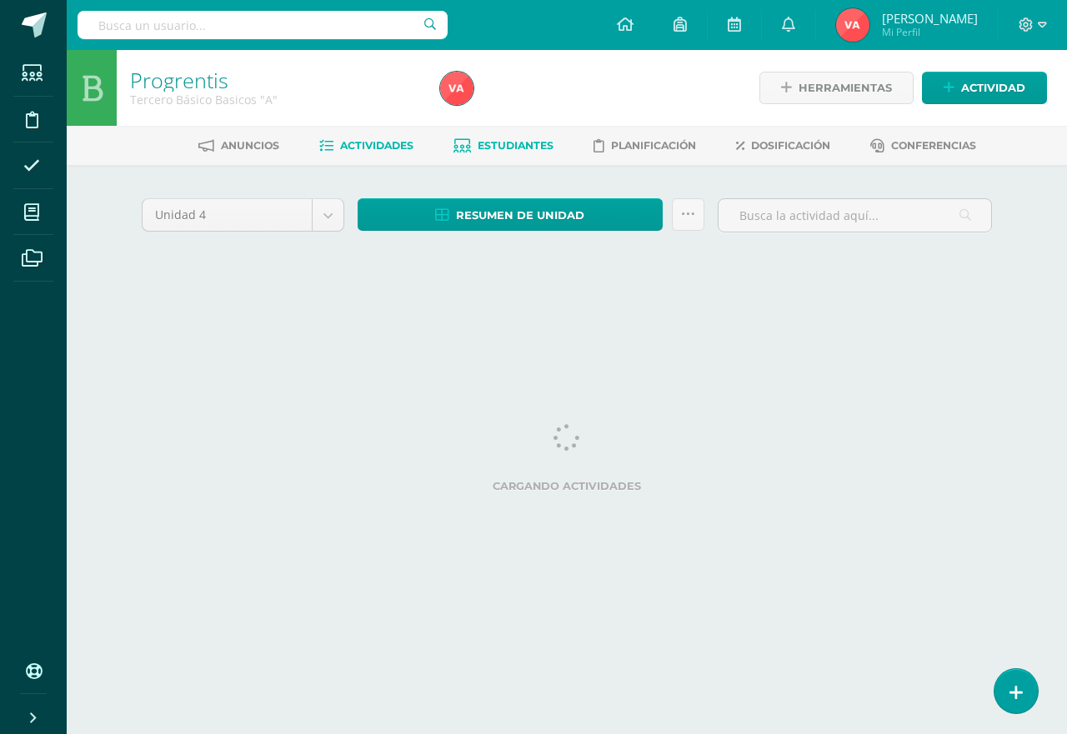
click at [528, 143] on span "Estudiantes" at bounding box center [516, 145] width 76 height 13
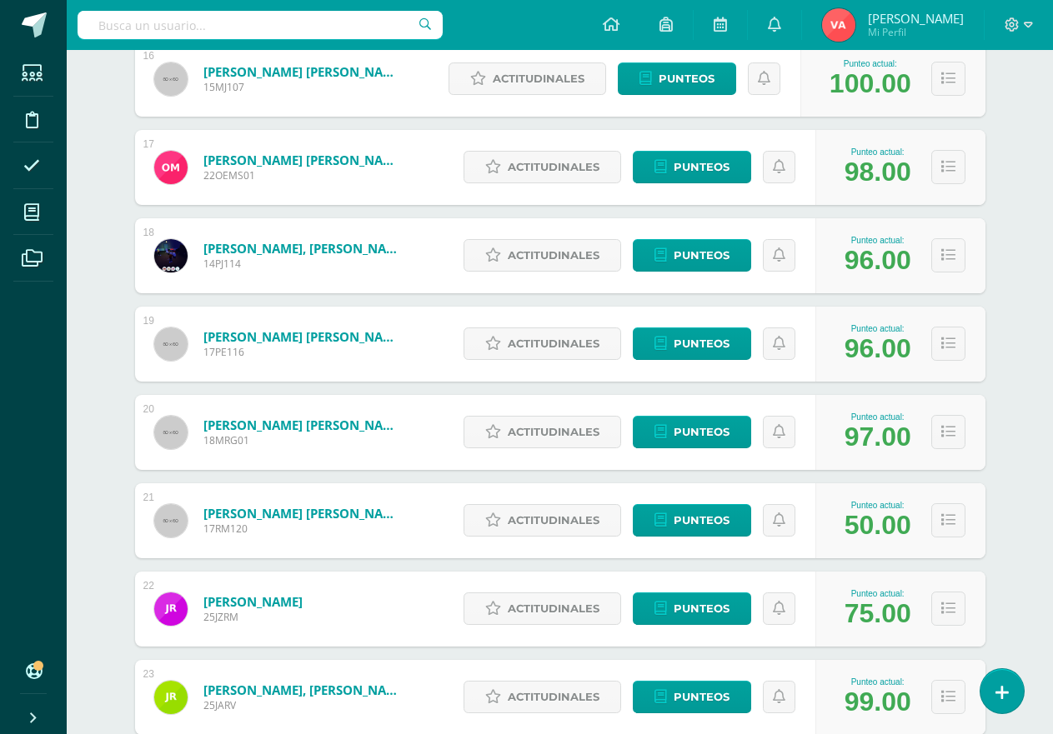
scroll to position [1653, 0]
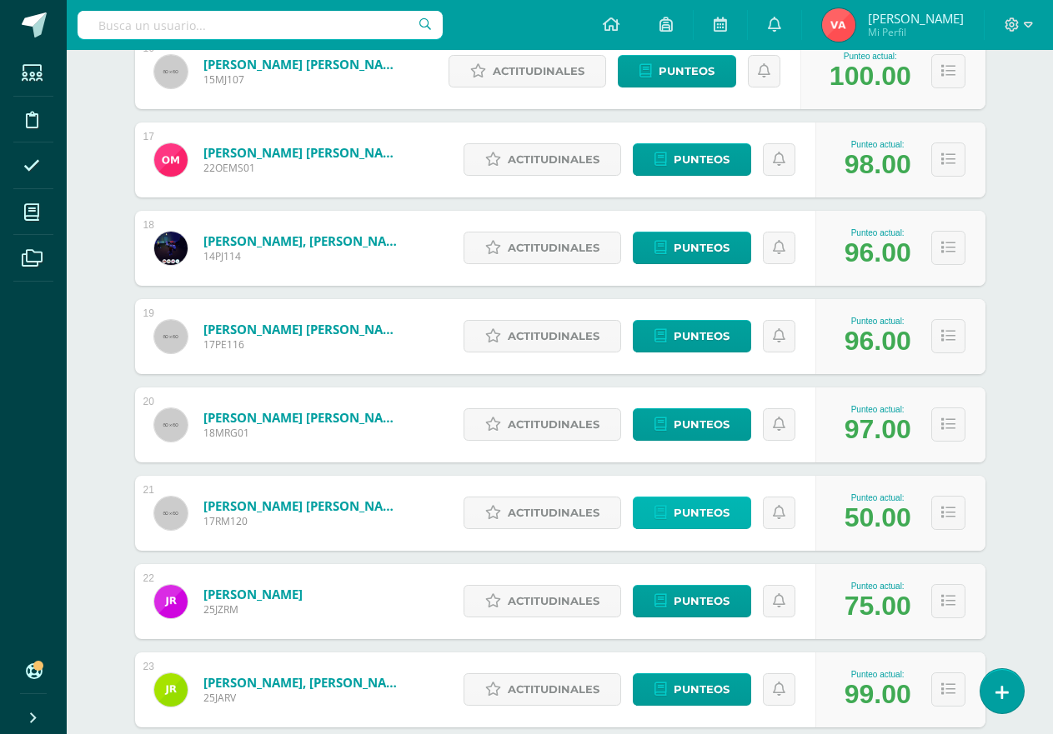
click at [708, 509] on span "Punteos" at bounding box center [701, 513] width 56 height 31
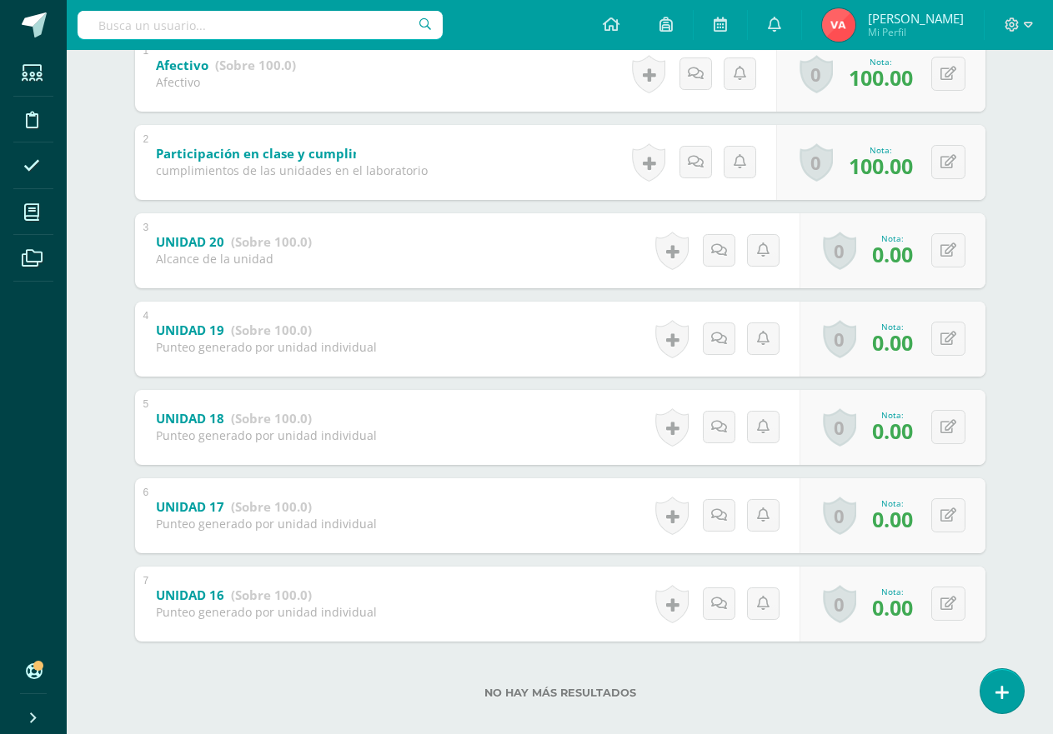
scroll to position [398, 0]
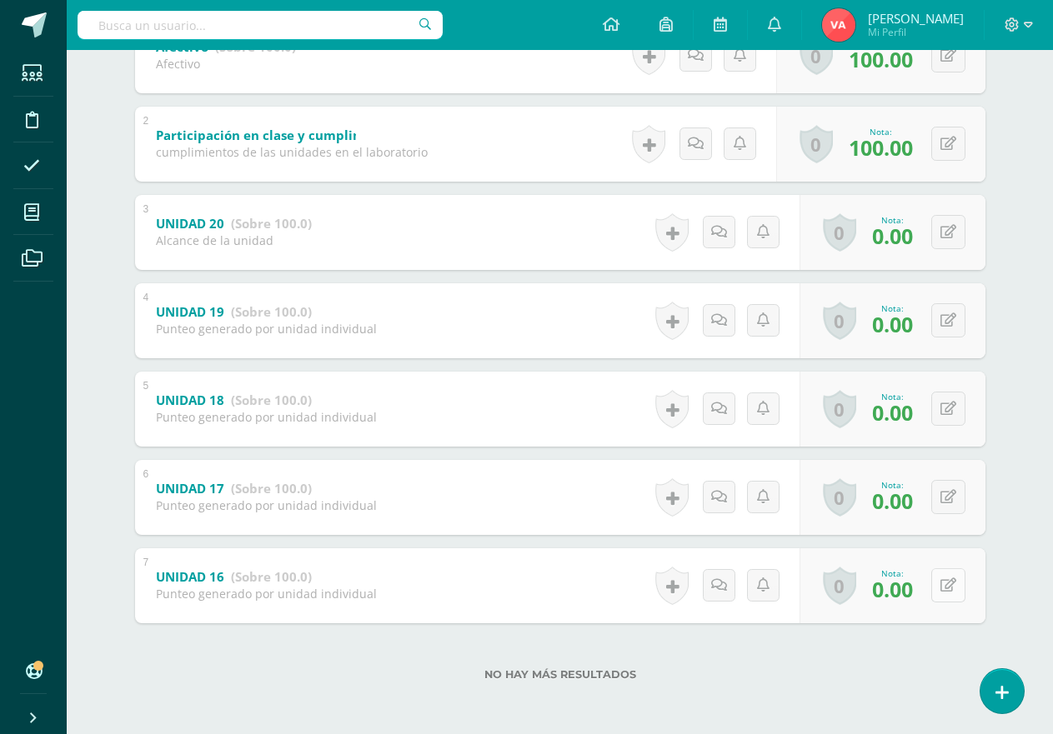
click at [941, 592] on icon at bounding box center [948, 585] width 16 height 14
type input "100"
click at [949, 500] on icon at bounding box center [948, 497] width 16 height 14
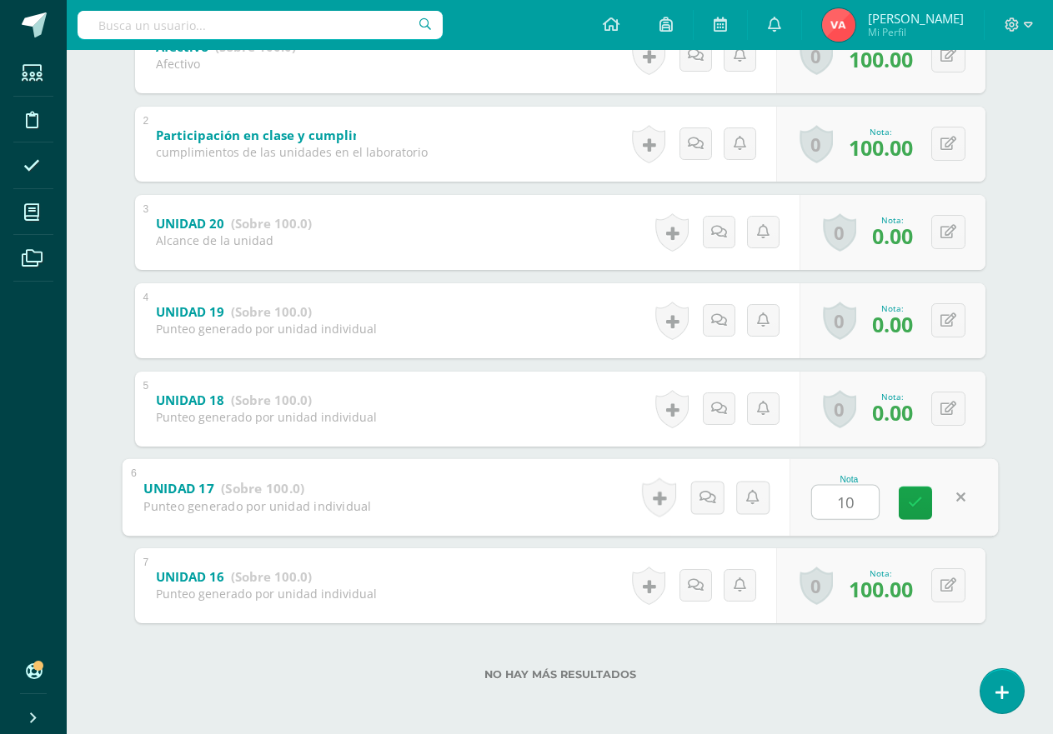
type input "100"
click at [921, 506] on icon at bounding box center [915, 503] width 15 height 14
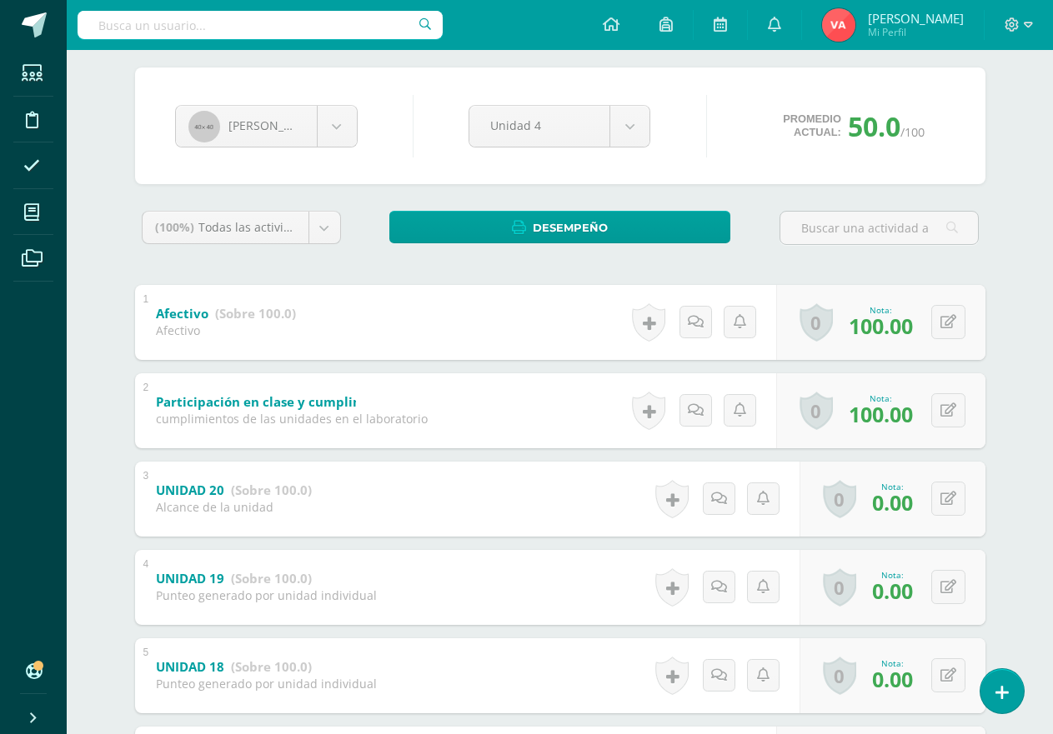
scroll to position [64, 0]
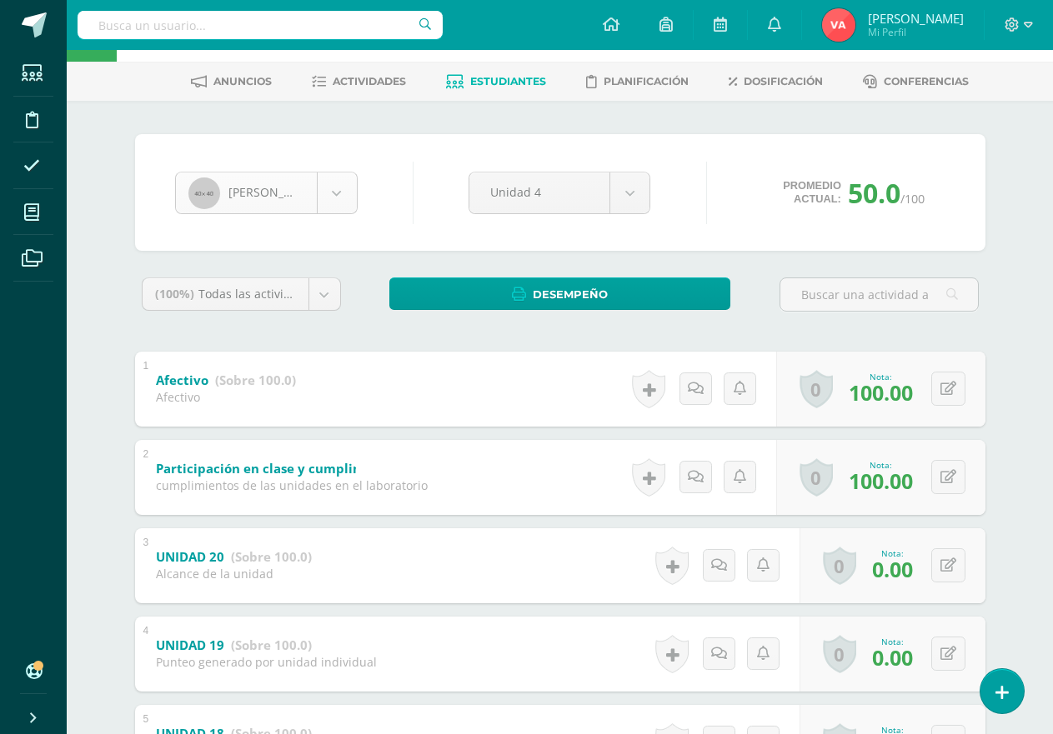
click at [325, 188] on body "Estudiantes Disciplina Asistencia Mis cursos Archivos Soporte Ayuda Reportar un…" at bounding box center [526, 502] width 1053 height 1132
click at [329, 188] on body "Estudiantes Disciplina Asistencia Mis cursos Archivos Soporte Ayuda Reportar un…" at bounding box center [526, 502] width 1053 height 1132
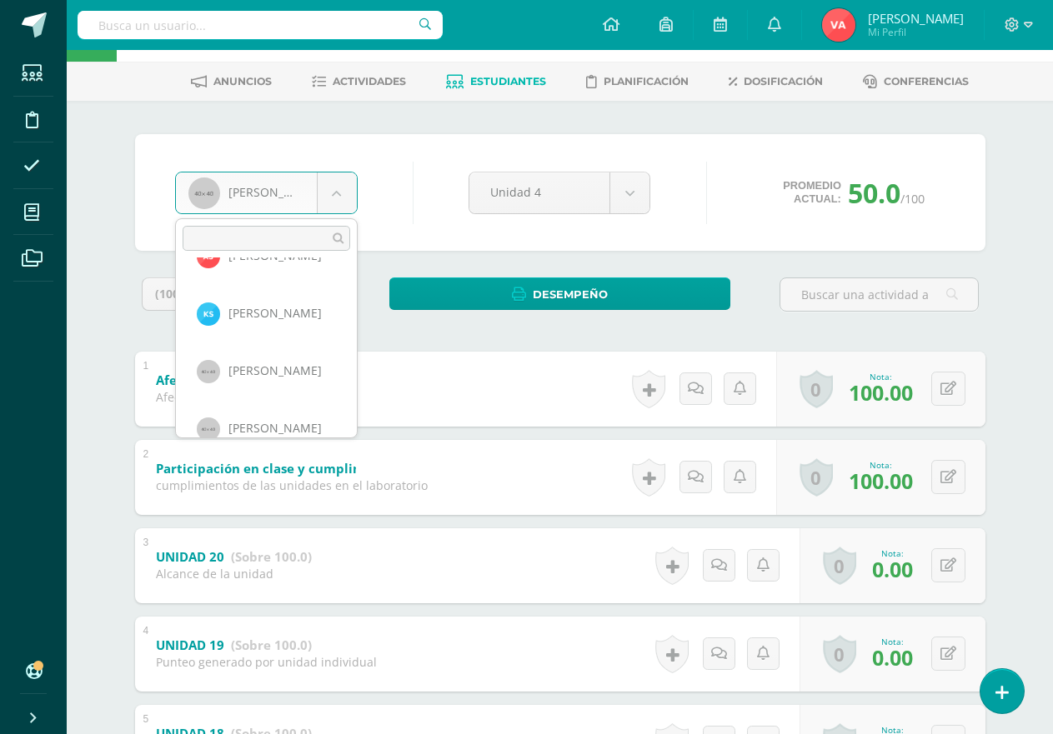
scroll to position [1368, 0]
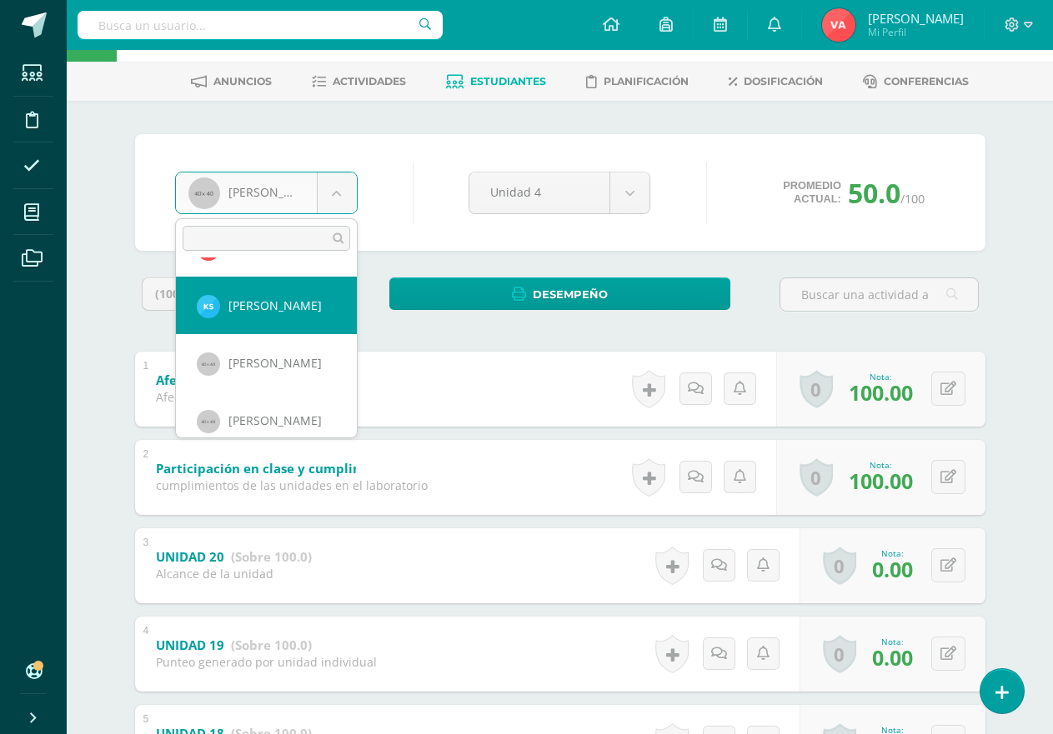
select select "2087"
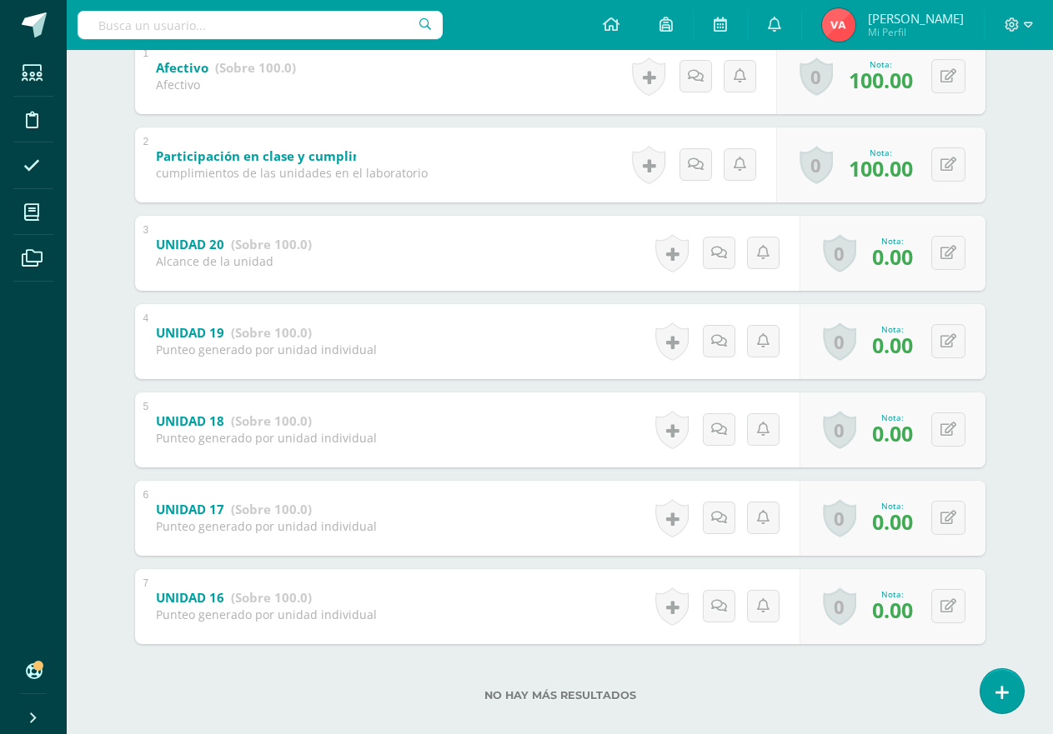
scroll to position [398, 0]
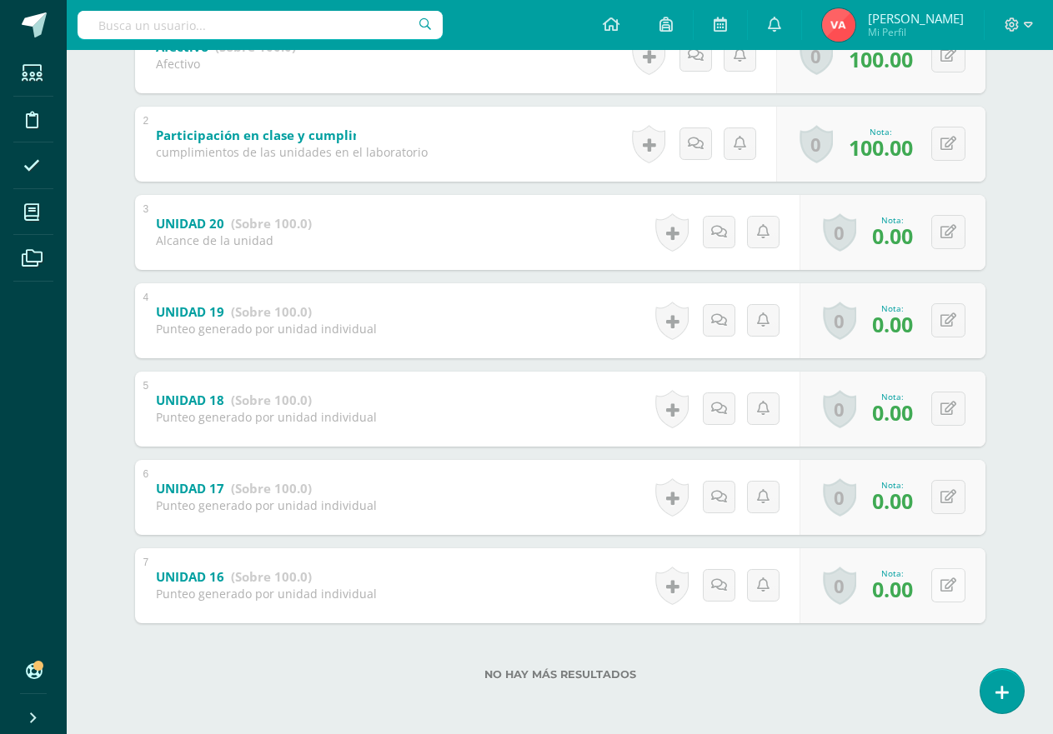
click at [941, 583] on button at bounding box center [948, 585] width 34 height 34
type input "100"
click at [951, 493] on icon at bounding box center [948, 497] width 16 height 14
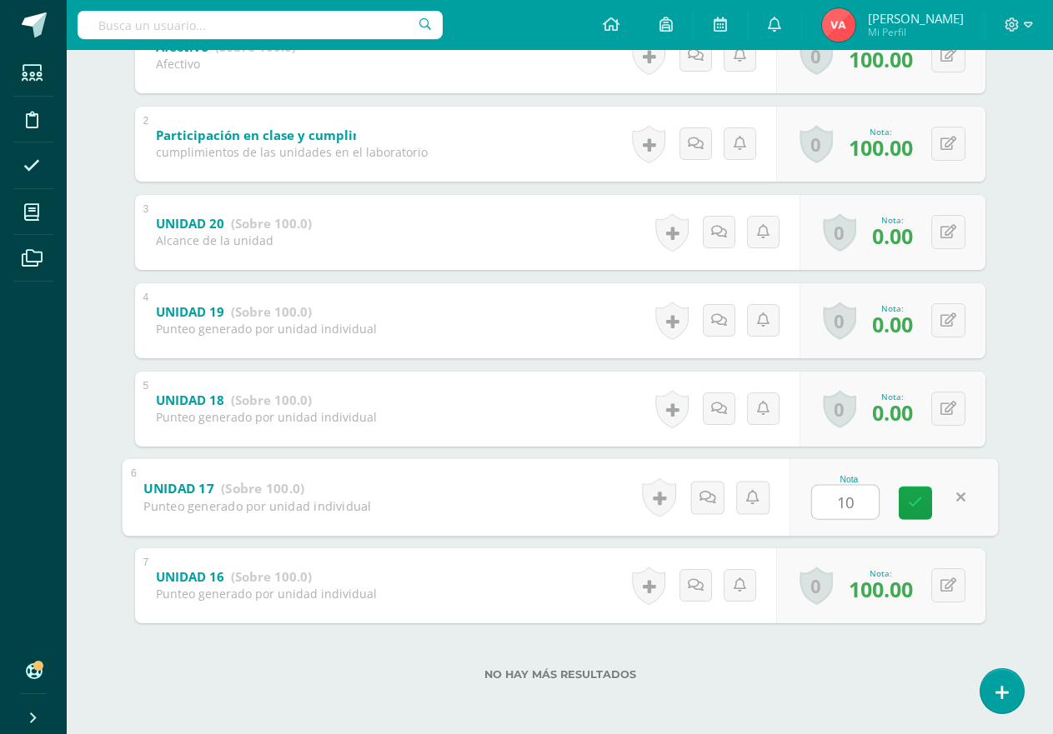
type input "100"
click at [919, 505] on icon at bounding box center [915, 503] width 15 height 14
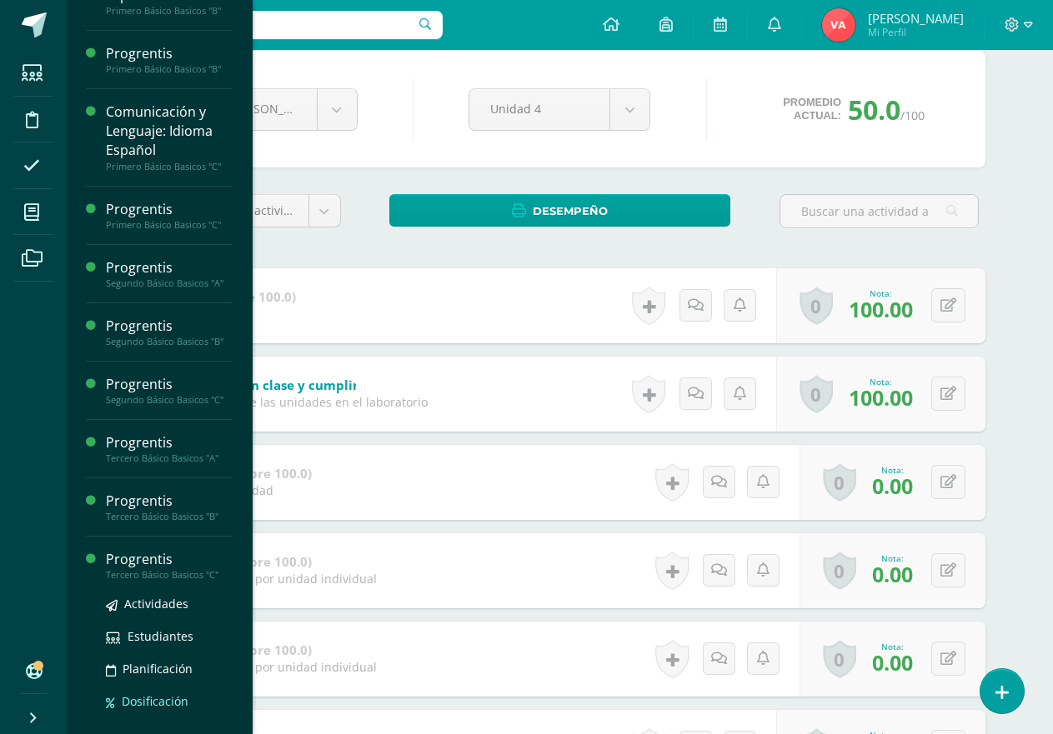
scroll to position [942, 0]
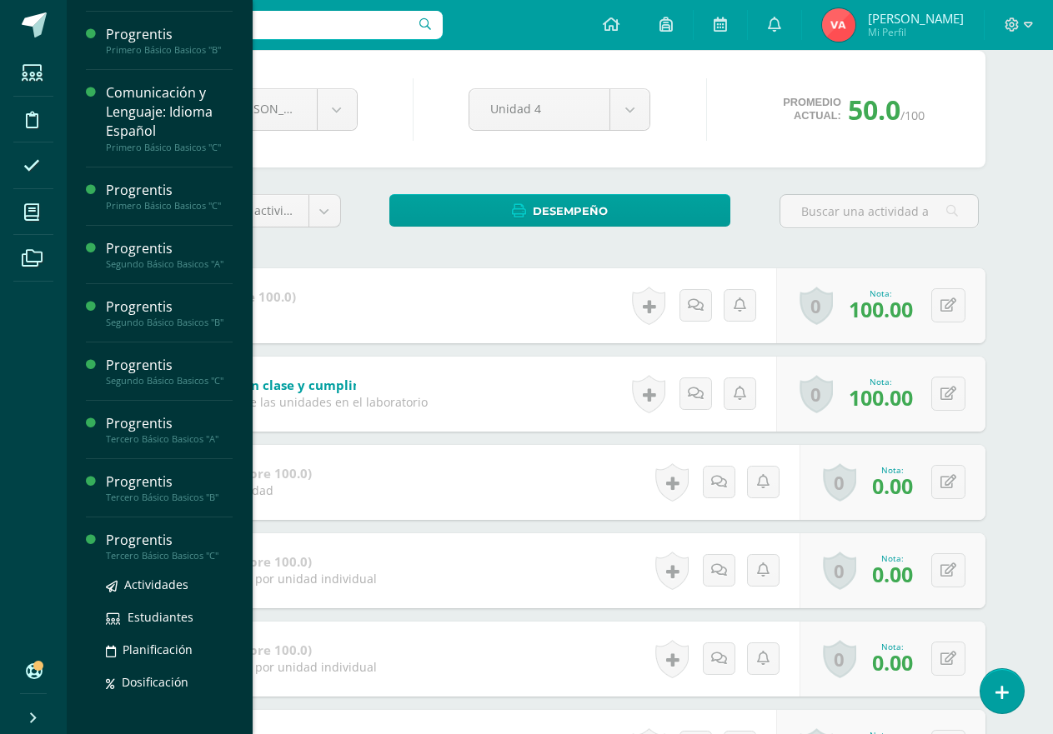
click at [200, 560] on div "Tercero Básico Basicos "C"" at bounding box center [169, 556] width 127 height 12
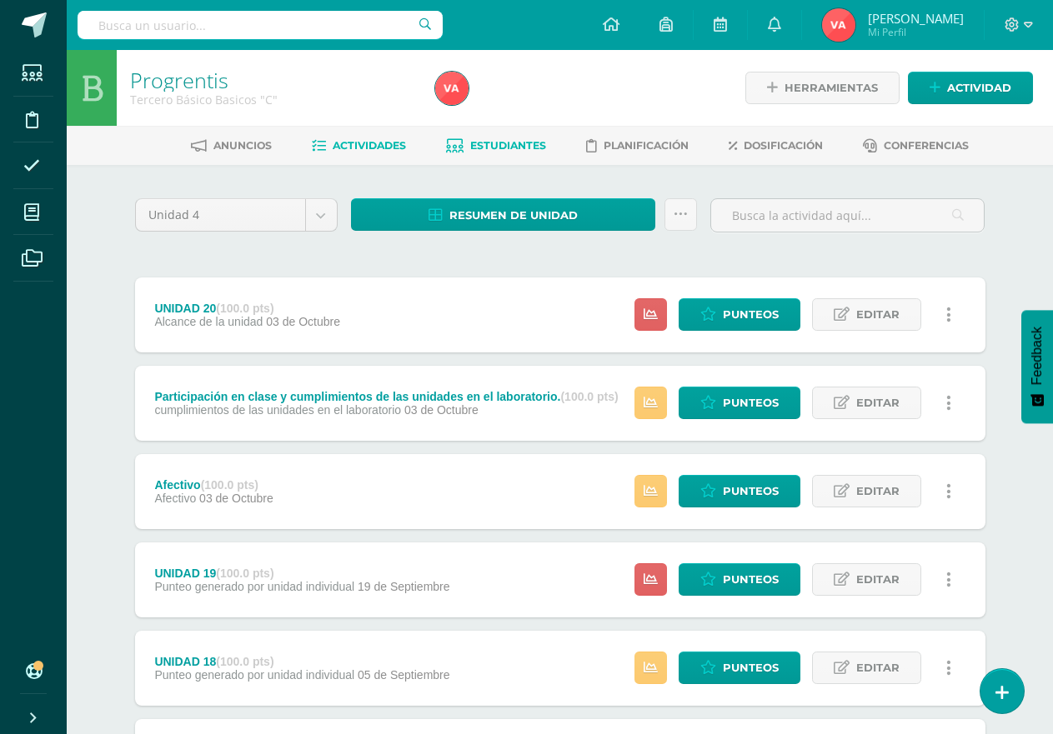
click at [508, 142] on span "Estudiantes" at bounding box center [508, 145] width 76 height 13
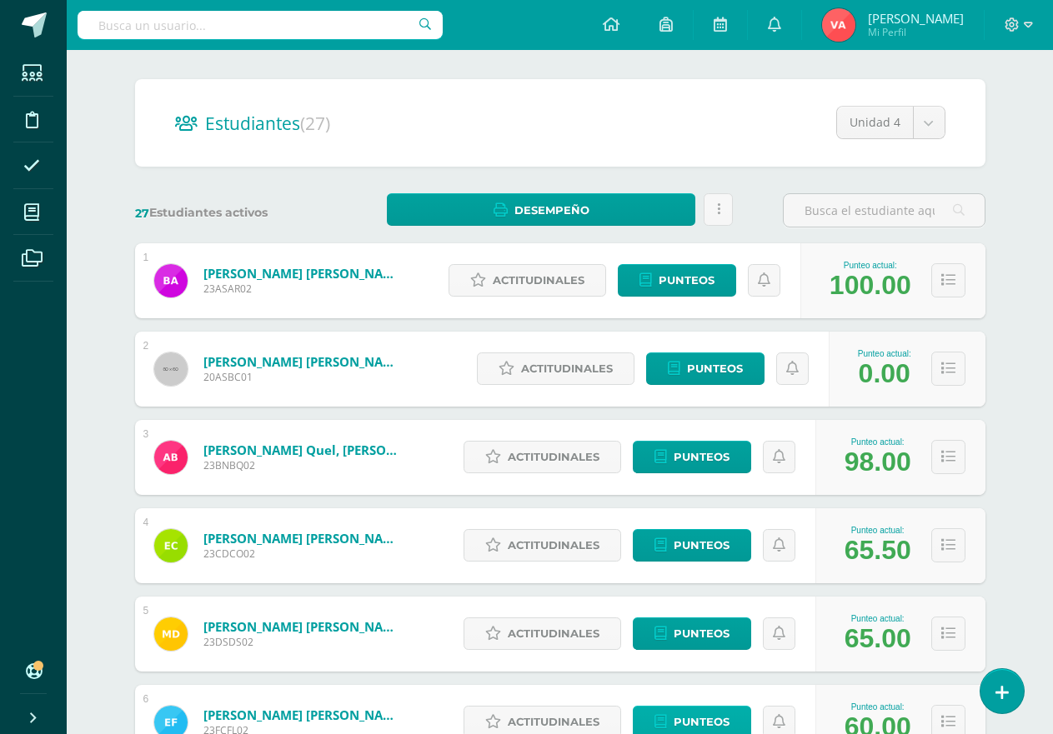
scroll to position [250, 0]
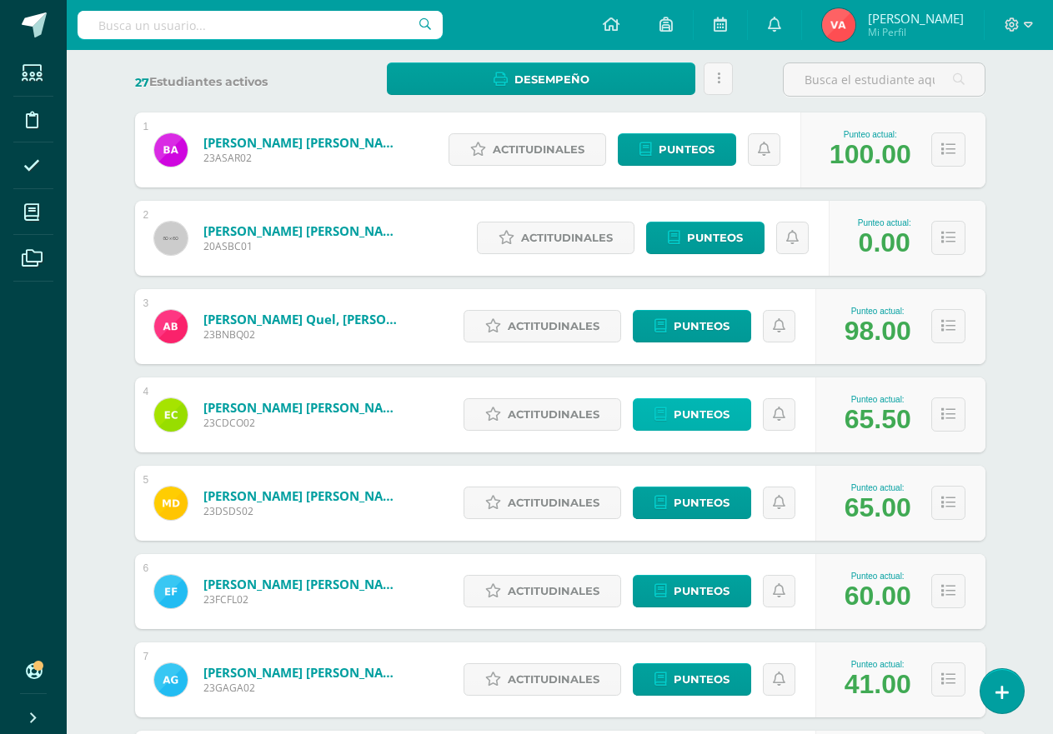
click at [702, 412] on span "Punteos" at bounding box center [701, 414] width 56 height 31
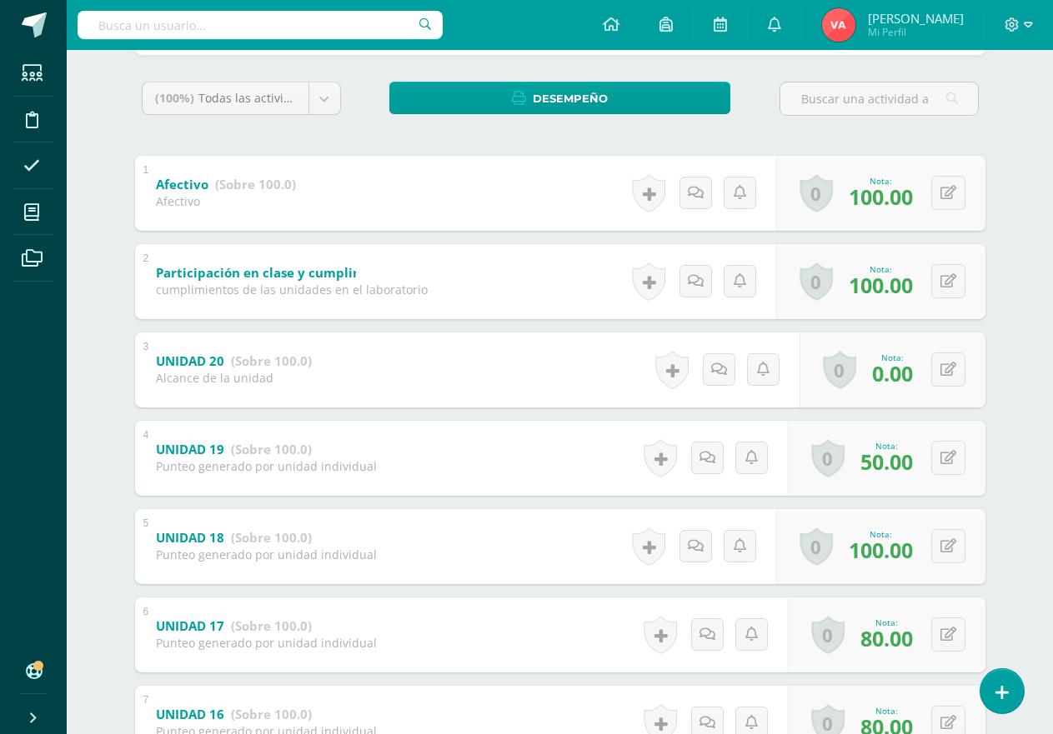
scroll to position [231, 0]
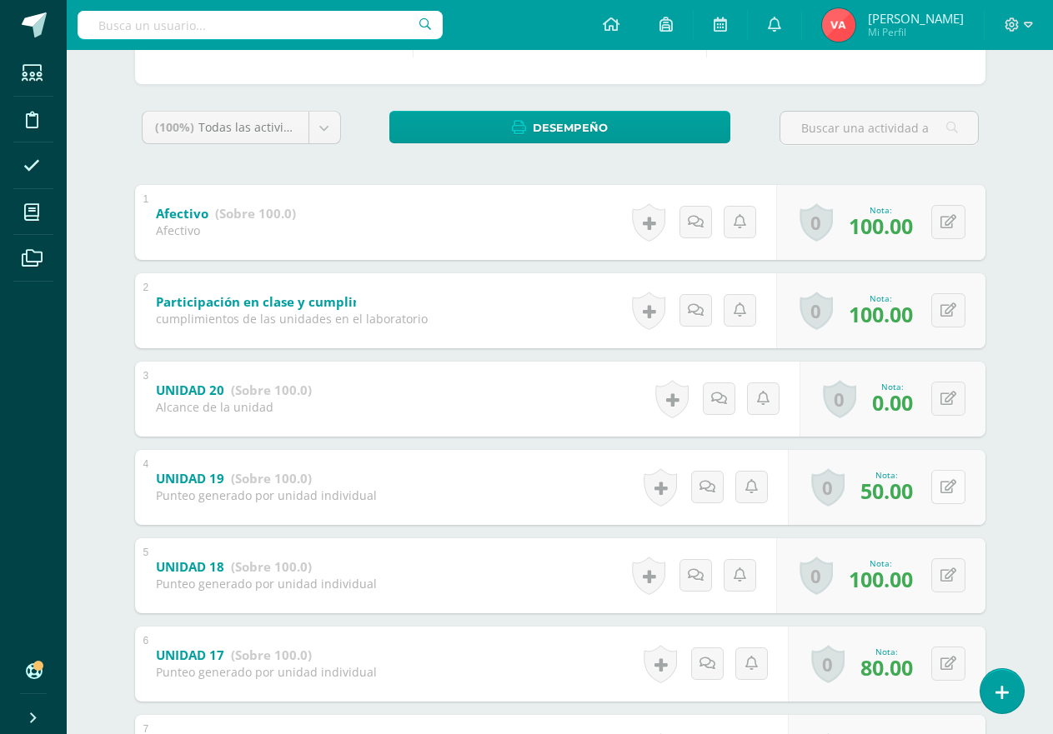
click at [946, 487] on icon at bounding box center [948, 487] width 16 height 14
type input "8"
type input "100"
click at [911, 493] on icon at bounding box center [915, 493] width 15 height 14
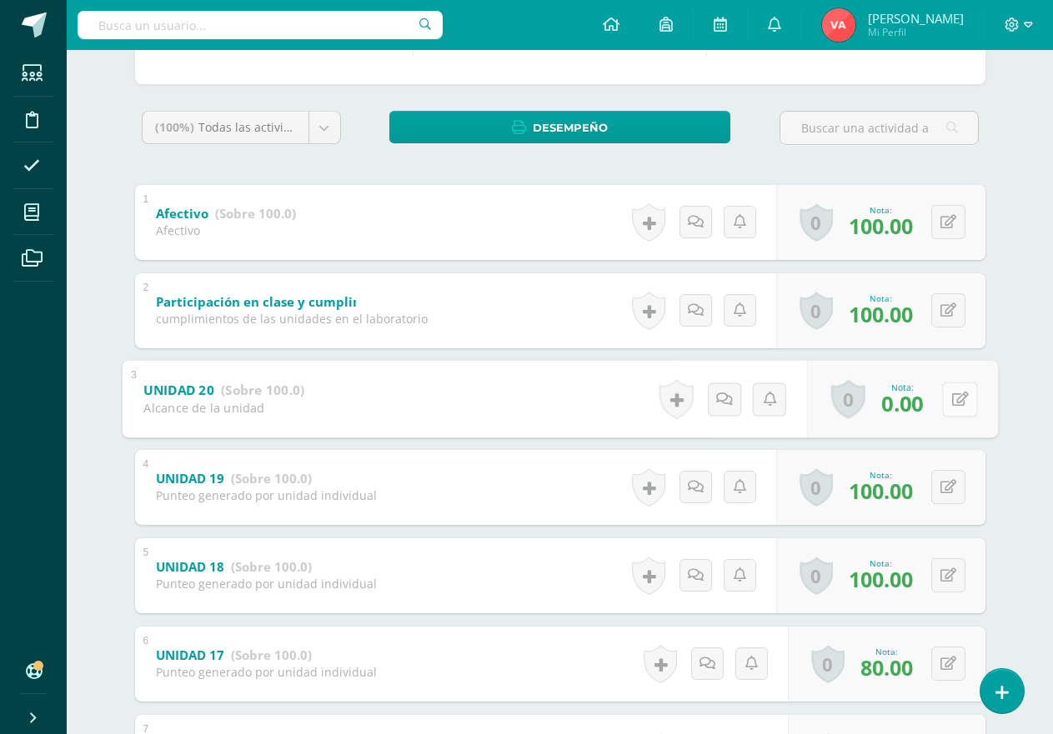
click at [953, 398] on icon at bounding box center [959, 399] width 17 height 14
type input "5"
click at [918, 401] on icon at bounding box center [915, 405] width 15 height 14
